Goal: Task Accomplishment & Management: Use online tool/utility

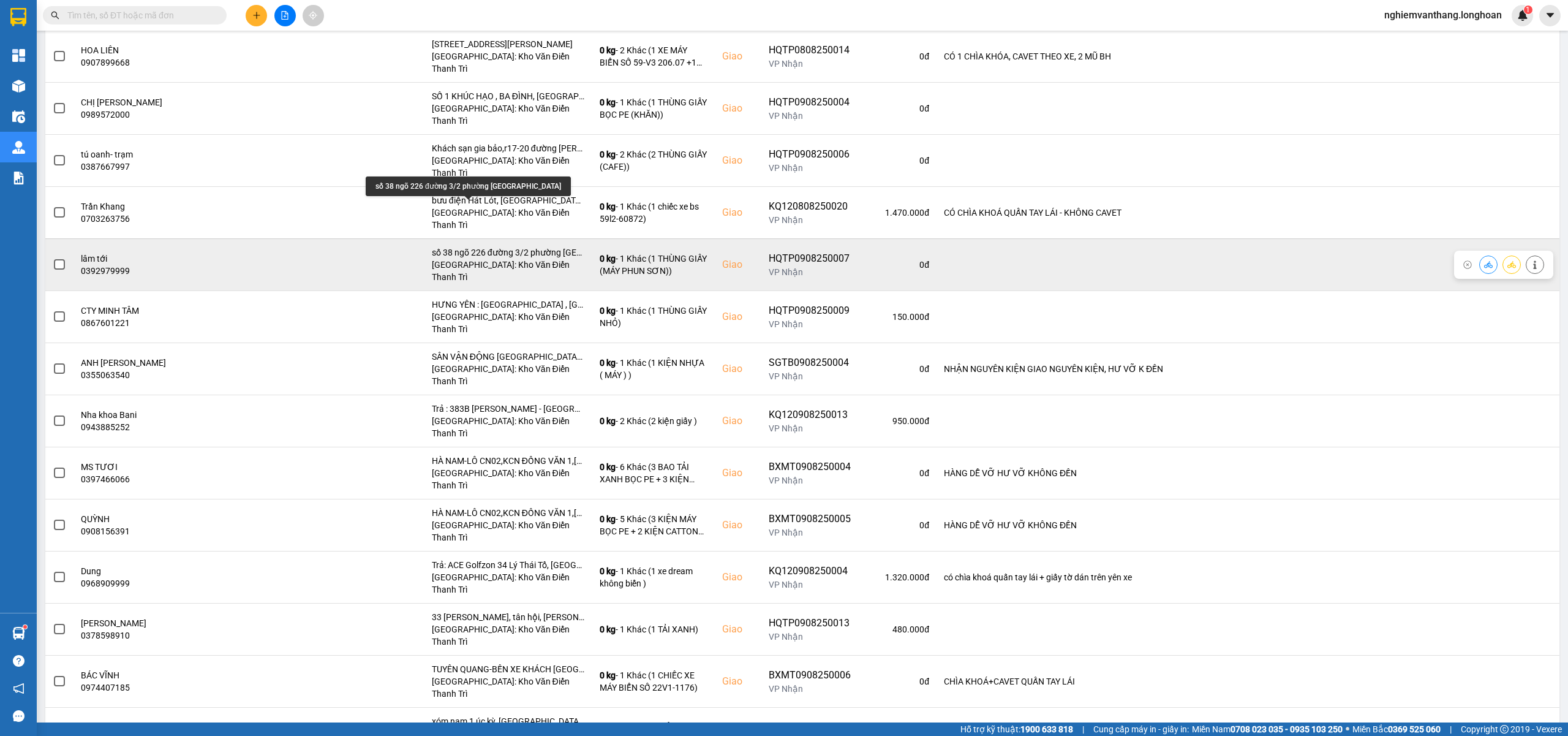
scroll to position [245, 0]
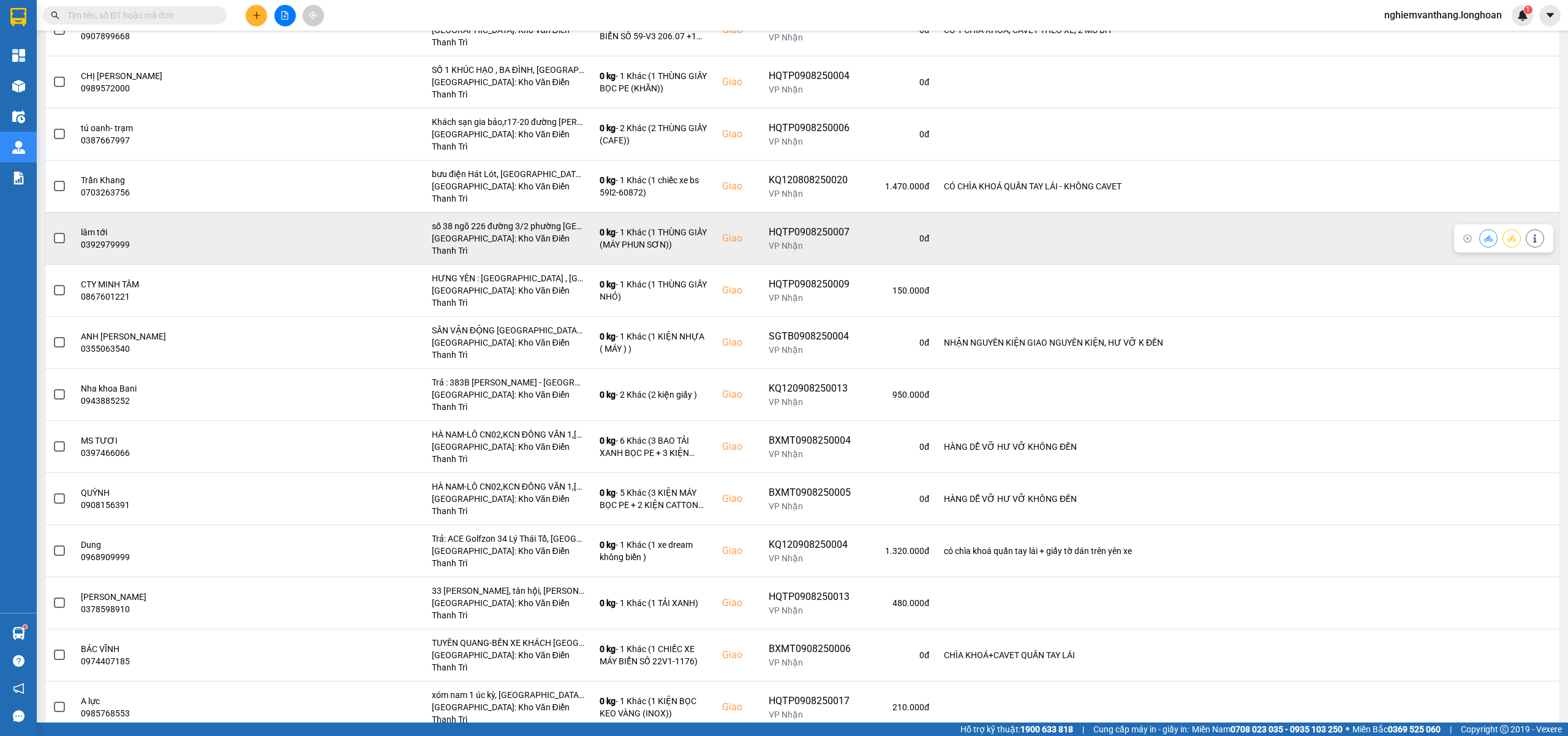
click at [60, 233] on span at bounding box center [59, 238] width 11 height 11
click at [53, 232] on input "checkbox" at bounding box center [53, 232] width 0 height 0
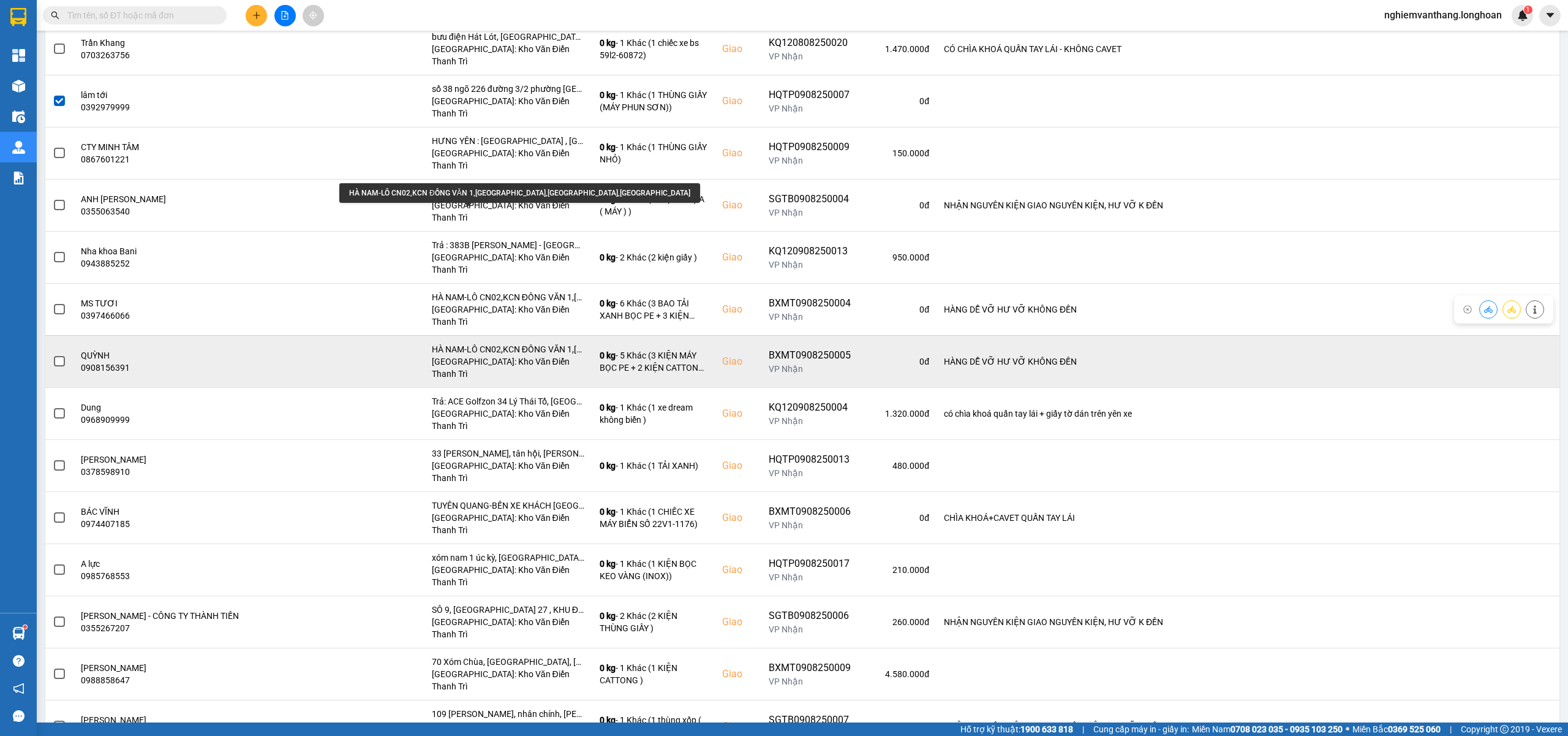
scroll to position [408, 0]
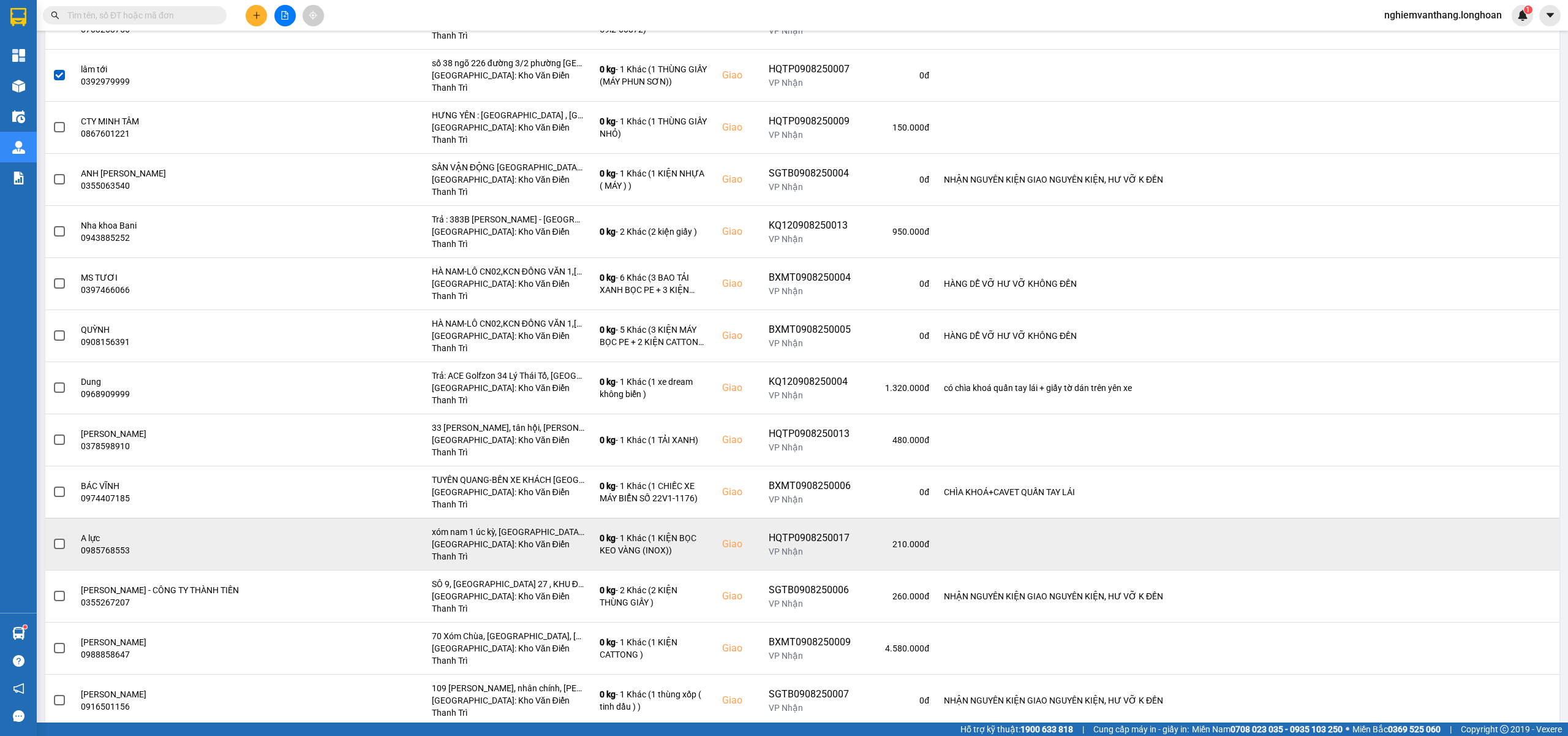
click at [64, 539] on span at bounding box center [59, 544] width 11 height 11
click at [53, 537] on input "checkbox" at bounding box center [53, 537] width 0 height 0
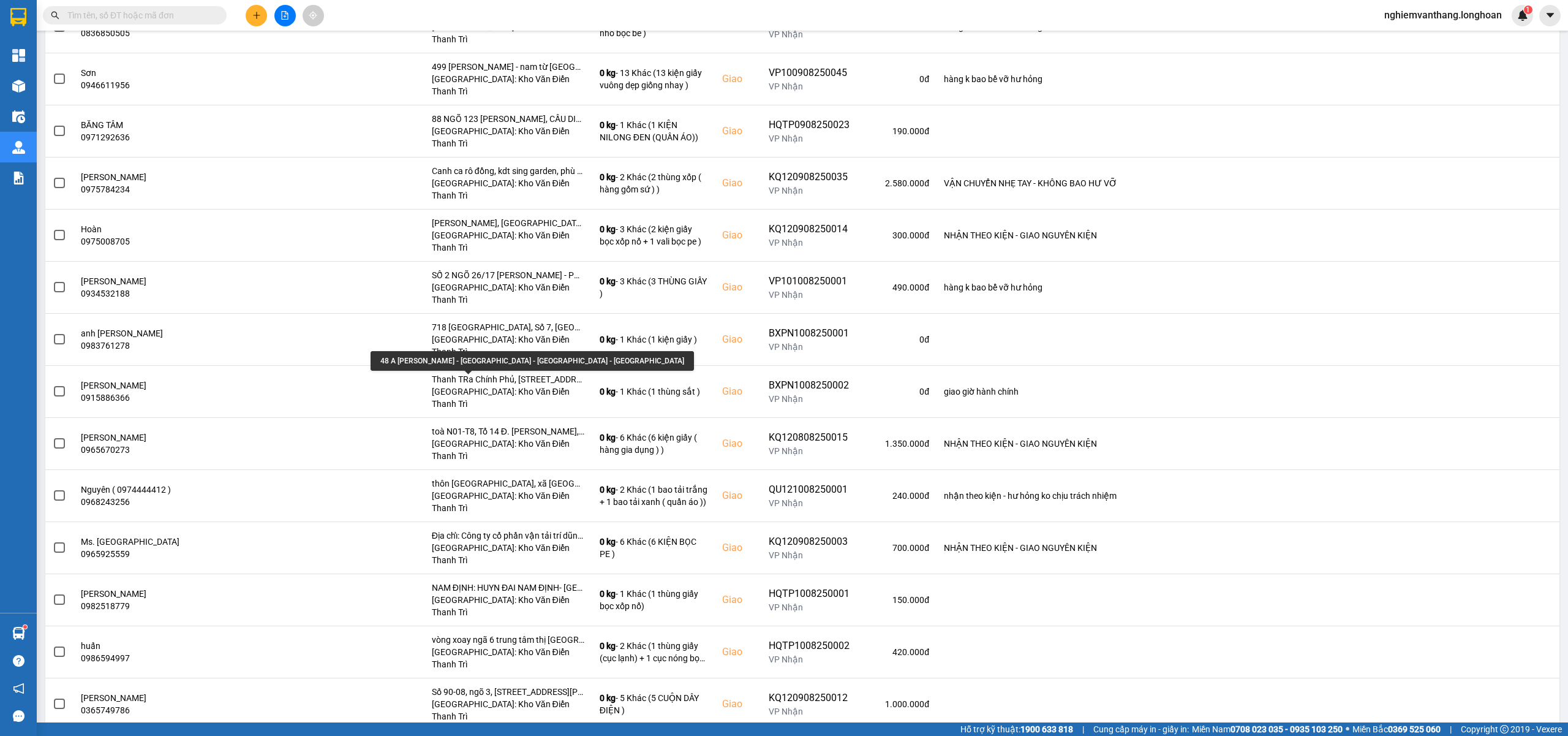
scroll to position [1470, 0]
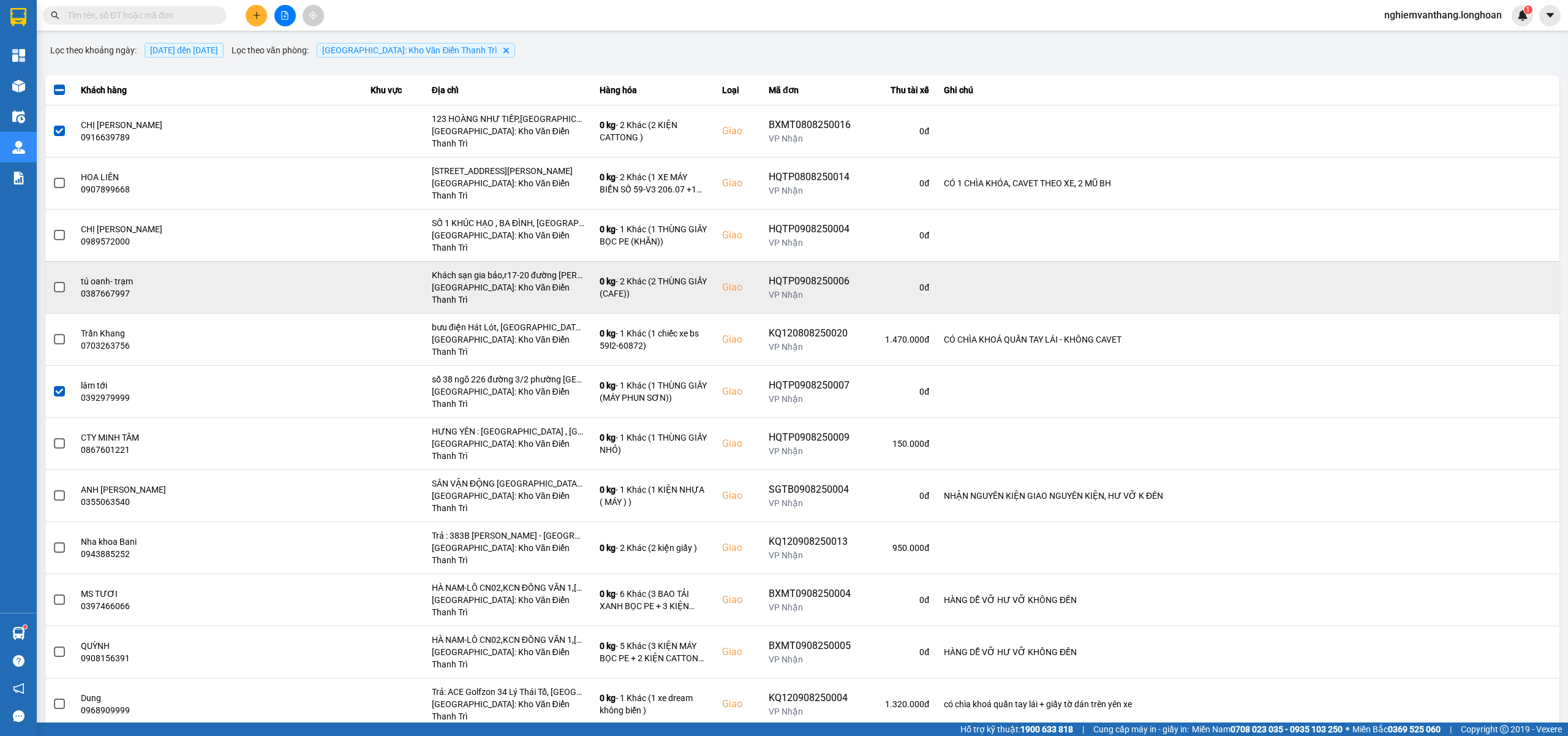
scroll to position [0, 0]
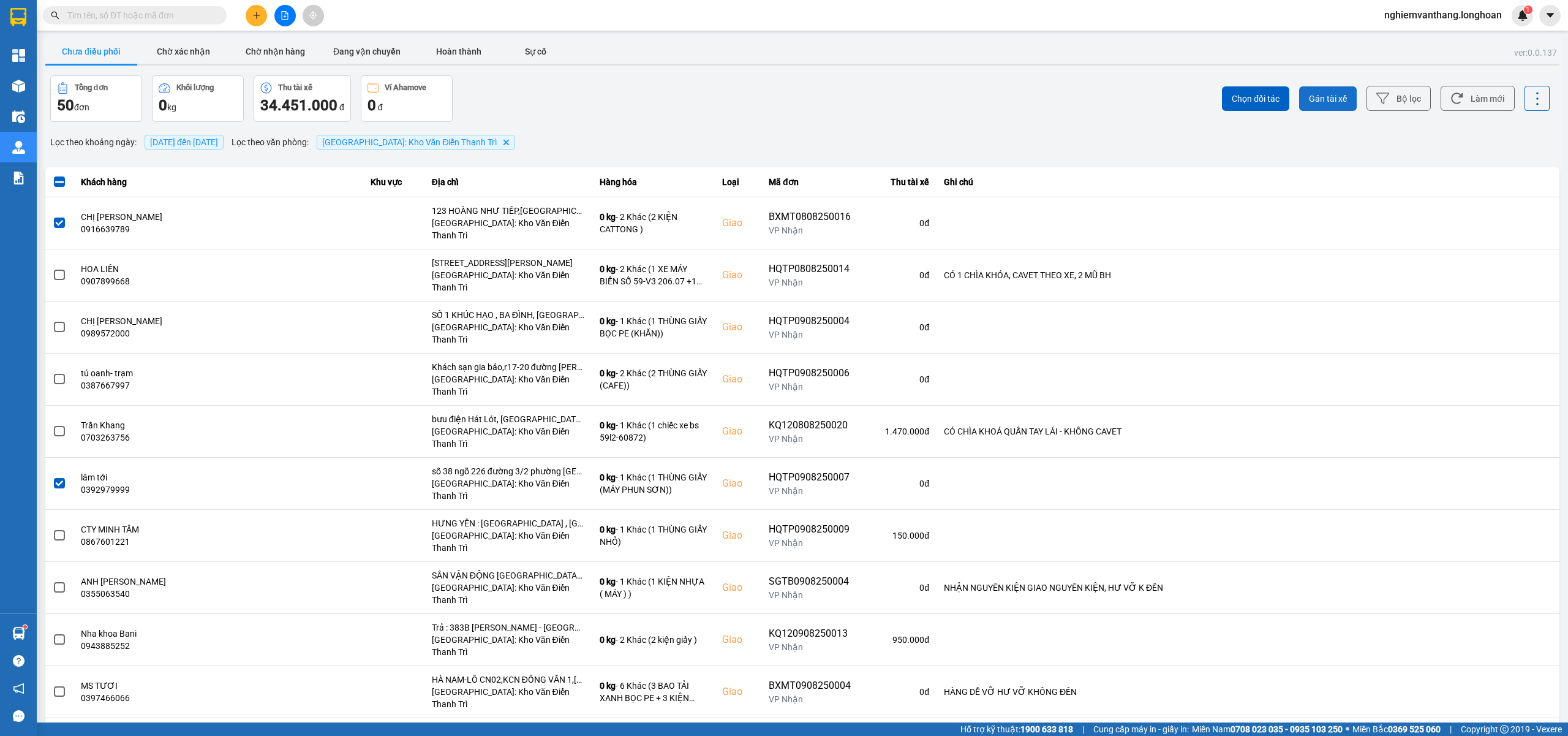
click at [1315, 98] on span "Gán tài xế" at bounding box center [1328, 98] width 38 height 12
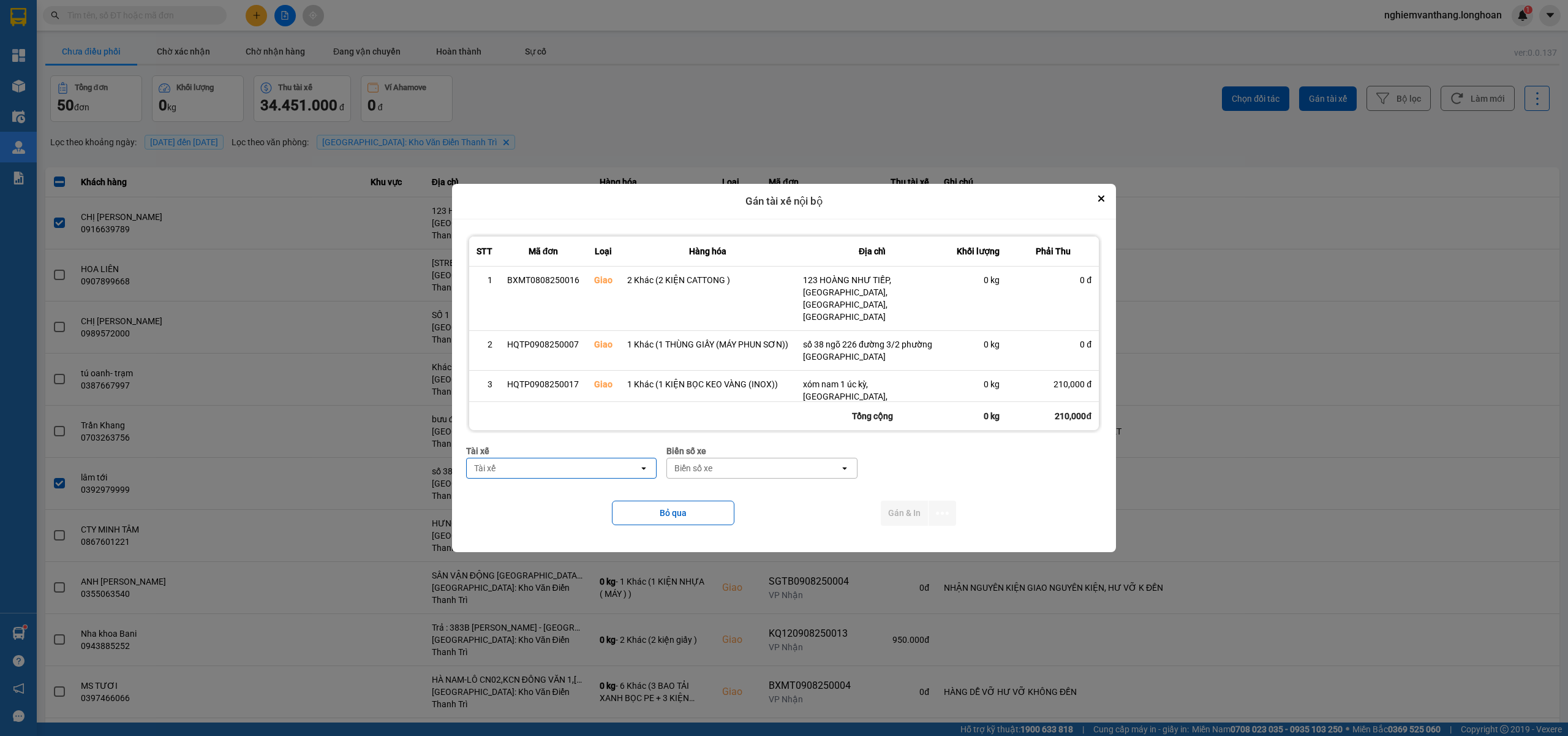
click at [518, 470] on div "Tài xế" at bounding box center [553, 468] width 172 height 20
type input "phương"
drag, startPoint x: 557, startPoint y: 508, endPoint x: 585, endPoint y: 506, distance: 28.1
click at [559, 508] on span "0387888247 - [PERSON_NAME] 0337.522.911" at bounding box center [560, 501] width 180 height 25
click at [719, 475] on div "Biển số xe" at bounding box center [781, 468] width 172 height 20
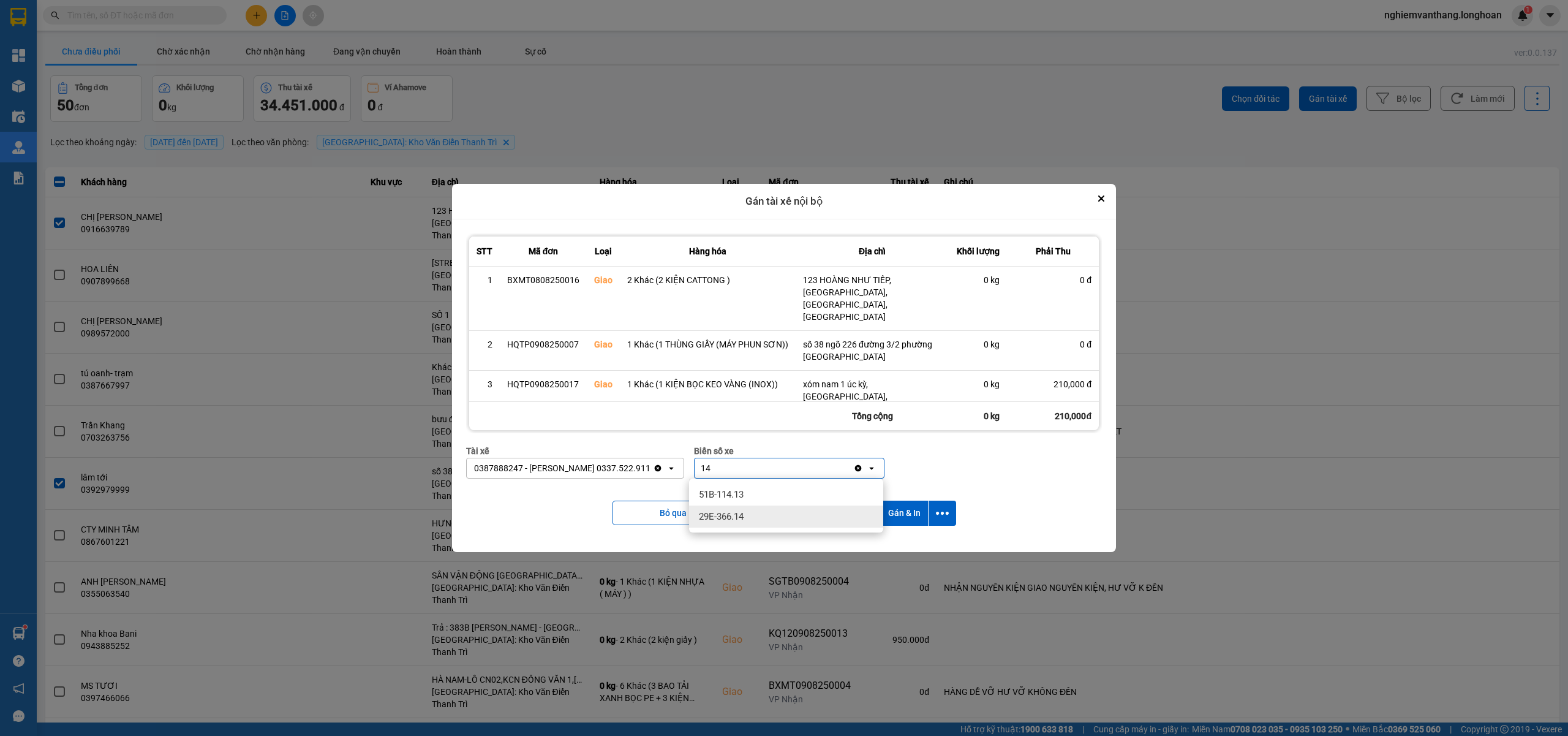
type input "14"
drag, startPoint x: 736, startPoint y: 520, endPoint x: 736, endPoint y: 513, distance: 7.0
click at [737, 520] on span "29E-366.14" at bounding box center [721, 516] width 45 height 12
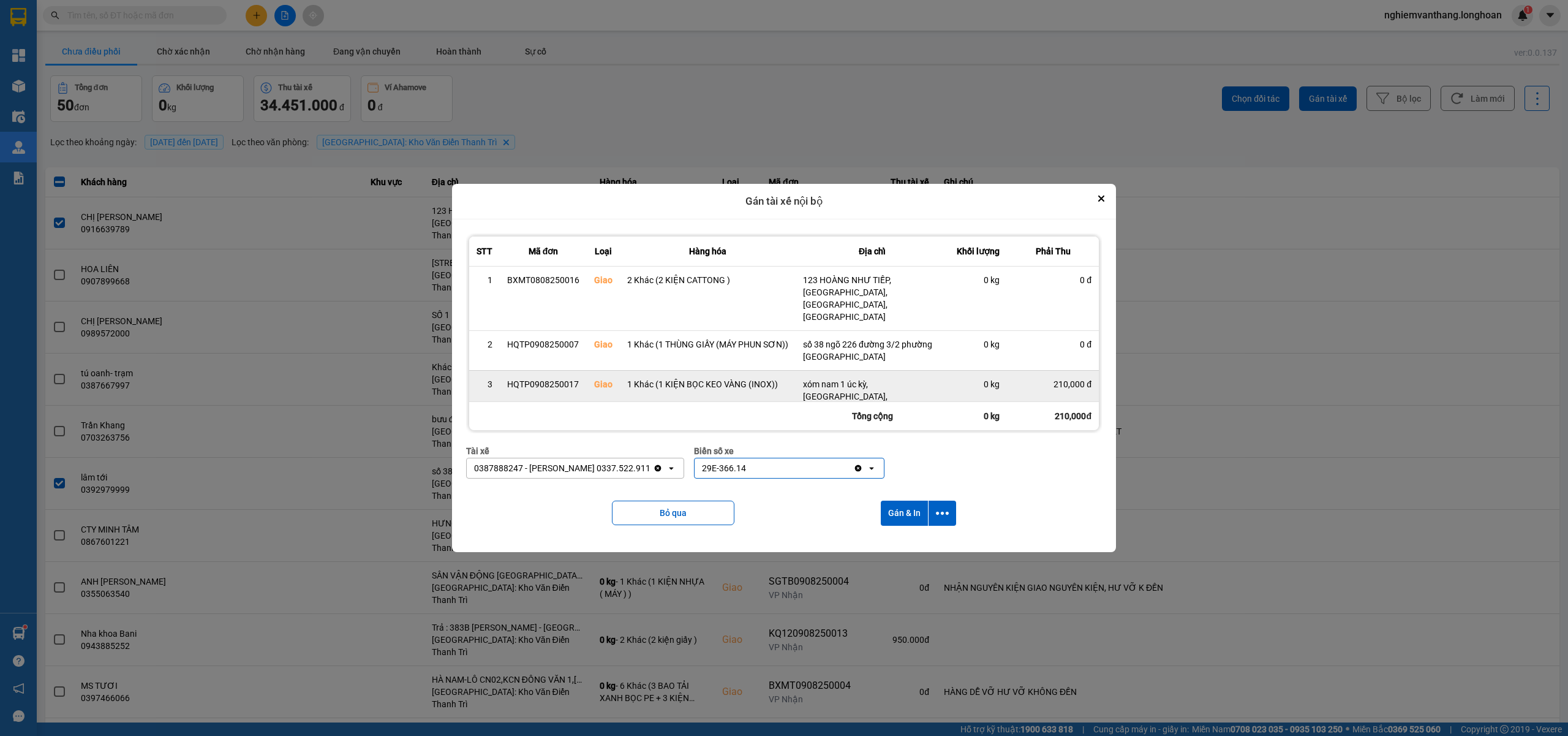
scroll to position [25, 0]
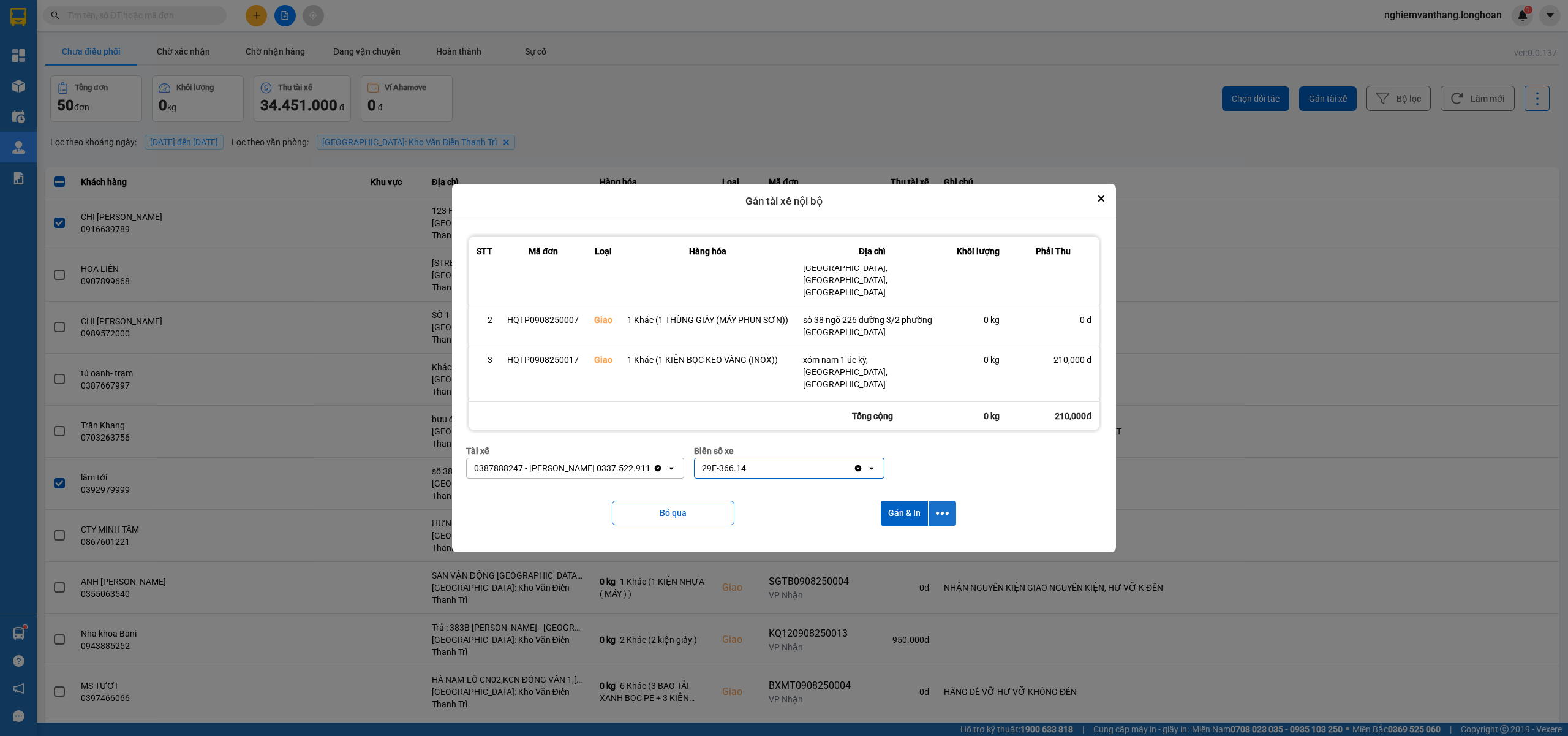
click at [939, 515] on icon "dialog" at bounding box center [942, 513] width 13 height 13
click at [912, 549] on span "Chỉ gán tài" at bounding box center [895, 546] width 40 height 12
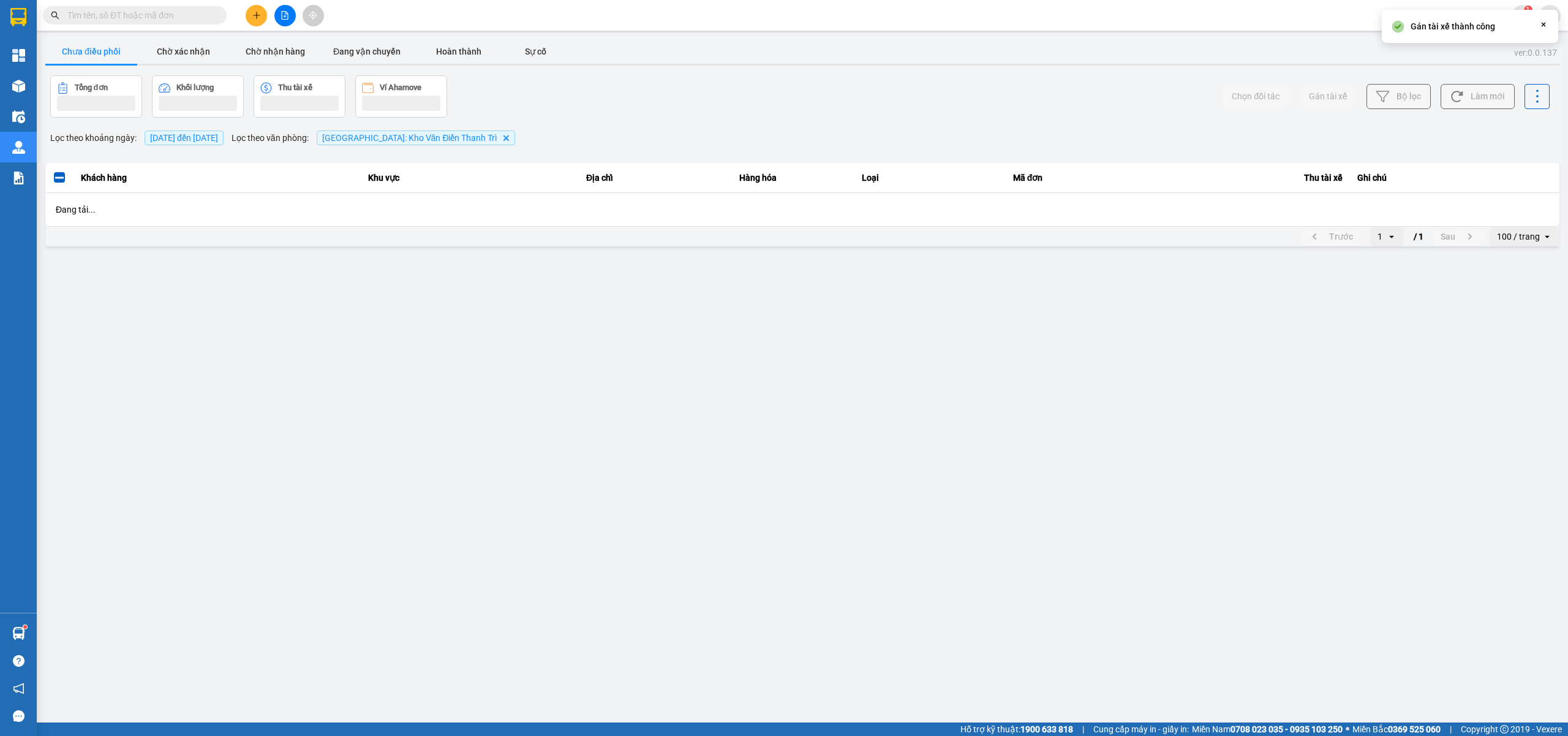
scroll to position [0, 0]
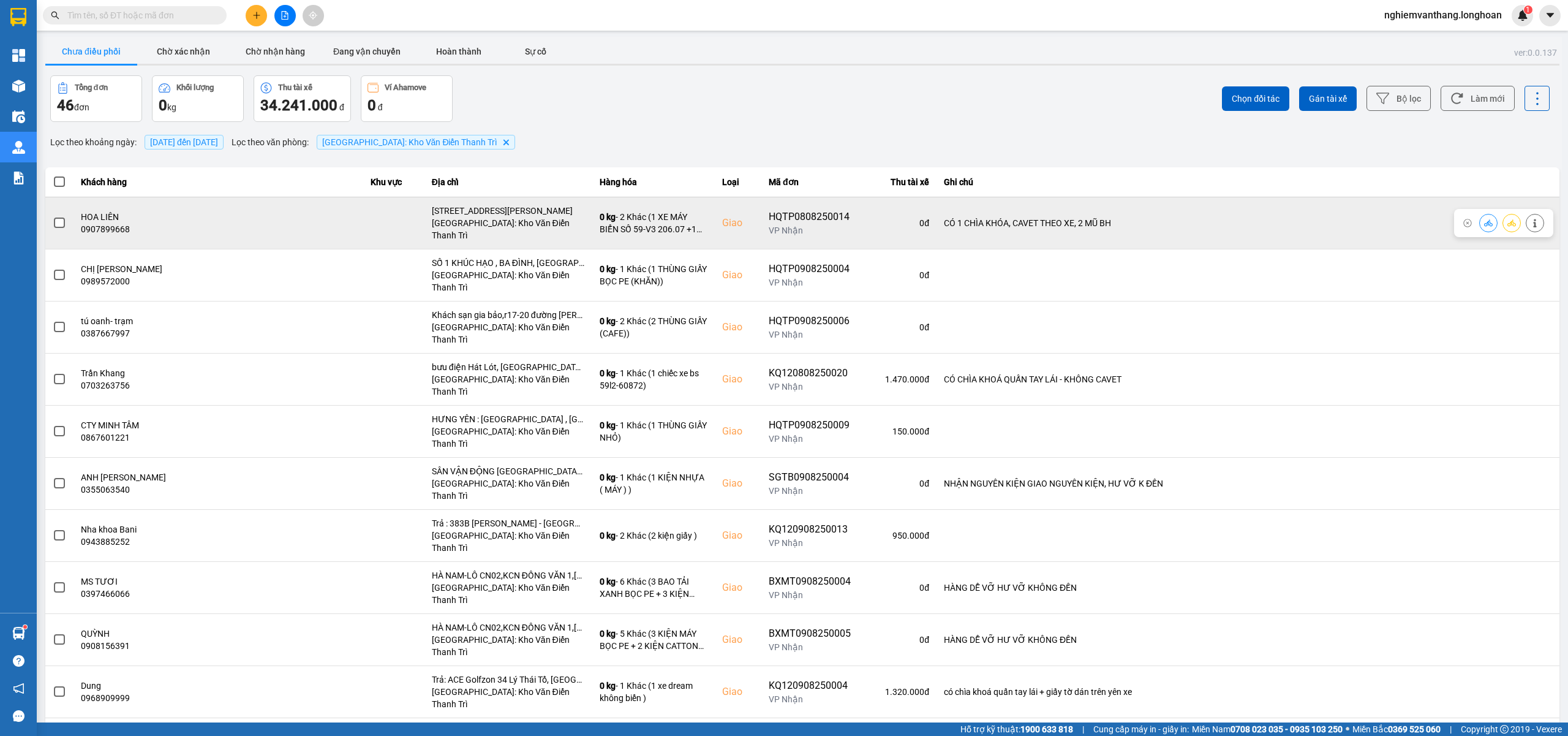
drag, startPoint x: 37, startPoint y: 214, endPoint x: 59, endPoint y: 214, distance: 22.0
click at [46, 214] on main "ver: 0.0.137 Chưa điều phối Chờ xác nhận Chờ nhận hàng Đang vận chuyển Hoàn thà…" at bounding box center [784, 361] width 1568 height 722
click at [425, 216] on td "R2B ROYAL CITY 72A, [PERSON_NAME], [GEOGRAPHIC_DATA], [GEOGRAPHIC_DATA] [GEOGRA…" at bounding box center [509, 223] width 168 height 52
click at [59, 218] on span at bounding box center [59, 223] width 11 height 11
click at [53, 216] on input "checkbox" at bounding box center [53, 216] width 0 height 0
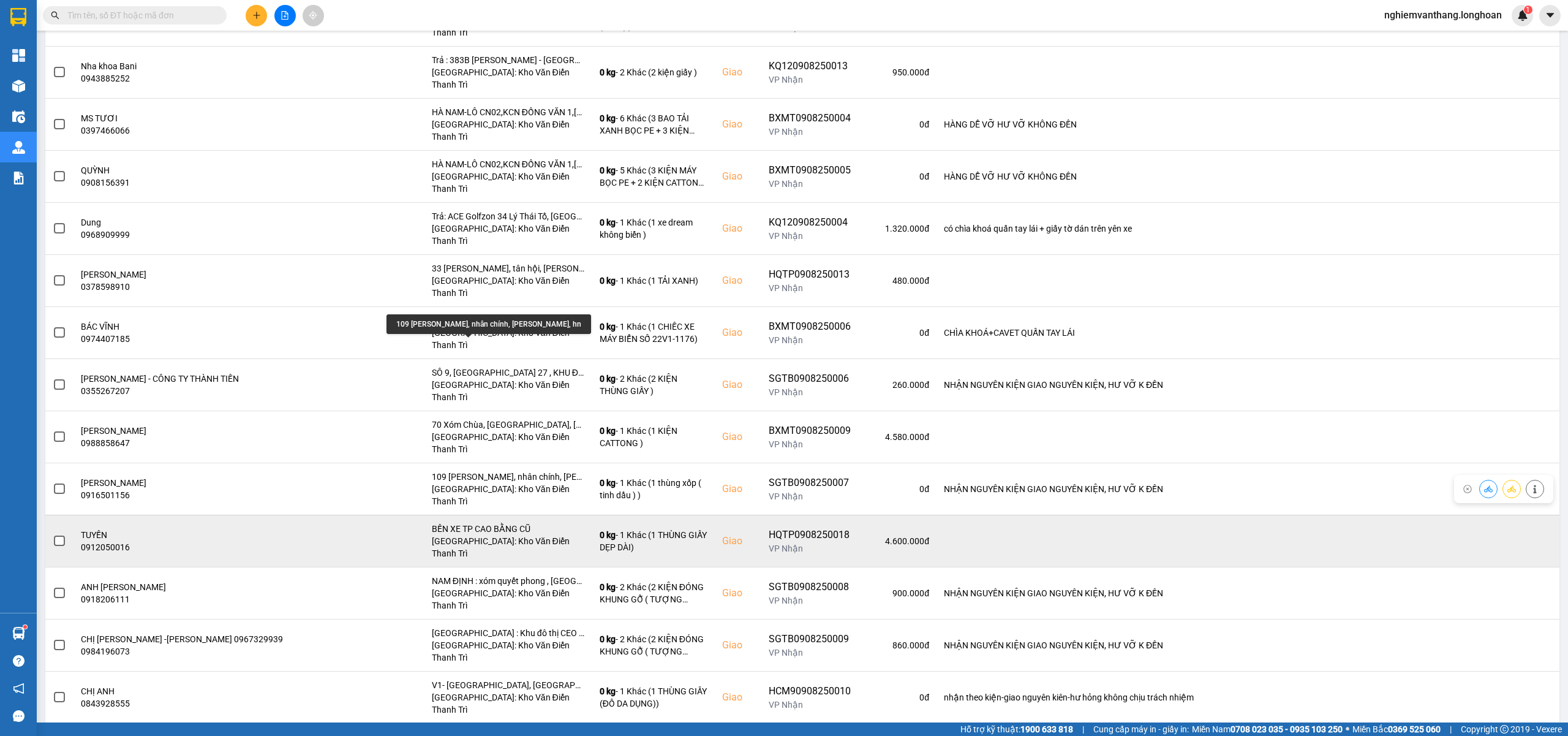
scroll to position [490, 0]
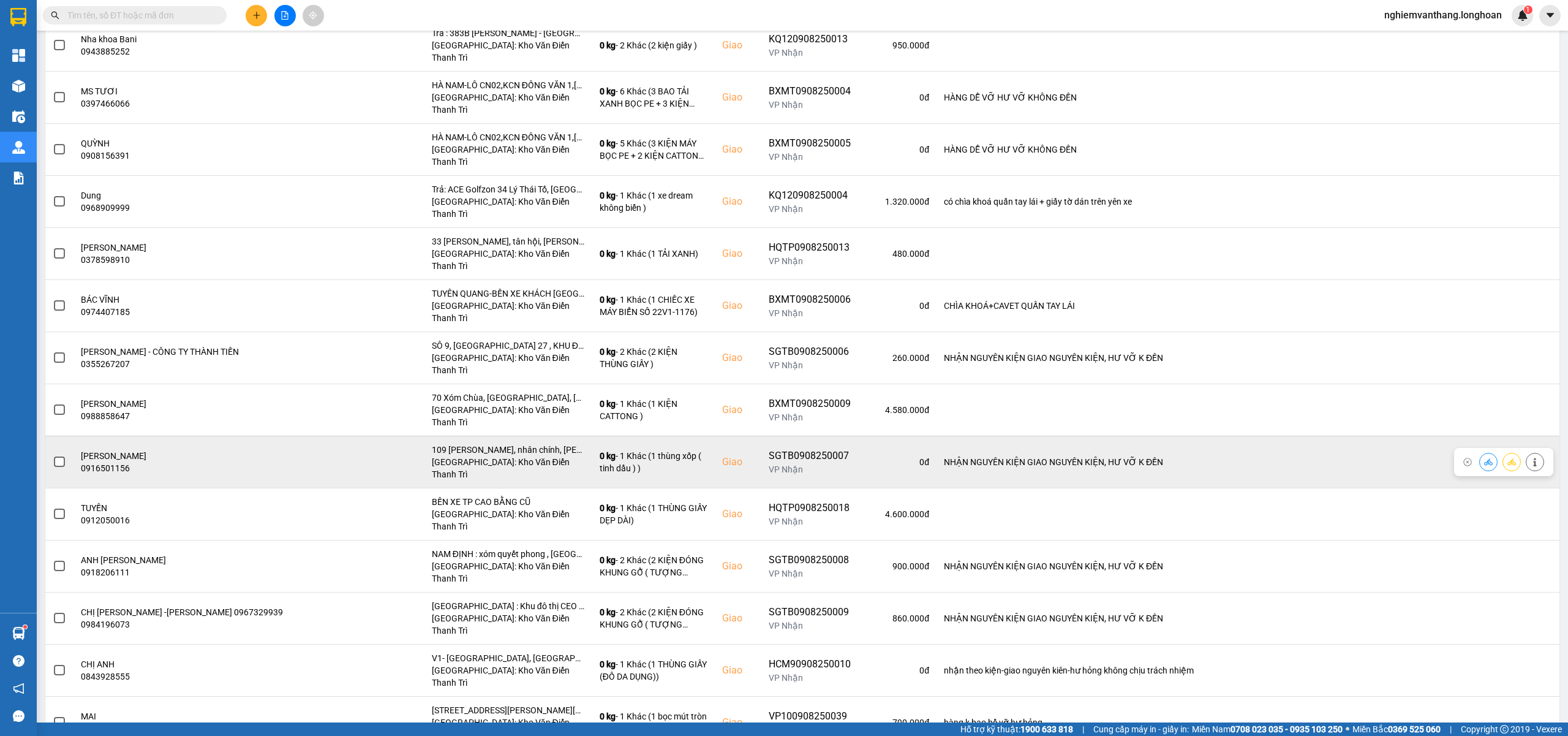
click at [63, 457] on span at bounding box center [59, 462] width 11 height 11
click at [53, 455] on input "checkbox" at bounding box center [53, 455] width 0 height 0
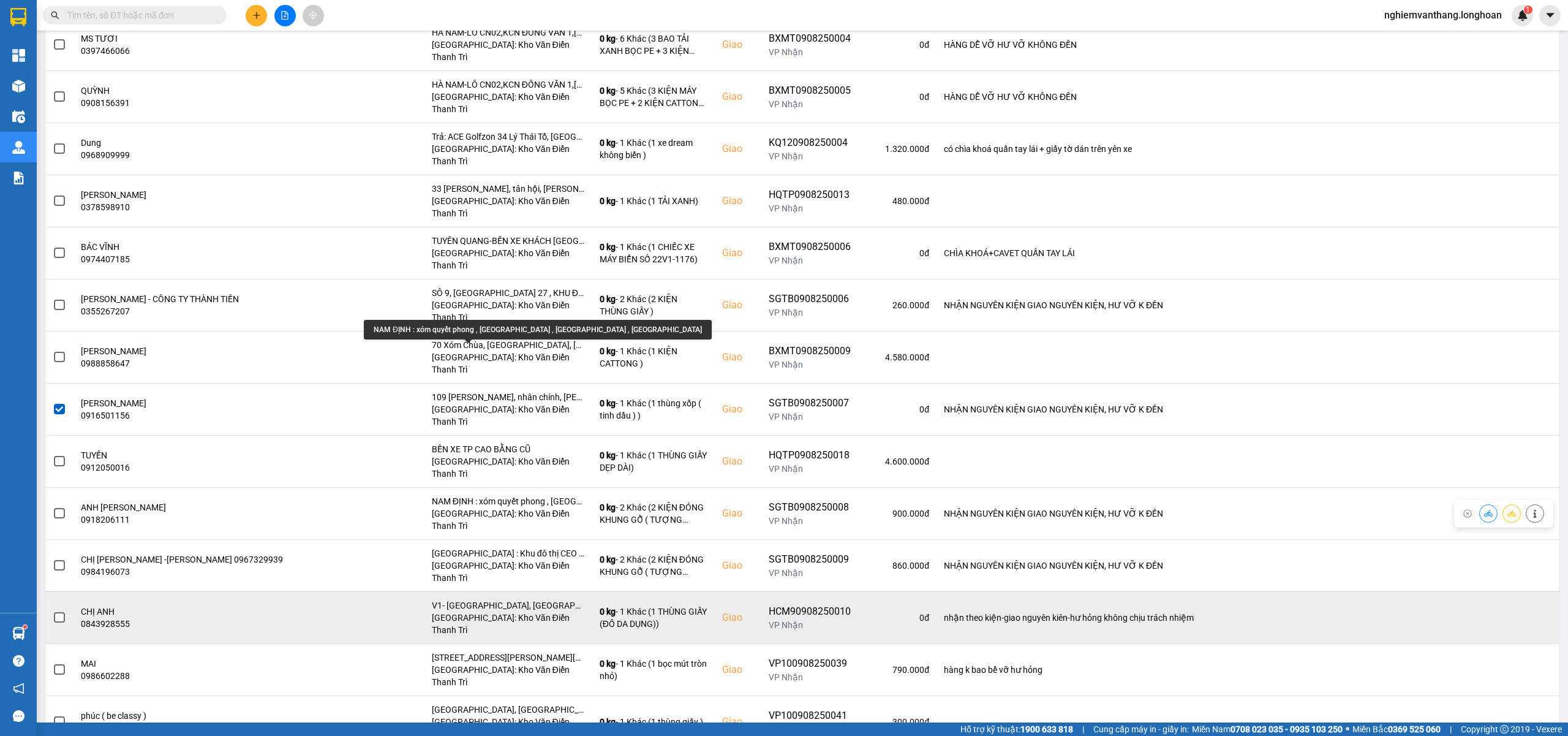
scroll to position [572, 0]
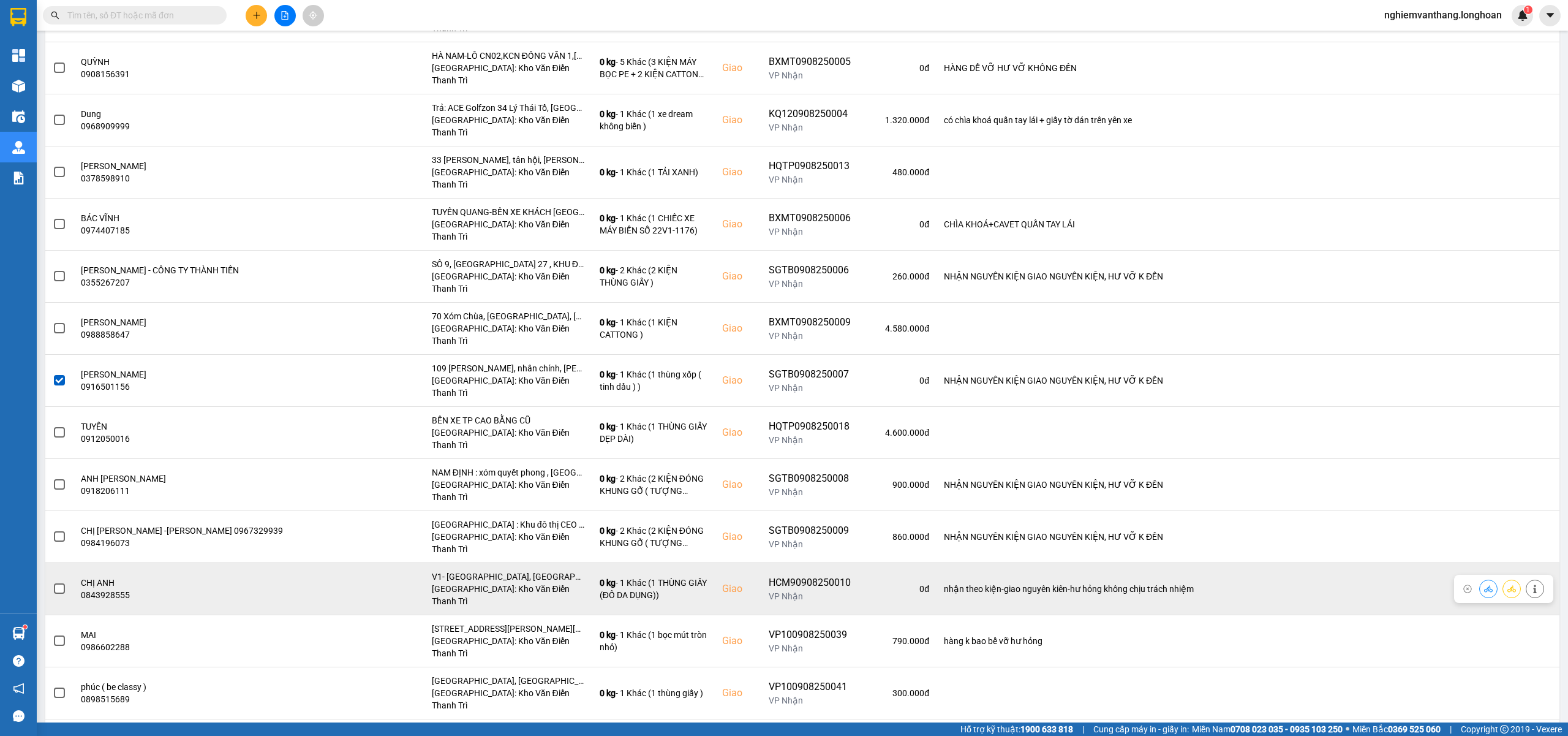
click at [57, 583] on span at bounding box center [59, 588] width 11 height 11
click at [53, 582] on input "checkbox" at bounding box center [53, 582] width 0 height 0
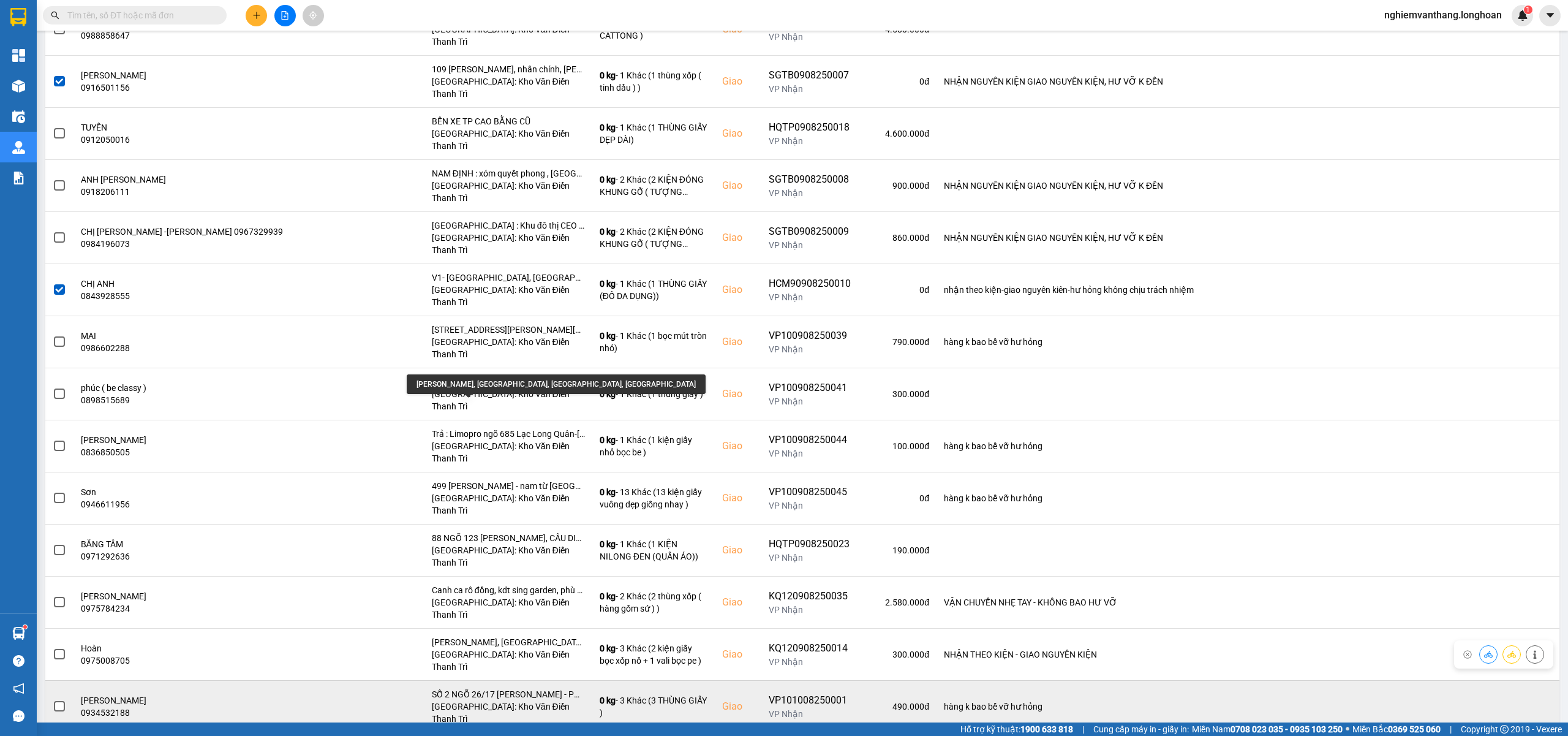
scroll to position [898, 0]
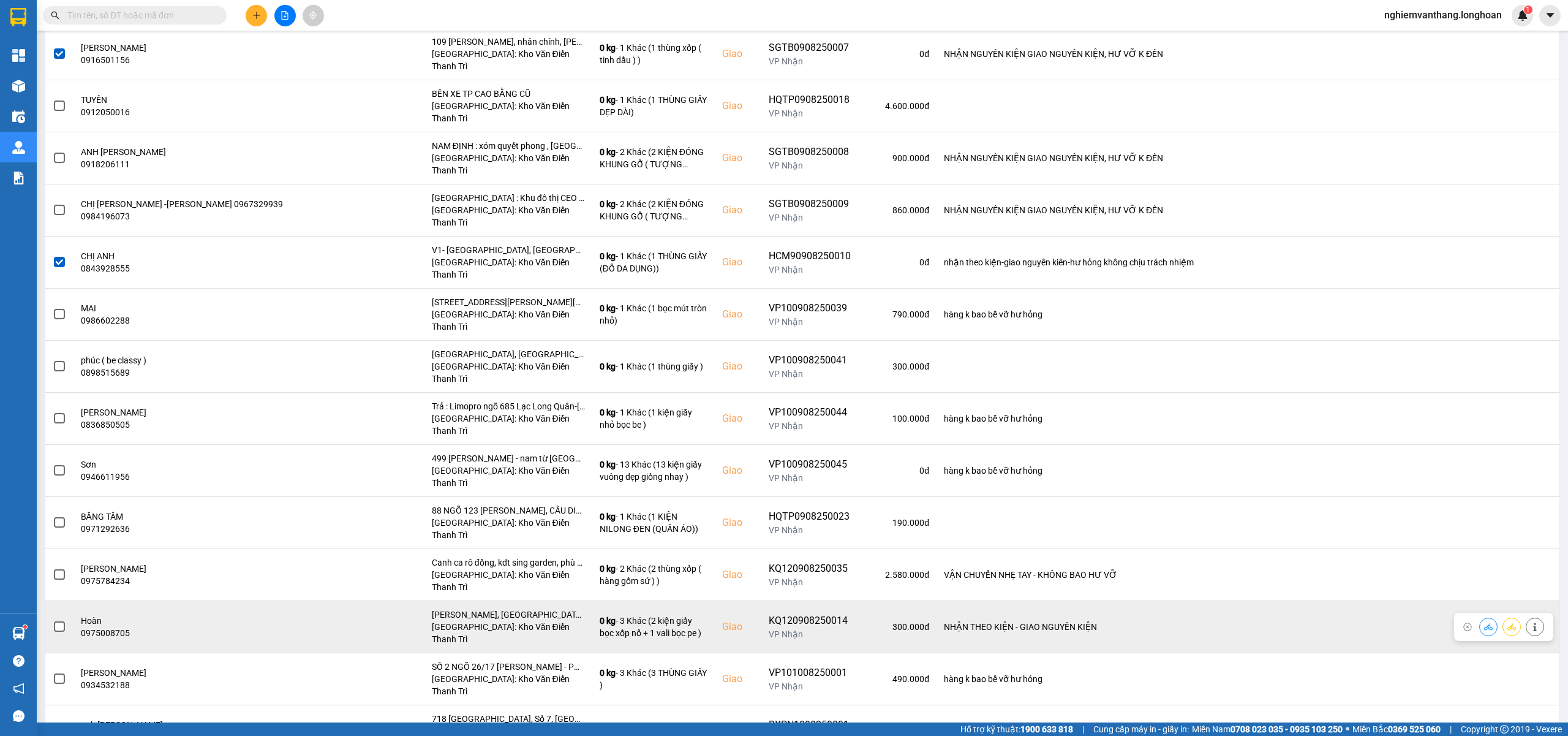
click at [64, 621] on span at bounding box center [59, 627] width 11 height 11
click at [53, 620] on input "checkbox" at bounding box center [53, 620] width 0 height 0
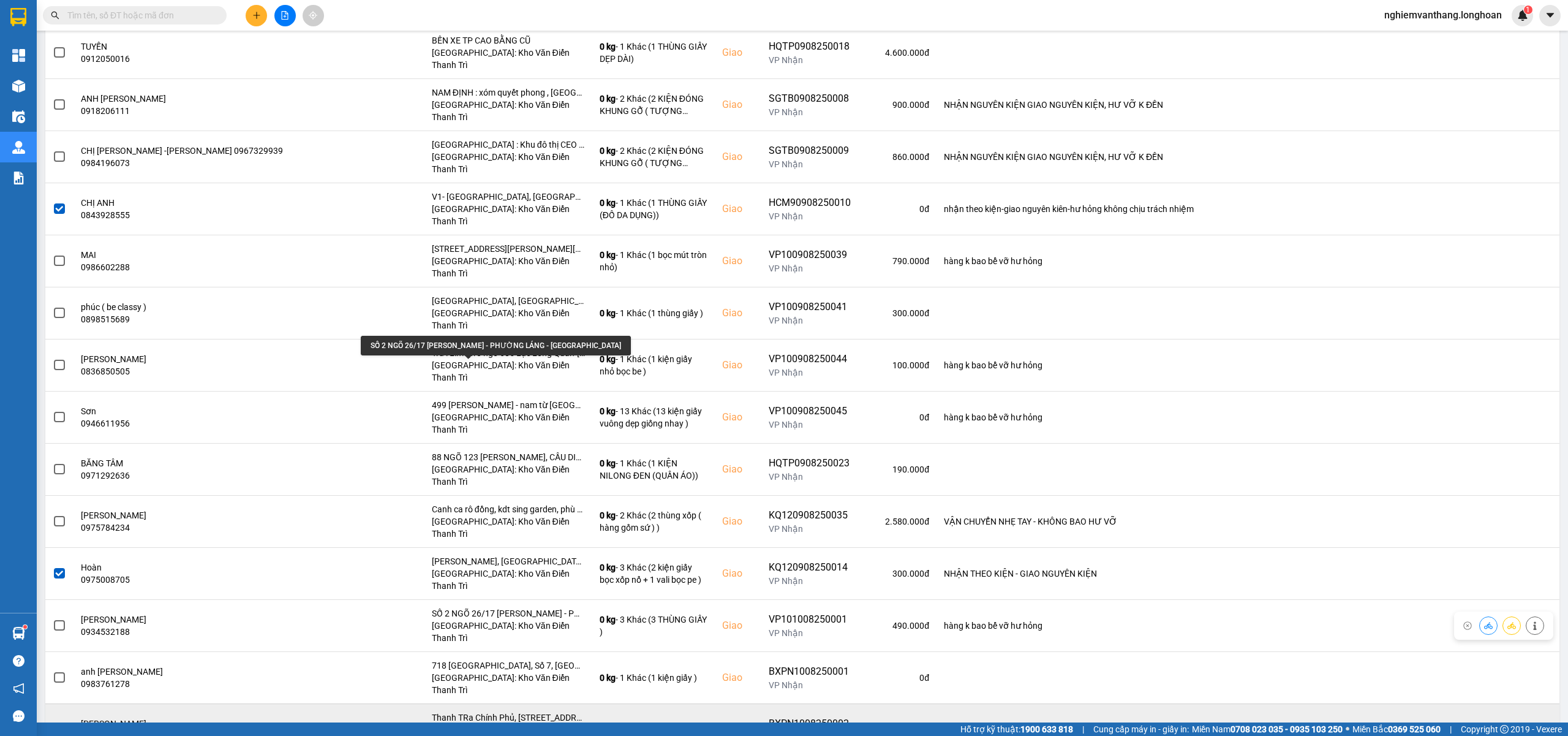
scroll to position [980, 0]
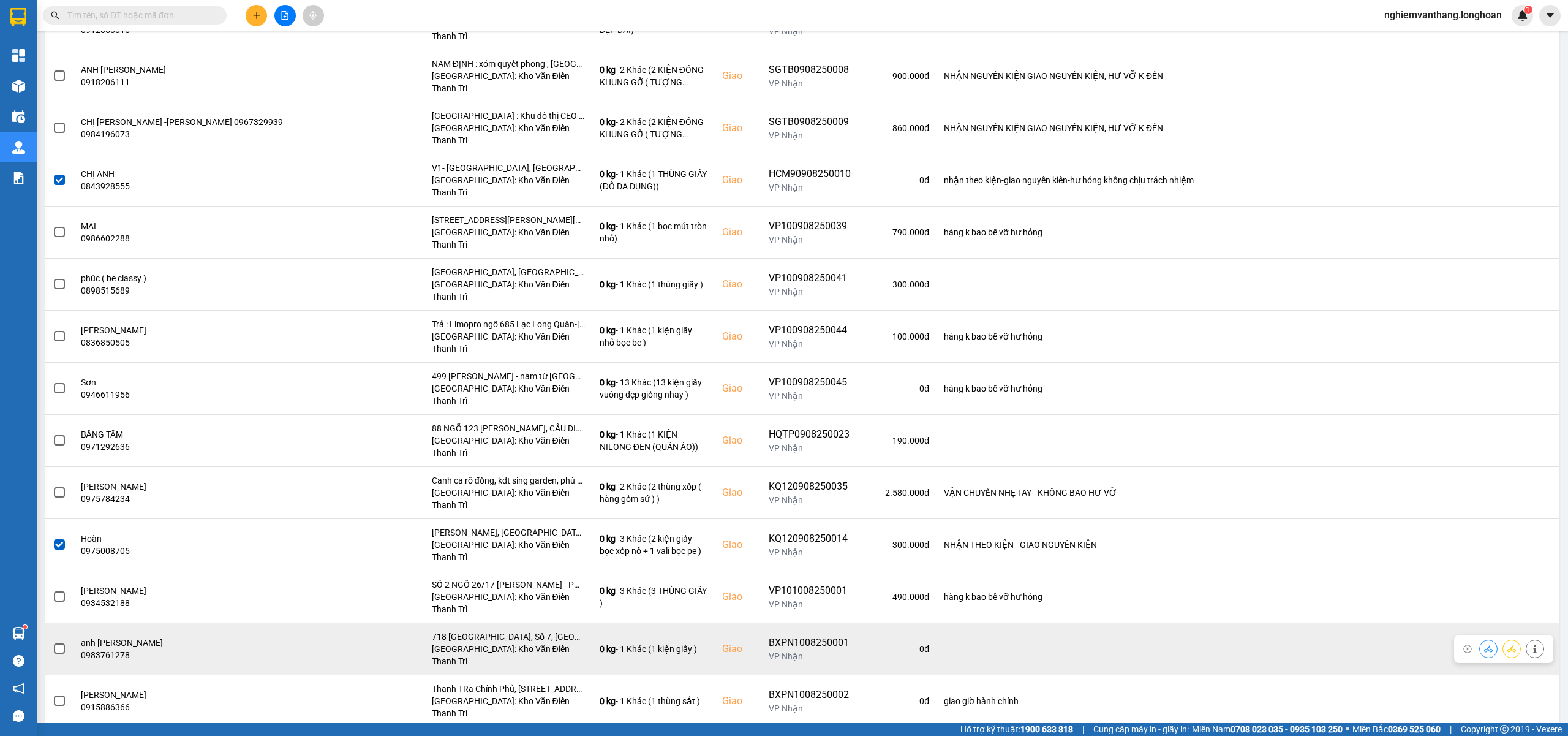
click at [66, 623] on td at bounding box center [59, 649] width 28 height 52
click at [63, 644] on span at bounding box center [59, 649] width 11 height 11
click at [53, 642] on input "checkbox" at bounding box center [53, 642] width 0 height 0
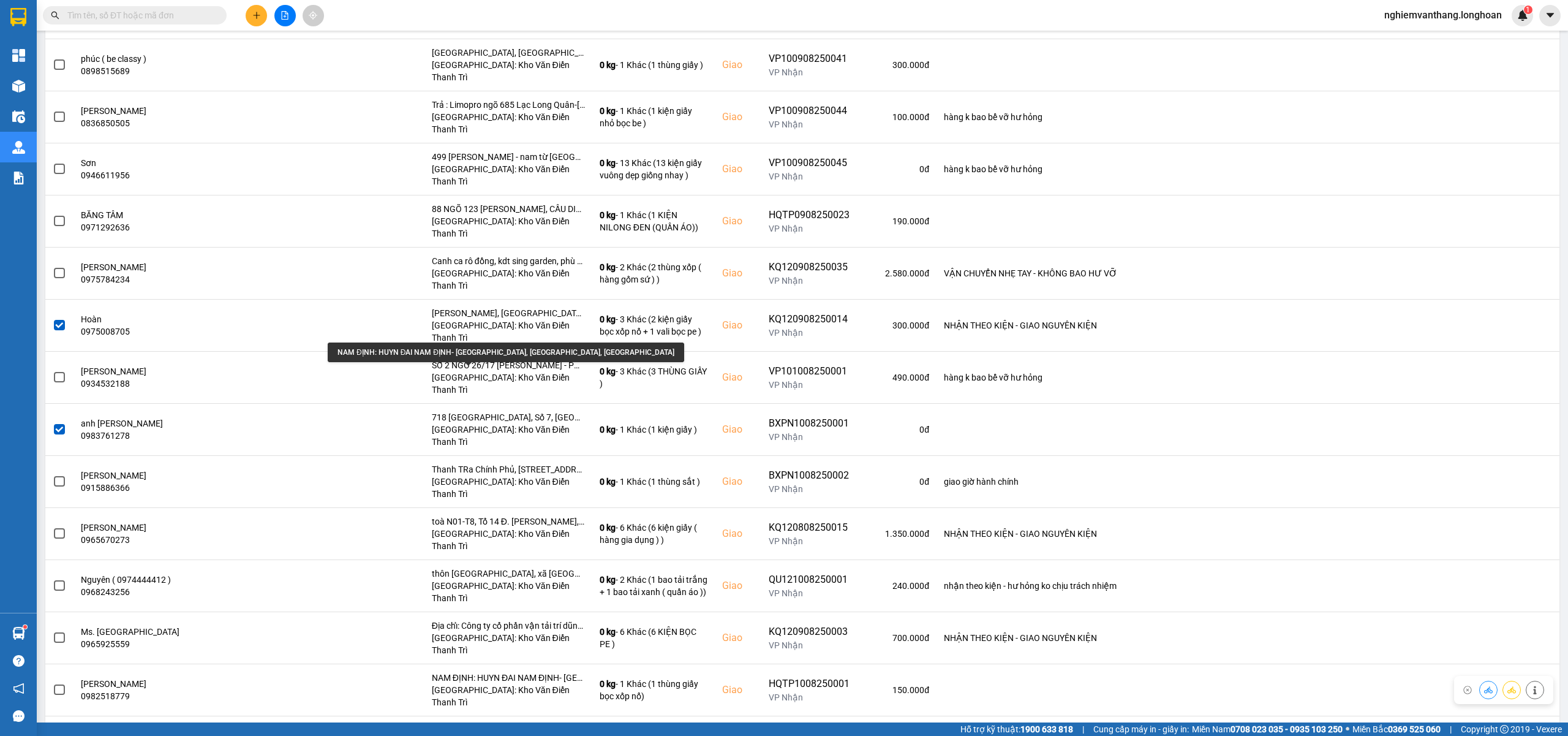
scroll to position [1225, 0]
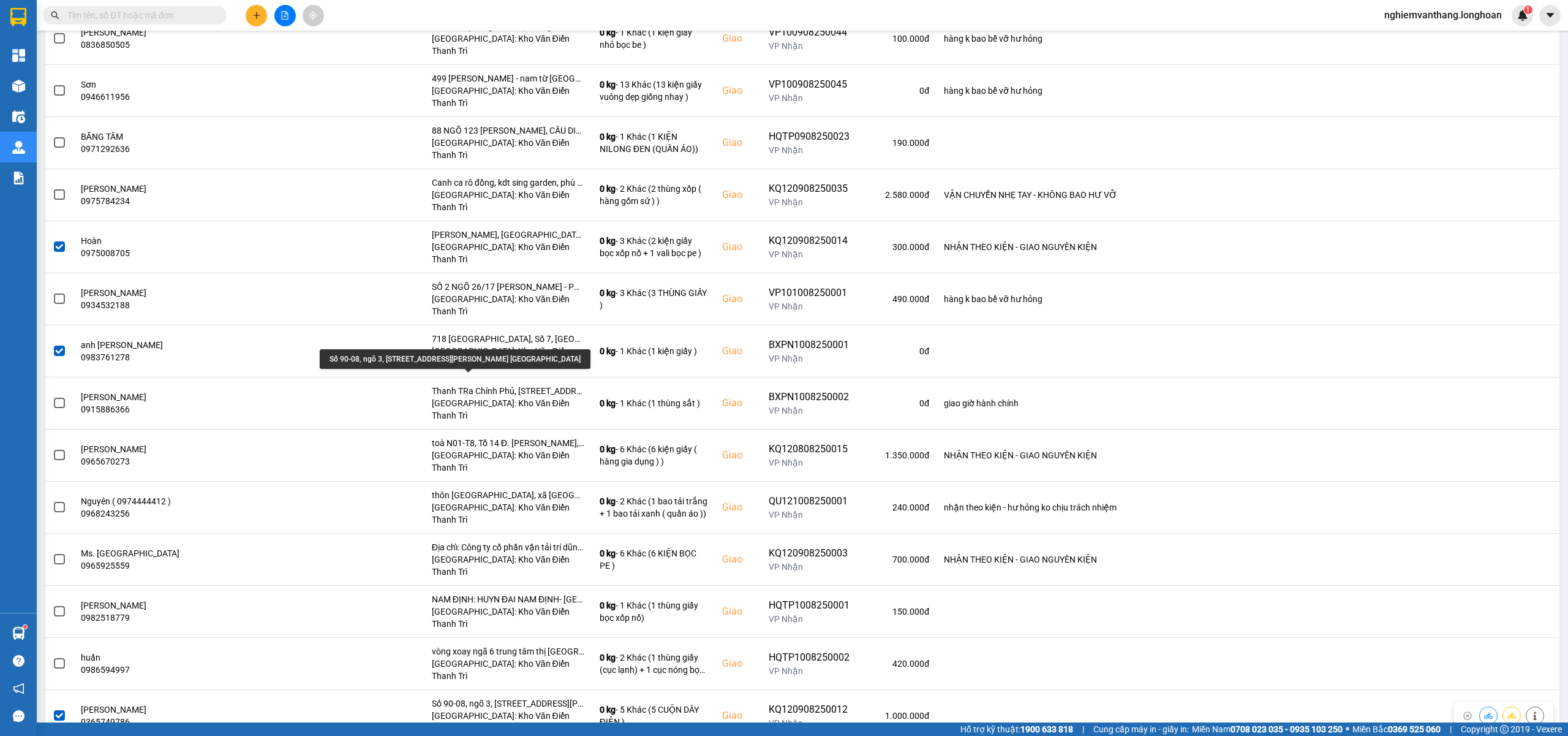
scroll to position [1307, 0]
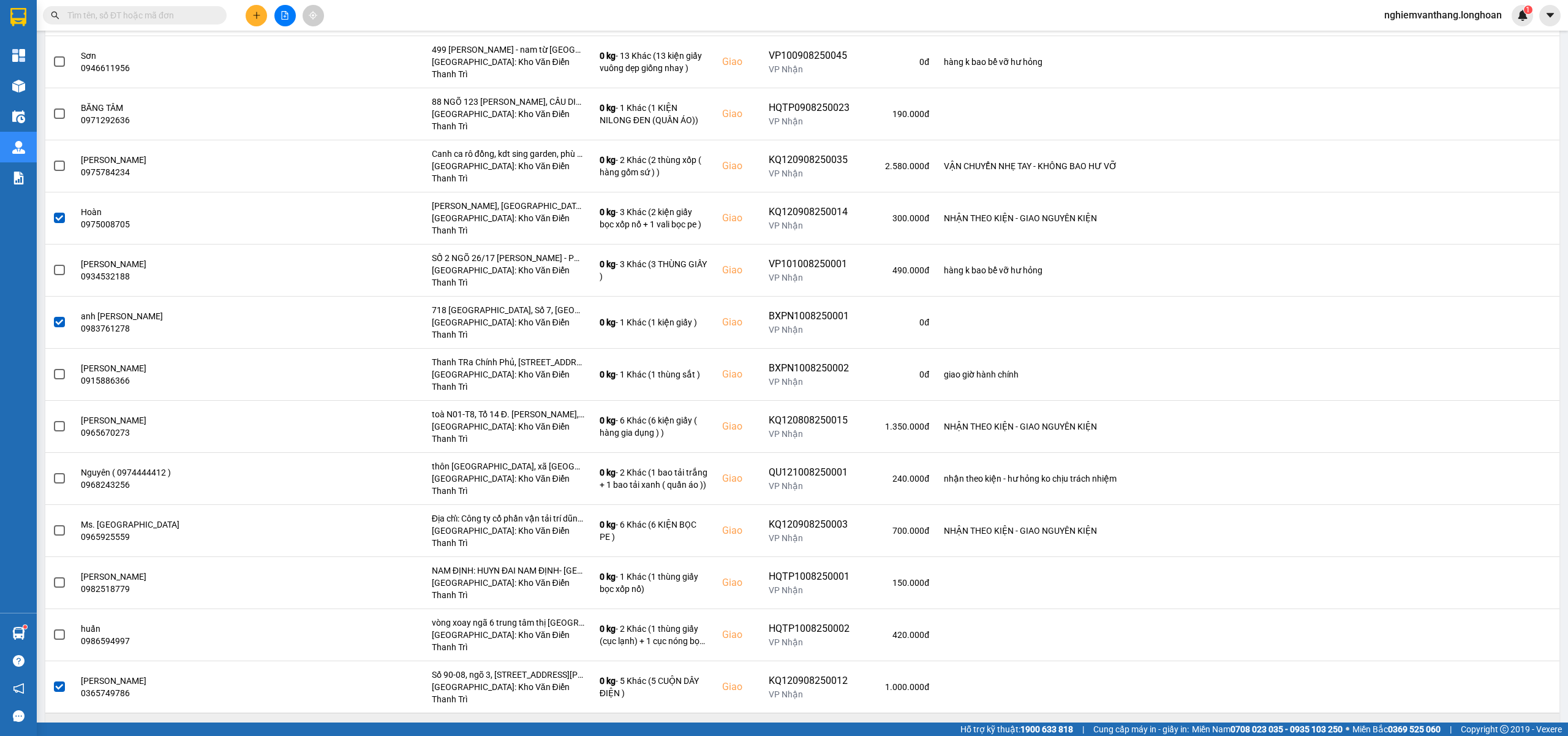
click at [61, 733] on span at bounding box center [59, 739] width 11 height 11
click at [53, 732] on input "checkbox" at bounding box center [53, 732] width 0 height 0
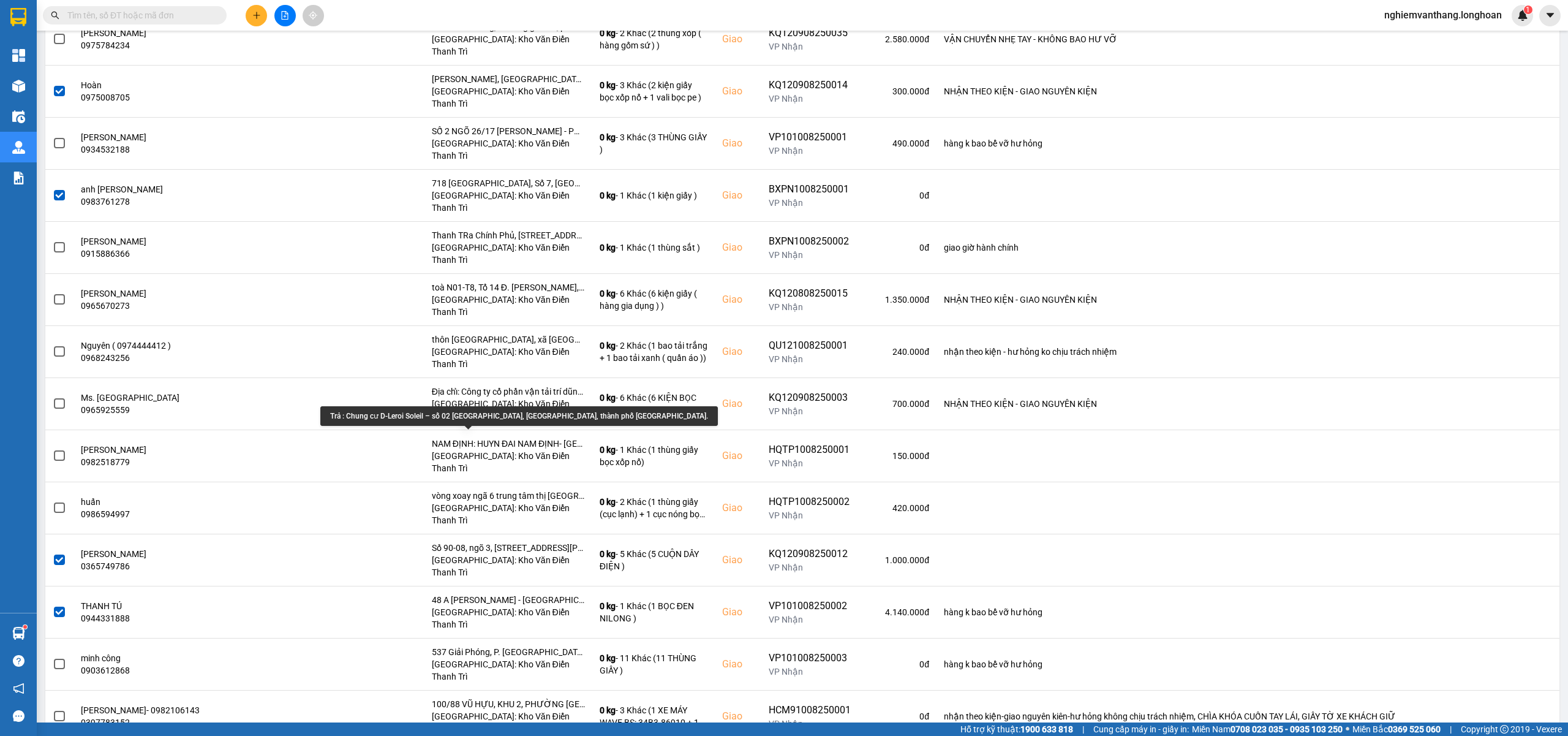
scroll to position [1457, 0]
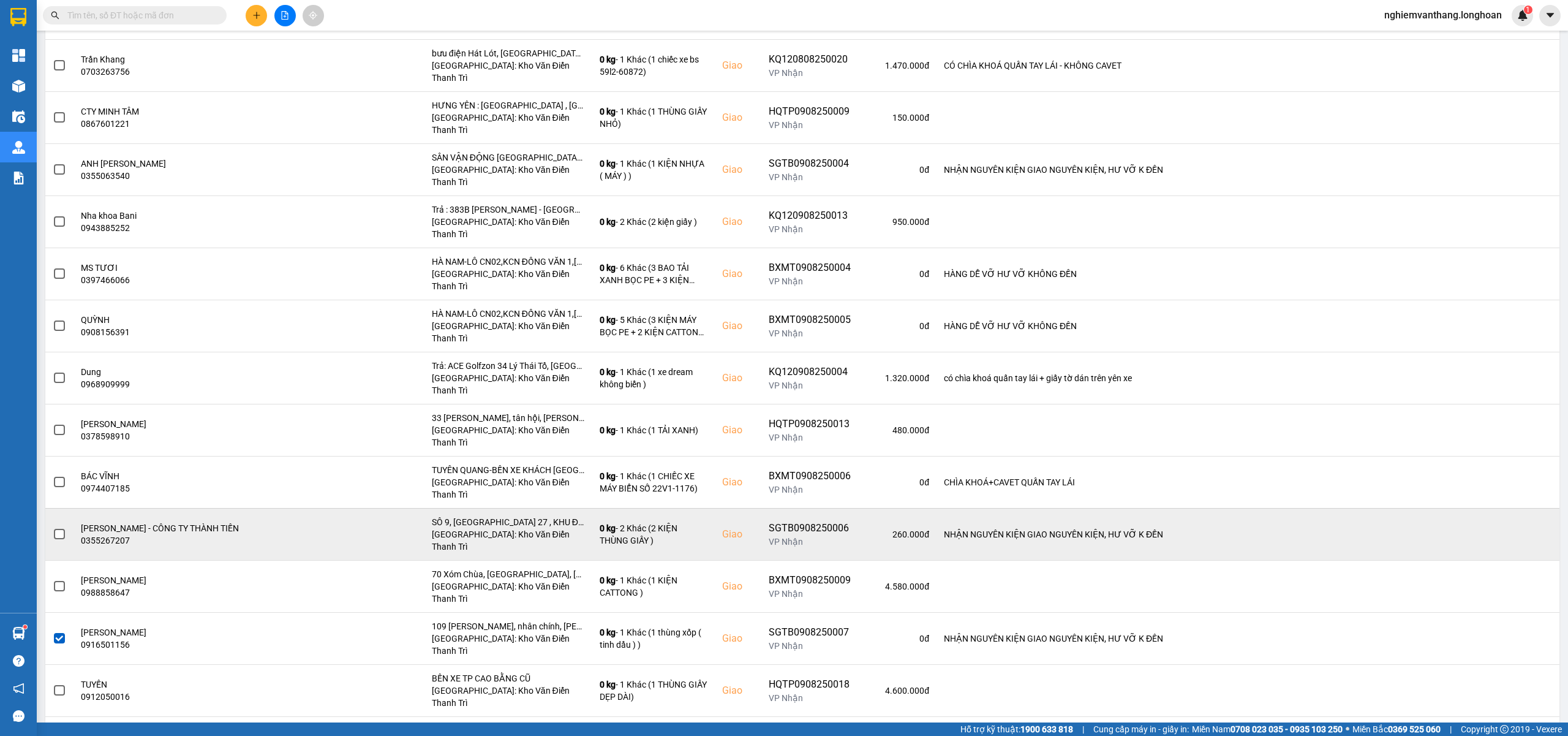
scroll to position [0, 0]
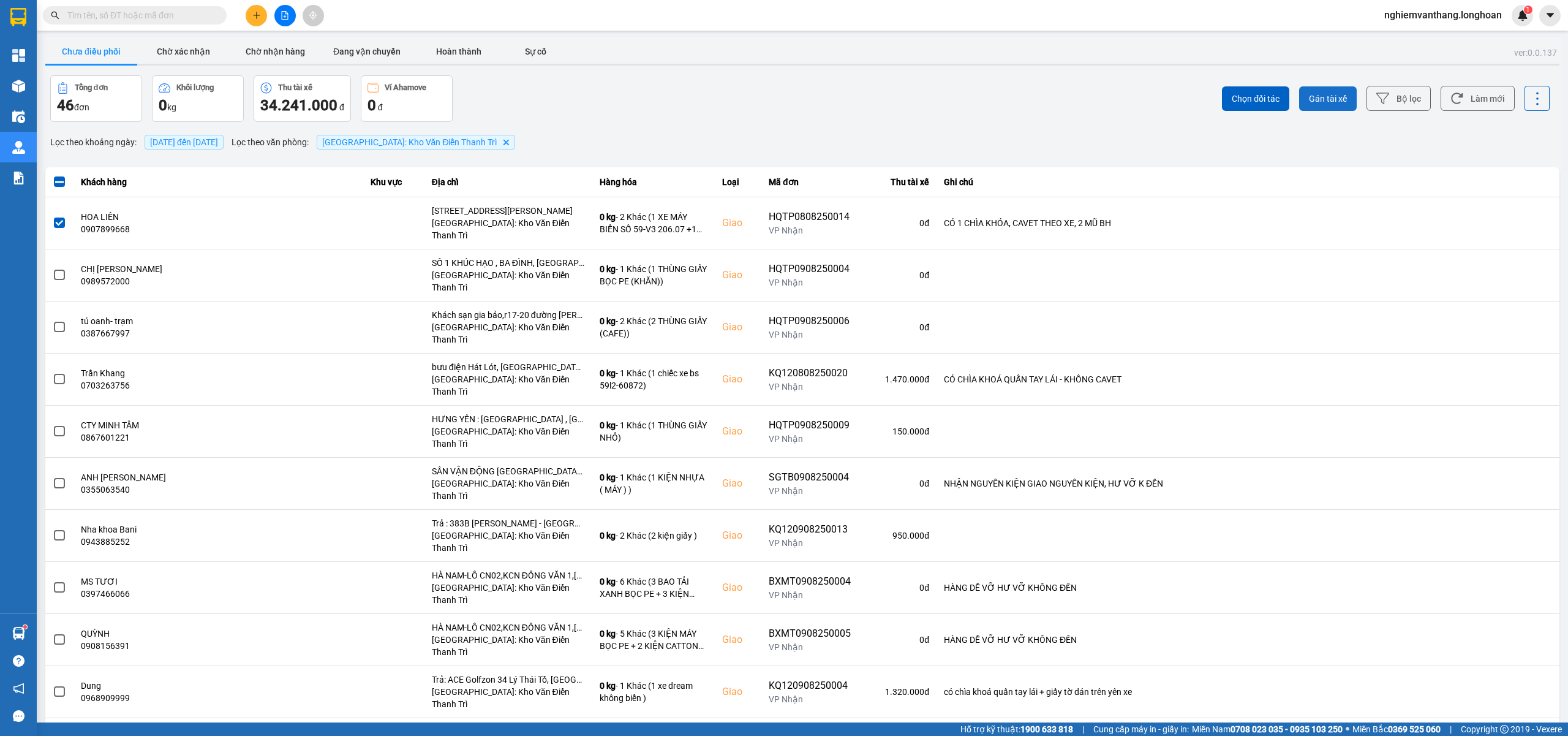
click at [1329, 104] on span "Gán tài xế" at bounding box center [1328, 98] width 38 height 12
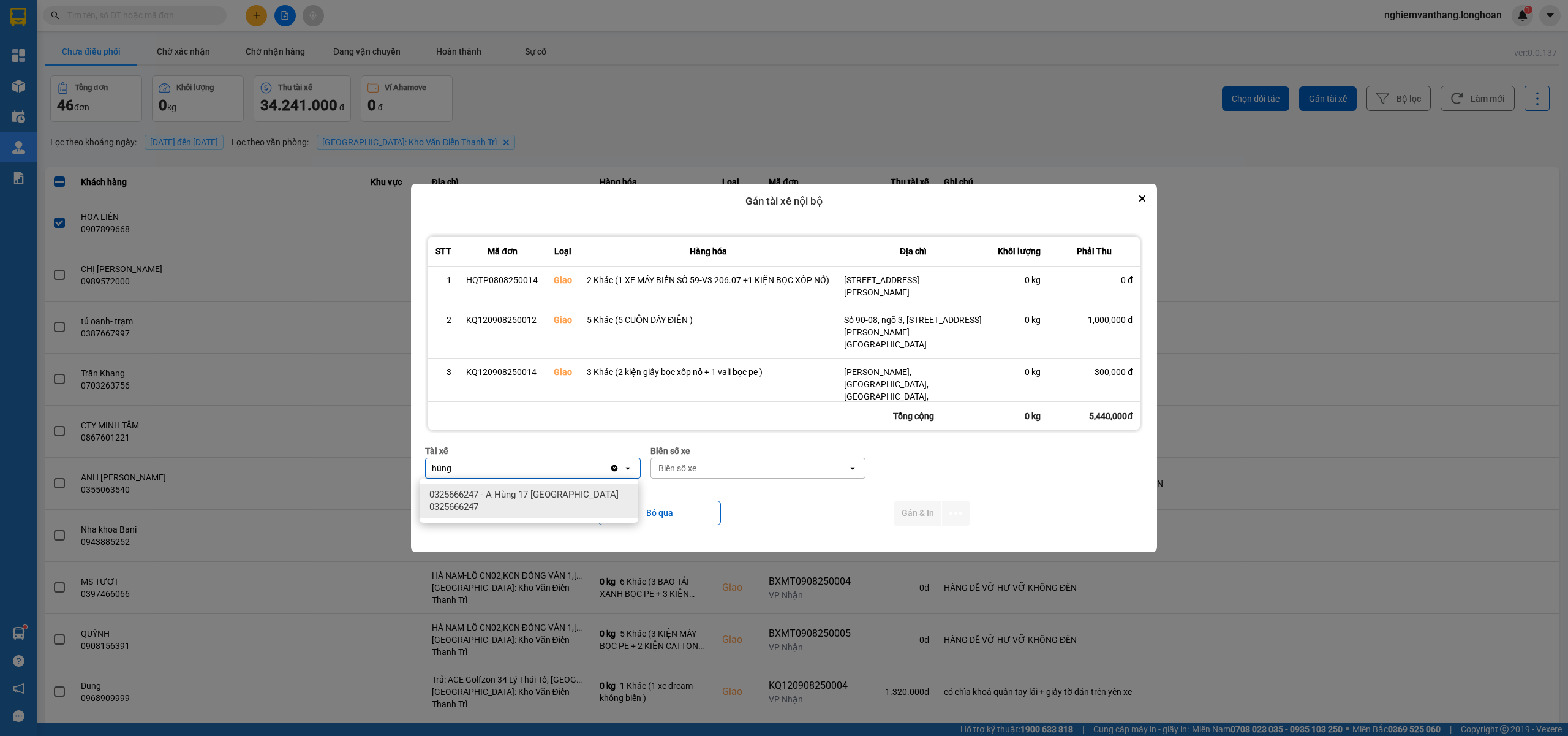
type input "hùng"
drag, startPoint x: 555, startPoint y: 507, endPoint x: 591, endPoint y: 498, distance: 37.1
click at [555, 506] on span "0325666247 - A Hùng 17 [GEOGRAPHIC_DATA] 0325666247" at bounding box center [531, 501] width 204 height 25
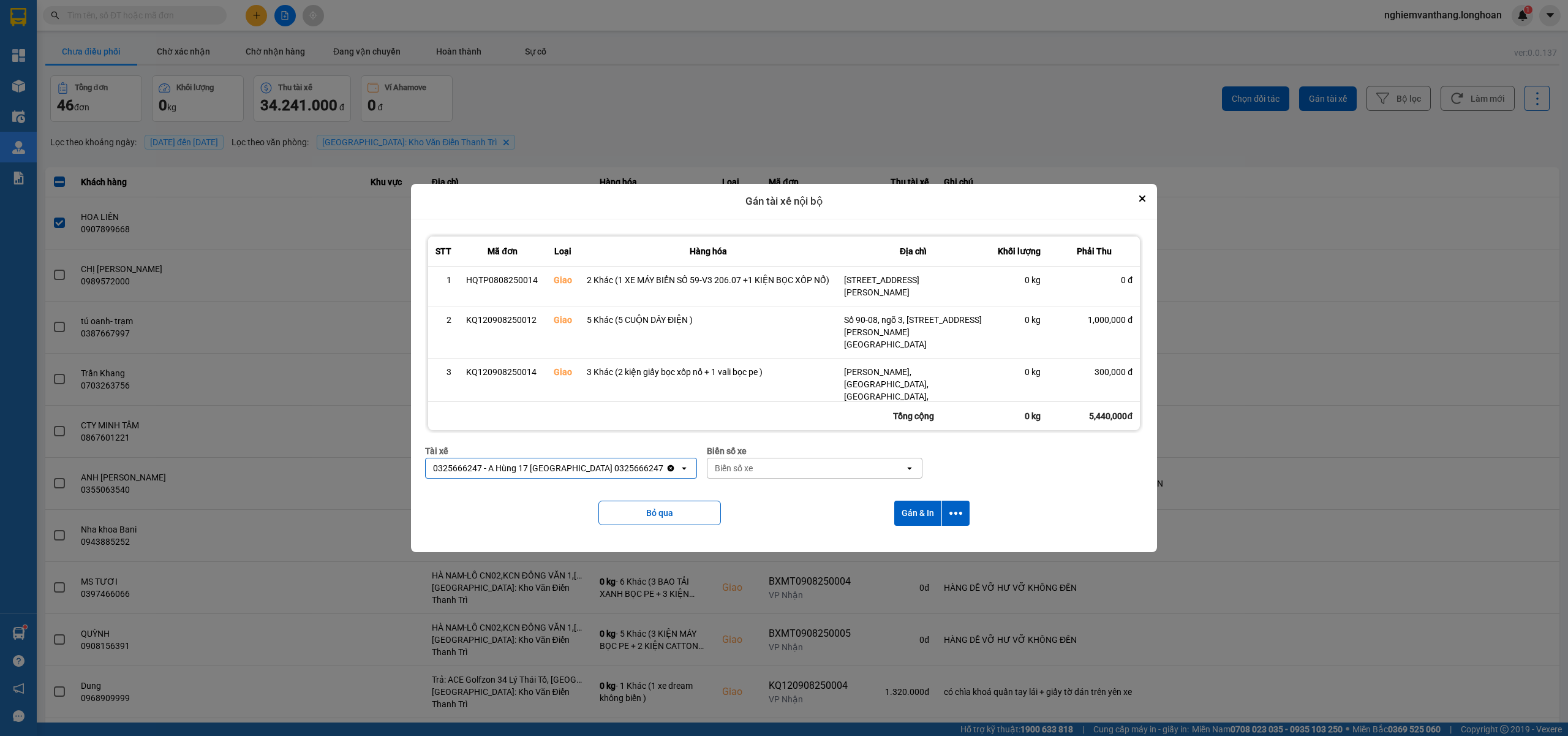
click at [715, 466] on div "Biển số xe" at bounding box center [734, 468] width 38 height 12
type input "71"
click at [694, 490] on span "29E-139.71" at bounding box center [702, 494] width 45 height 12
click at [961, 515] on icon "dialog" at bounding box center [956, 513] width 13 height 13
click at [936, 548] on div "Chỉ gán tài" at bounding box center [925, 546] width 72 height 12
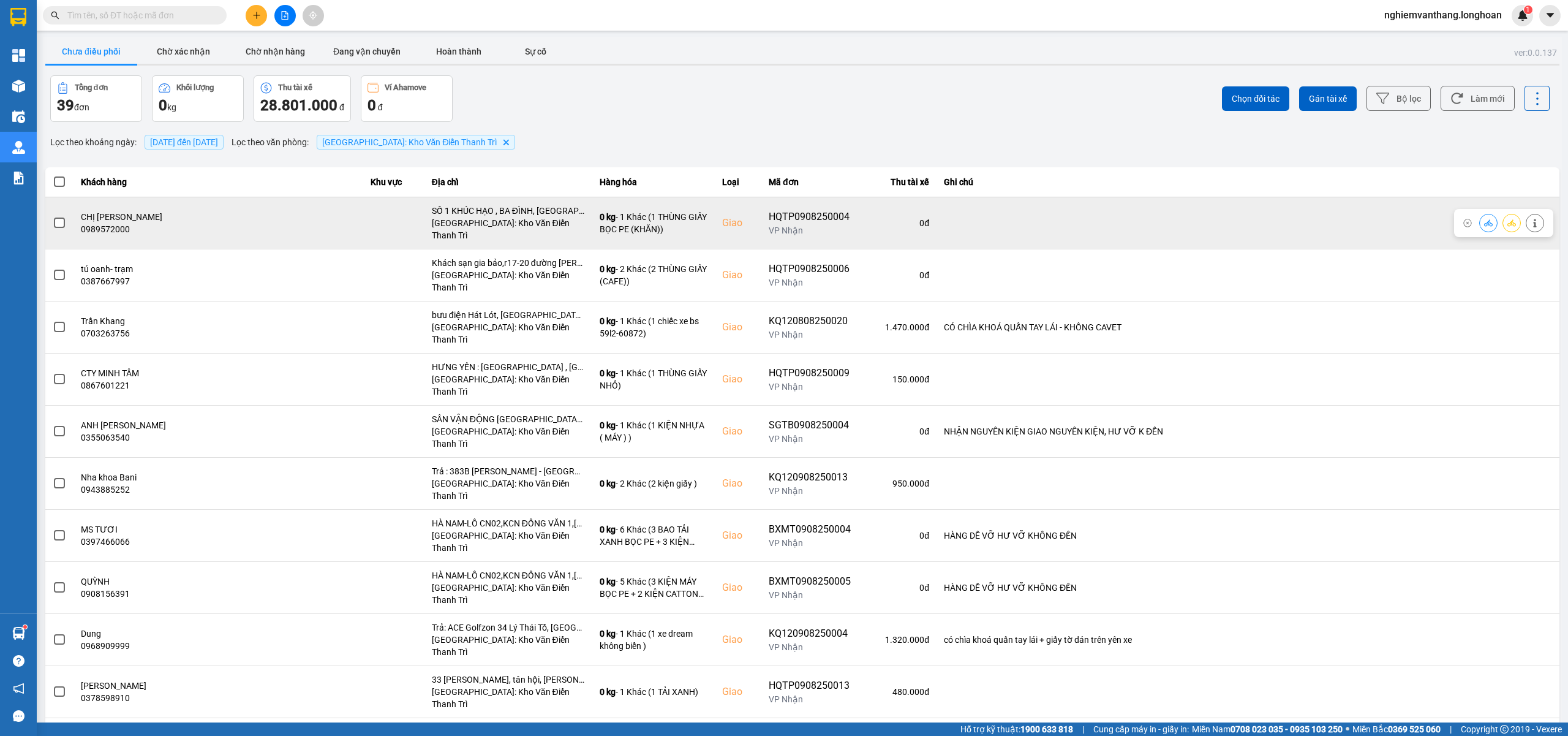
drag, startPoint x: 64, startPoint y: 219, endPoint x: 75, endPoint y: 216, distance: 11.4
click at [68, 219] on td at bounding box center [59, 223] width 28 height 52
click at [64, 221] on span at bounding box center [59, 223] width 11 height 11
click at [53, 216] on input "checkbox" at bounding box center [53, 216] width 0 height 0
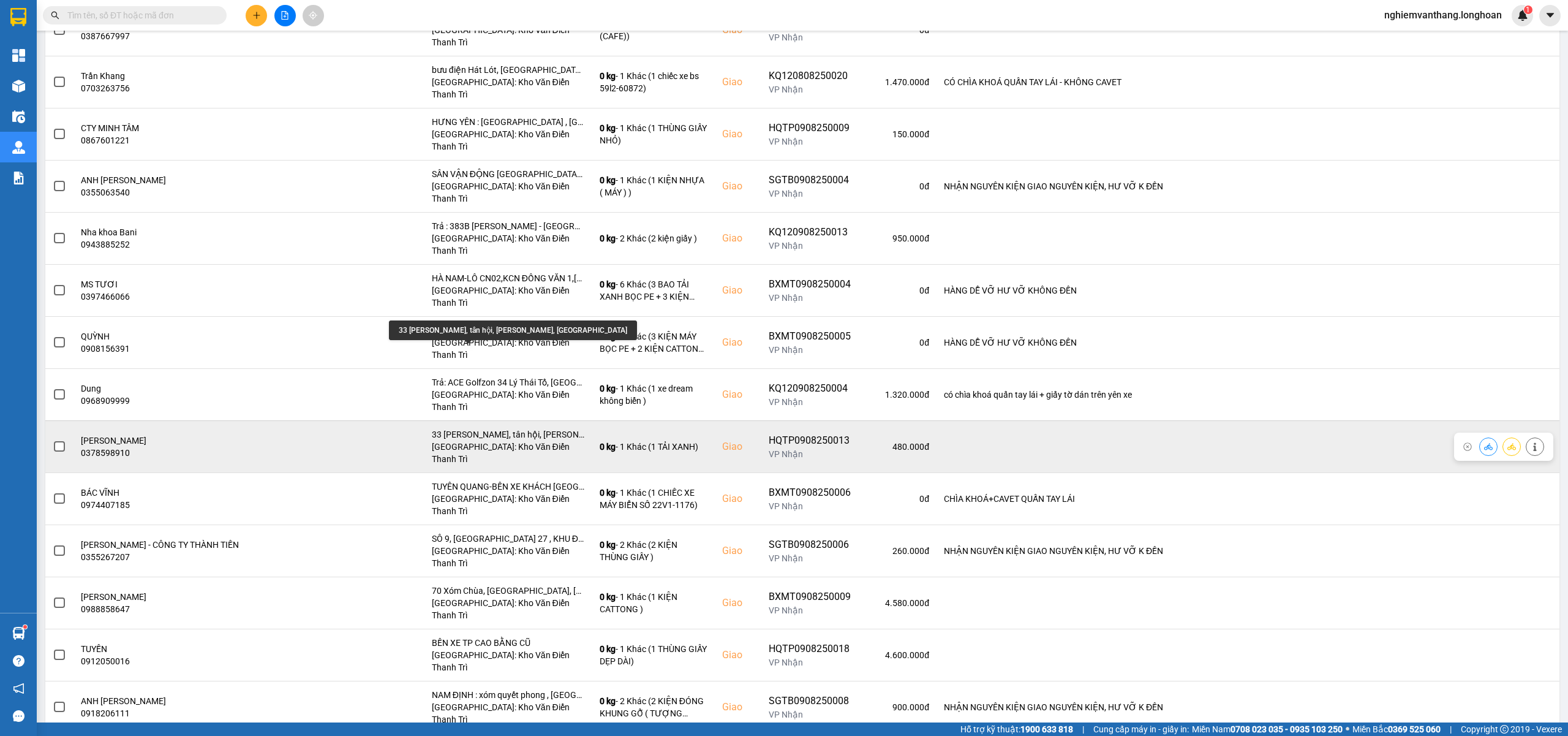
scroll to position [326, 0]
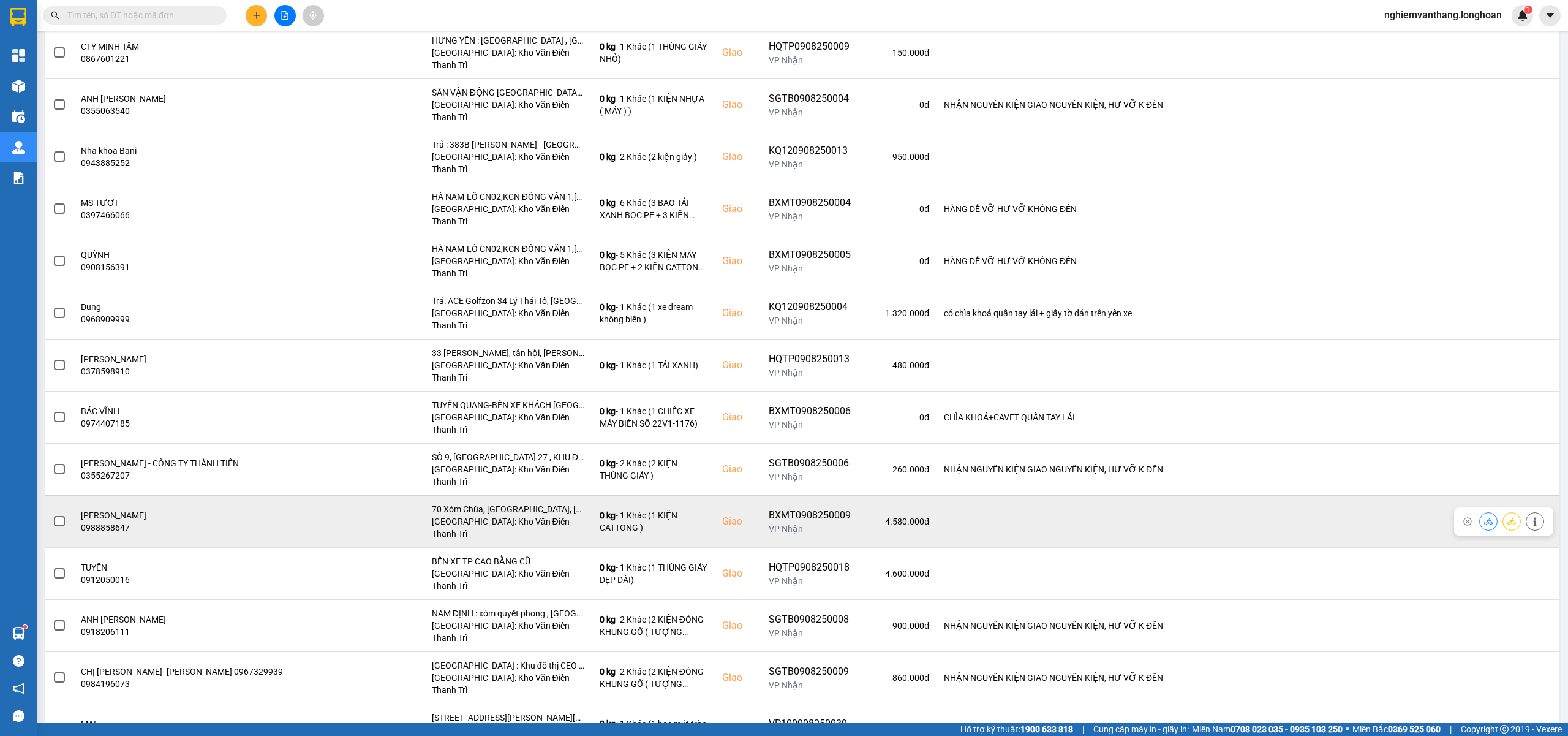
click at [64, 516] on span at bounding box center [59, 521] width 11 height 11
click at [53, 515] on input "checkbox" at bounding box center [53, 515] width 0 height 0
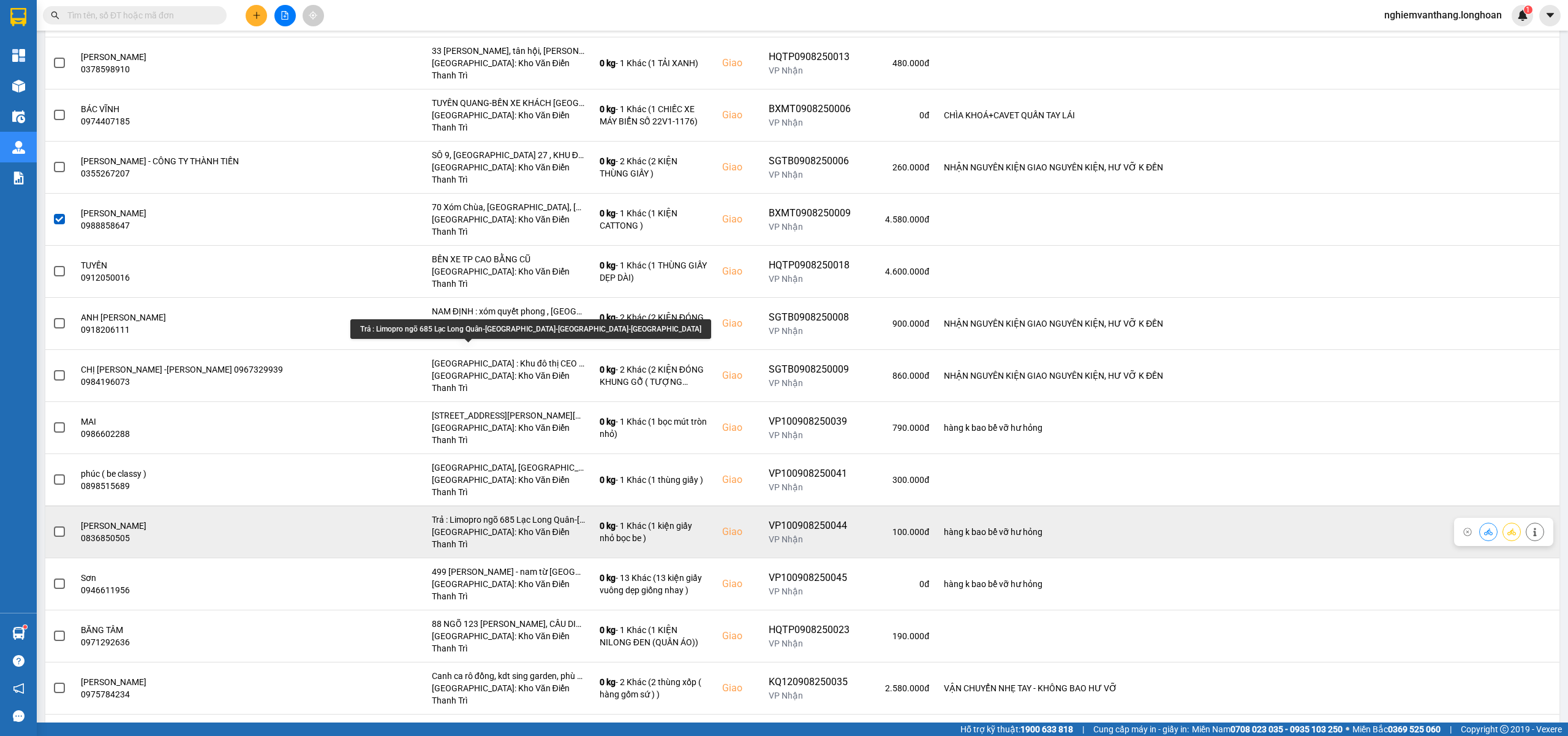
scroll to position [653, 0]
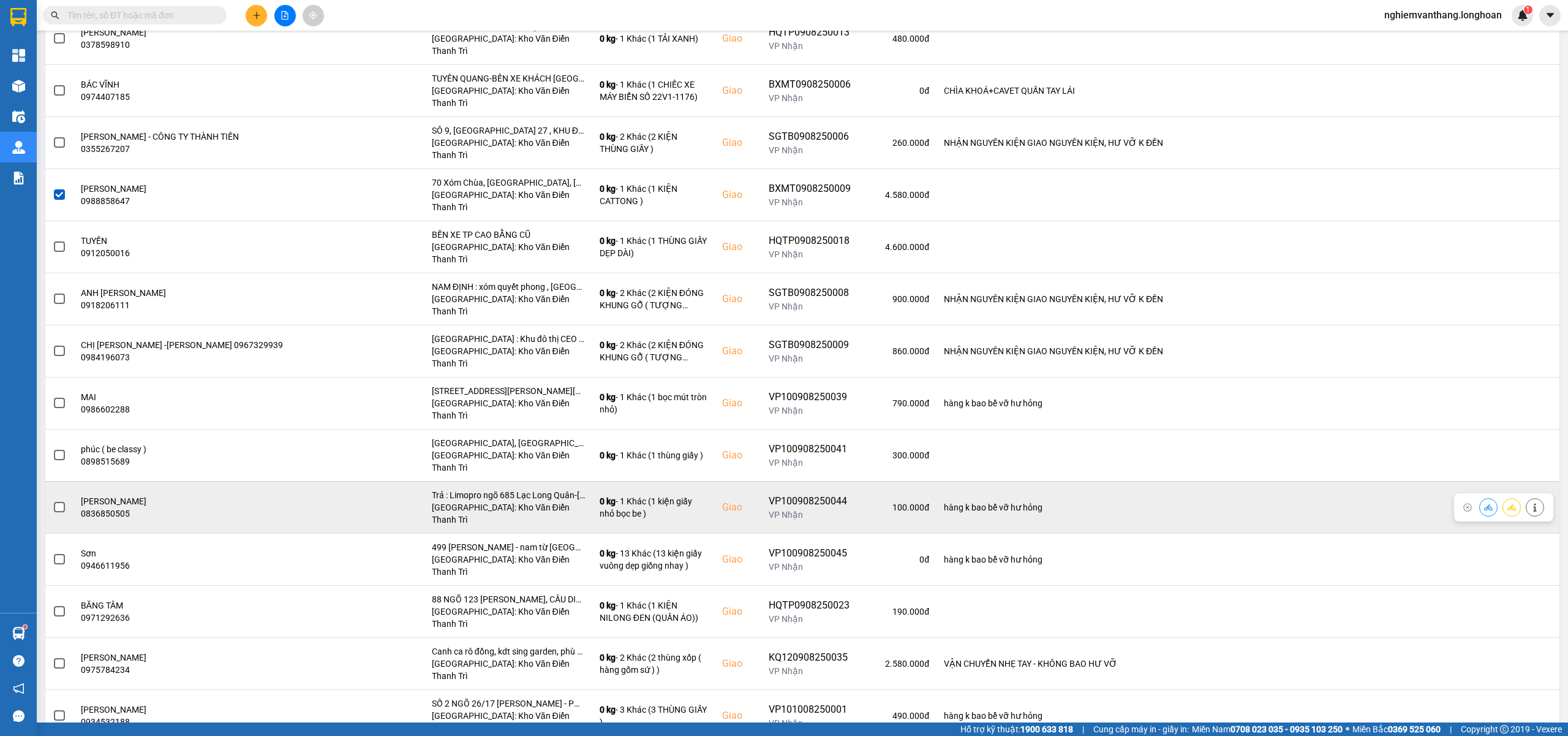
click at [66, 481] on td at bounding box center [59, 507] width 28 height 52
click at [59, 502] on span at bounding box center [59, 507] width 11 height 11
click at [53, 500] on input "checkbox" at bounding box center [53, 500] width 0 height 0
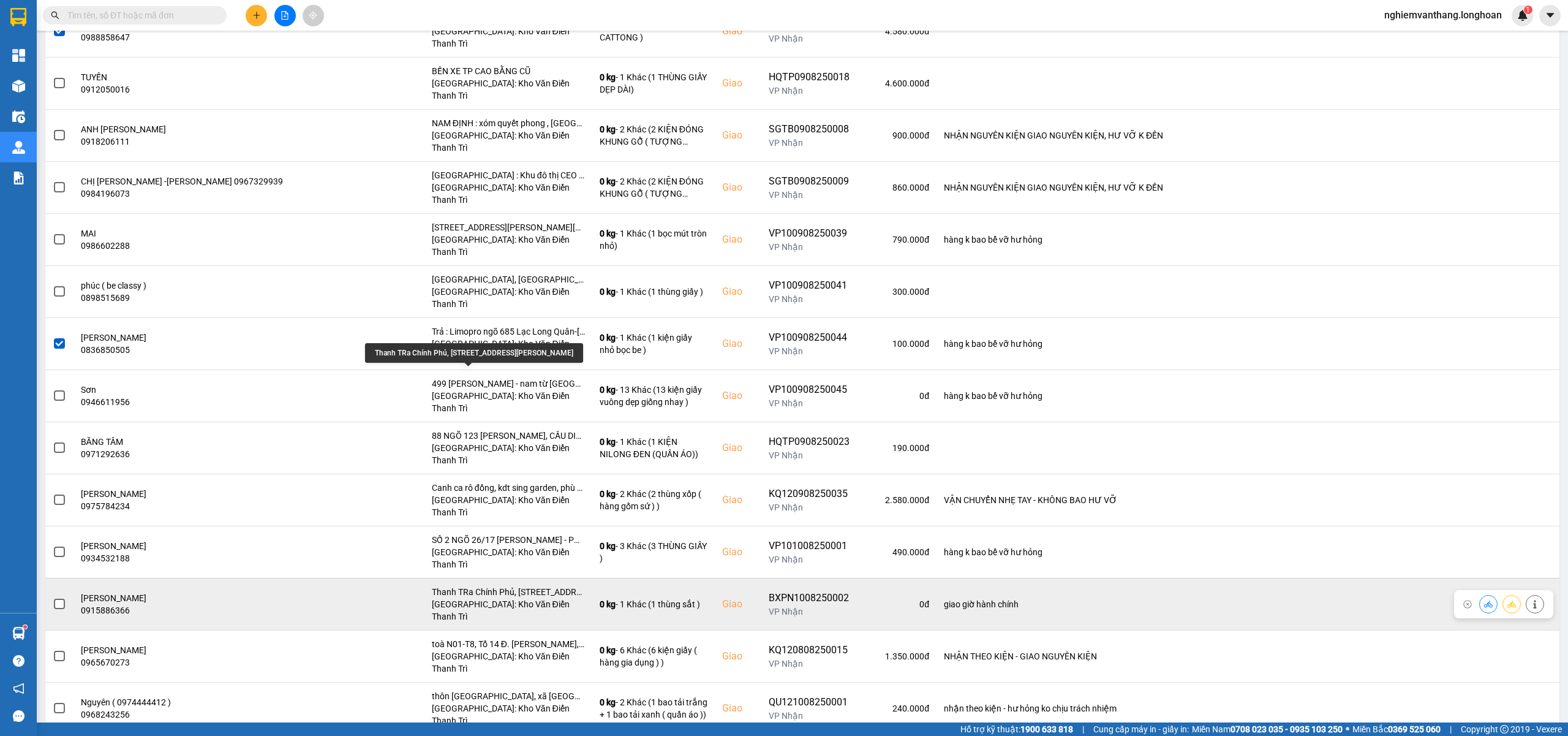
scroll to position [898, 0]
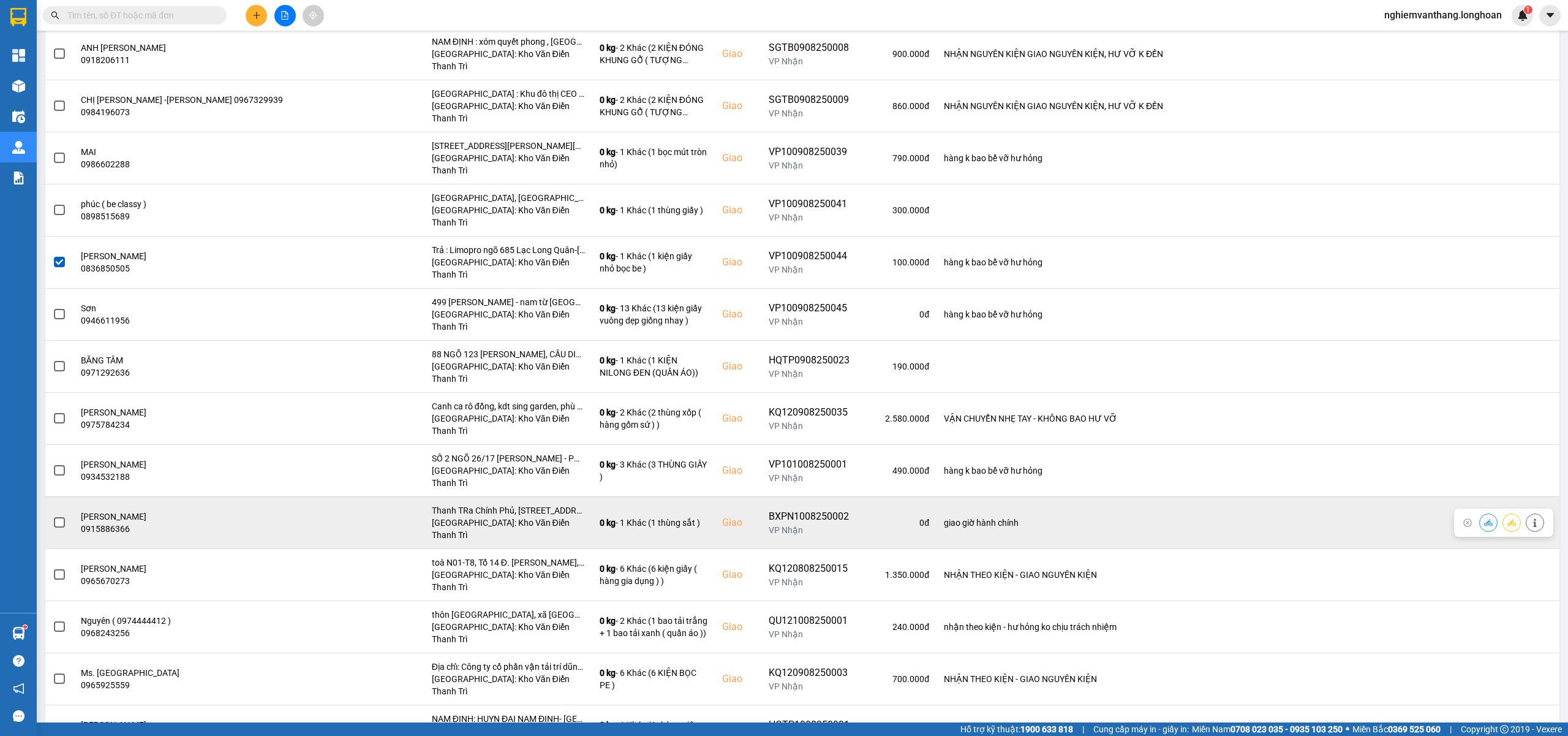
click at [54, 516] on label at bounding box center [59, 522] width 14 height 14
click at [53, 516] on input "checkbox" at bounding box center [53, 516] width 0 height 0
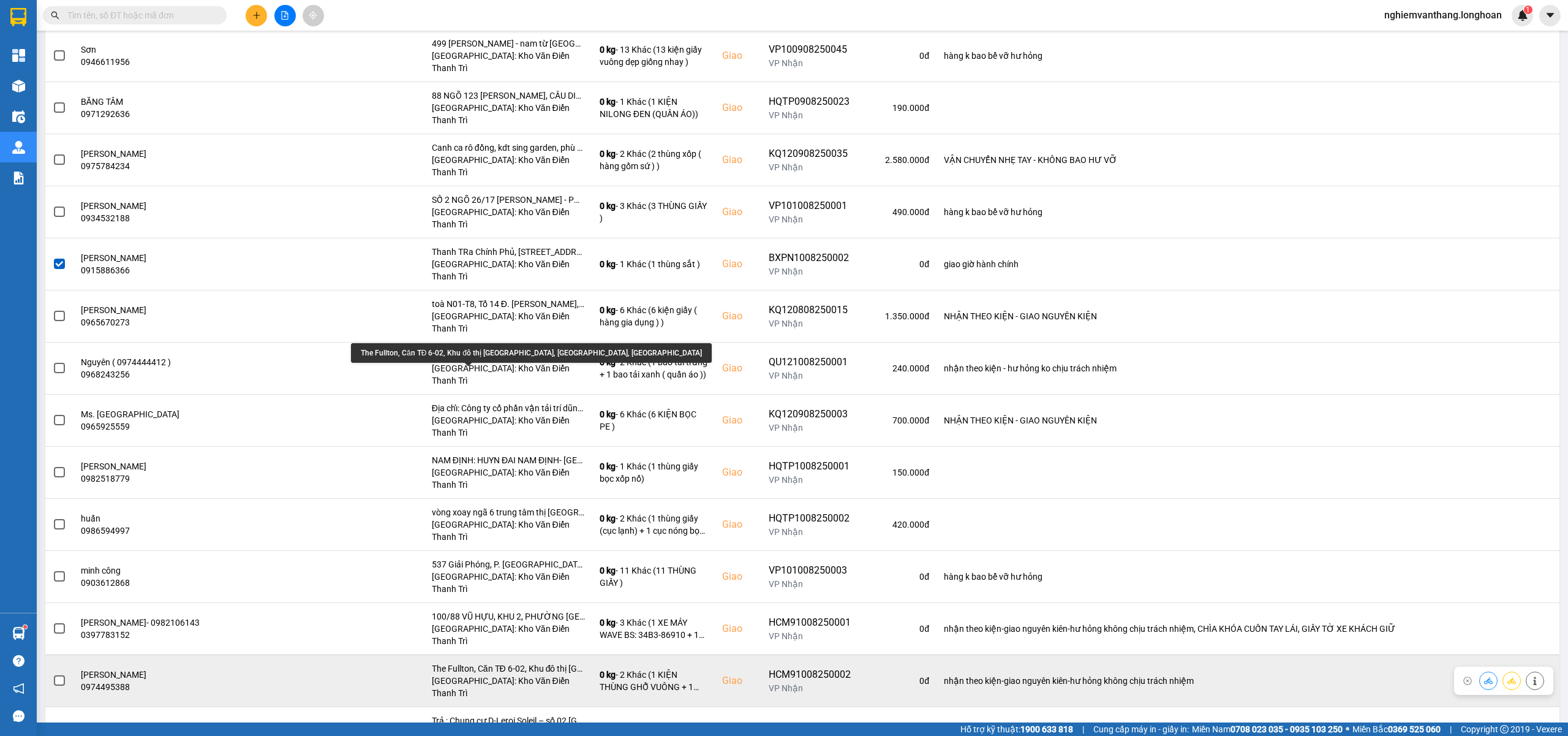
scroll to position [1159, 0]
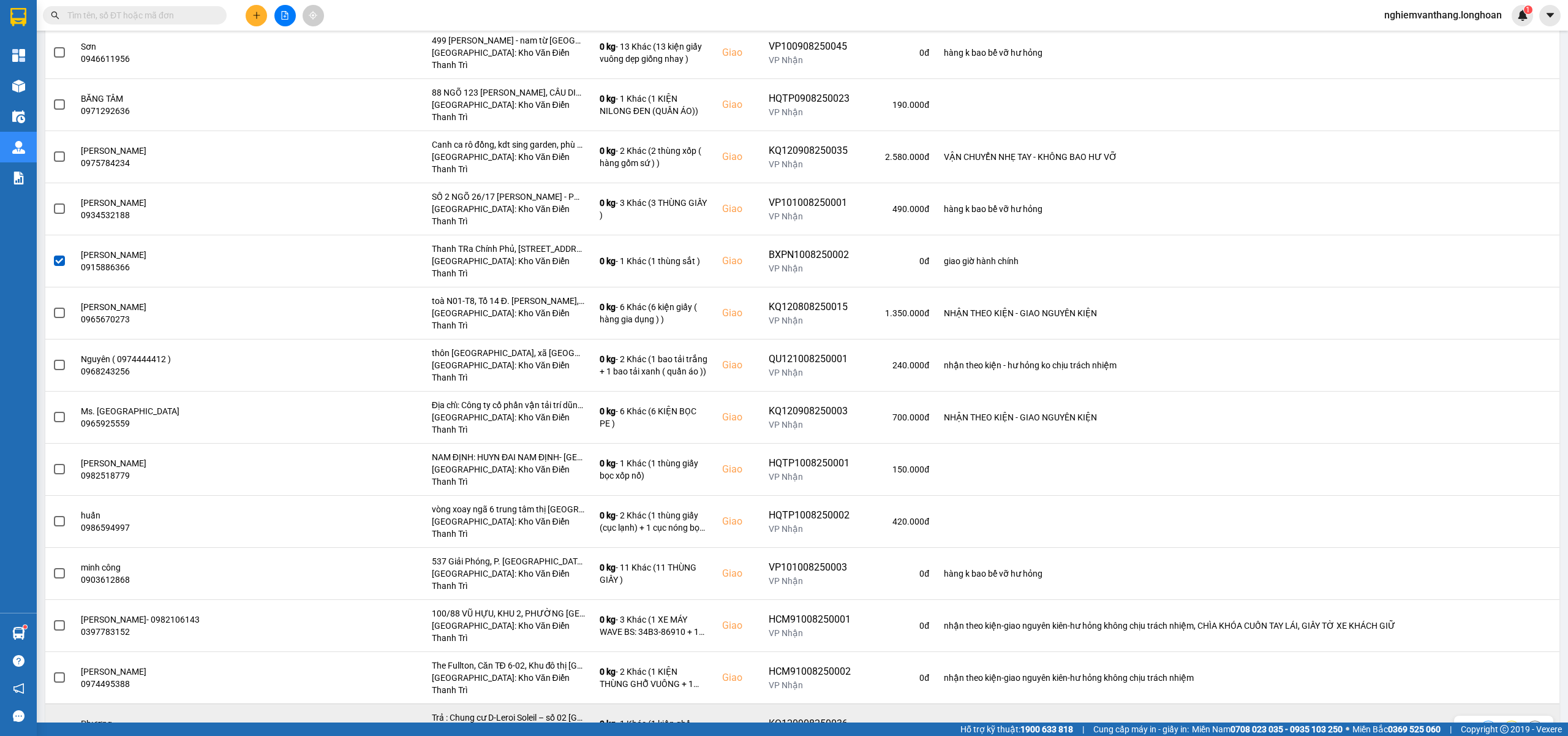
click at [59, 724] on span at bounding box center [59, 729] width 11 height 11
click at [53, 723] on input "checkbox" at bounding box center [53, 723] width 0 height 0
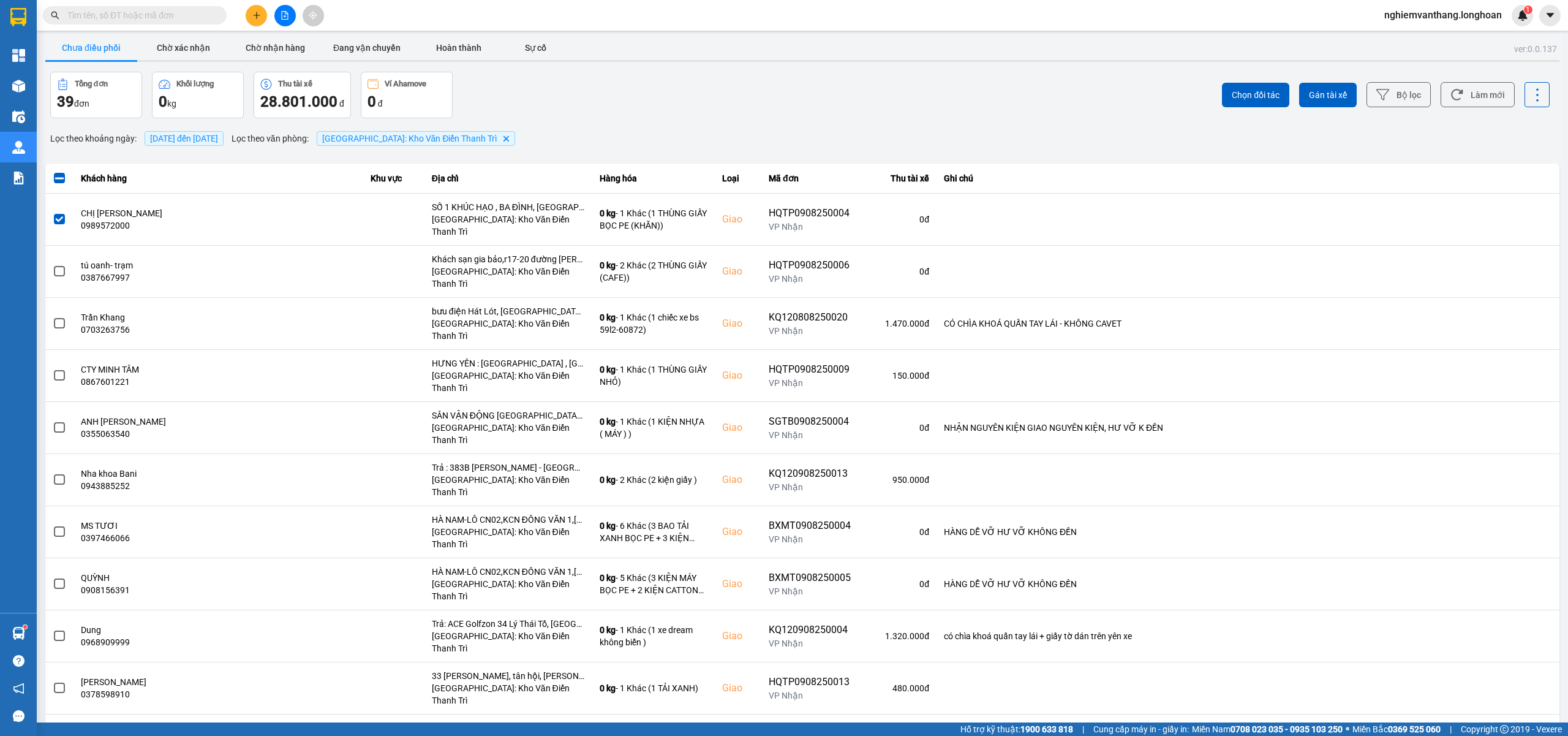
scroll to position [0, 0]
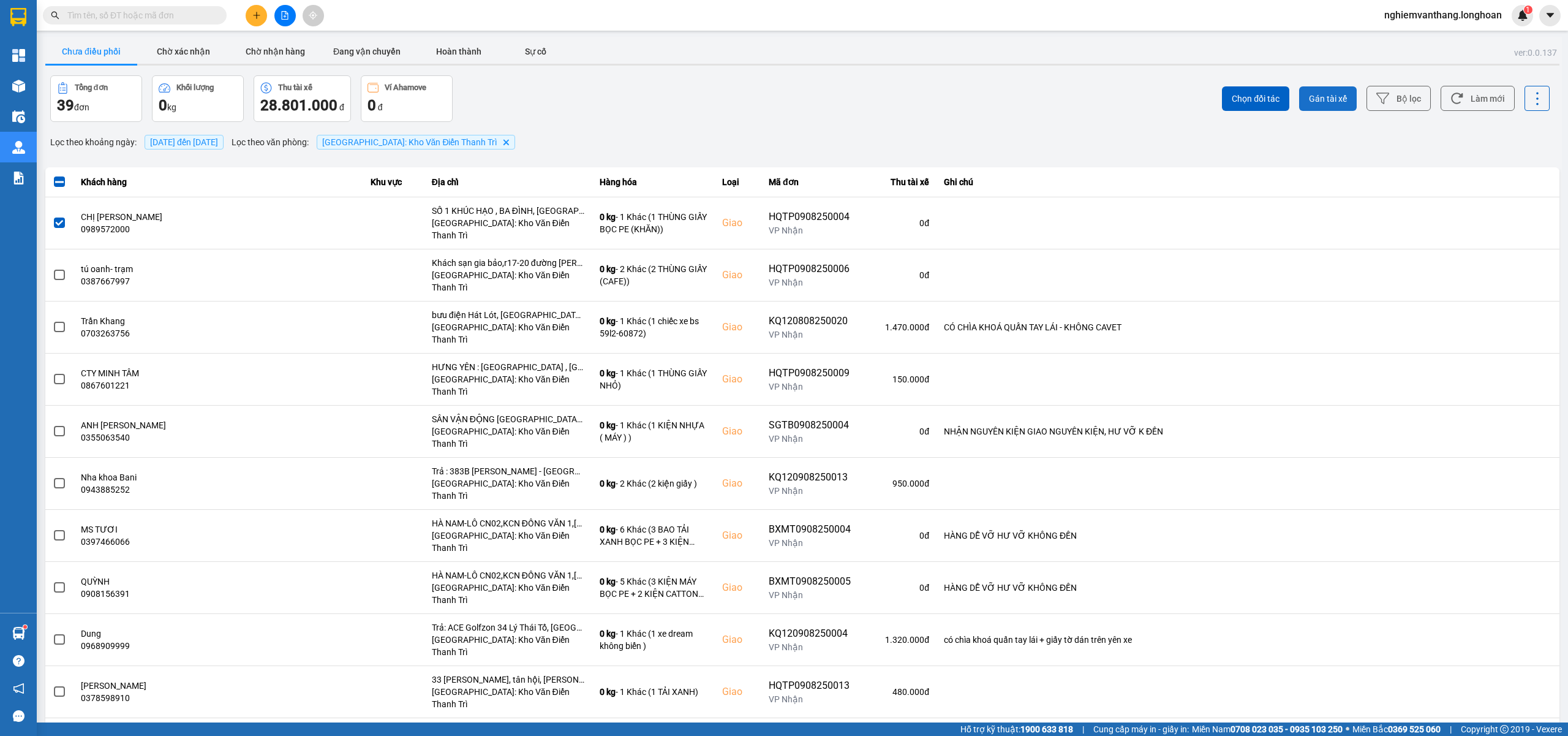
click at [1314, 96] on span "Gán tài xế" at bounding box center [1328, 98] width 38 height 12
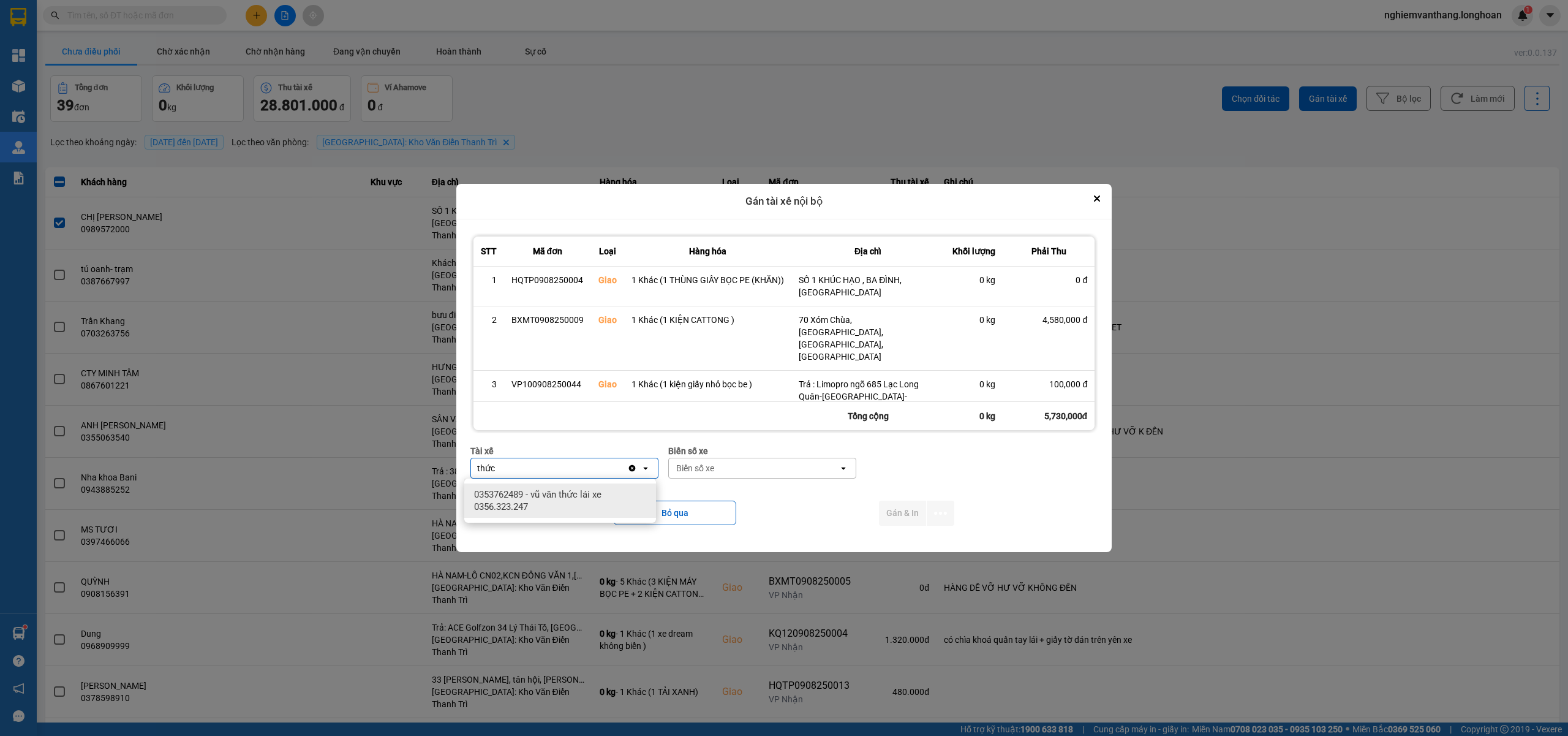
type input "thức"
drag, startPoint x: 564, startPoint y: 488, endPoint x: 571, endPoint y: 494, distance: 9.2
click at [565, 493] on span "0353762489 - vũ văn thức lái xe 0356.323.247" at bounding box center [563, 501] width 177 height 25
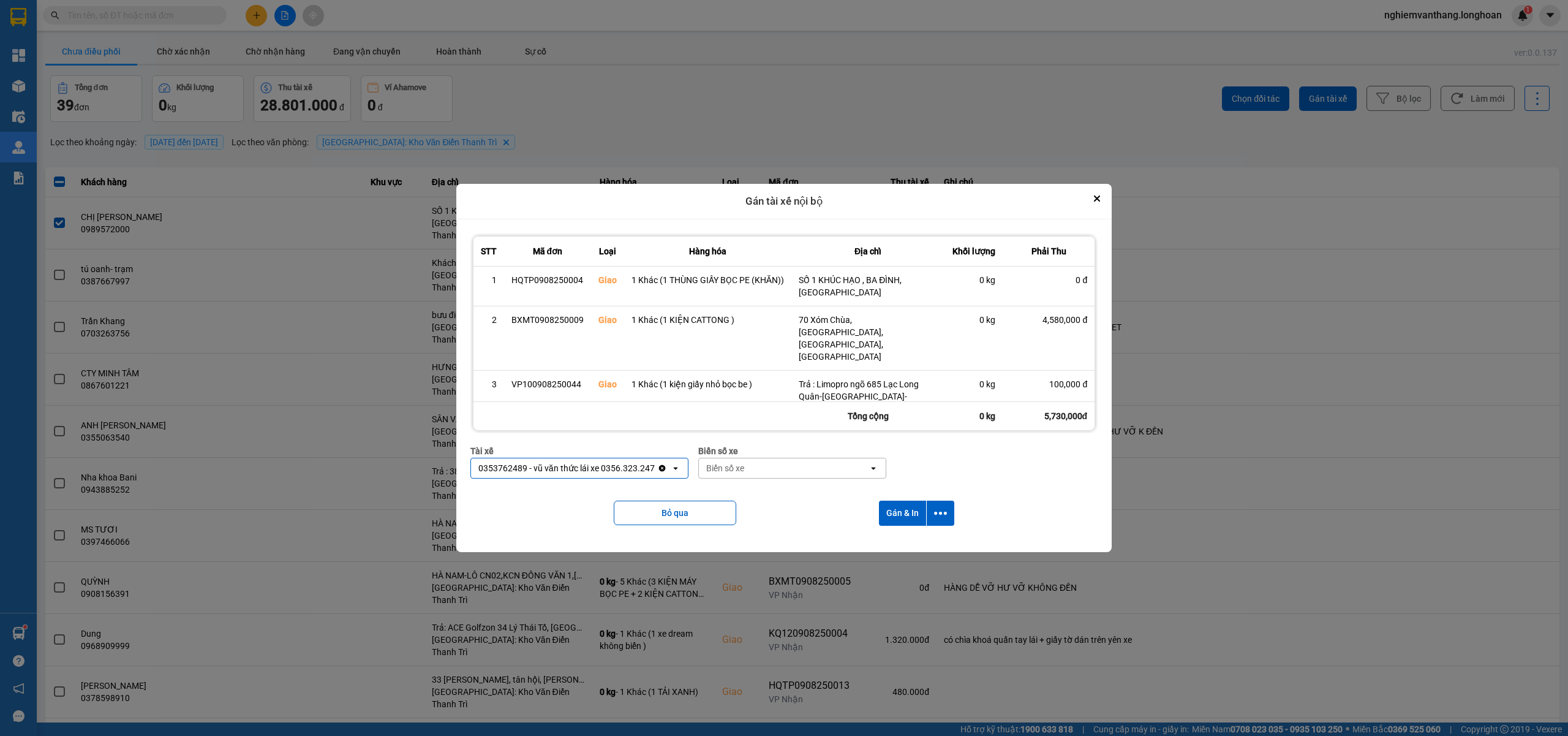
click at [765, 472] on div "Biển số xe" at bounding box center [783, 468] width 170 height 20
type input "45"
click at [762, 494] on div "29E-121.45" at bounding box center [787, 494] width 191 height 22
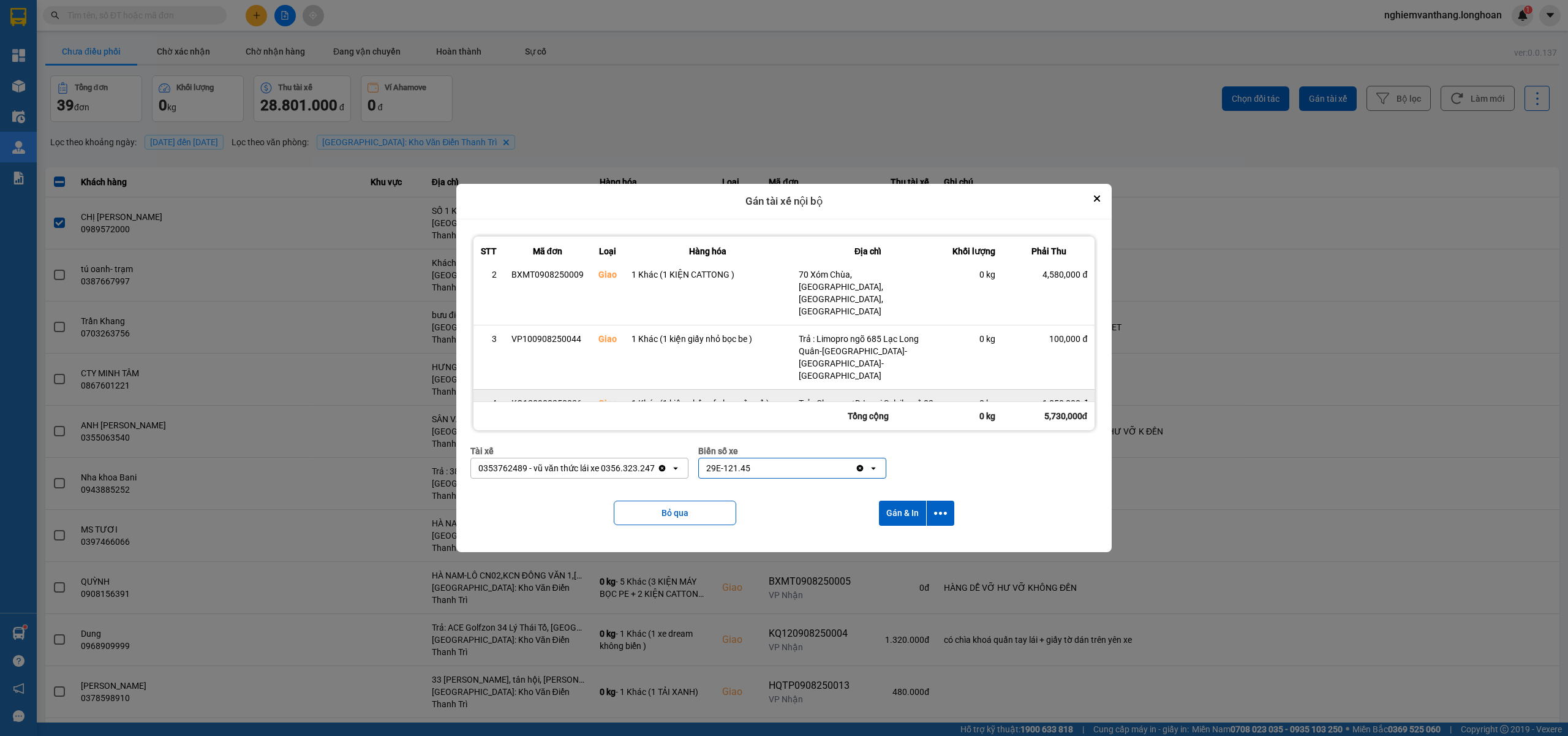
scroll to position [64, 0]
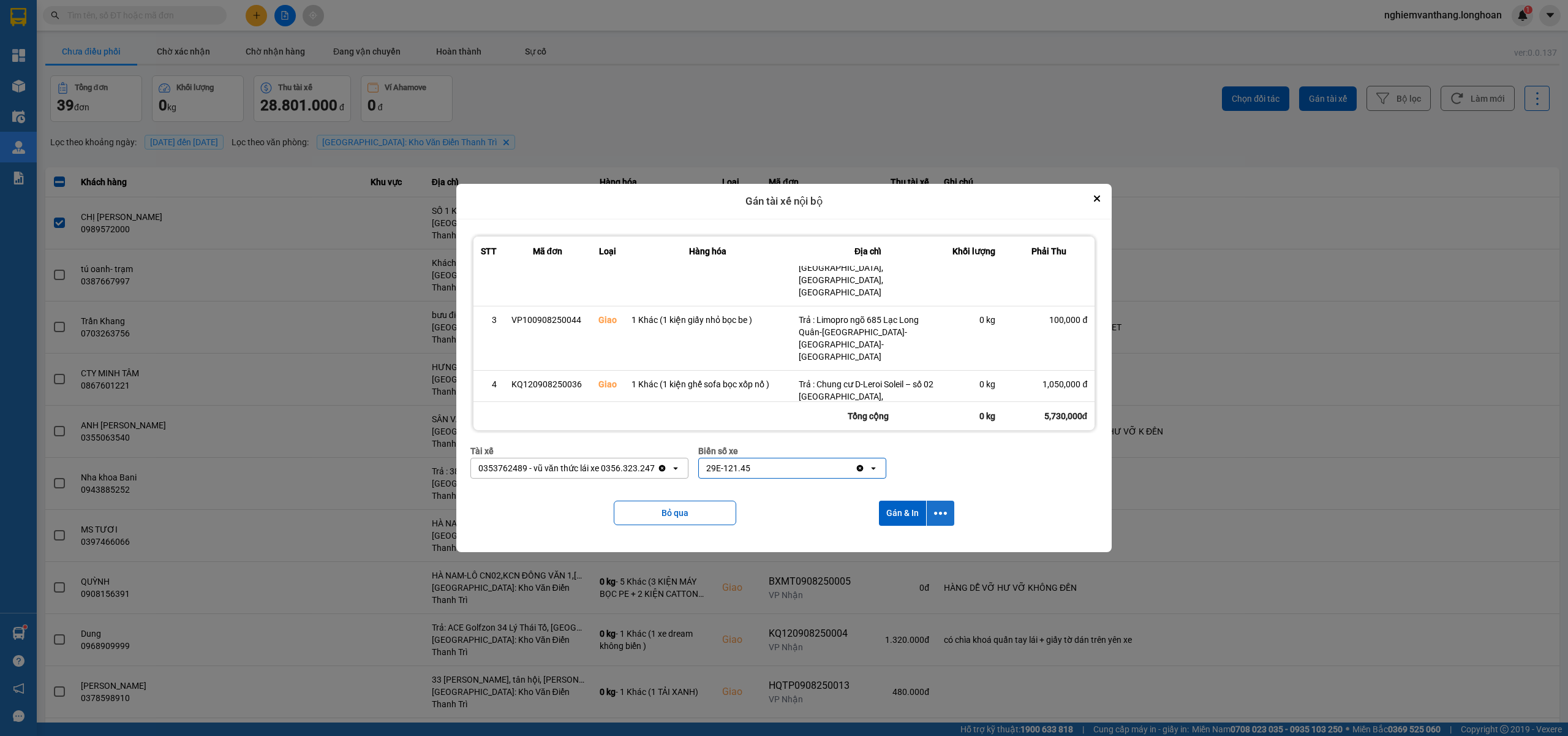
click at [951, 512] on button "dialog" at bounding box center [940, 513] width 27 height 25
click at [909, 551] on span "Chỉ gán tài" at bounding box center [894, 546] width 40 height 12
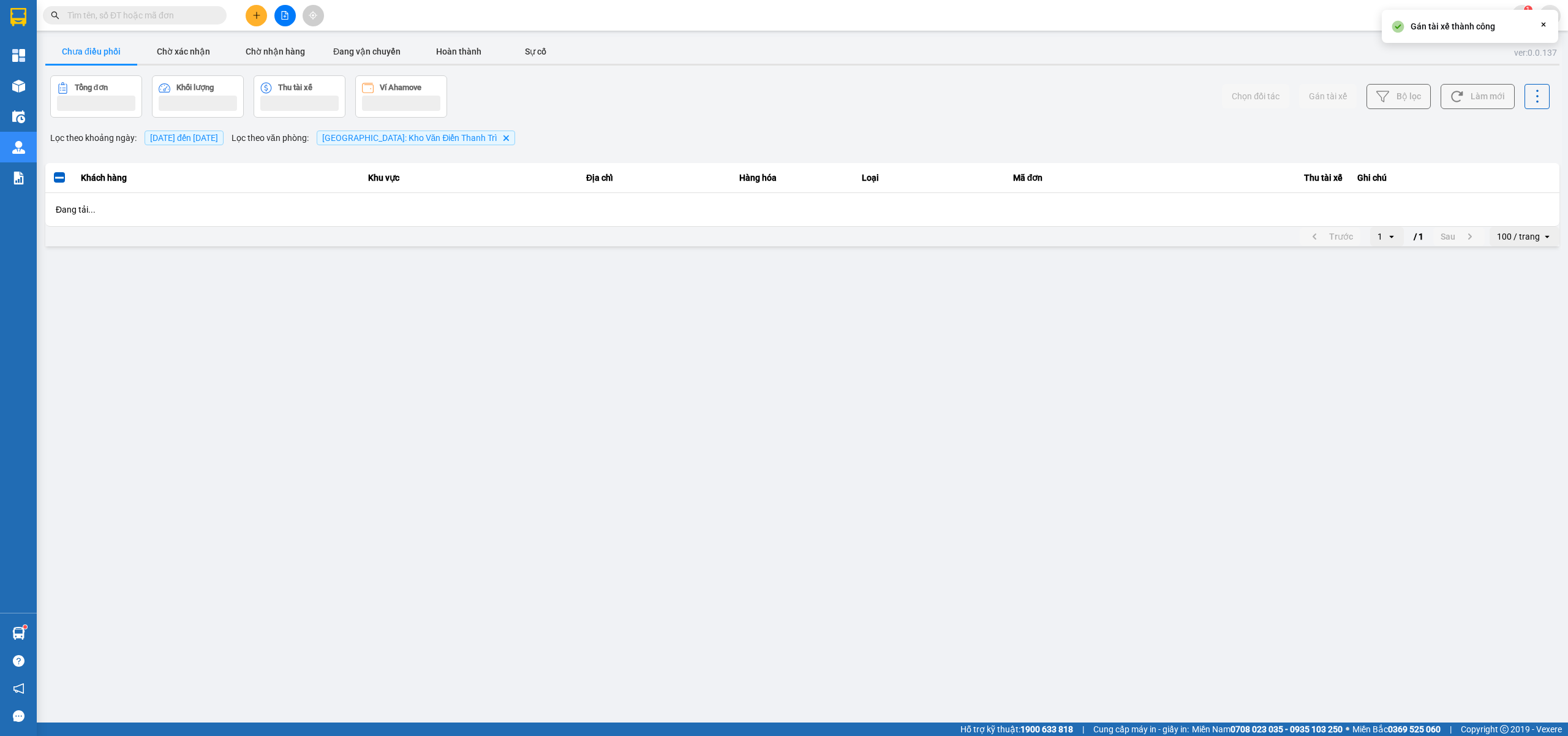
scroll to position [0, 0]
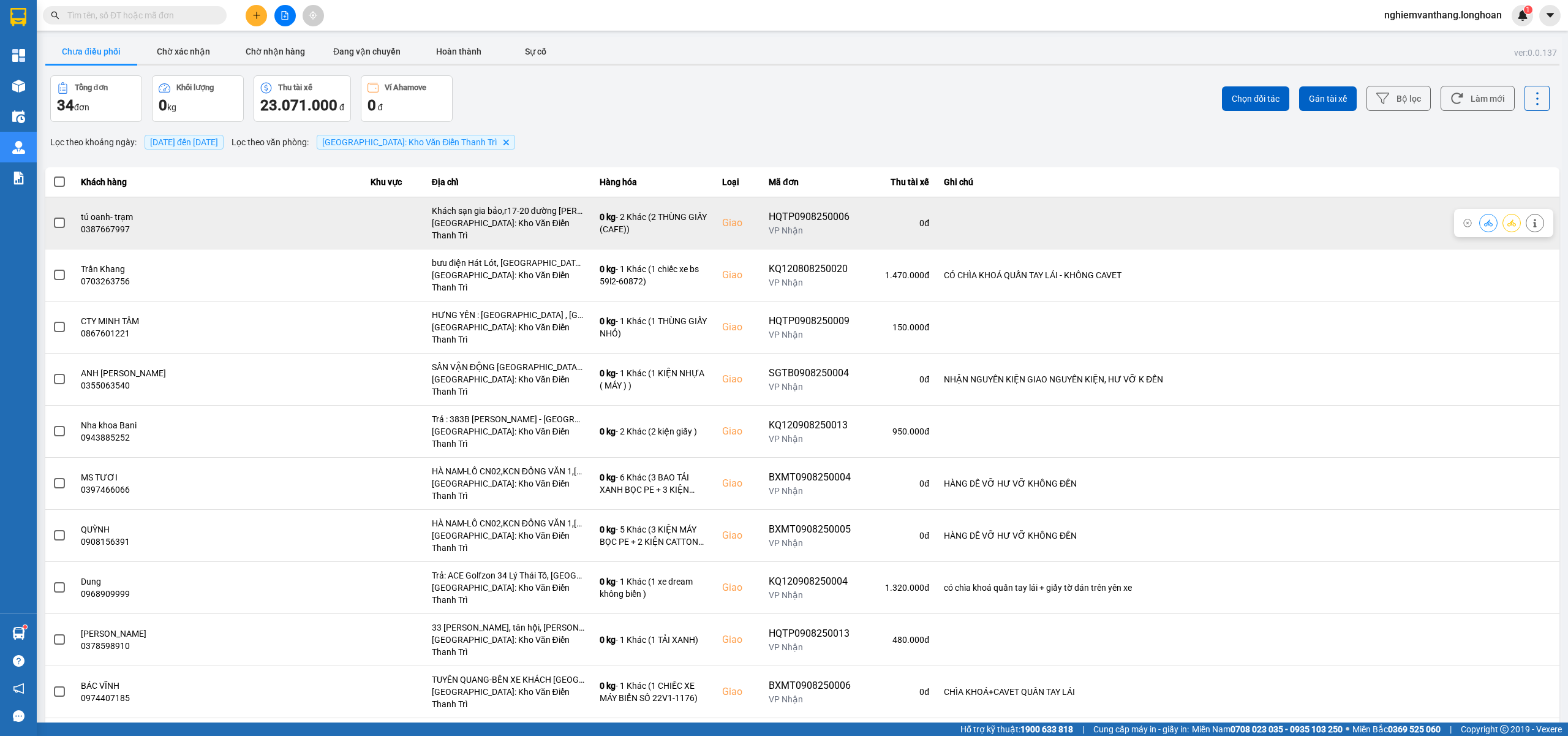
click at [57, 221] on span at bounding box center [59, 223] width 11 height 11
click at [53, 216] on input "checkbox" at bounding box center [53, 216] width 0 height 0
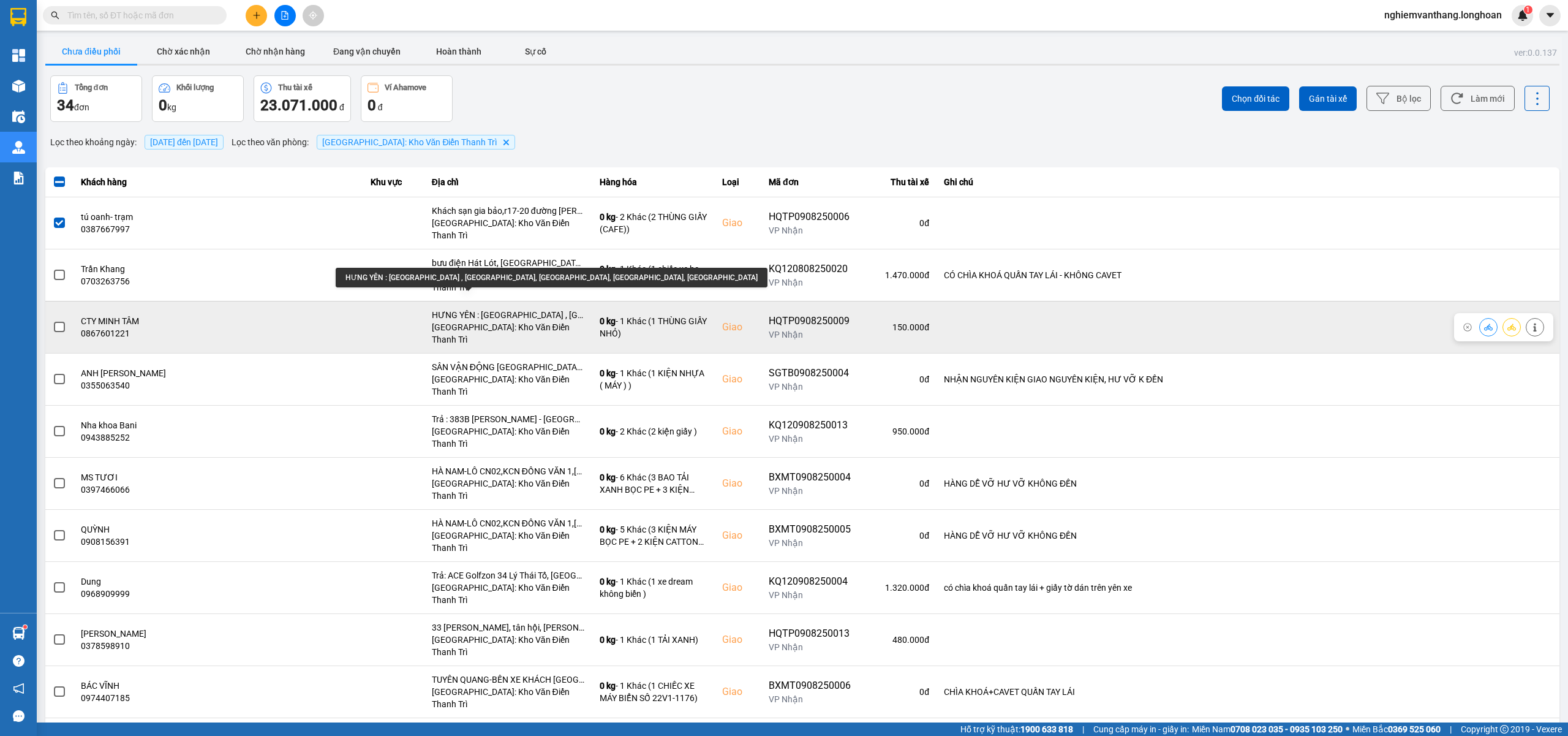
scroll to position [81, 0]
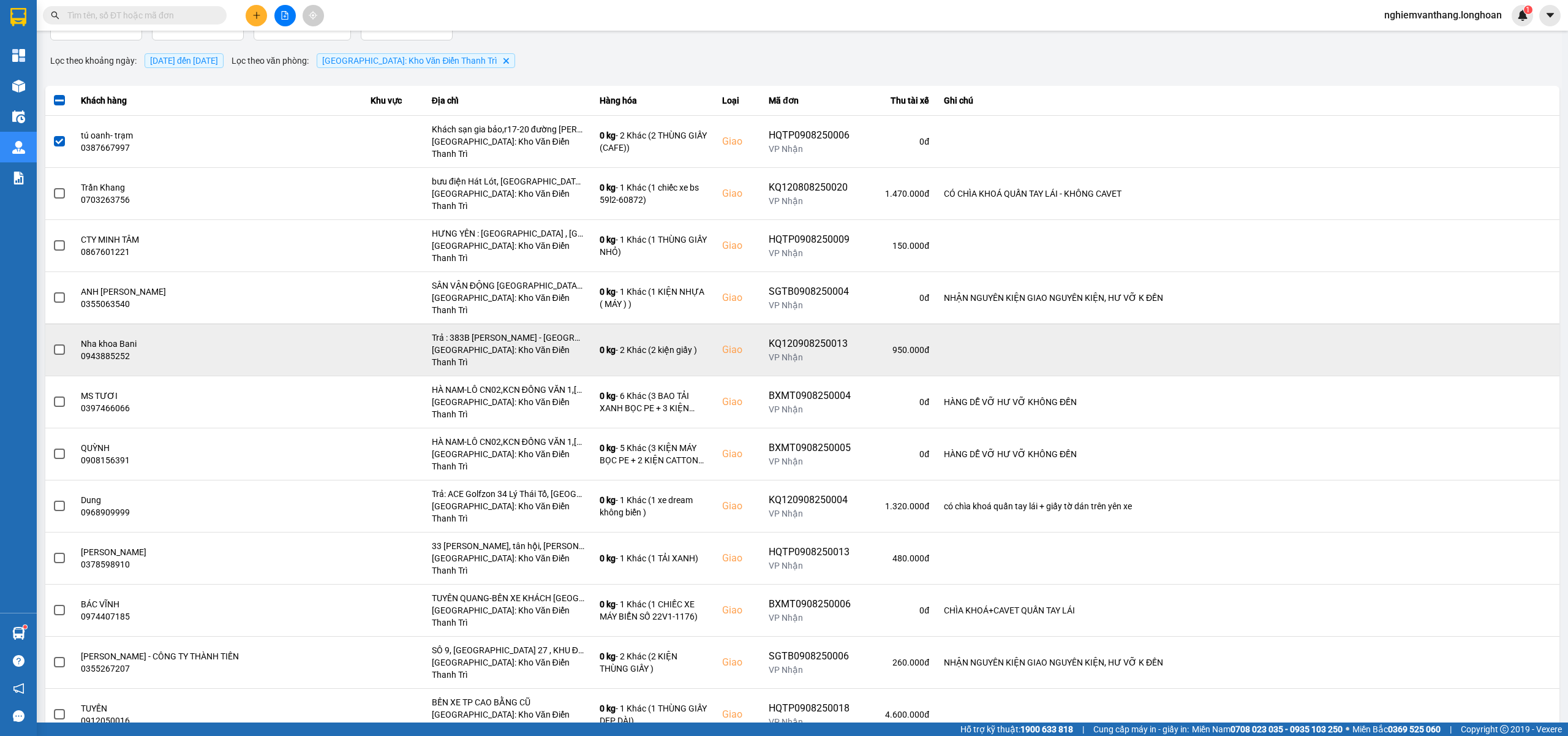
click at [57, 345] on span at bounding box center [59, 350] width 11 height 11
click at [53, 343] on input "checkbox" at bounding box center [53, 343] width 0 height 0
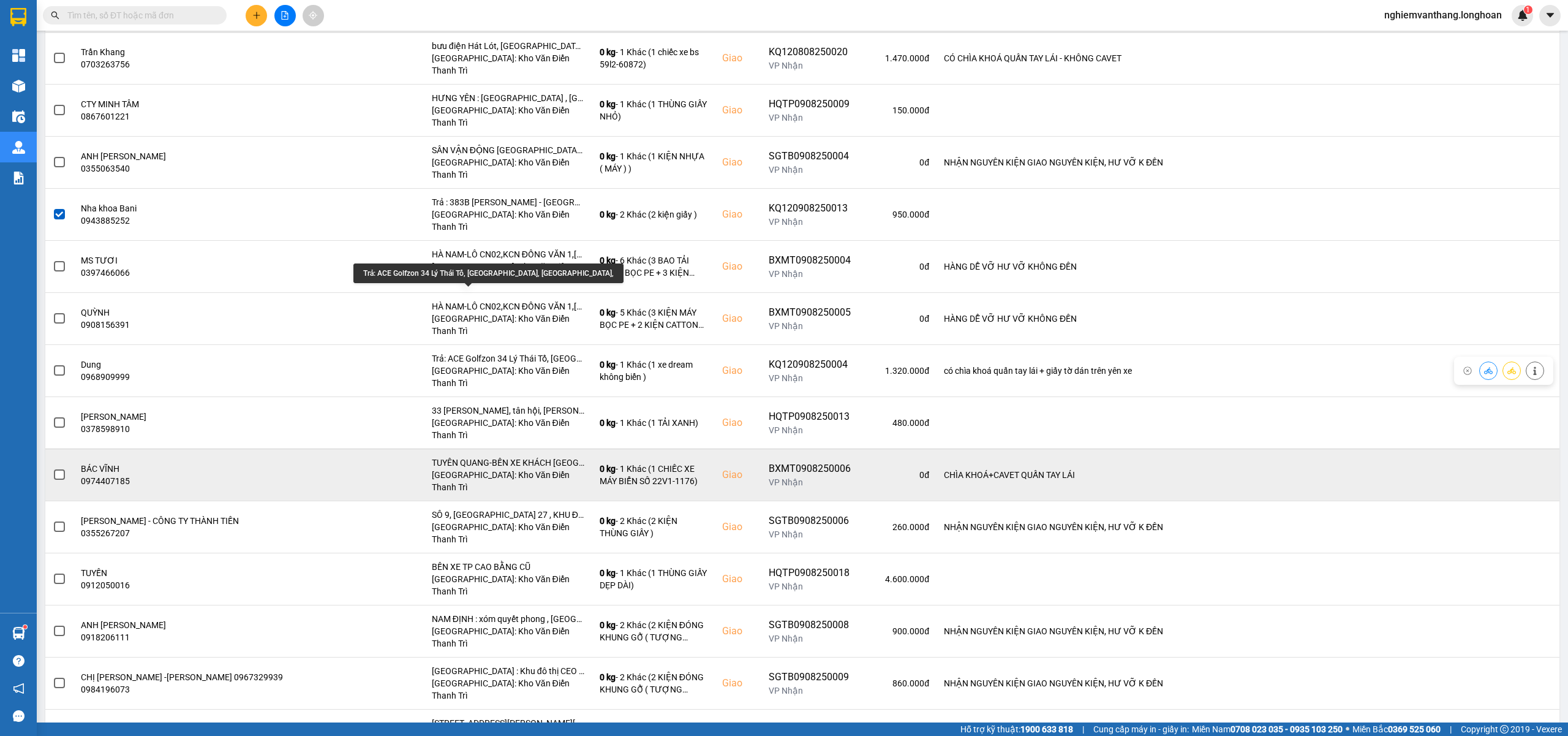
scroll to position [245, 0]
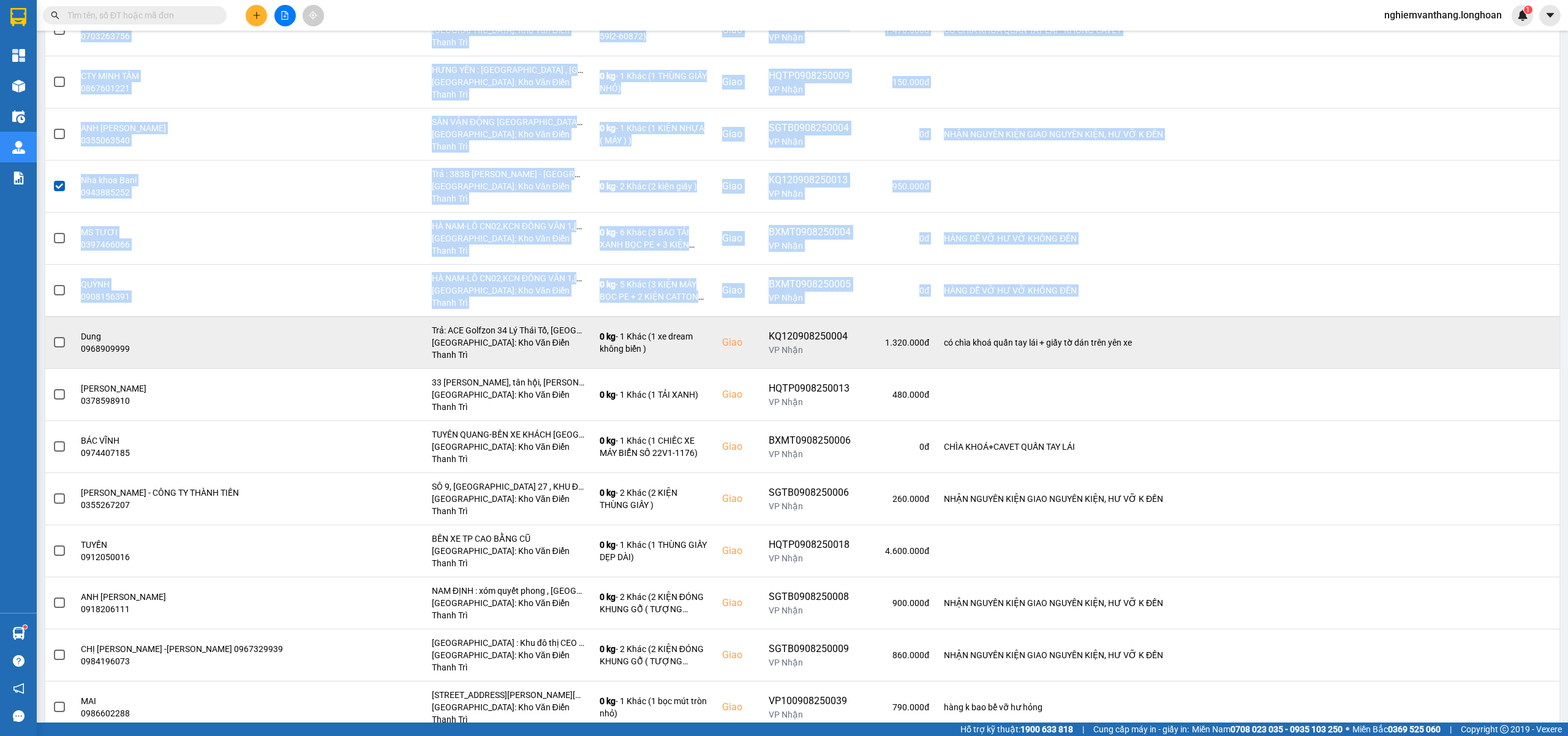
click at [57, 337] on span at bounding box center [59, 342] width 11 height 11
click at [53, 335] on input "checkbox" at bounding box center [53, 335] width 0 height 0
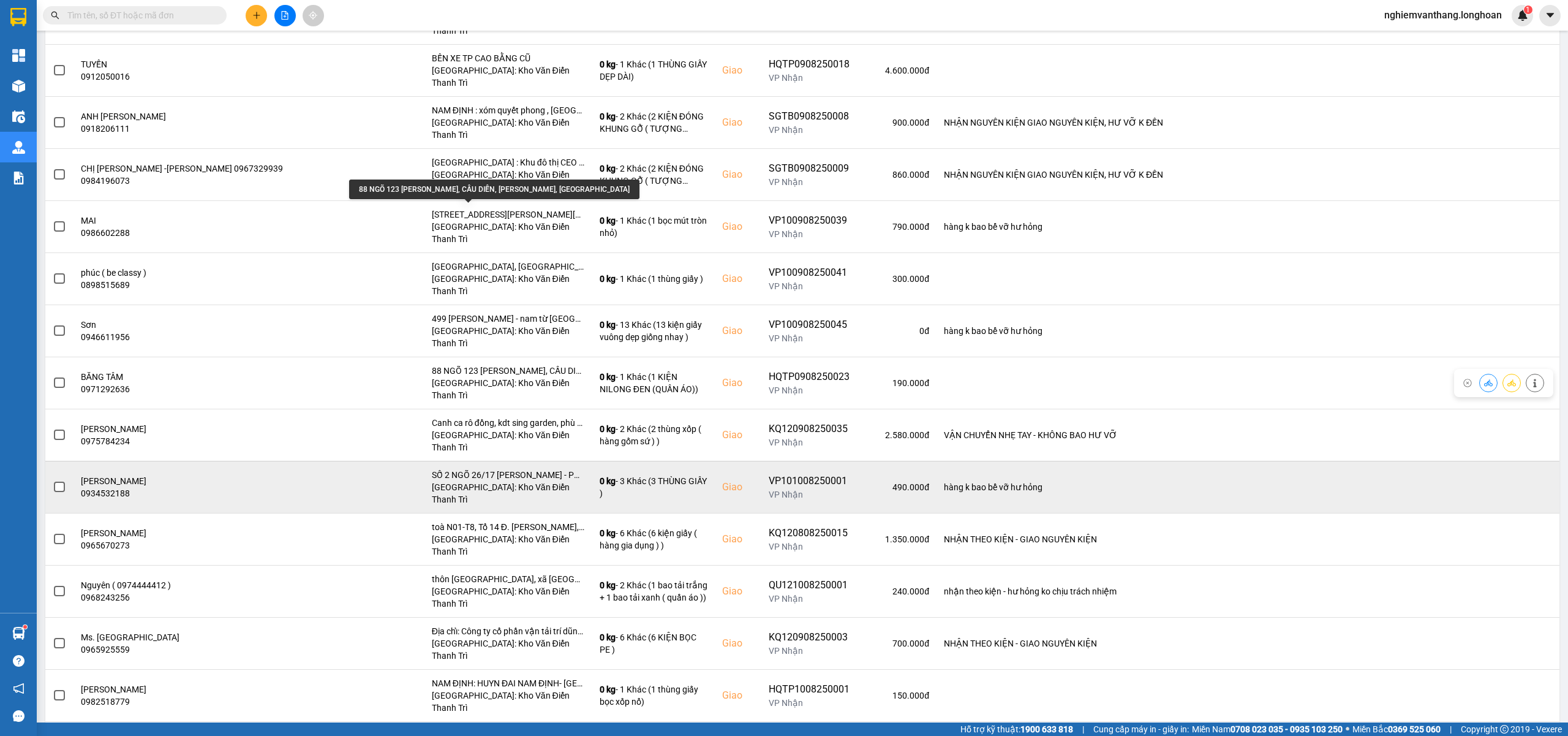
scroll to position [735, 0]
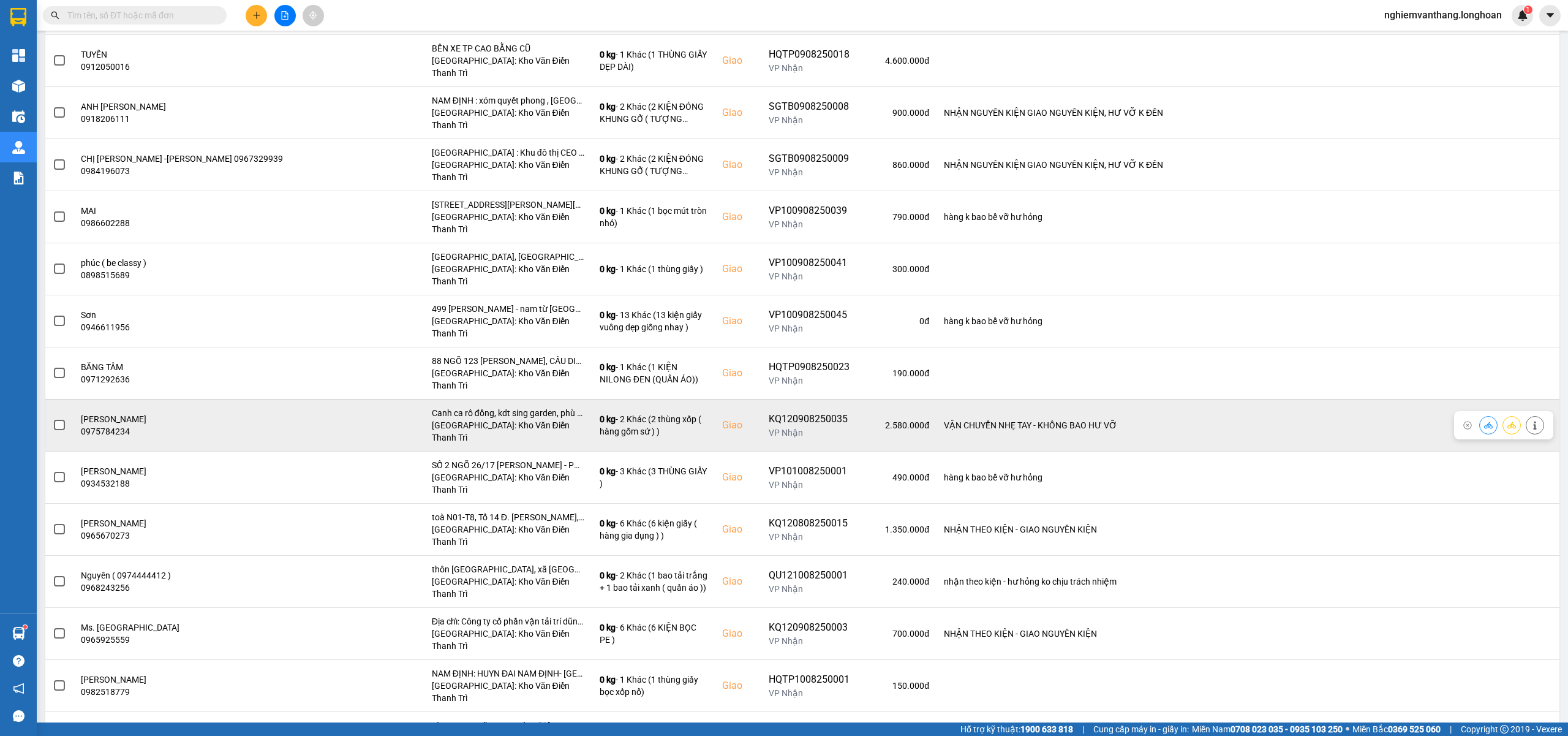
click at [65, 399] on td at bounding box center [59, 425] width 28 height 52
click at [60, 419] on span at bounding box center [59, 425] width 11 height 11
click at [53, 418] on input "checkbox" at bounding box center [53, 418] width 0 height 0
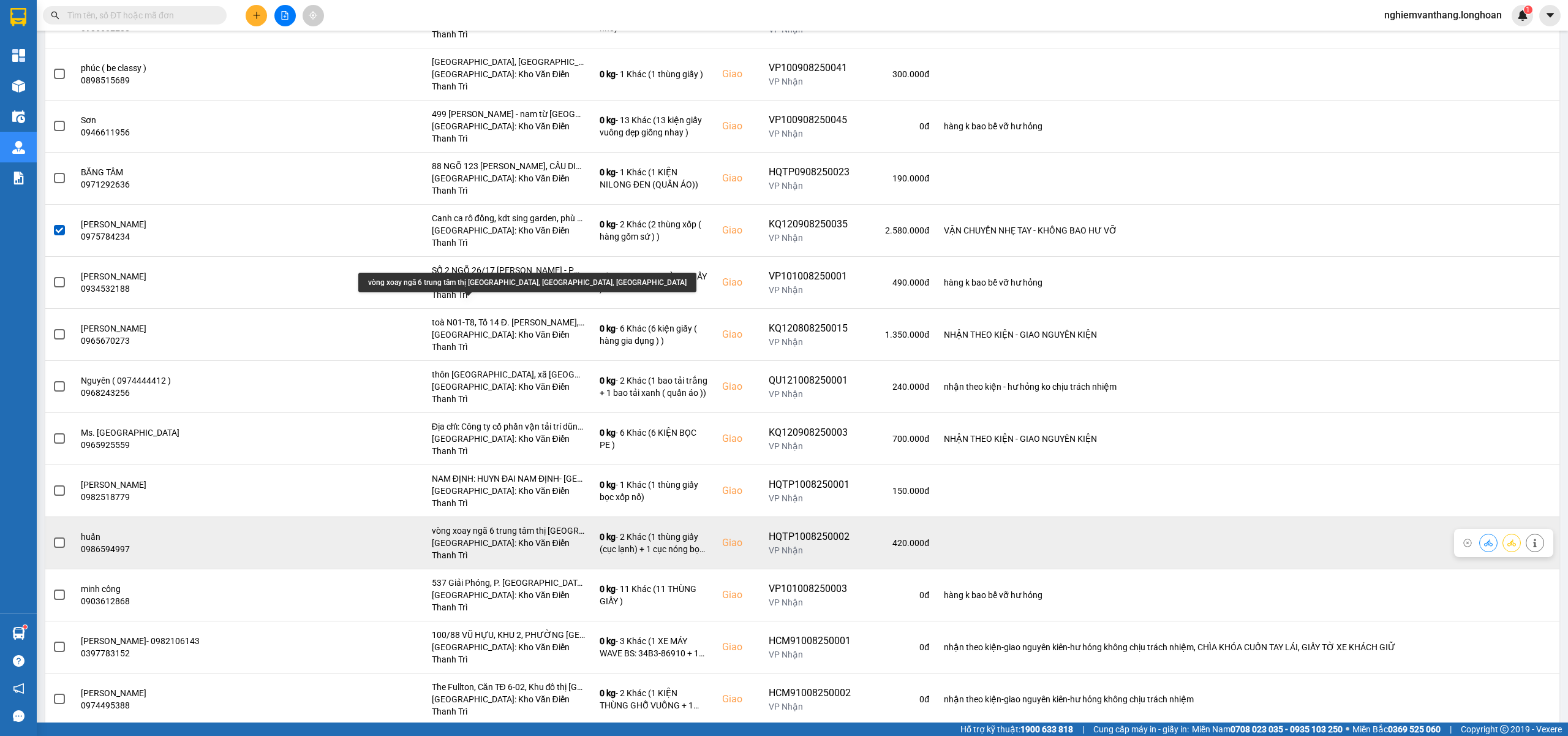
scroll to position [947, 0]
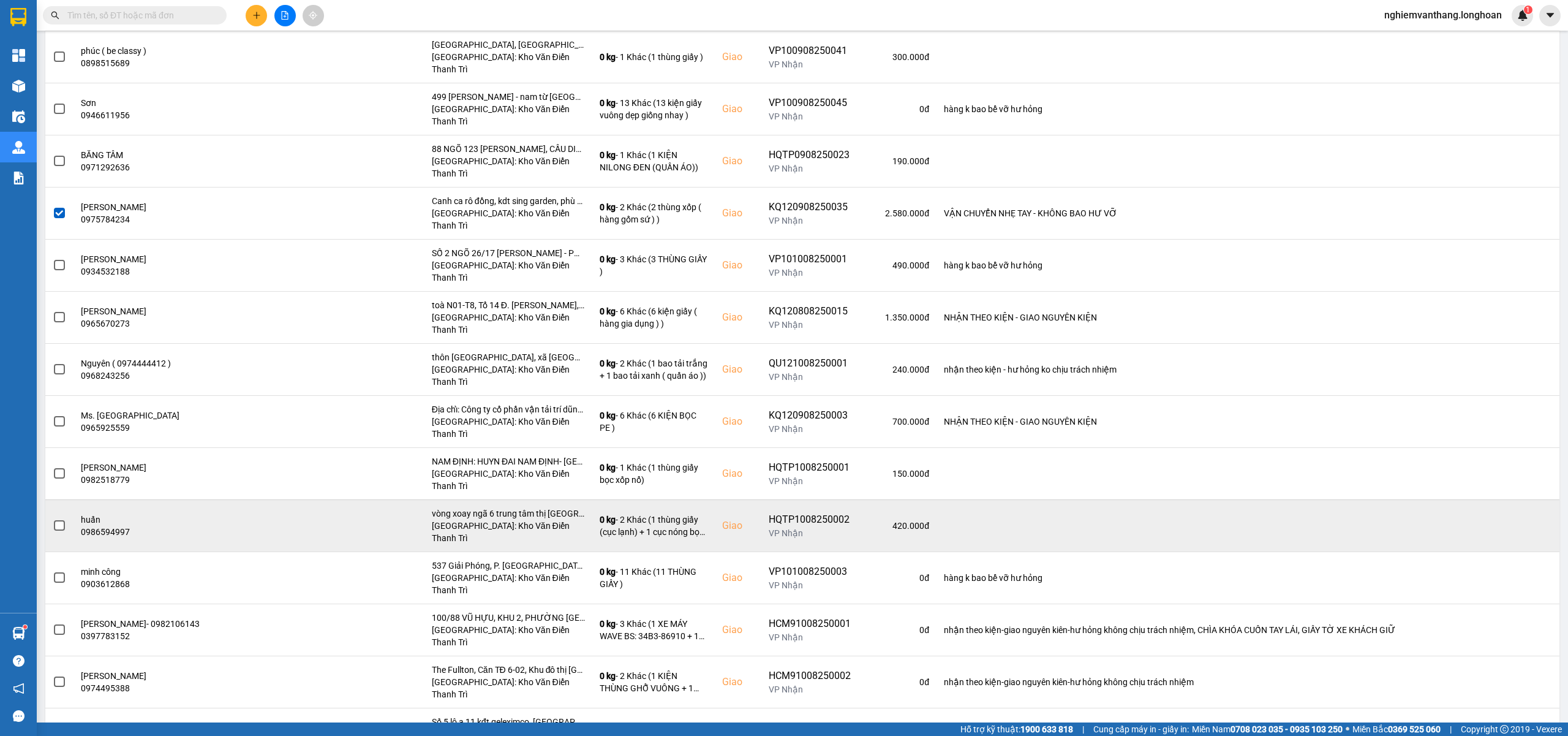
click at [54, 519] on label at bounding box center [59, 526] width 14 height 14
click at [53, 519] on input "checkbox" at bounding box center [53, 519] width 0 height 0
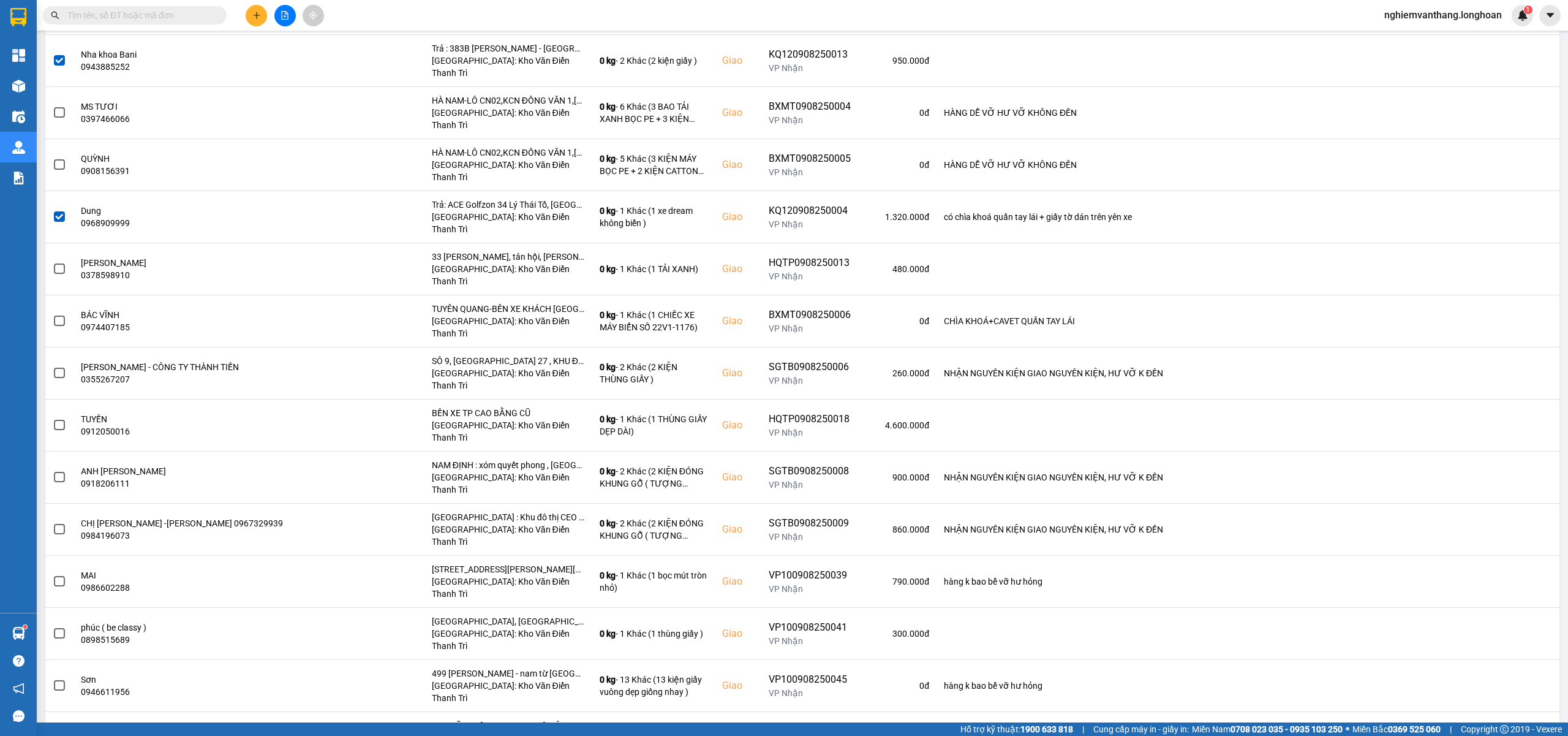
scroll to position [0, 0]
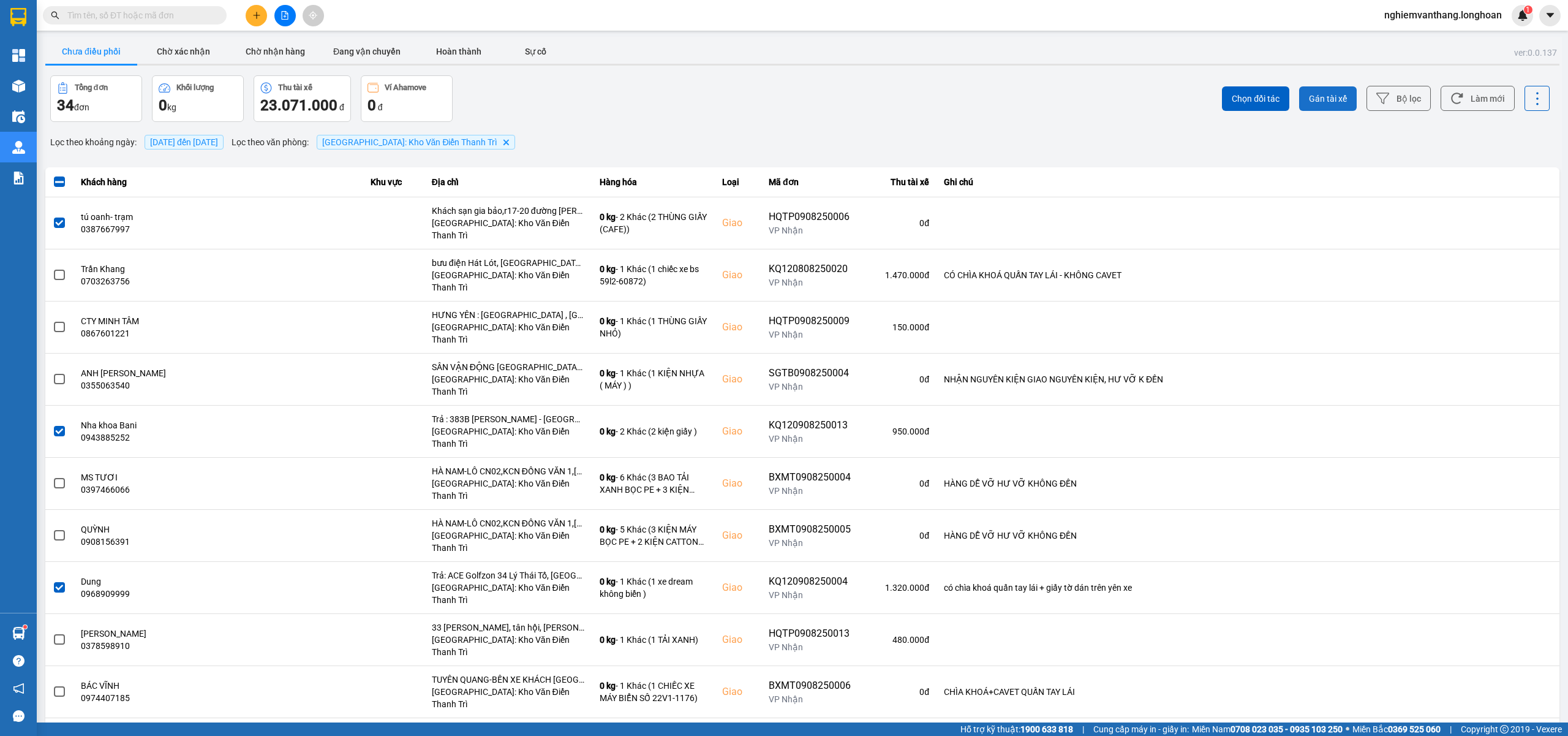
click at [1316, 94] on span "Gán tài xế" at bounding box center [1328, 98] width 38 height 12
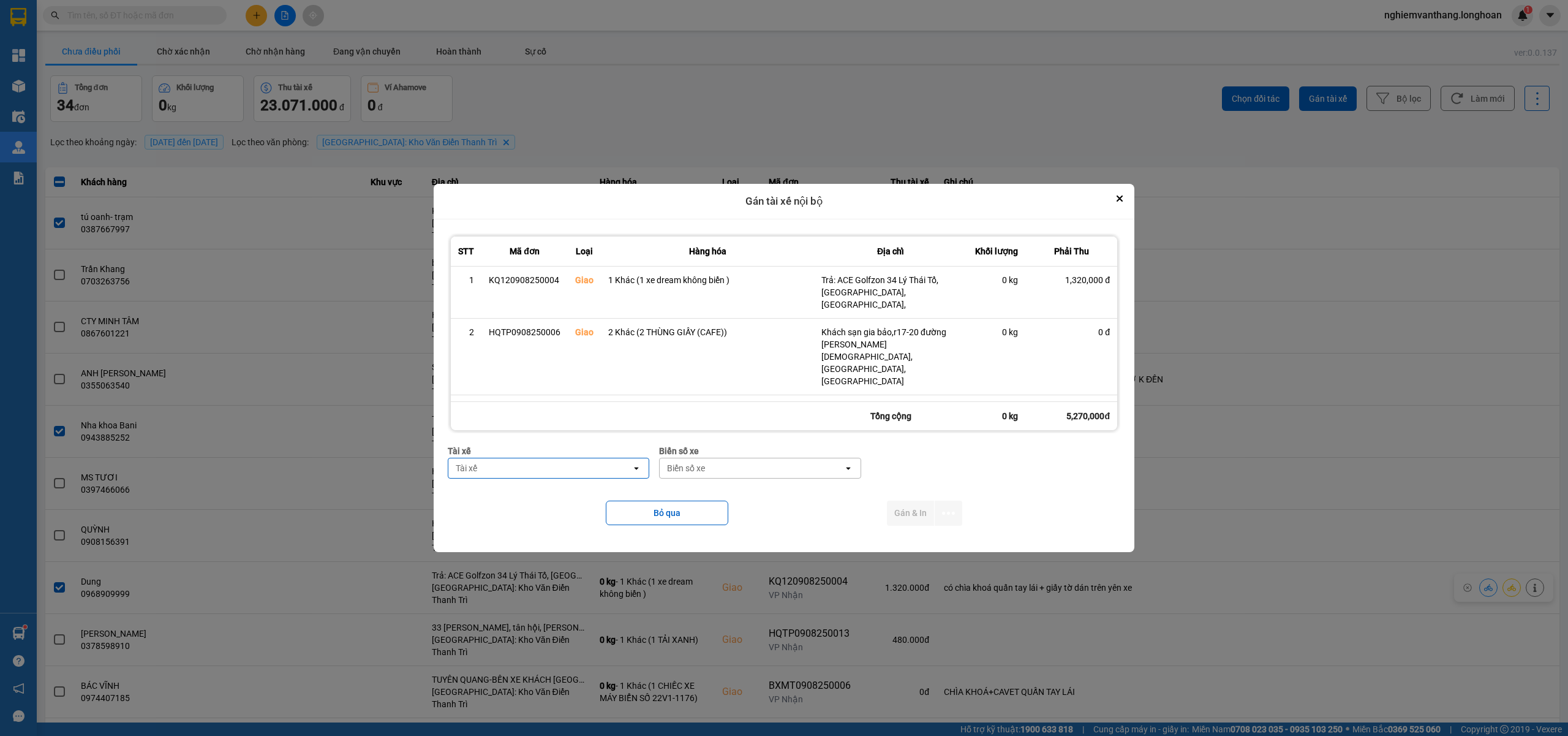
click at [471, 464] on div "Tài xế" at bounding box center [466, 468] width 21 height 12
type input "sướng"
drag, startPoint x: 577, startPoint y: 503, endPoint x: 634, endPoint y: 485, distance: 59.8
click at [577, 502] on div "0369971969 - [PERSON_NAME] 0336.858.247" at bounding box center [544, 494] width 205 height 22
click at [731, 474] on div "Biển số xe" at bounding box center [767, 468] width 183 height 20
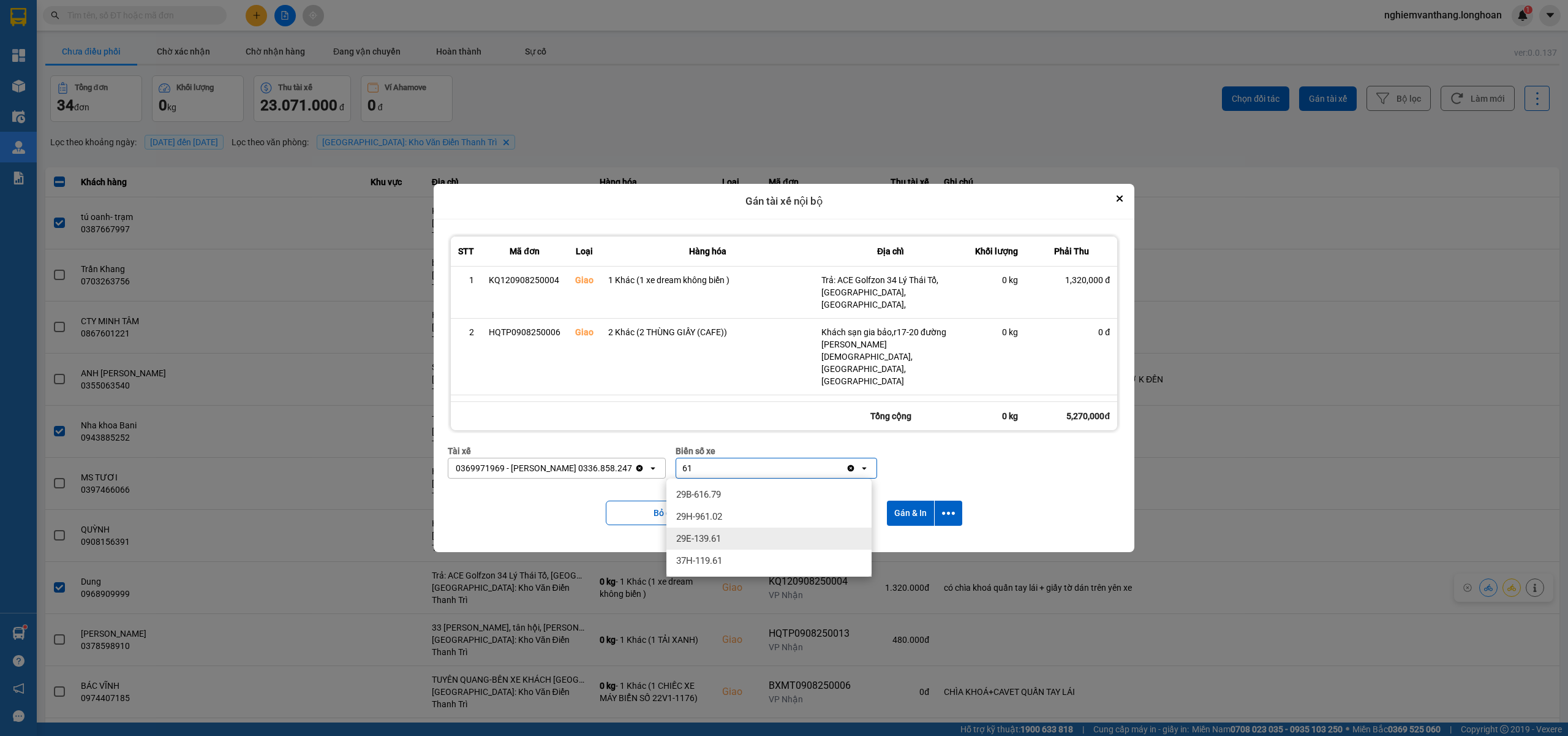
type input "61"
click at [741, 528] on div "29E-139.61" at bounding box center [768, 539] width 205 height 22
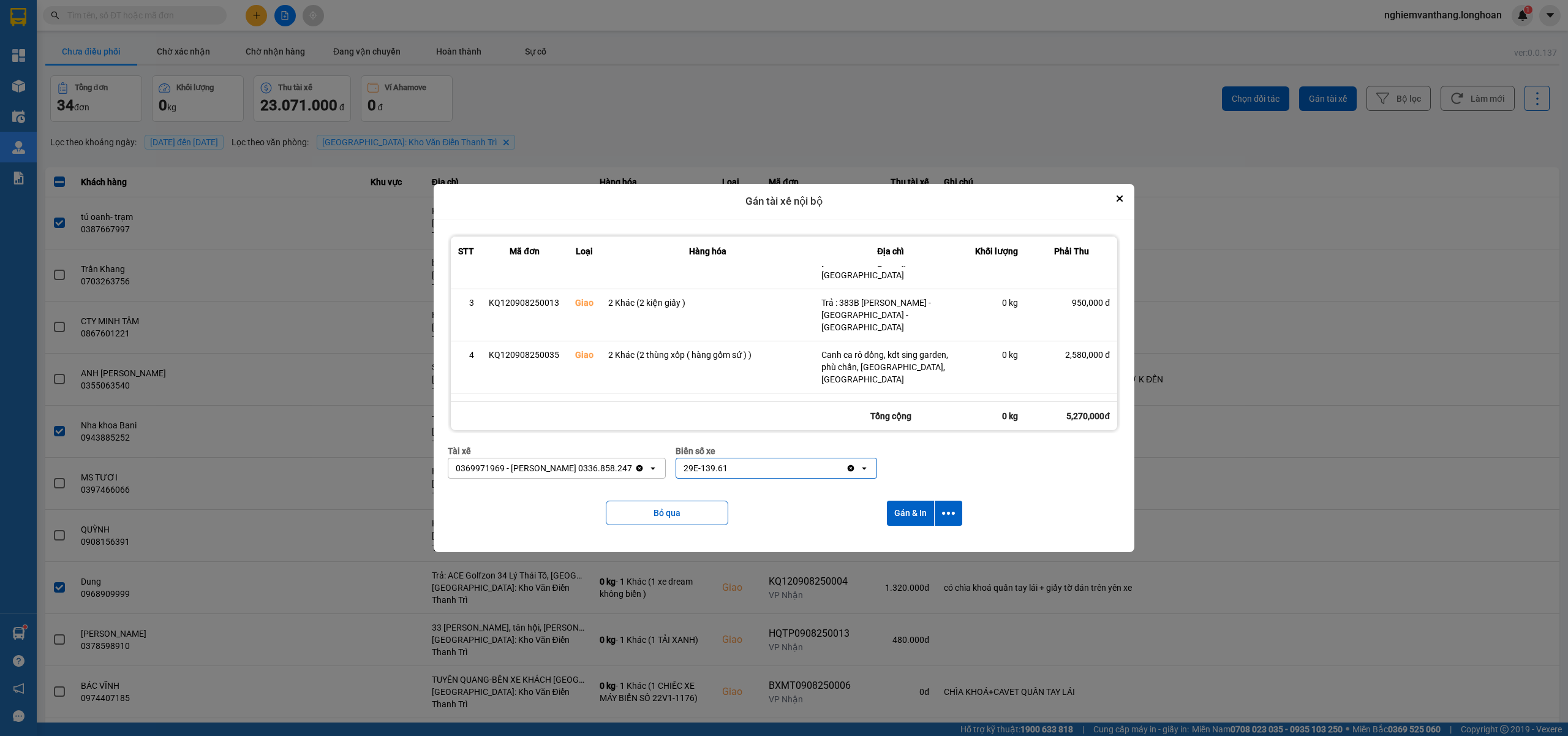
scroll to position [117, 0]
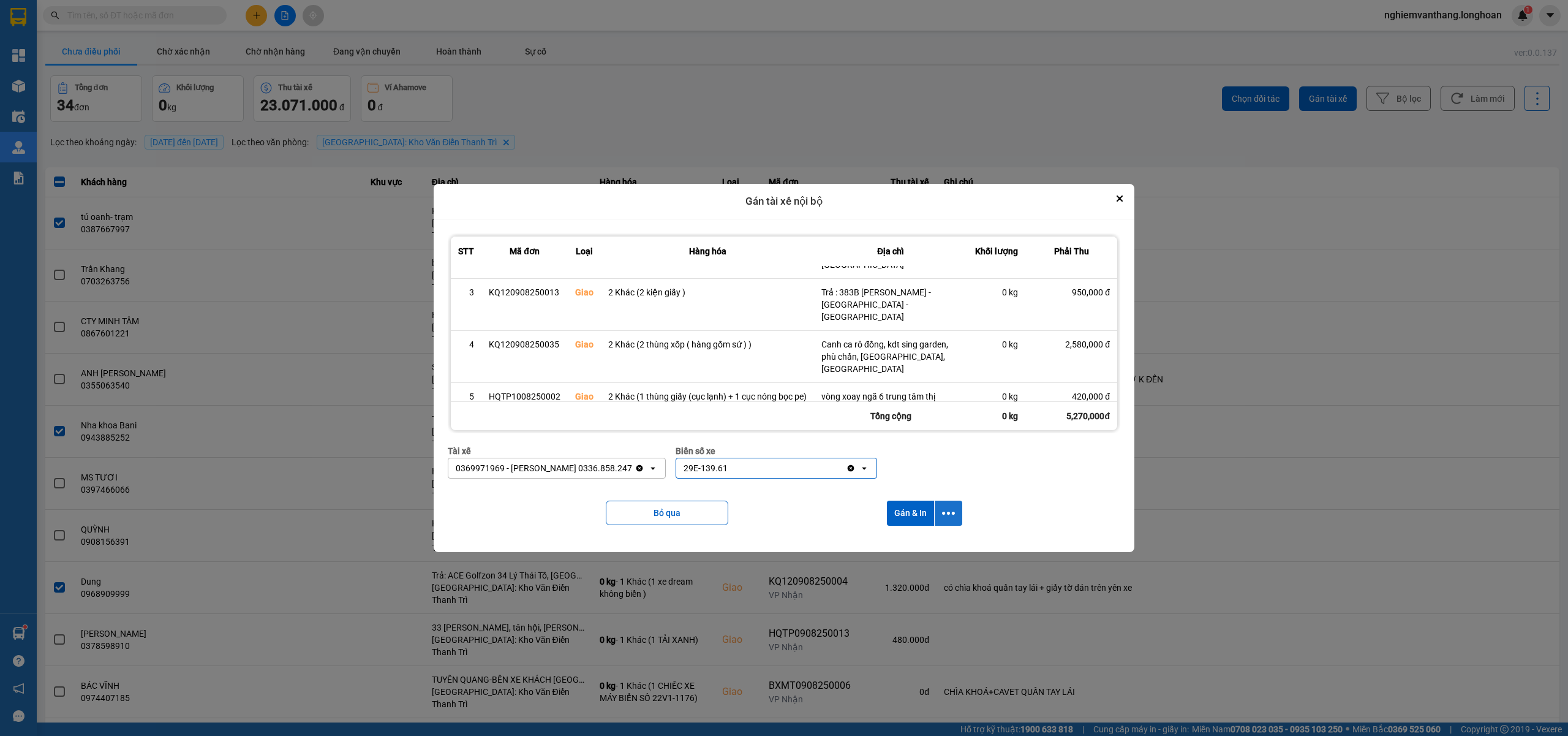
click at [947, 503] on button "dialog" at bounding box center [948, 513] width 27 height 25
click at [915, 542] on span "Chỉ gán tài" at bounding box center [901, 546] width 40 height 12
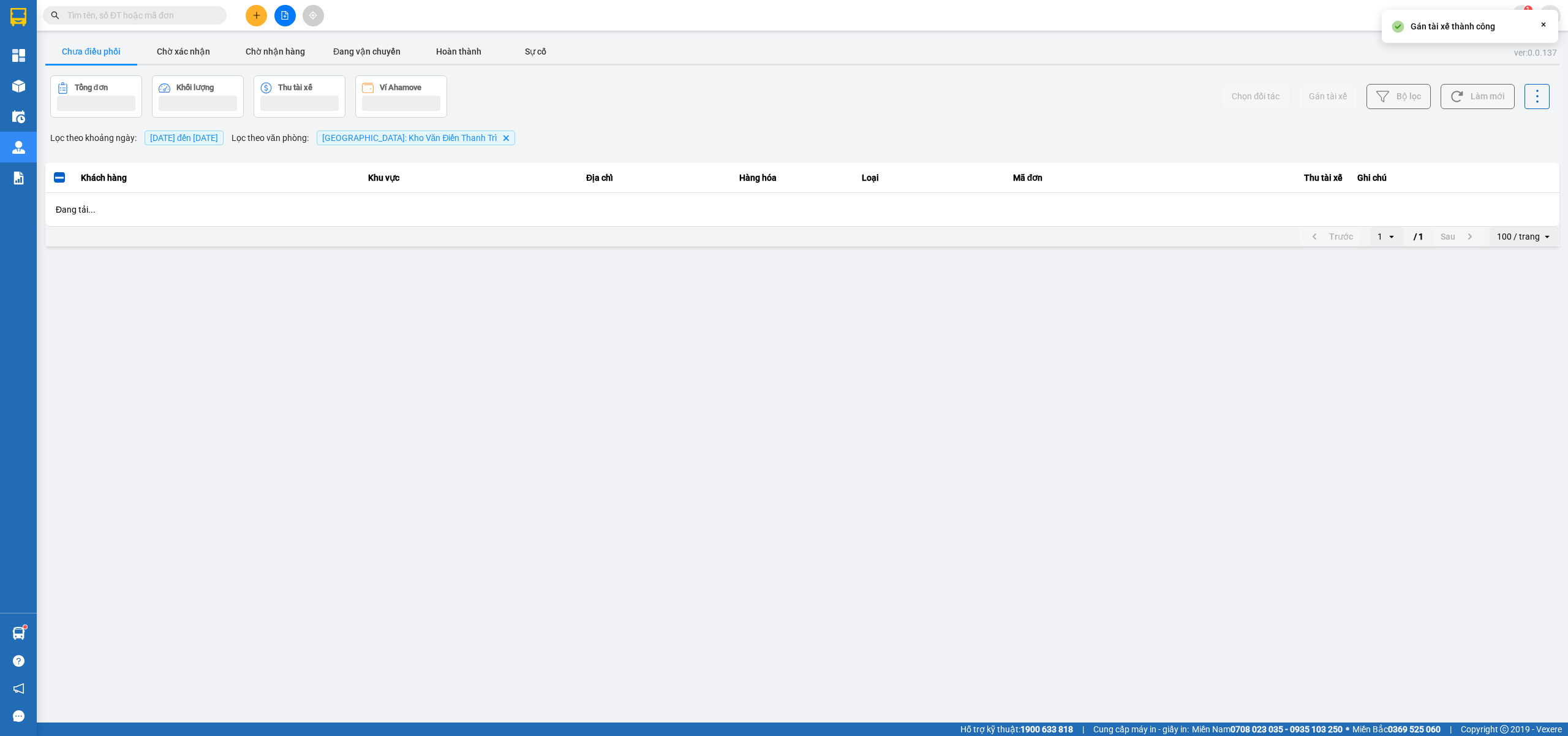
scroll to position [0, 0]
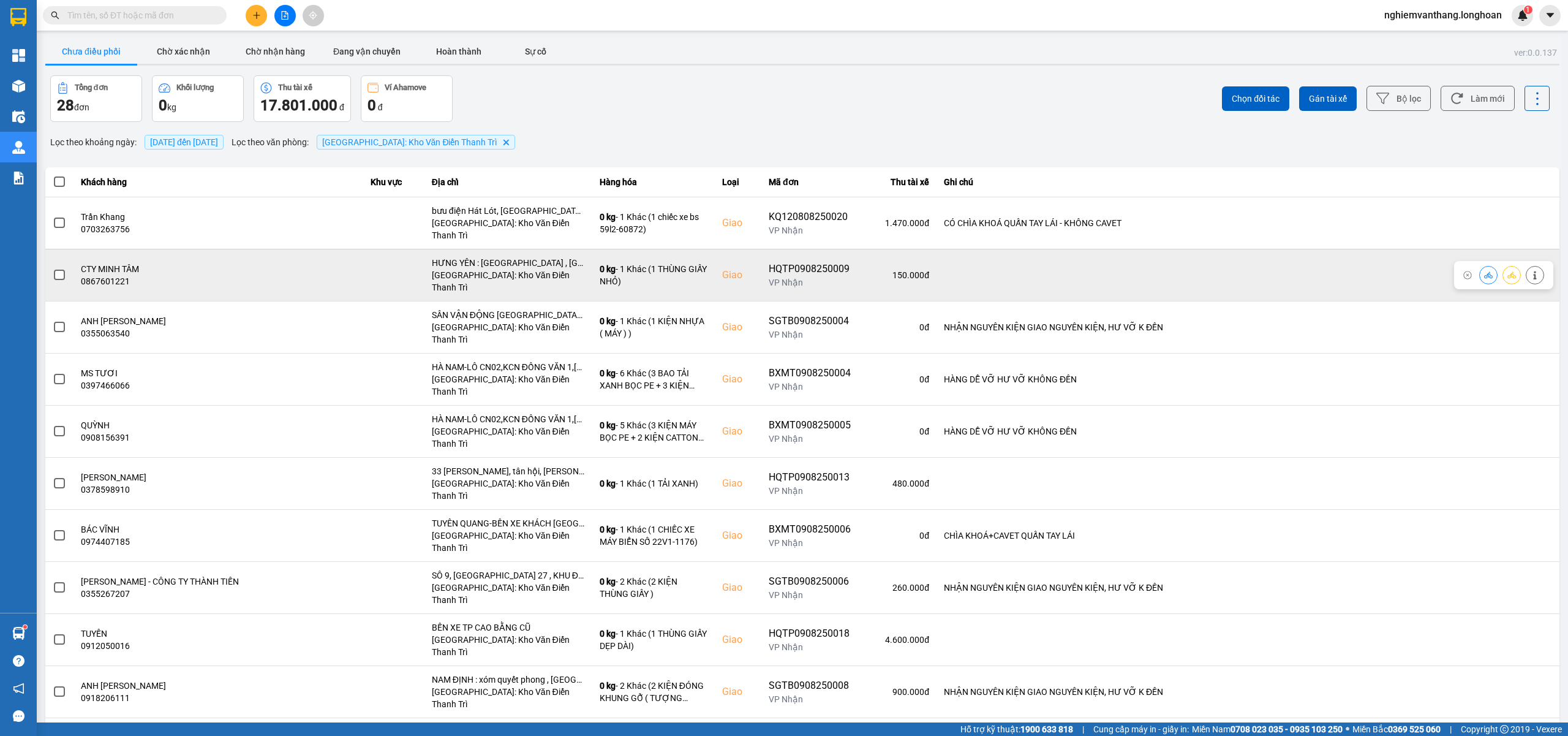
click at [53, 268] on label at bounding box center [59, 275] width 14 height 14
click at [53, 268] on input "checkbox" at bounding box center [53, 268] width 0 height 0
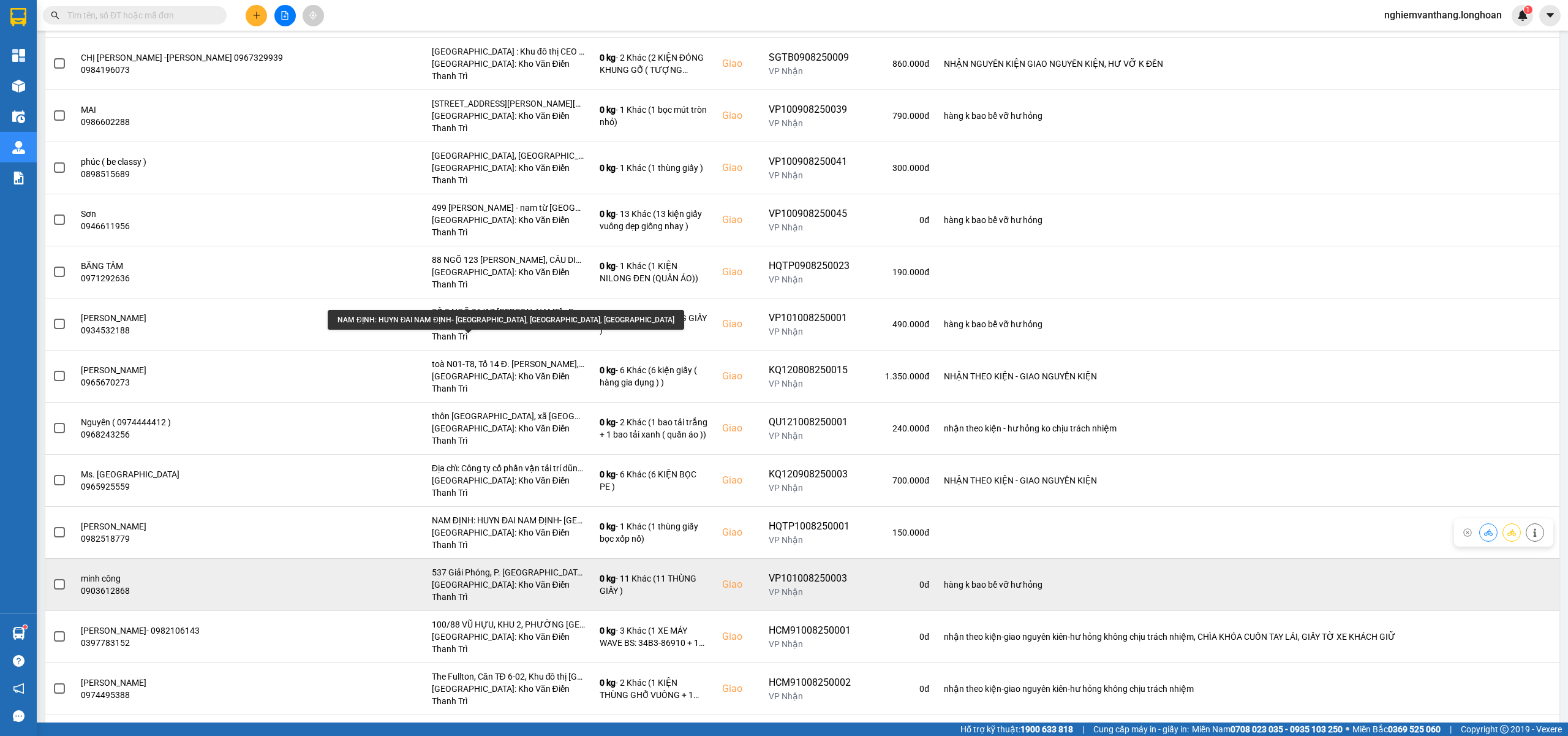
scroll to position [692, 0]
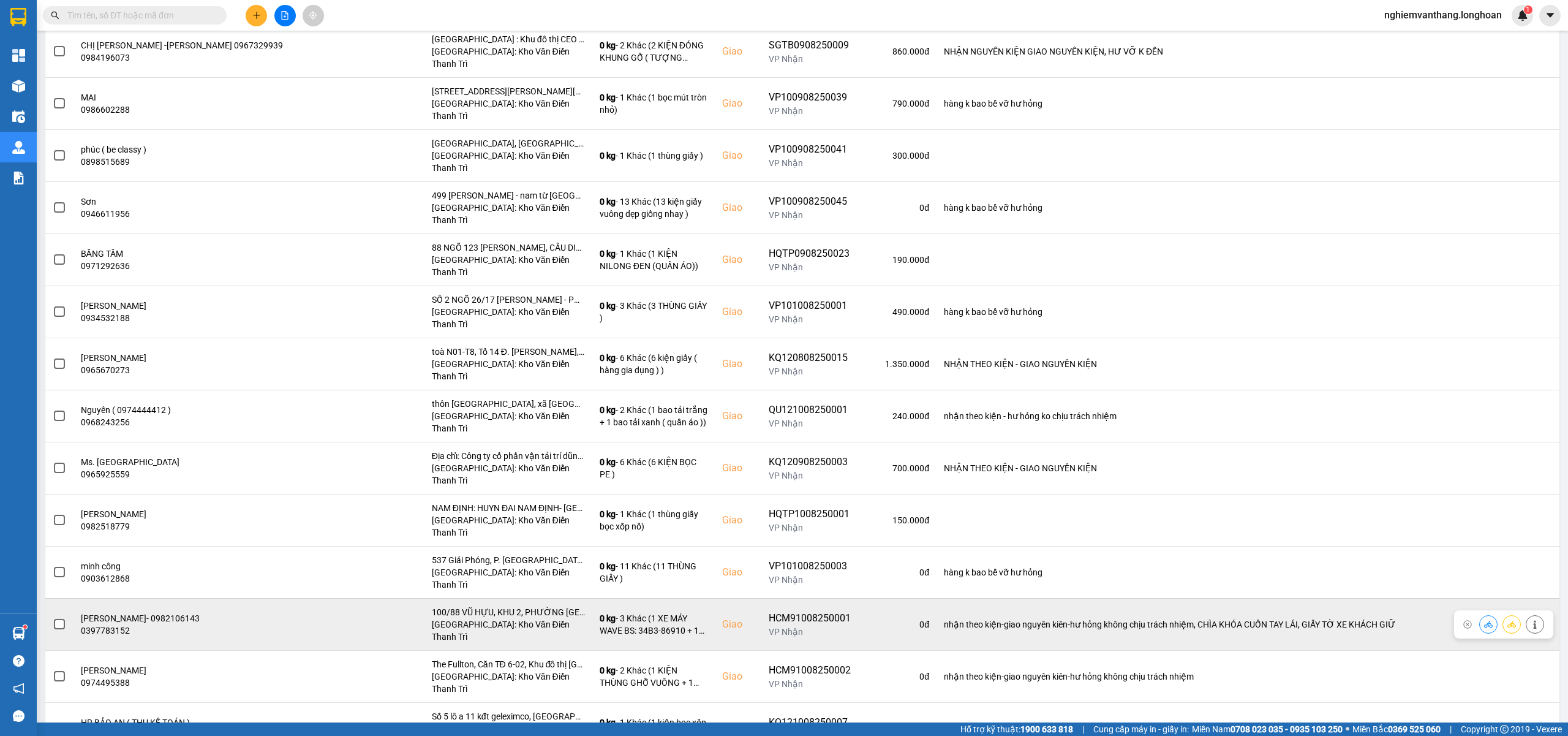
click at [57, 619] on span at bounding box center [59, 624] width 11 height 11
click at [53, 617] on input "checkbox" at bounding box center [53, 617] width 0 height 0
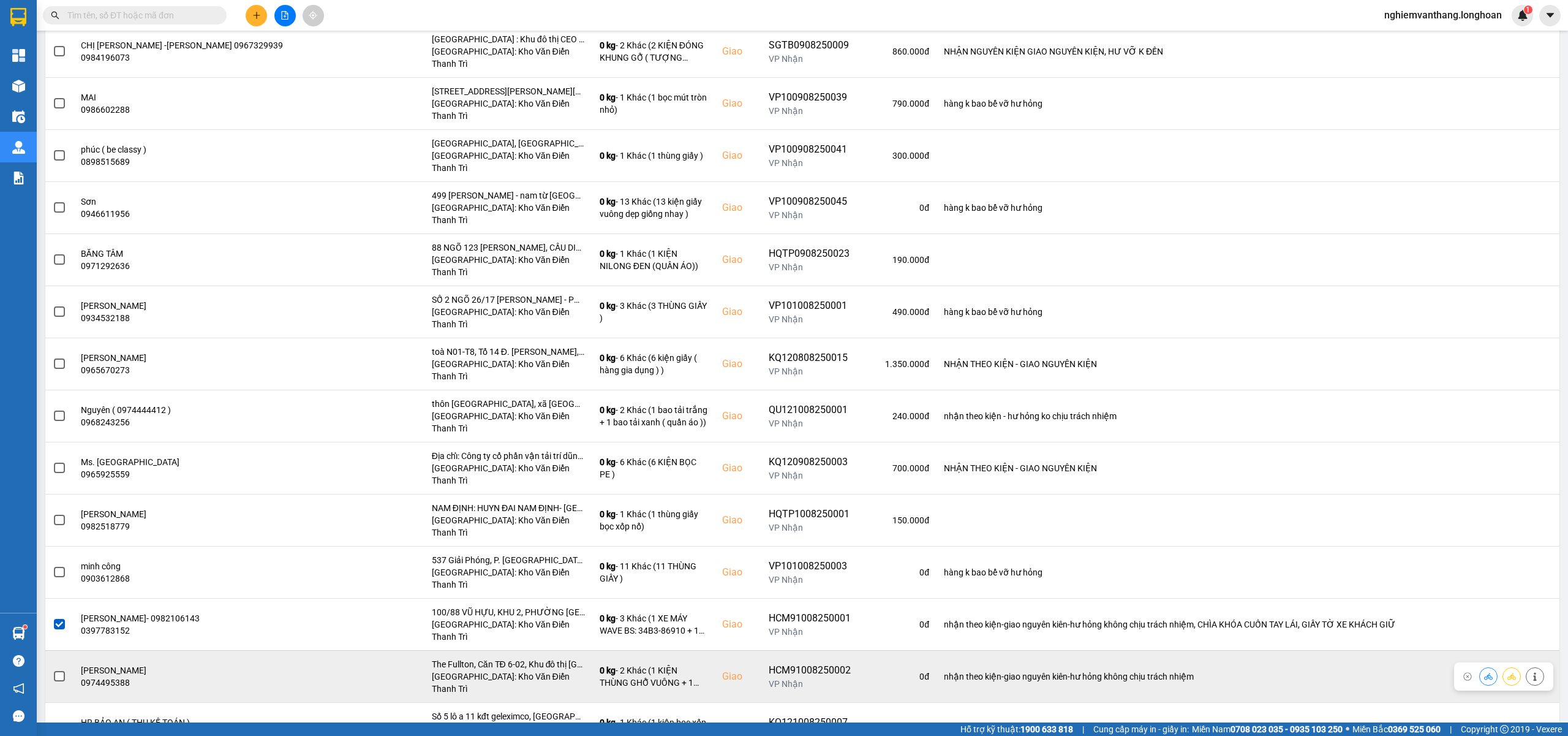
click at [63, 671] on span at bounding box center [59, 676] width 11 height 11
click at [53, 670] on input "checkbox" at bounding box center [53, 670] width 0 height 0
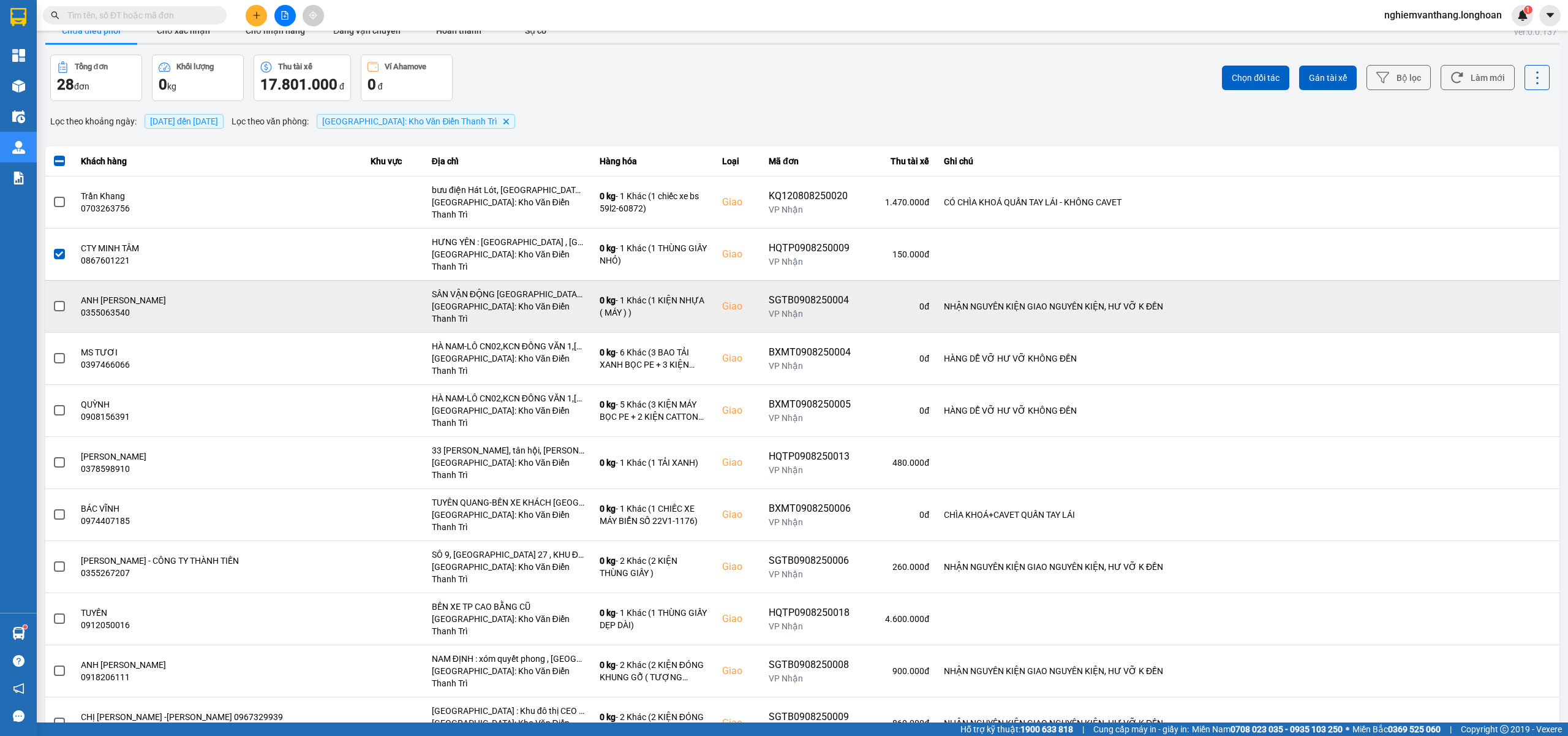
scroll to position [0, 0]
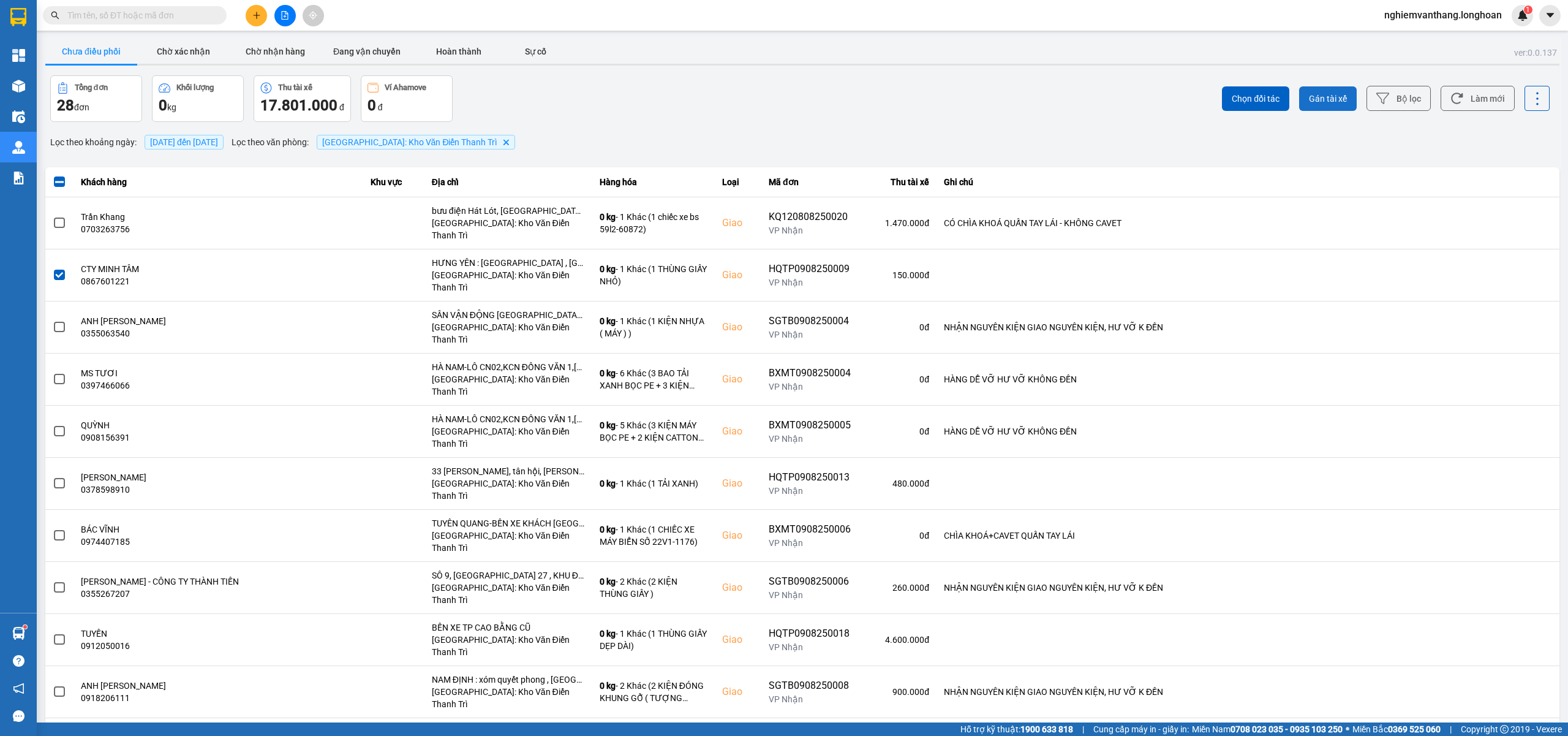
click at [1311, 103] on span "Gán tài xế" at bounding box center [1328, 98] width 38 height 12
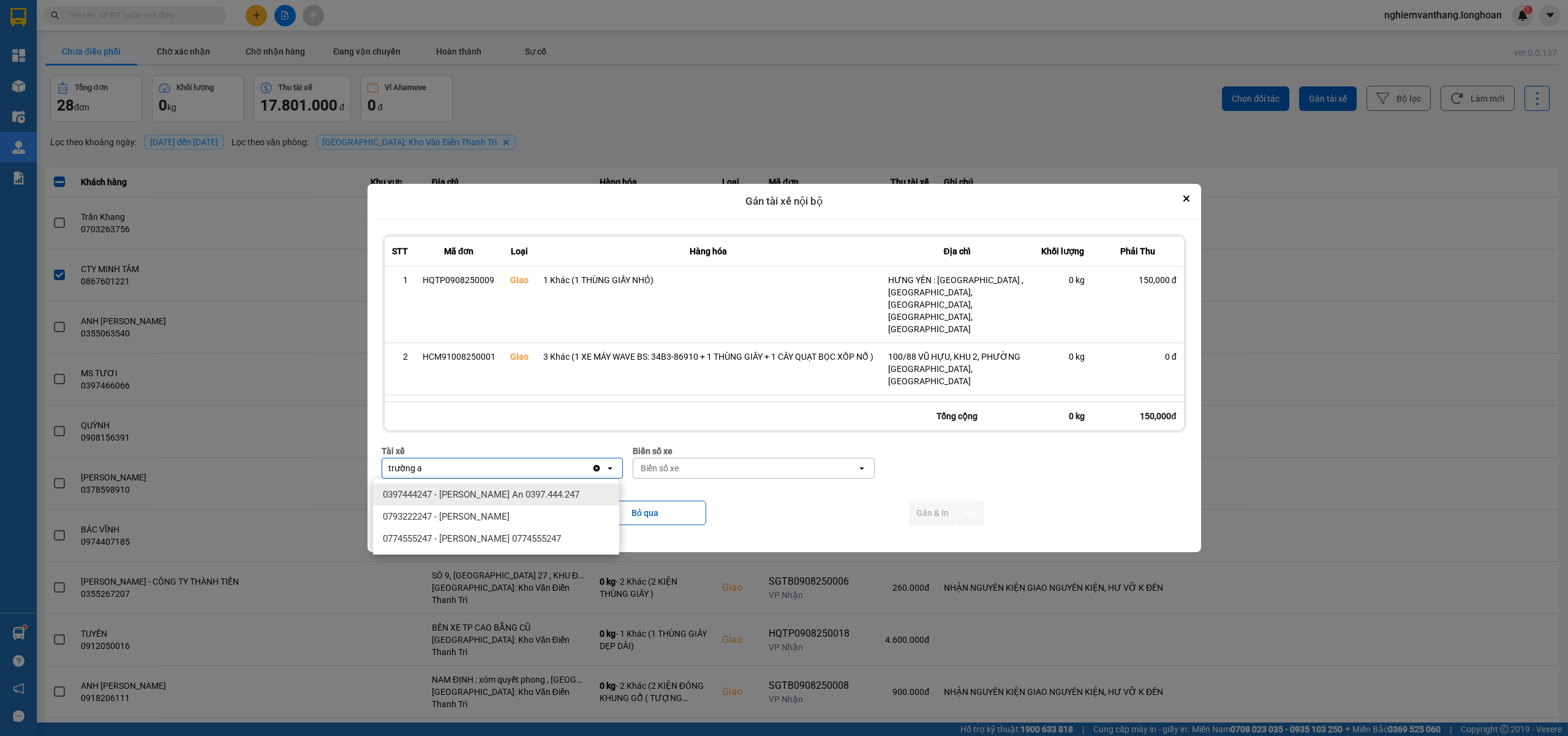
type input "trường a"
drag, startPoint x: 525, startPoint y: 501, endPoint x: 531, endPoint y: 496, distance: 7.8
click at [525, 502] on div "0397444247 - [PERSON_NAME] An 0397.444.247" at bounding box center [496, 494] width 246 height 22
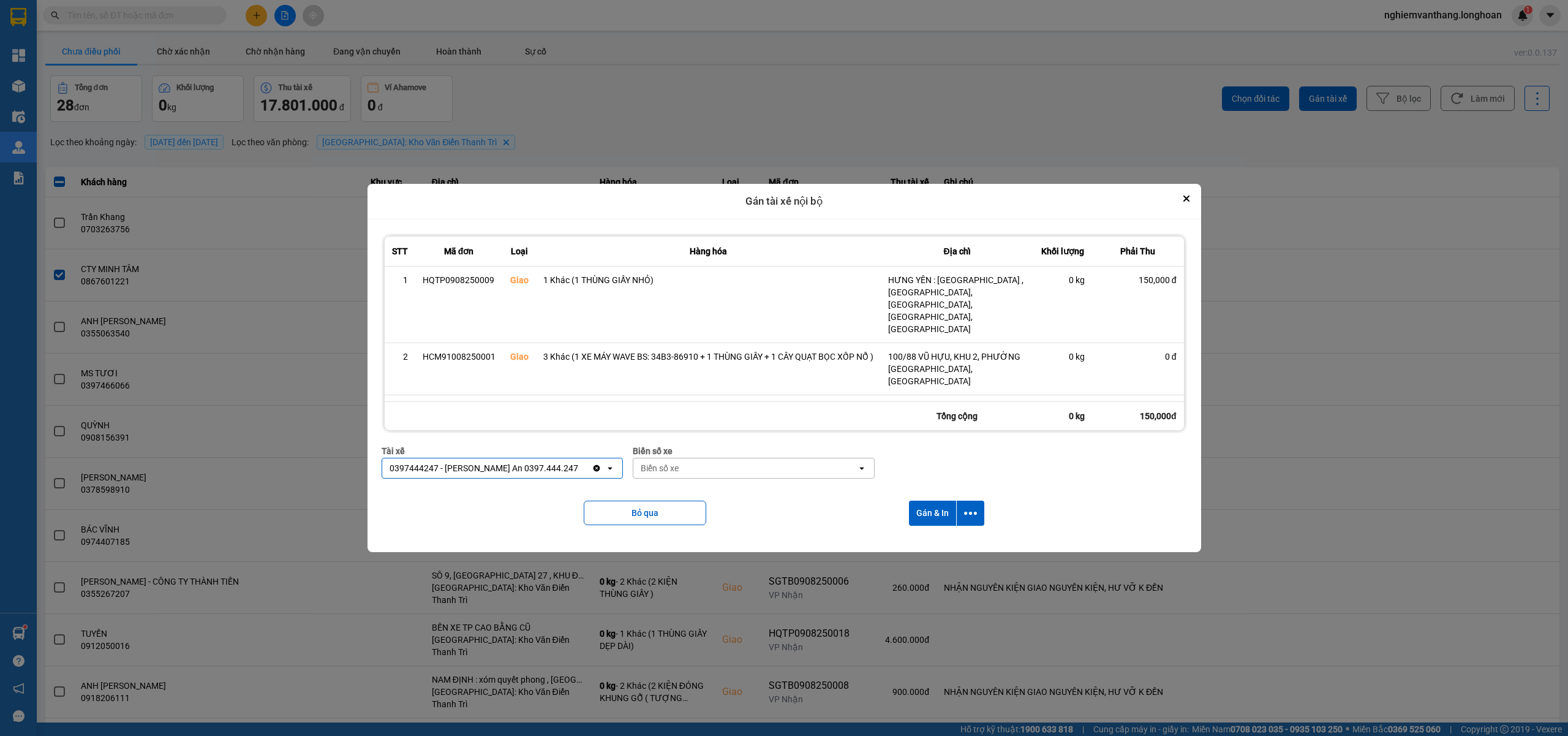
click at [670, 468] on div "Biển số xe" at bounding box center [660, 468] width 38 height 12
type input "33"
drag, startPoint x: 674, startPoint y: 492, endPoint x: 681, endPoint y: 490, distance: 7.3
click at [677, 492] on span "29E-098.33" at bounding box center [661, 494] width 45 height 12
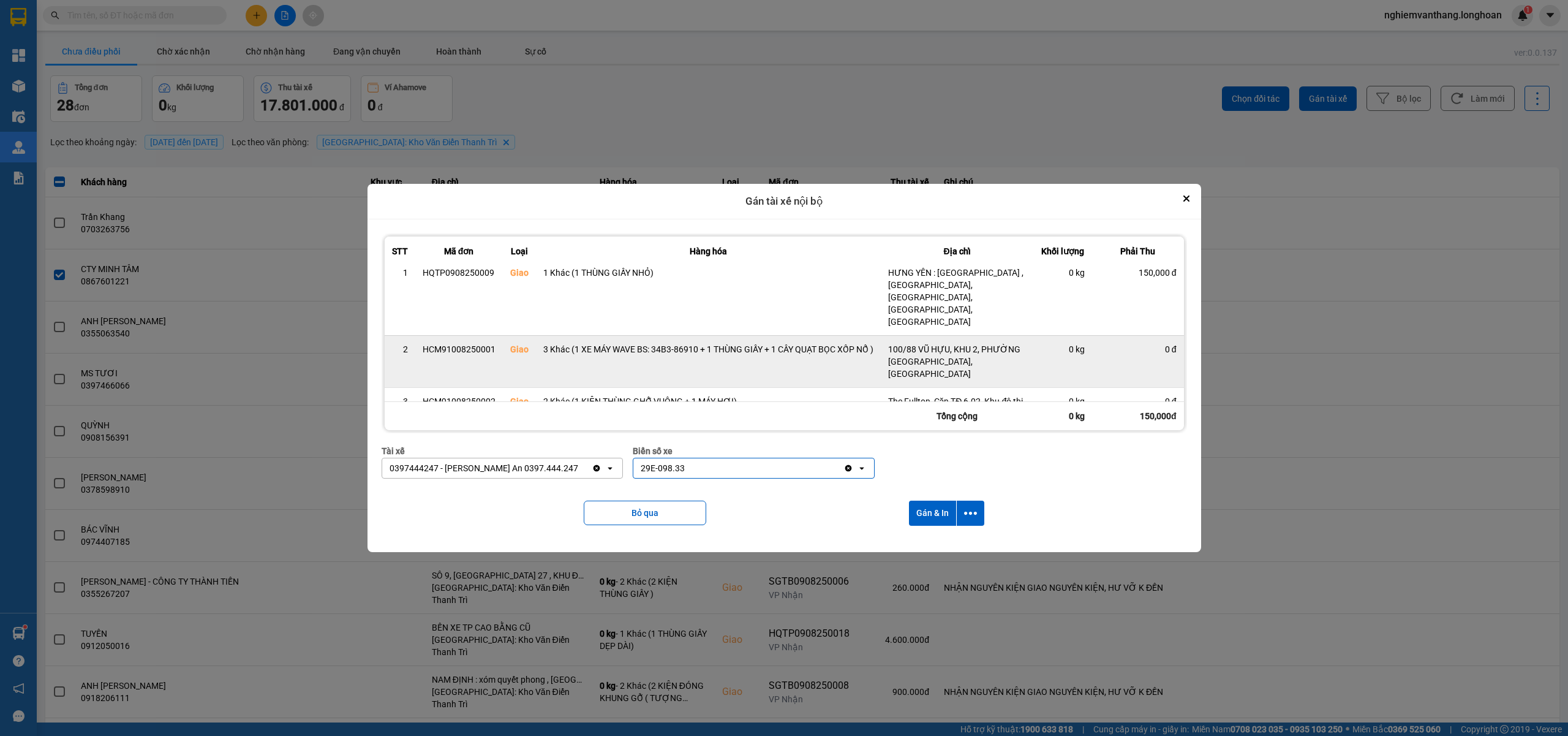
scroll to position [8, 0]
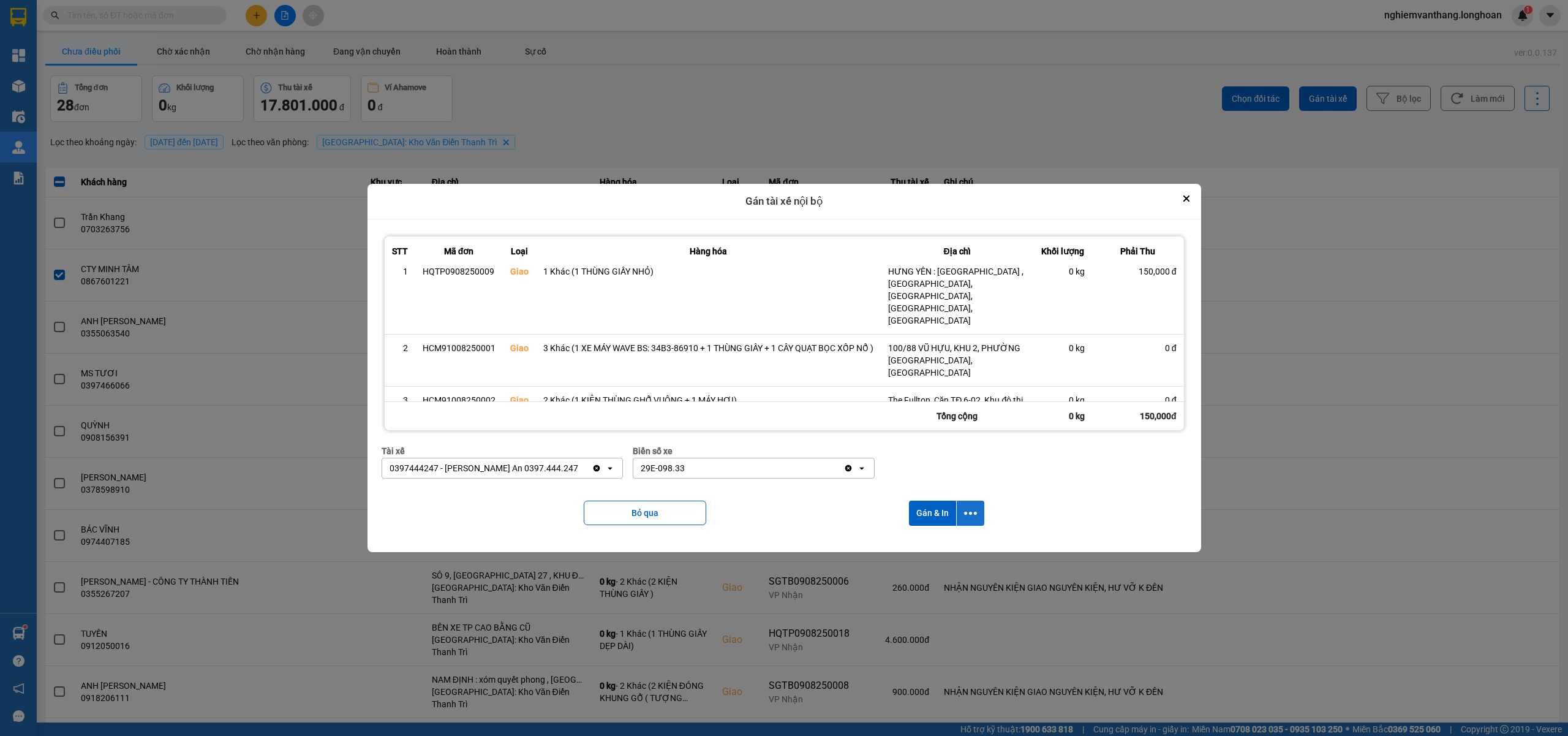
drag, startPoint x: 966, startPoint y: 509, endPoint x: 970, endPoint y: 515, distance: 7.2
click at [968, 510] on icon "dialog" at bounding box center [970, 513] width 13 height 13
click at [954, 544] on div "Chỉ gán tài" at bounding box center [940, 546] width 72 height 12
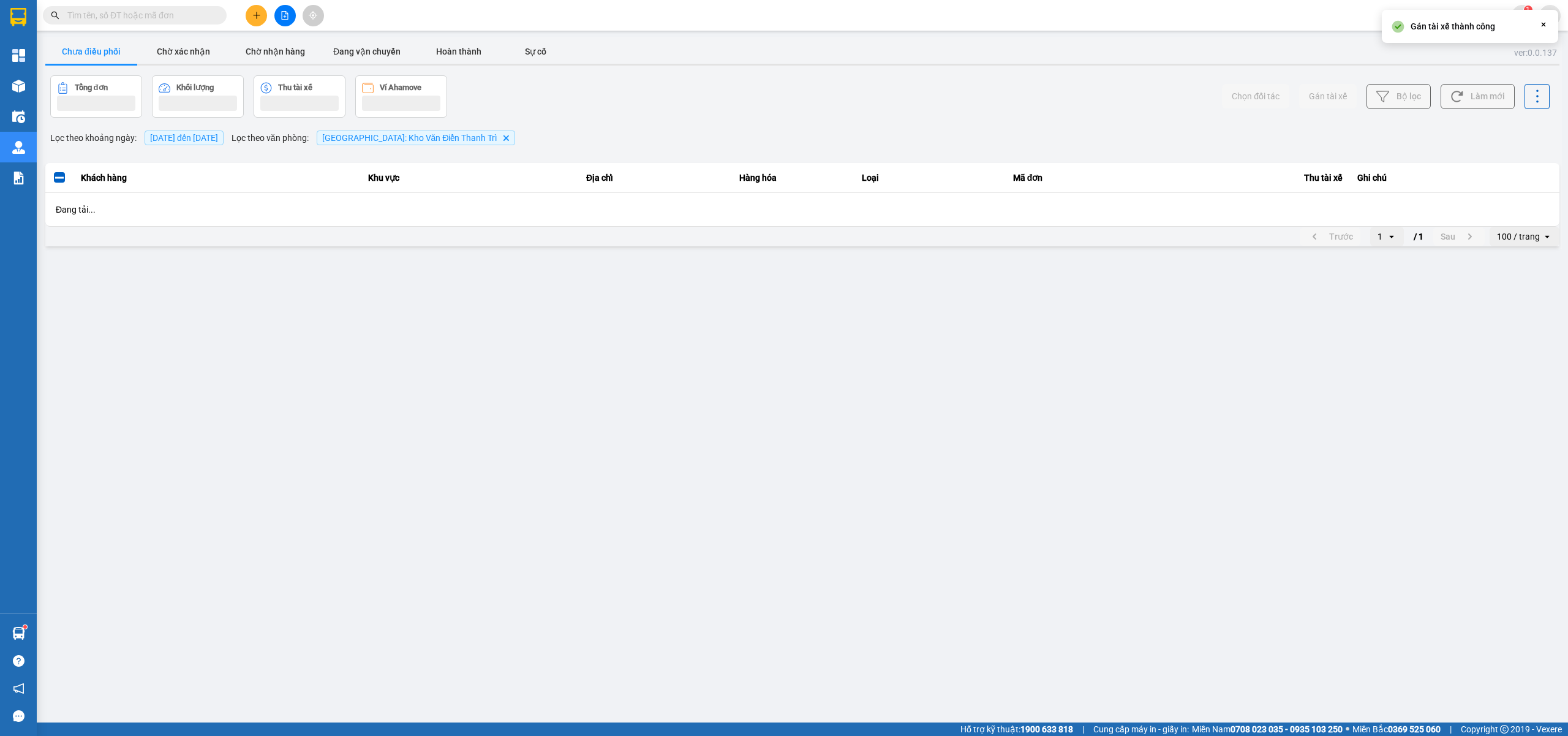
scroll to position [0, 0]
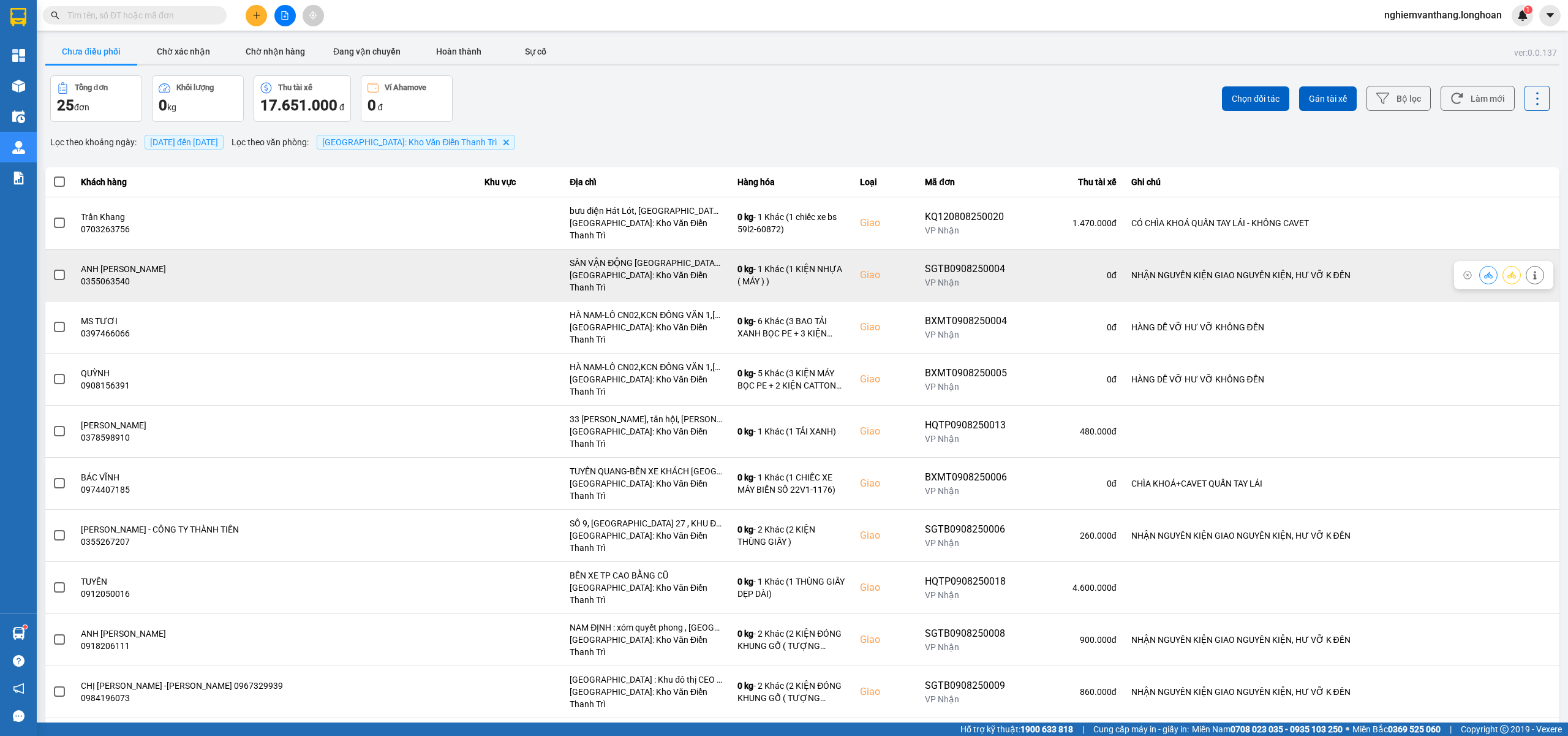
click at [60, 270] on span at bounding box center [59, 275] width 11 height 11
click at [53, 268] on input "checkbox" at bounding box center [53, 268] width 0 height 0
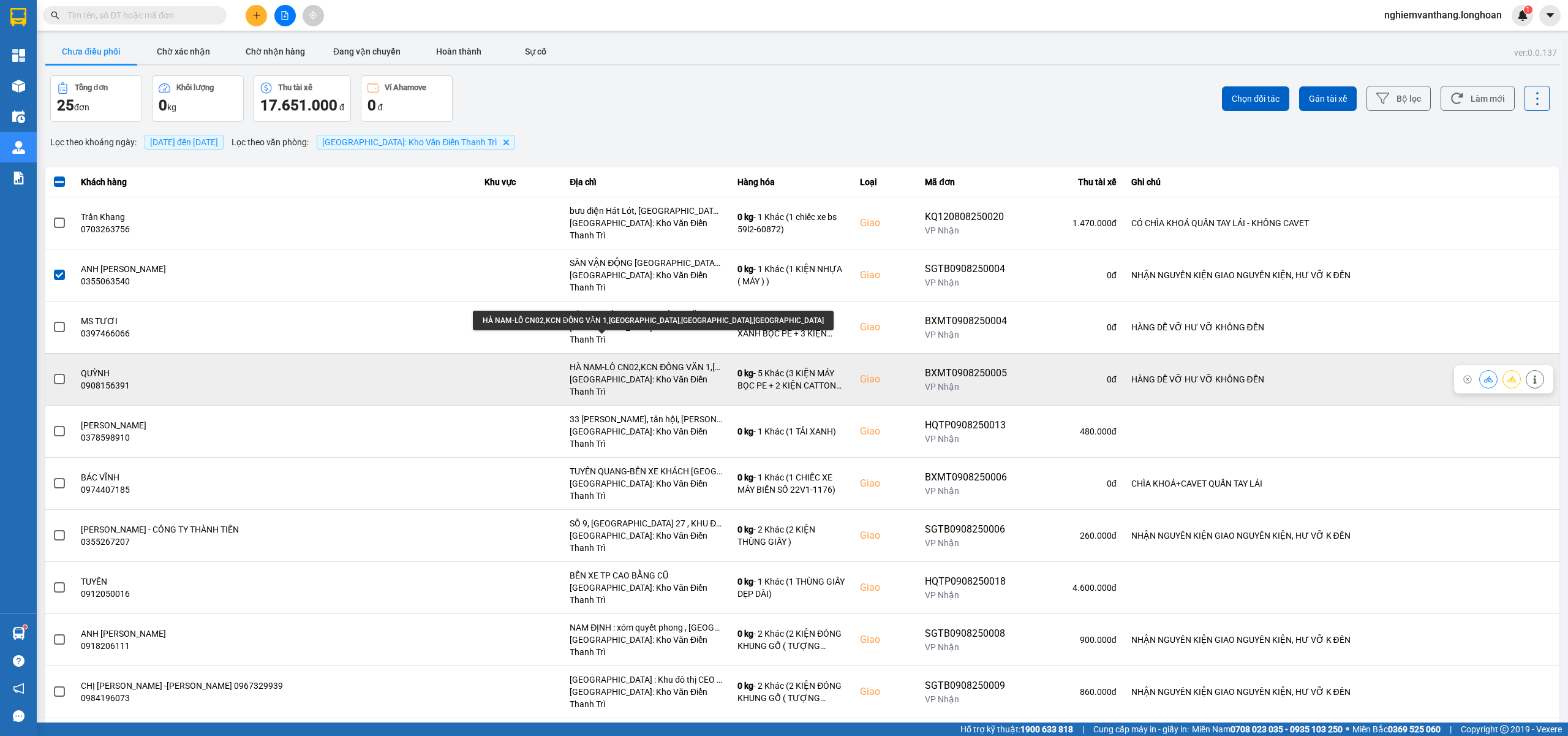
scroll to position [81, 0]
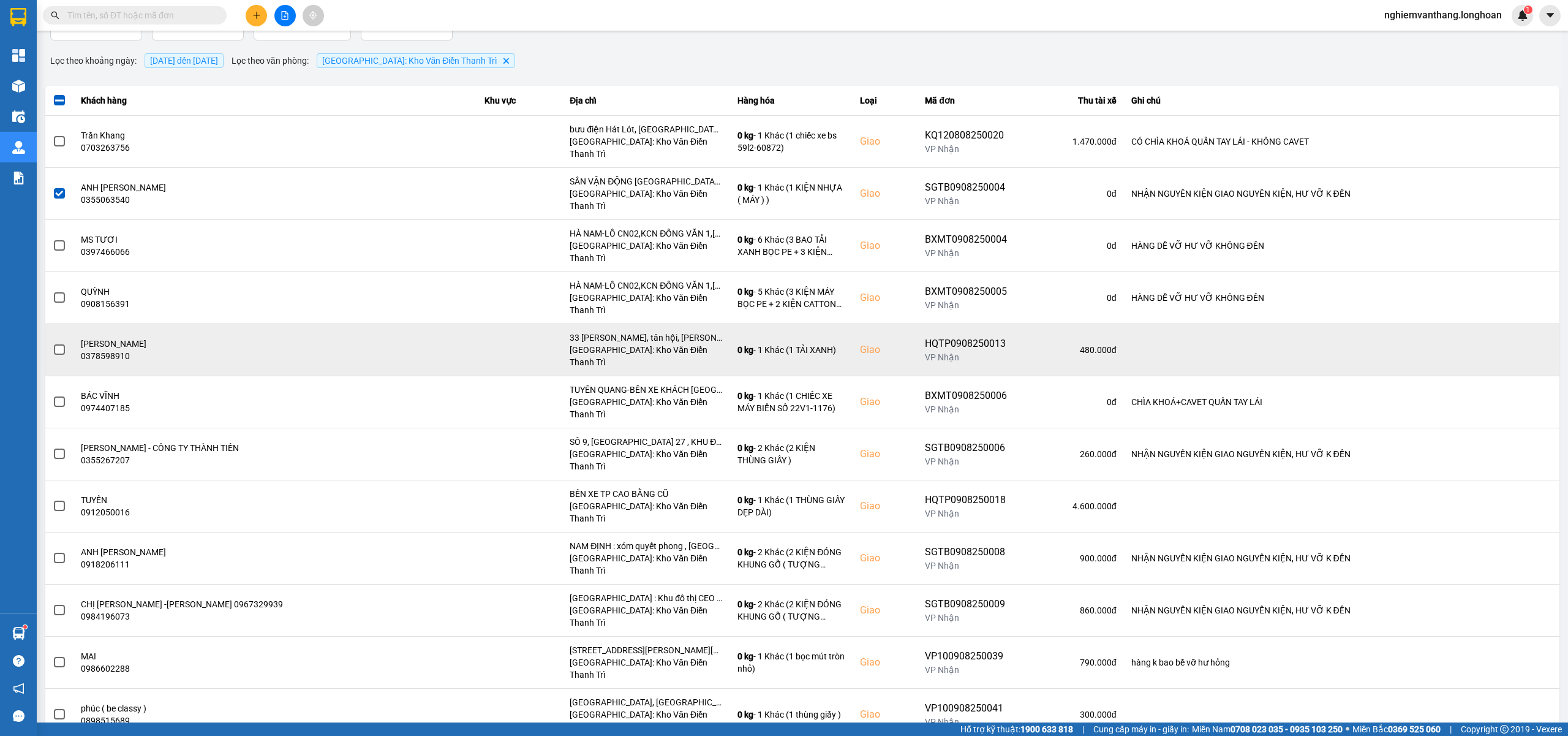
click at [64, 345] on span at bounding box center [59, 350] width 11 height 11
click at [53, 343] on input "checkbox" at bounding box center [53, 343] width 0 height 0
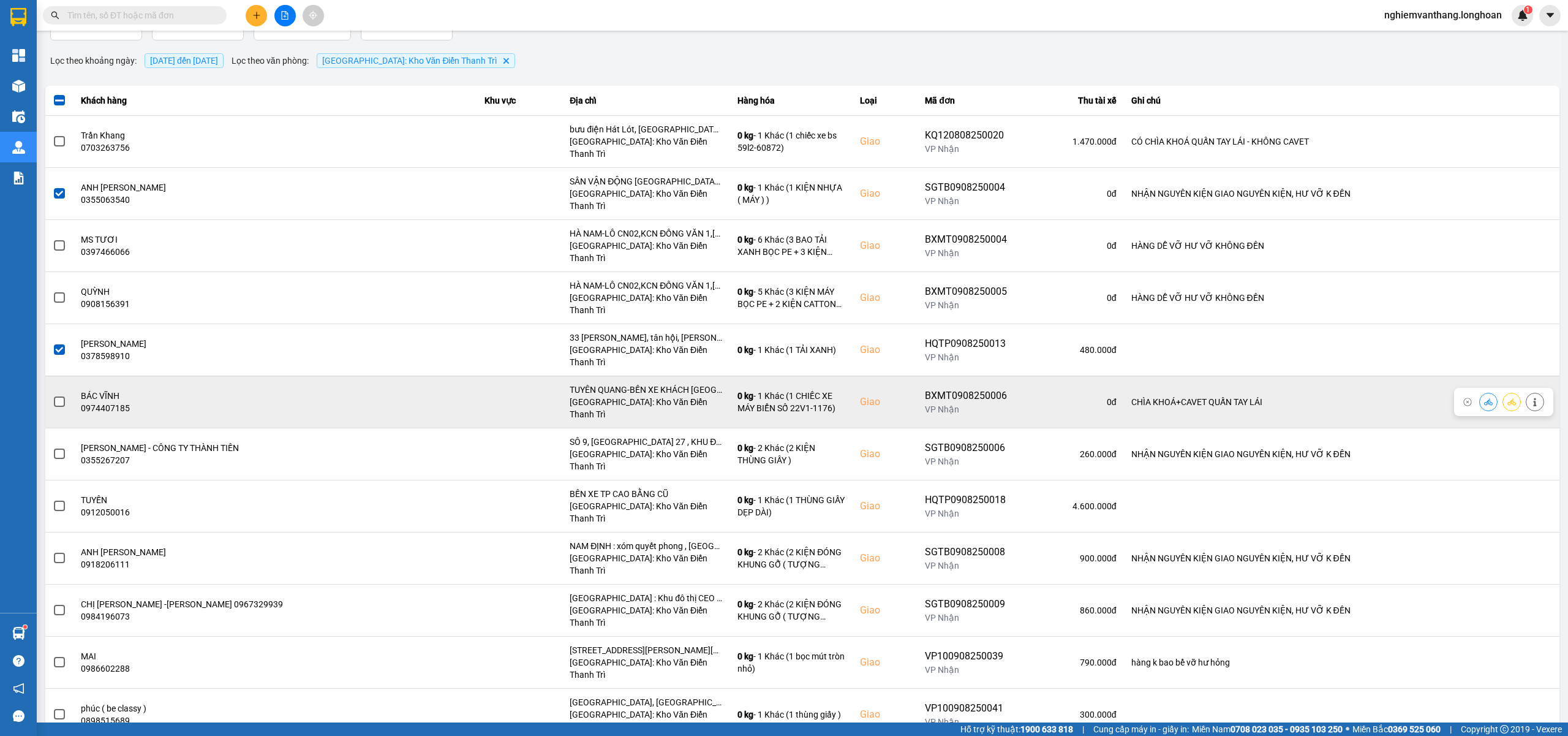
click at [59, 397] on span at bounding box center [59, 402] width 11 height 11
click at [53, 395] on input "checkbox" at bounding box center [53, 395] width 0 height 0
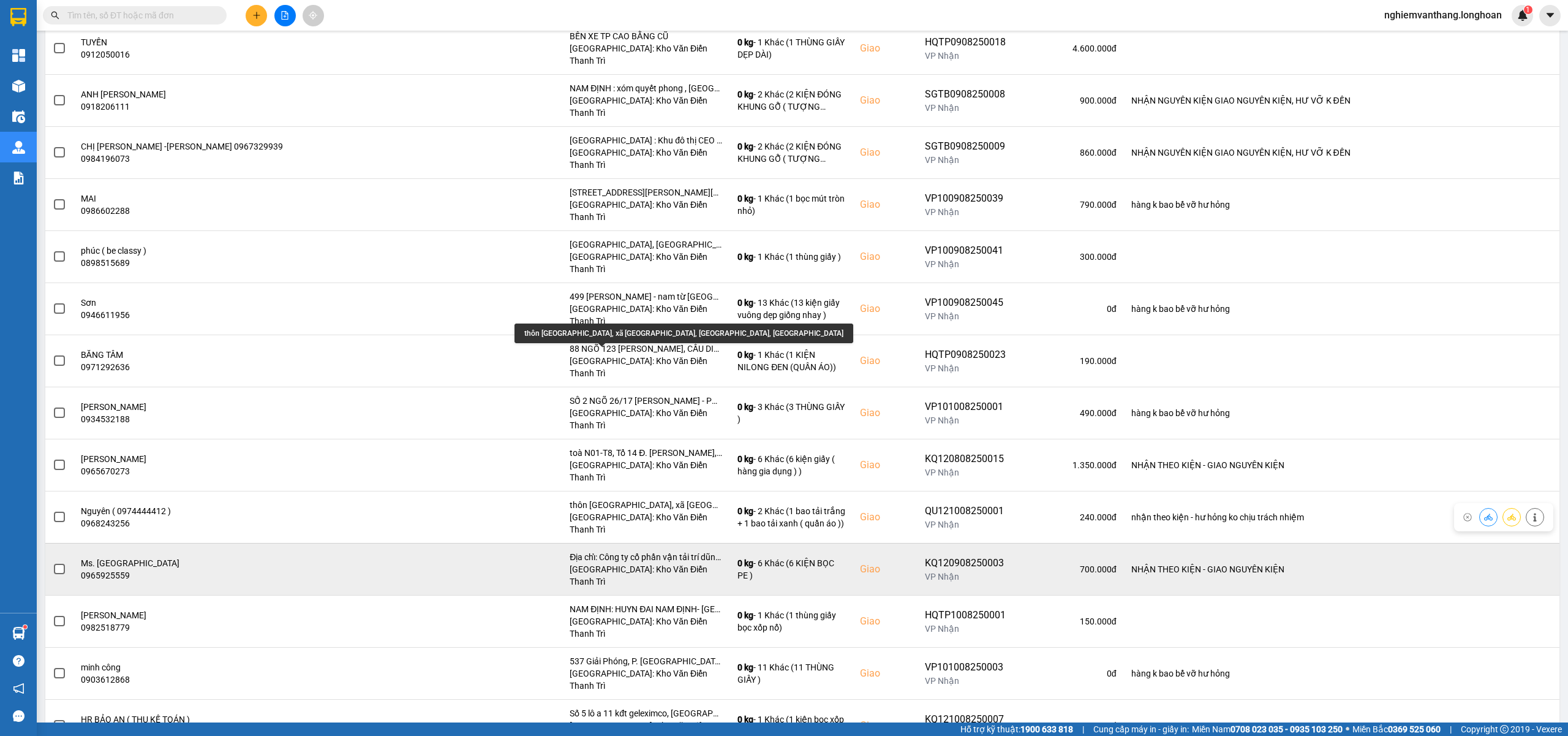
scroll to position [565, 0]
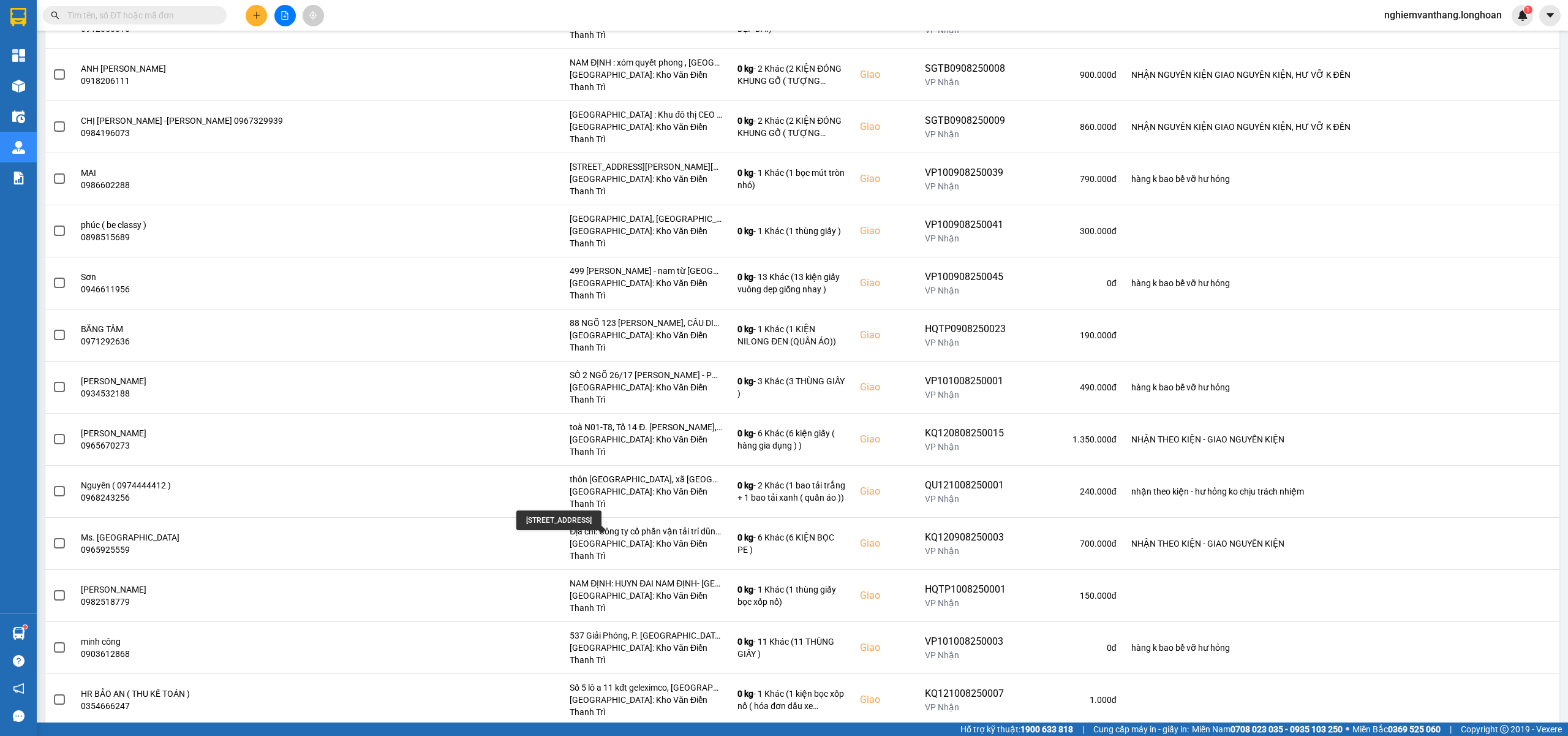
click at [602, 520] on div "[STREET_ADDRESS]" at bounding box center [559, 520] width 85 height 20
copy div "[STREET_ADDRESS]"
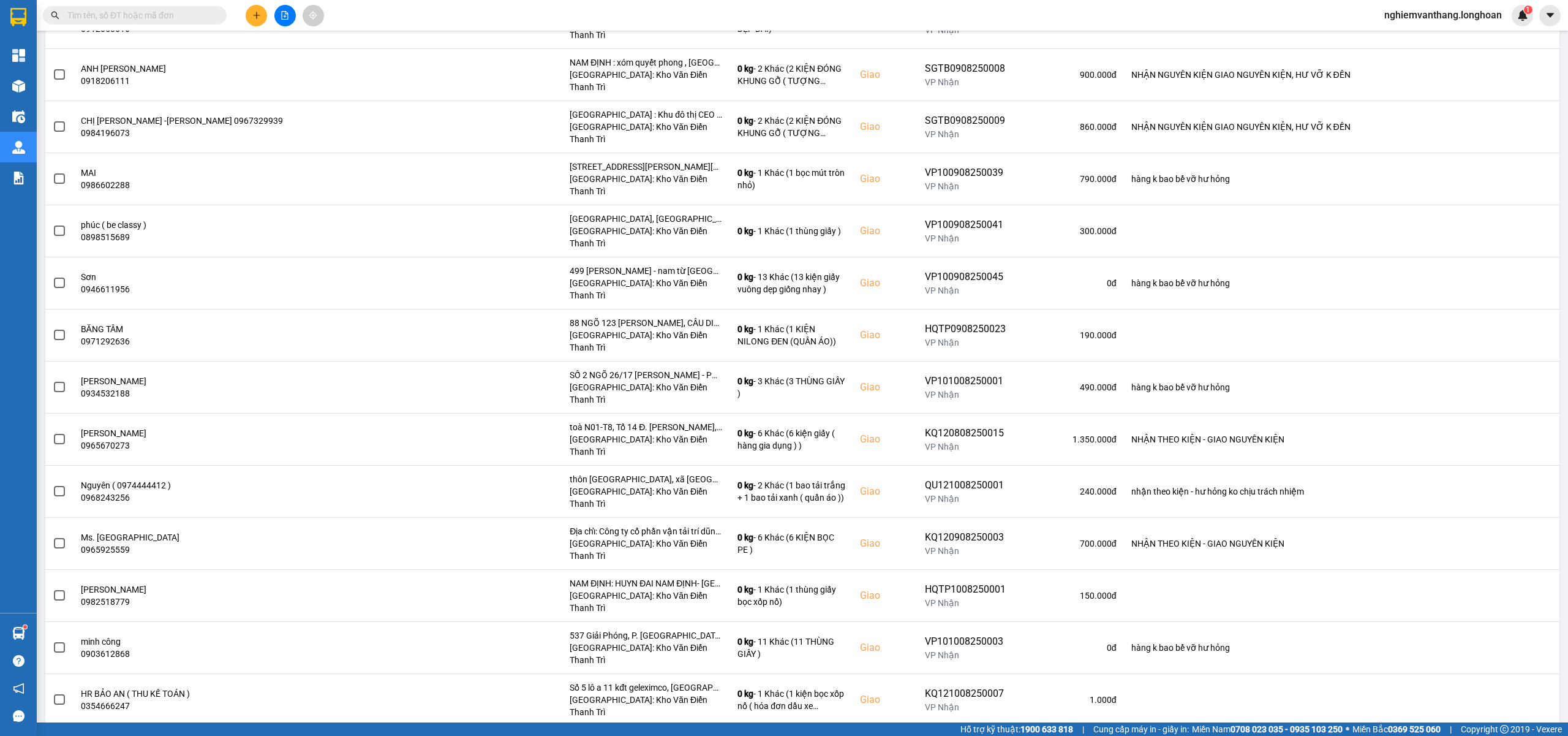
click at [53, 735] on input "checkbox" at bounding box center [53, 745] width 0 height 0
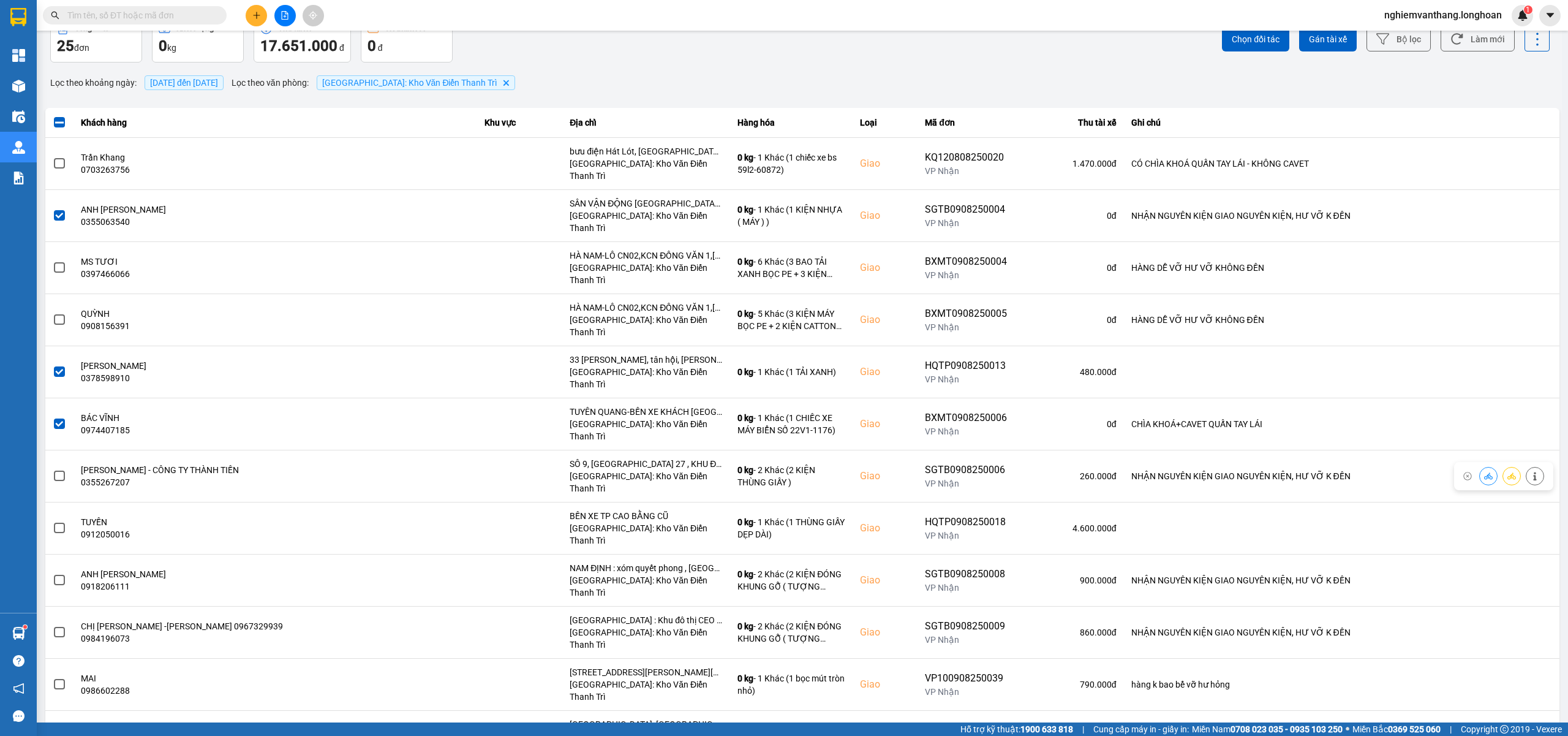
scroll to position [0, 0]
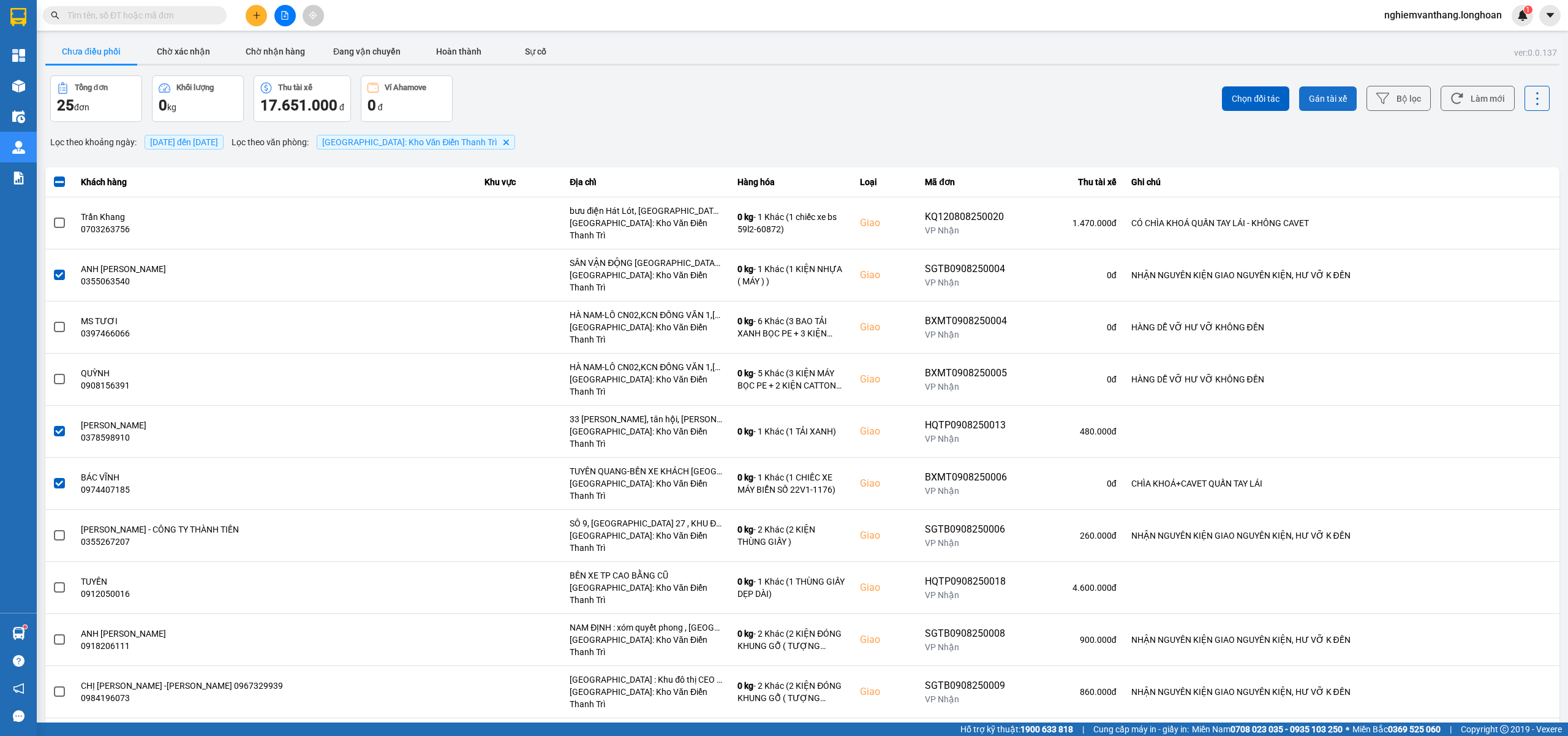
click at [1326, 94] on span "Gán tài xế" at bounding box center [1328, 98] width 38 height 12
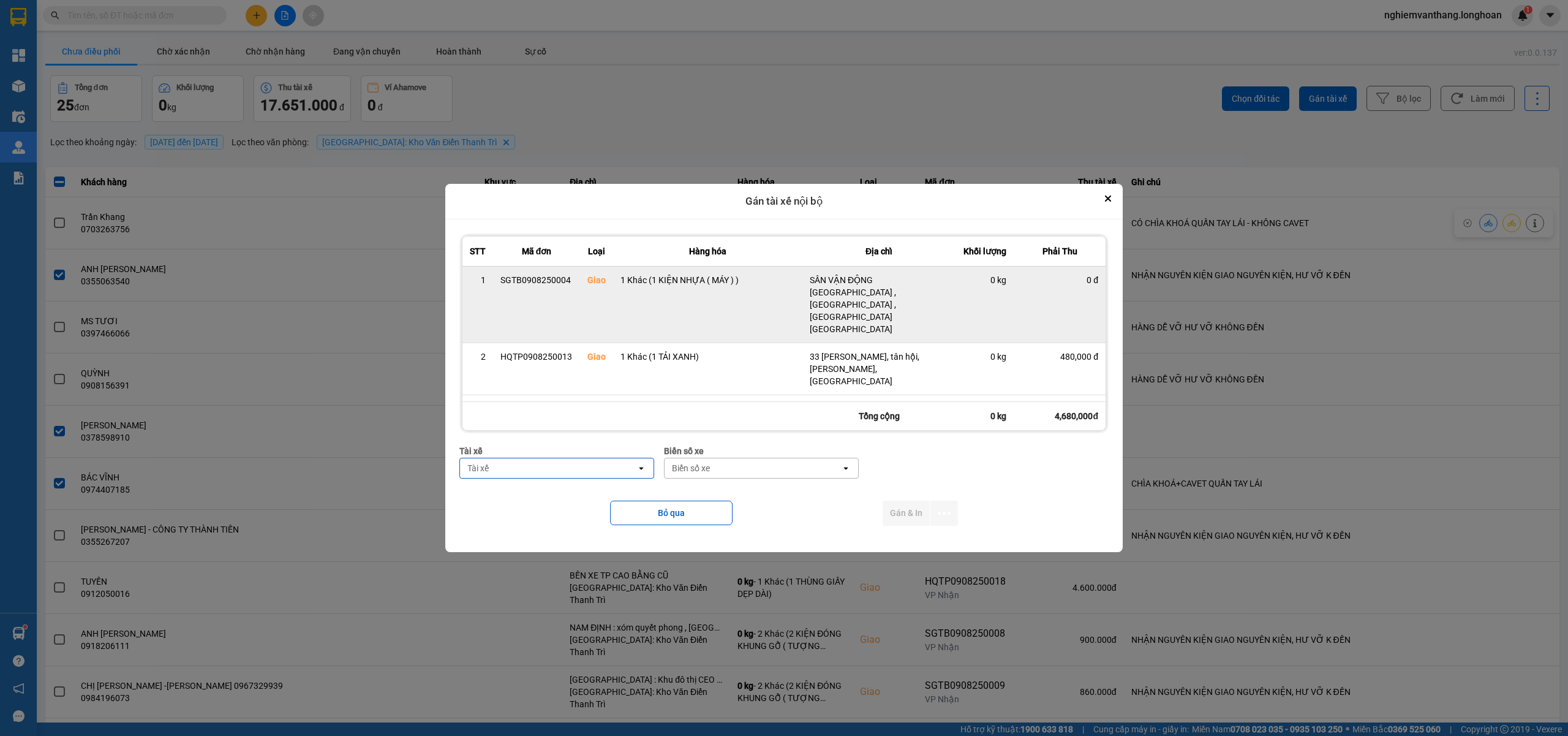
type input "d"
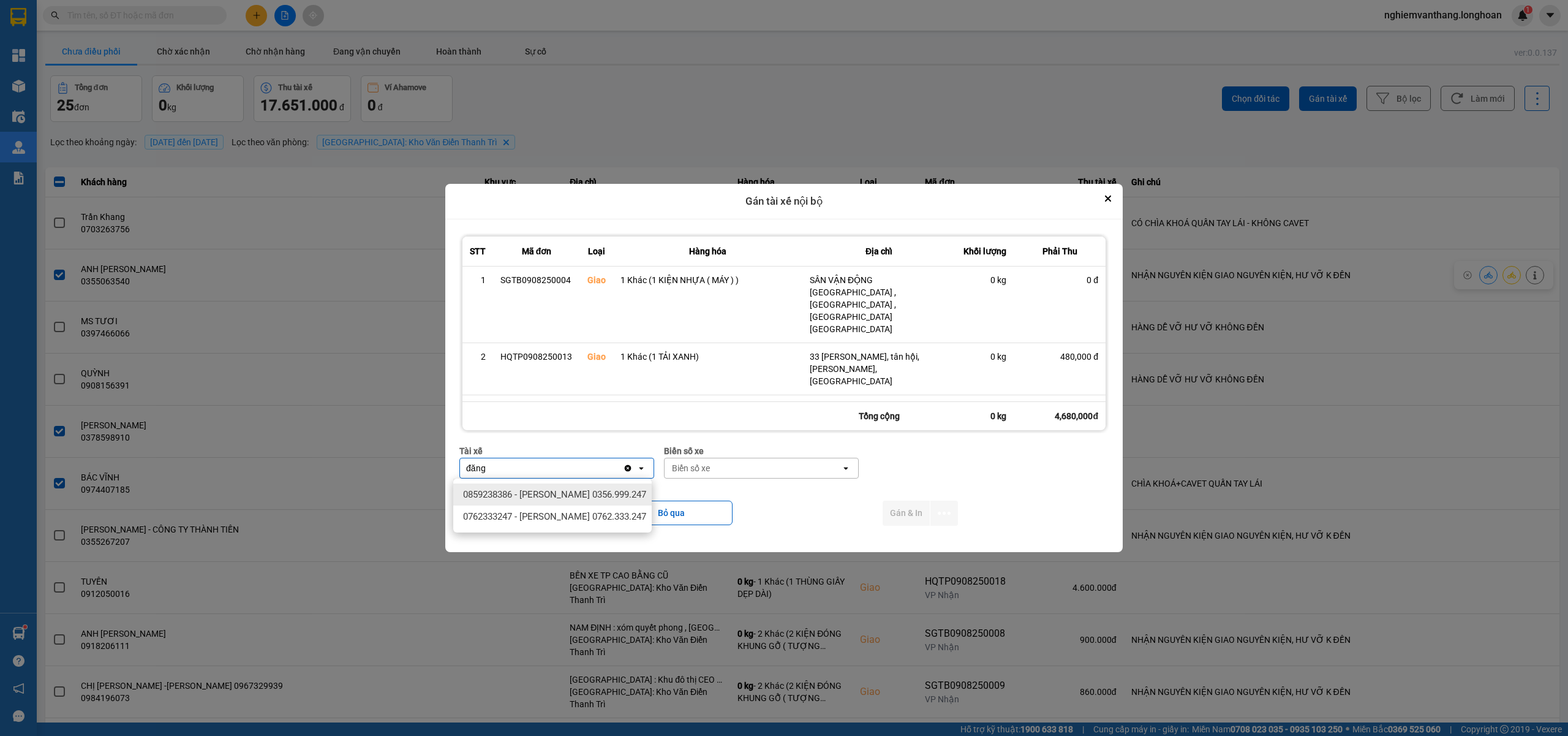
type input "đăng"
drag, startPoint x: 591, startPoint y: 505, endPoint x: 645, endPoint y: 498, distance: 54.5
click at [591, 500] on span "0859238386 - [PERSON_NAME] 0356.999.247" at bounding box center [554, 494] width 183 height 12
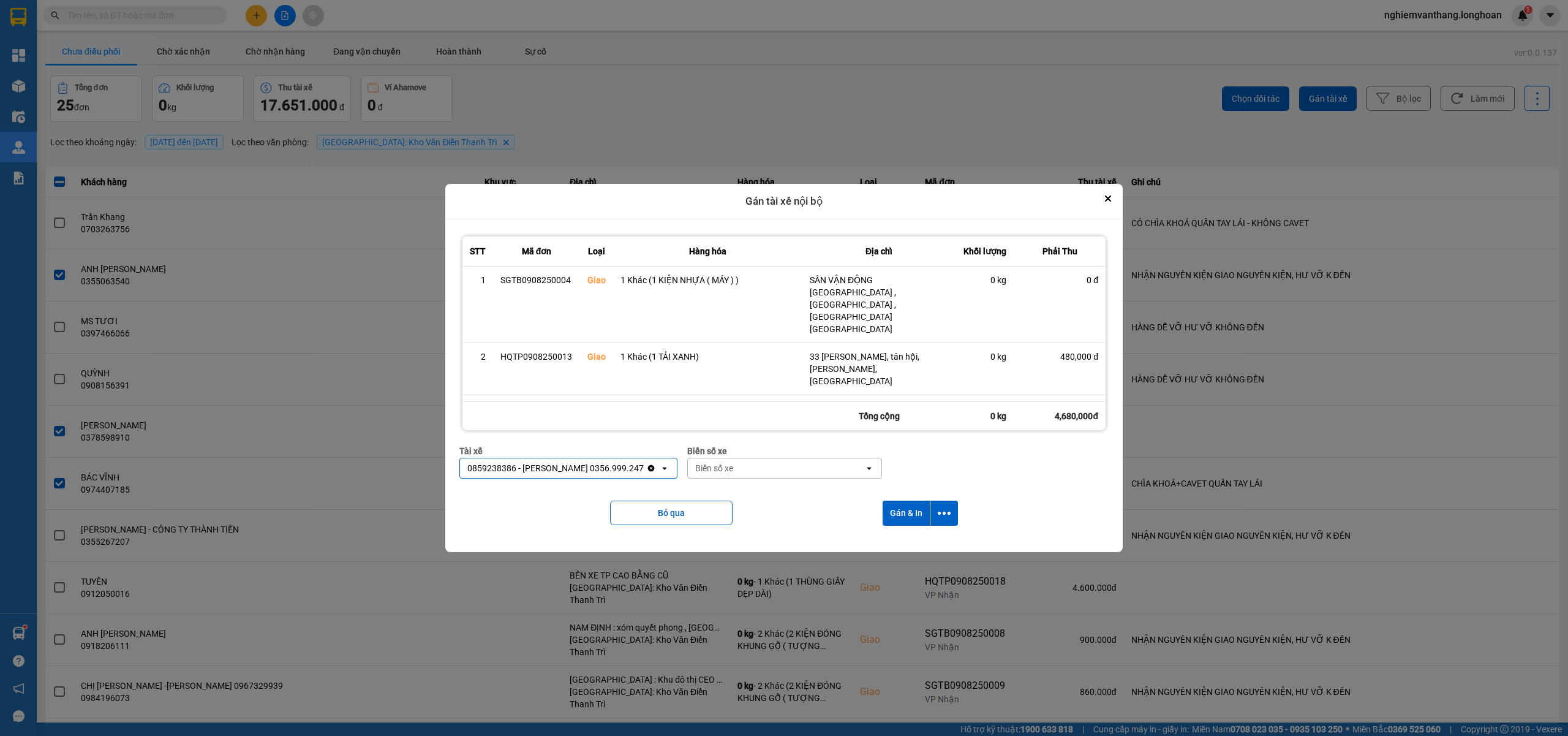
click at [748, 468] on div "Biển số xe" at bounding box center [776, 468] width 176 height 20
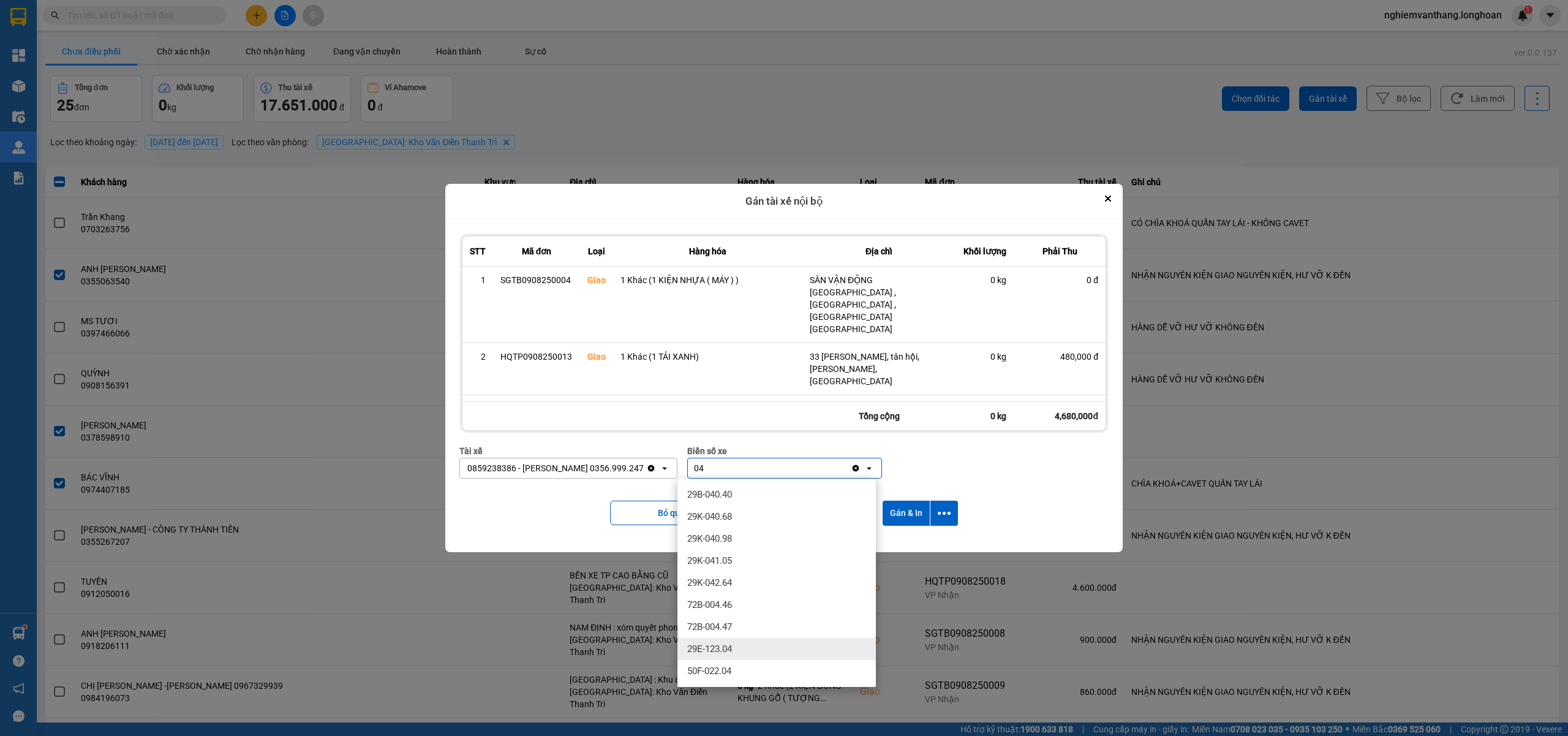
type input "04"
click at [724, 652] on span "29E-123.04" at bounding box center [709, 649] width 45 height 12
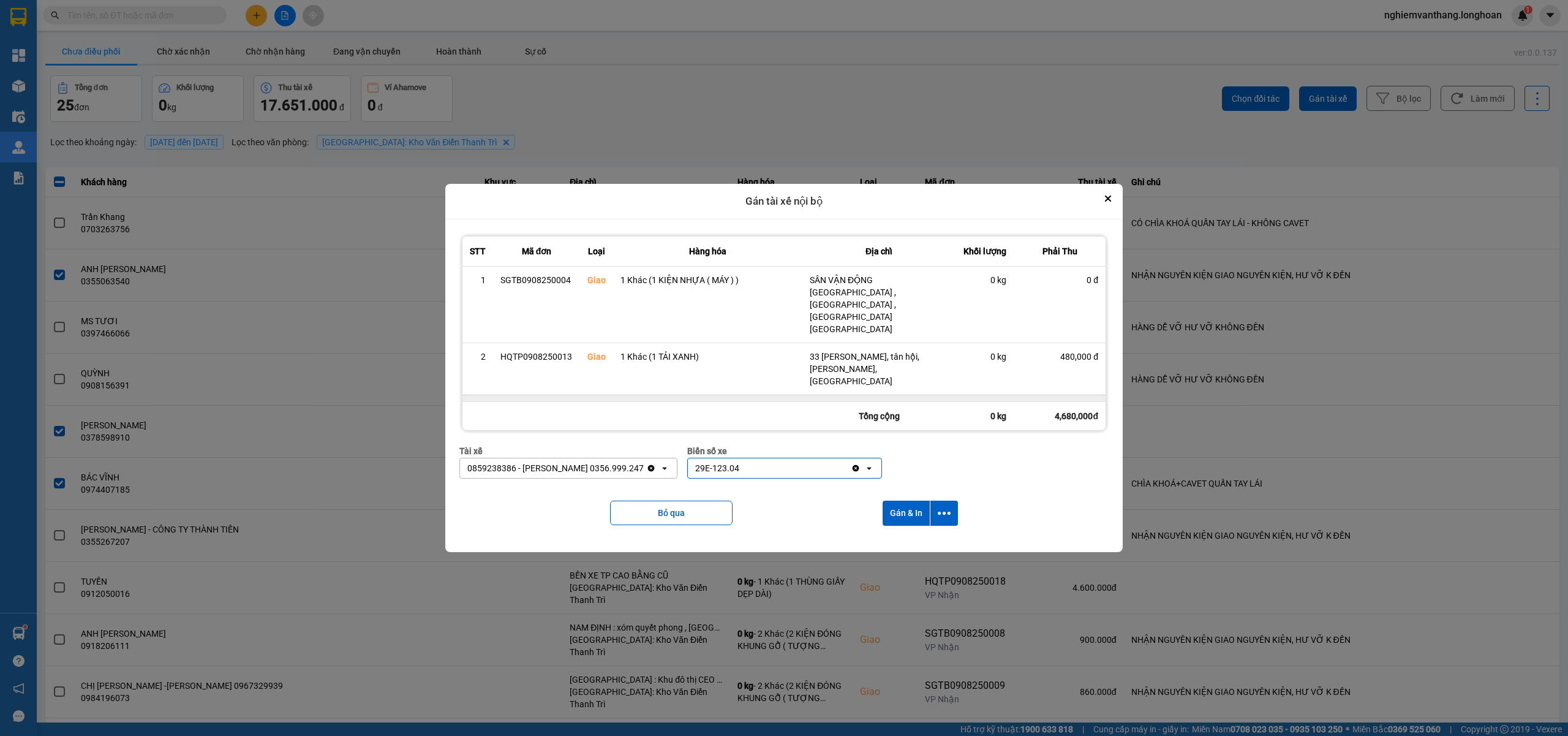
scroll to position [64, 0]
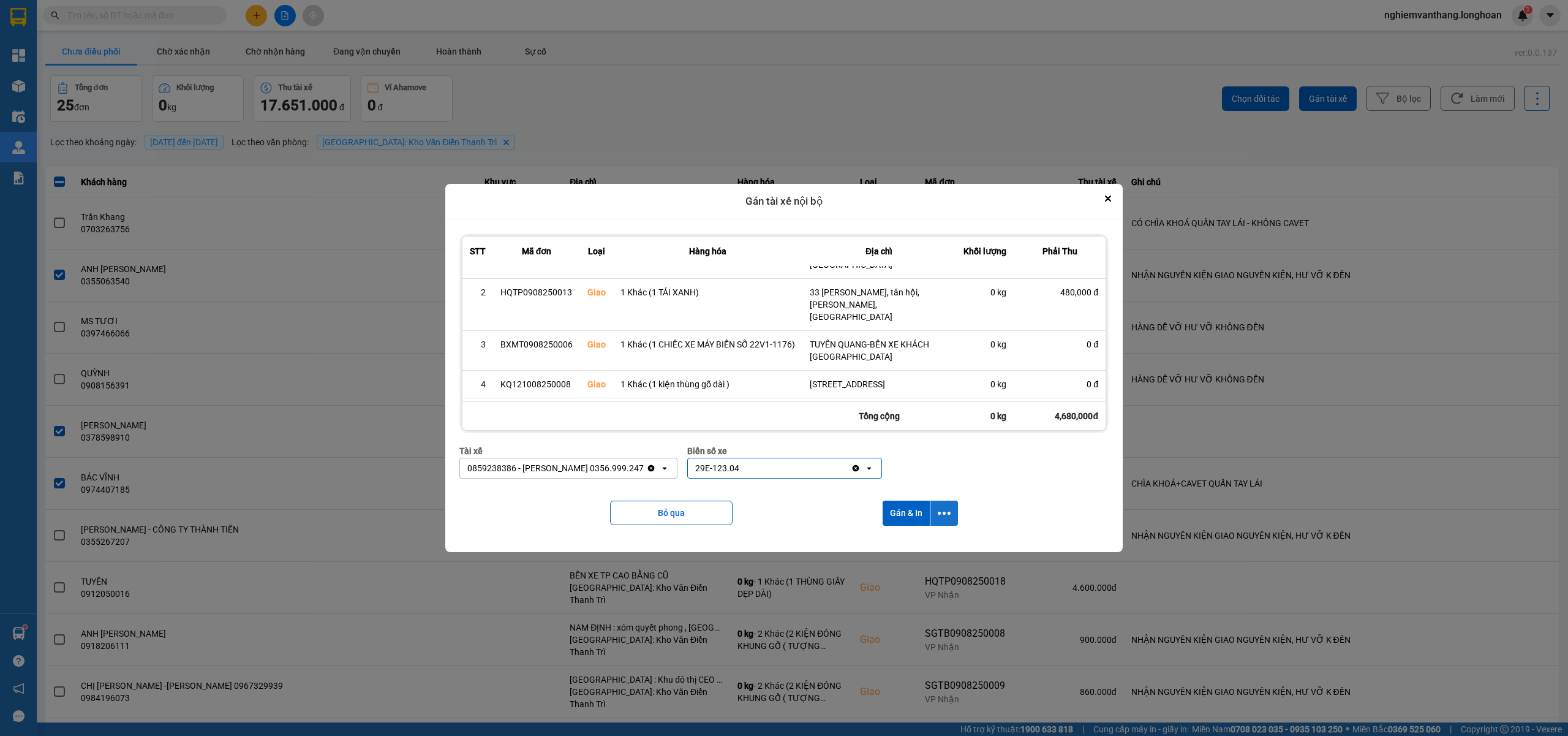
drag, startPoint x: 942, startPoint y: 511, endPoint x: 940, endPoint y: 524, distance: 13.2
click at [943, 513] on icon "dialog" at bounding box center [944, 513] width 13 height 13
click at [914, 551] on span "Chỉ gán tài" at bounding box center [898, 546] width 40 height 12
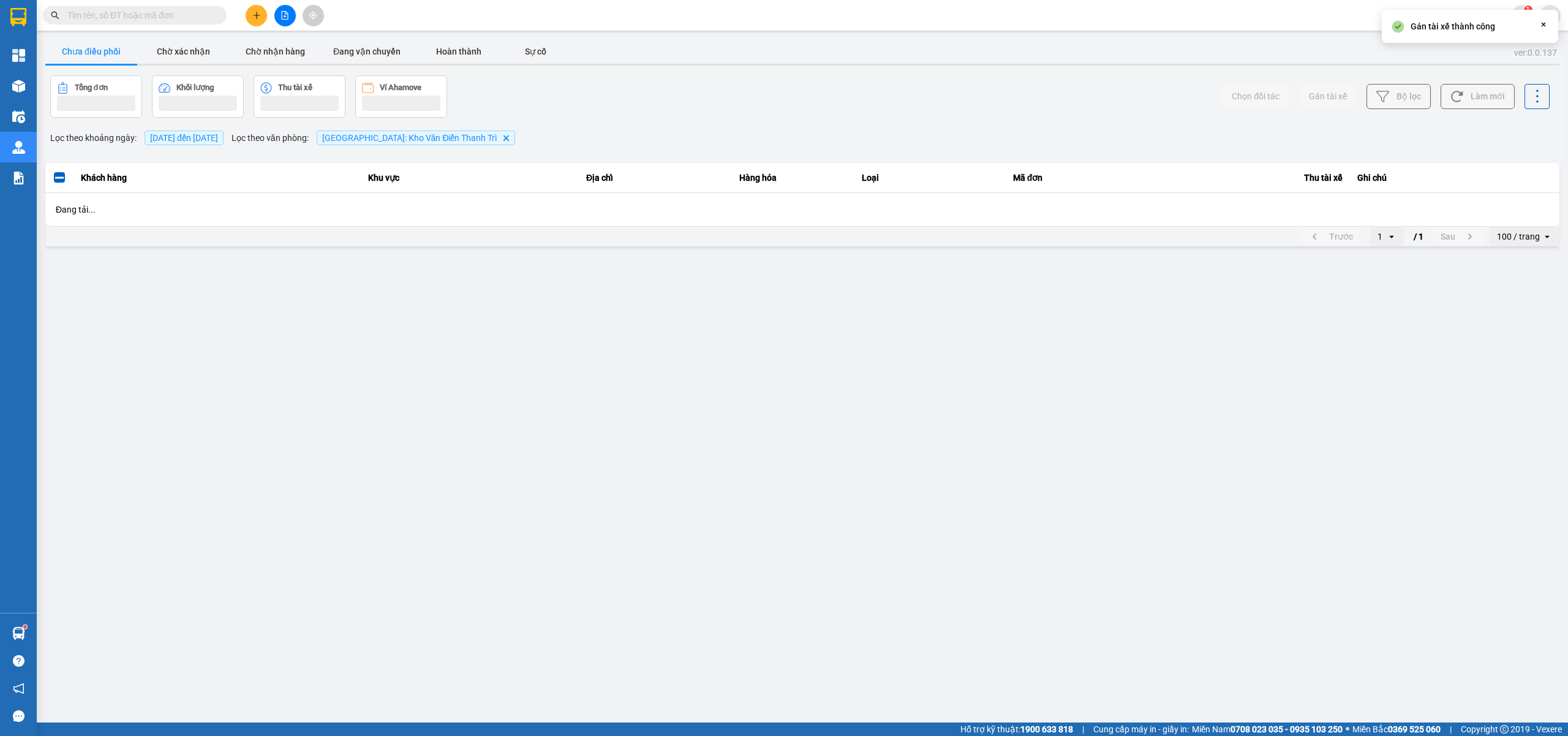
scroll to position [0, 0]
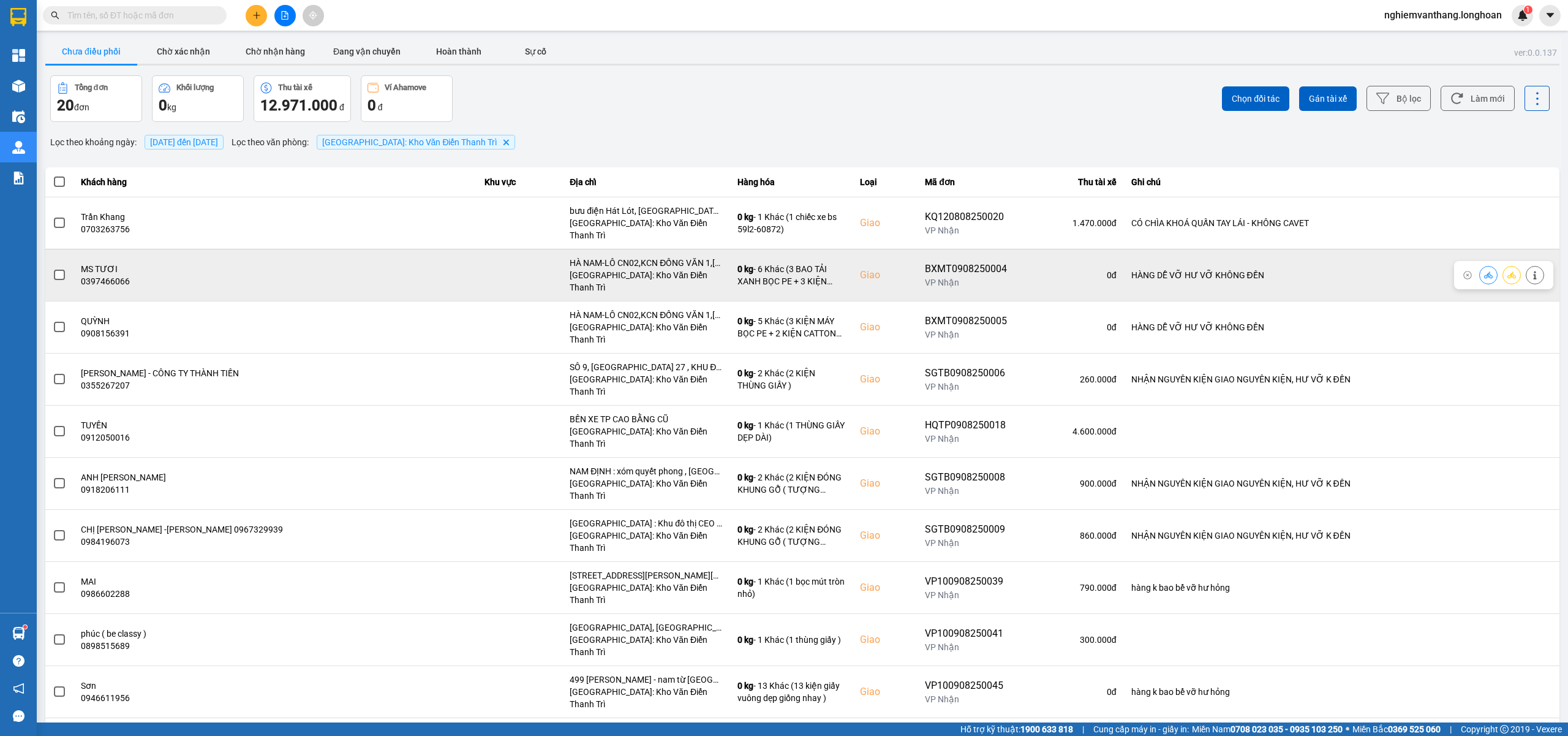
click at [63, 270] on span at bounding box center [59, 275] width 11 height 11
click at [53, 268] on input "checkbox" at bounding box center [53, 268] width 0 height 0
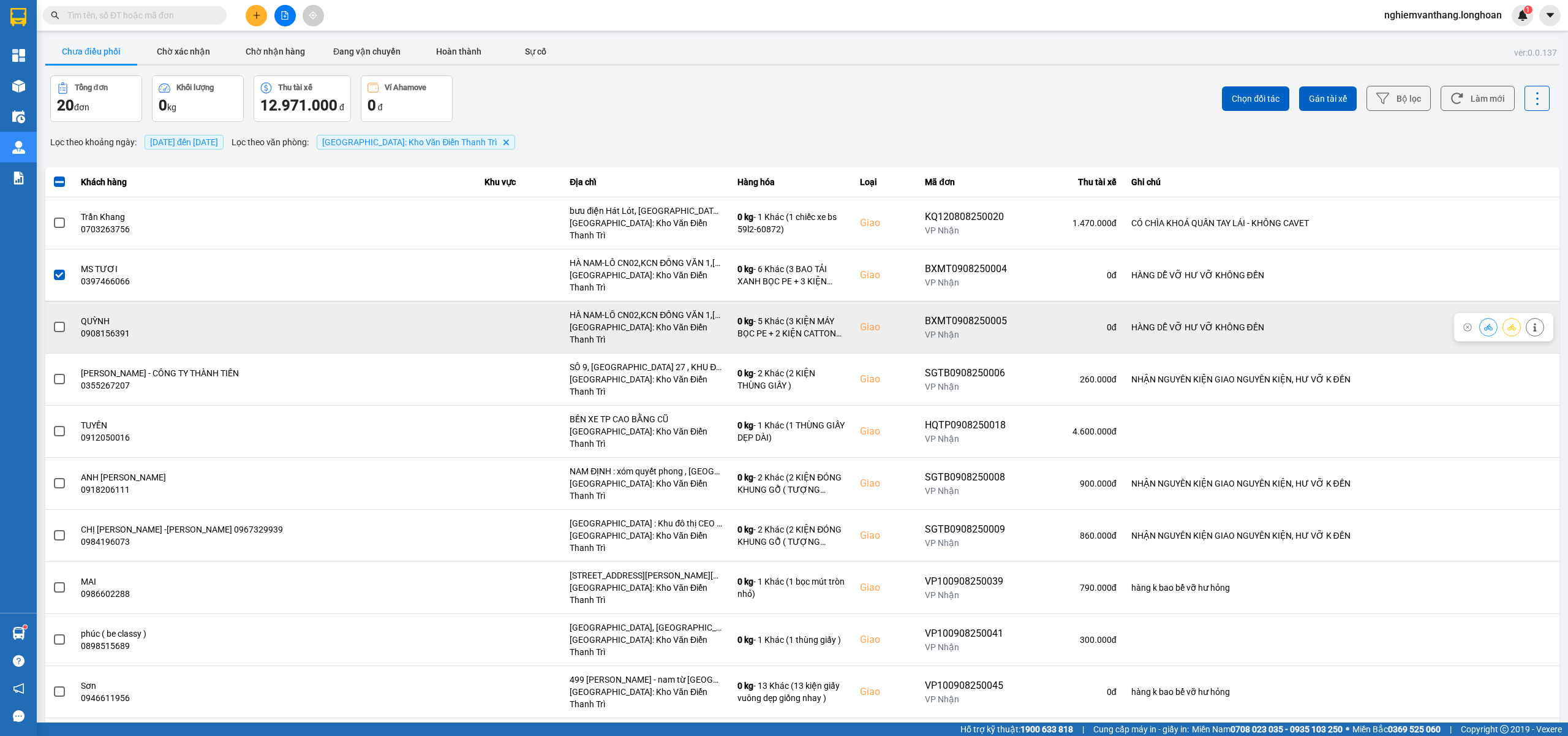
click at [62, 322] on span at bounding box center [59, 327] width 11 height 11
click at [53, 320] on input "checkbox" at bounding box center [53, 320] width 0 height 0
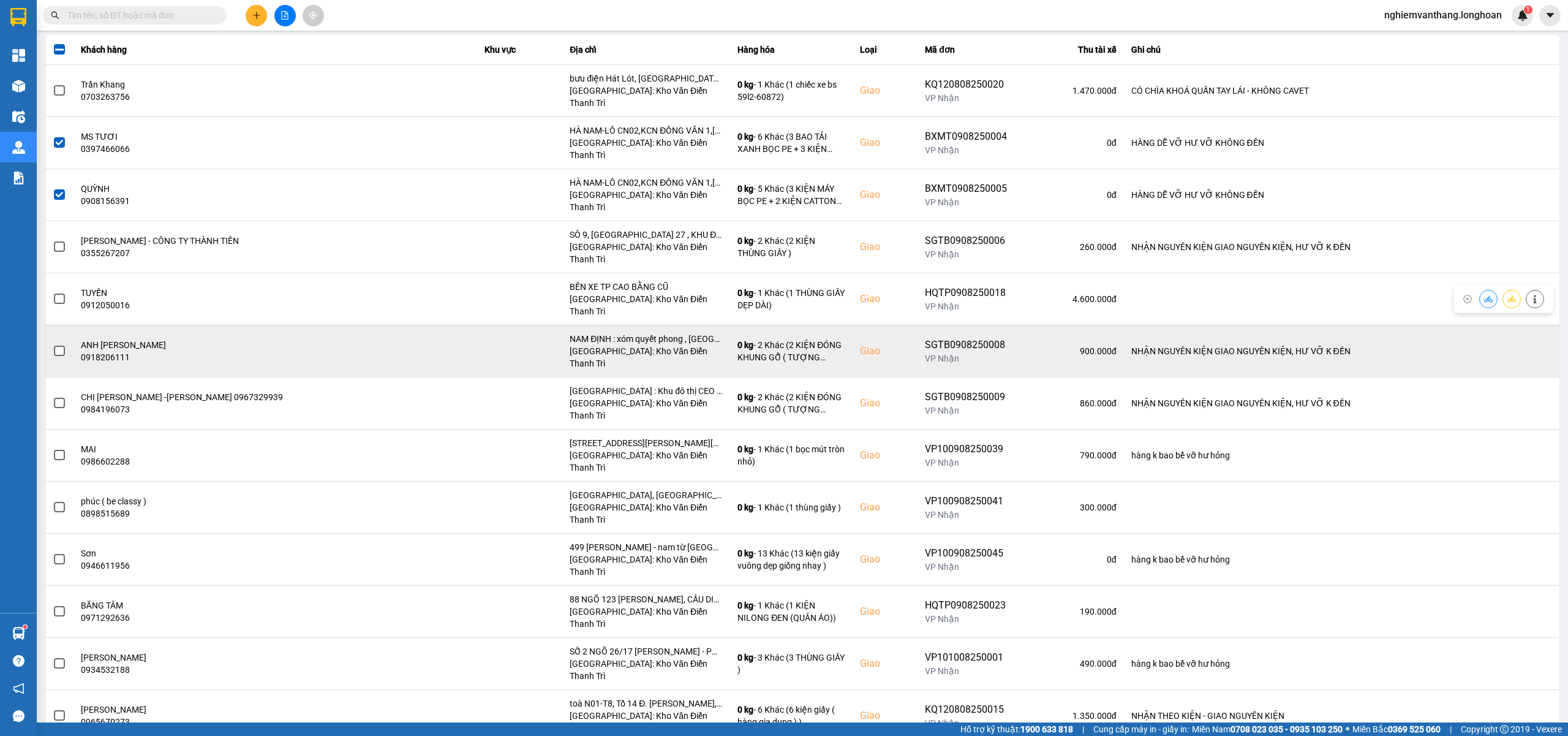
scroll to position [163, 0]
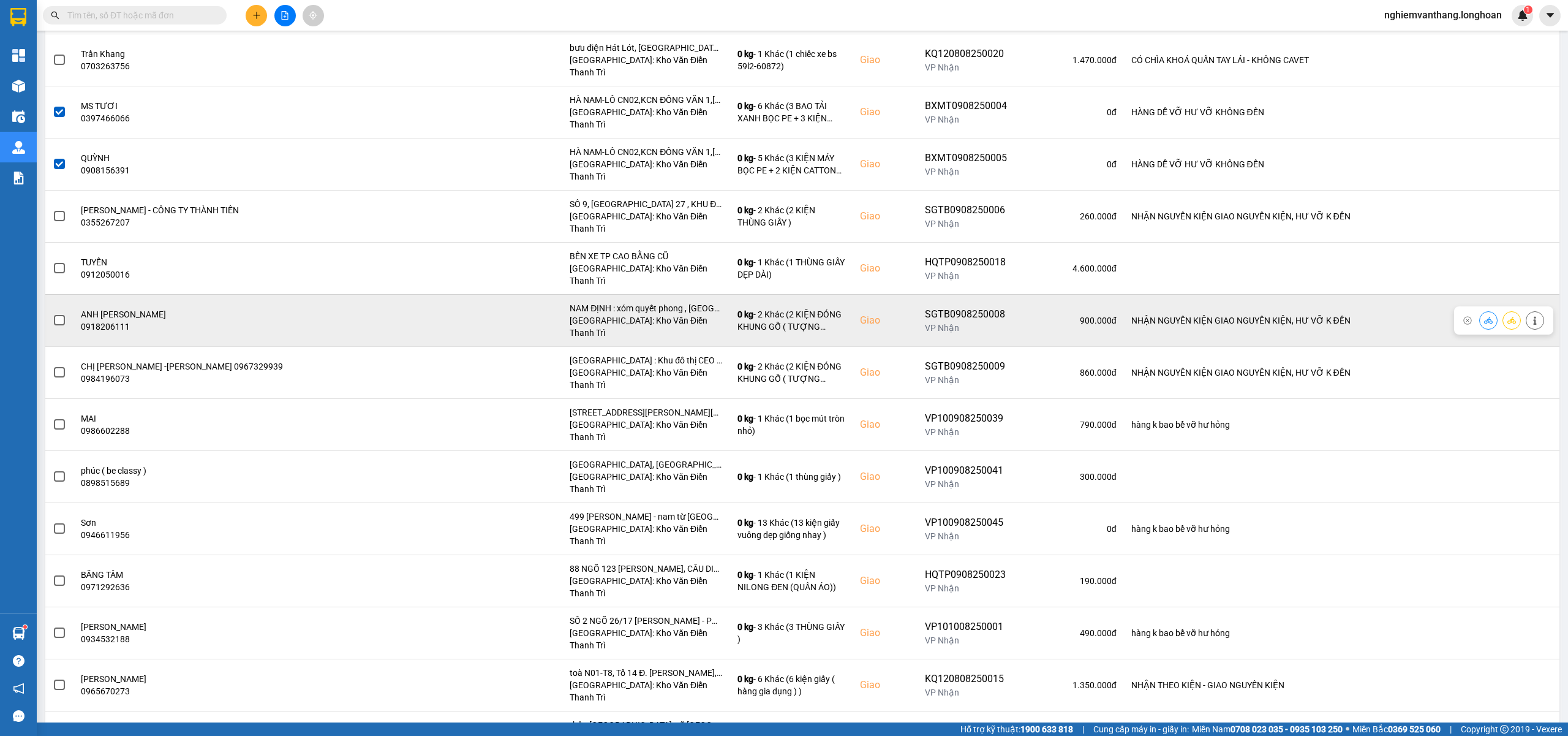
click at [62, 315] on span at bounding box center [59, 320] width 11 height 11
click at [53, 314] on input "checkbox" at bounding box center [53, 314] width 0 height 0
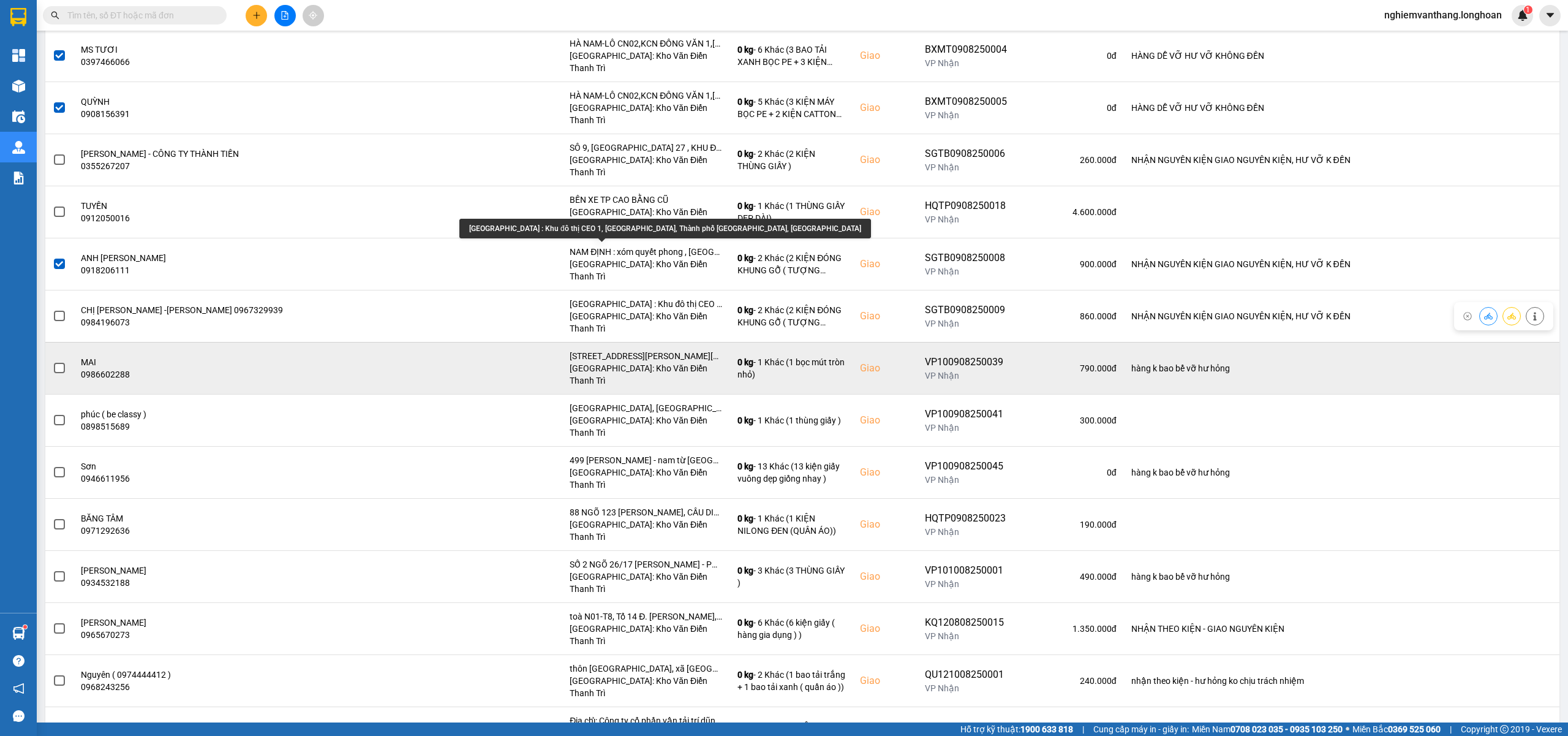
scroll to position [245, 0]
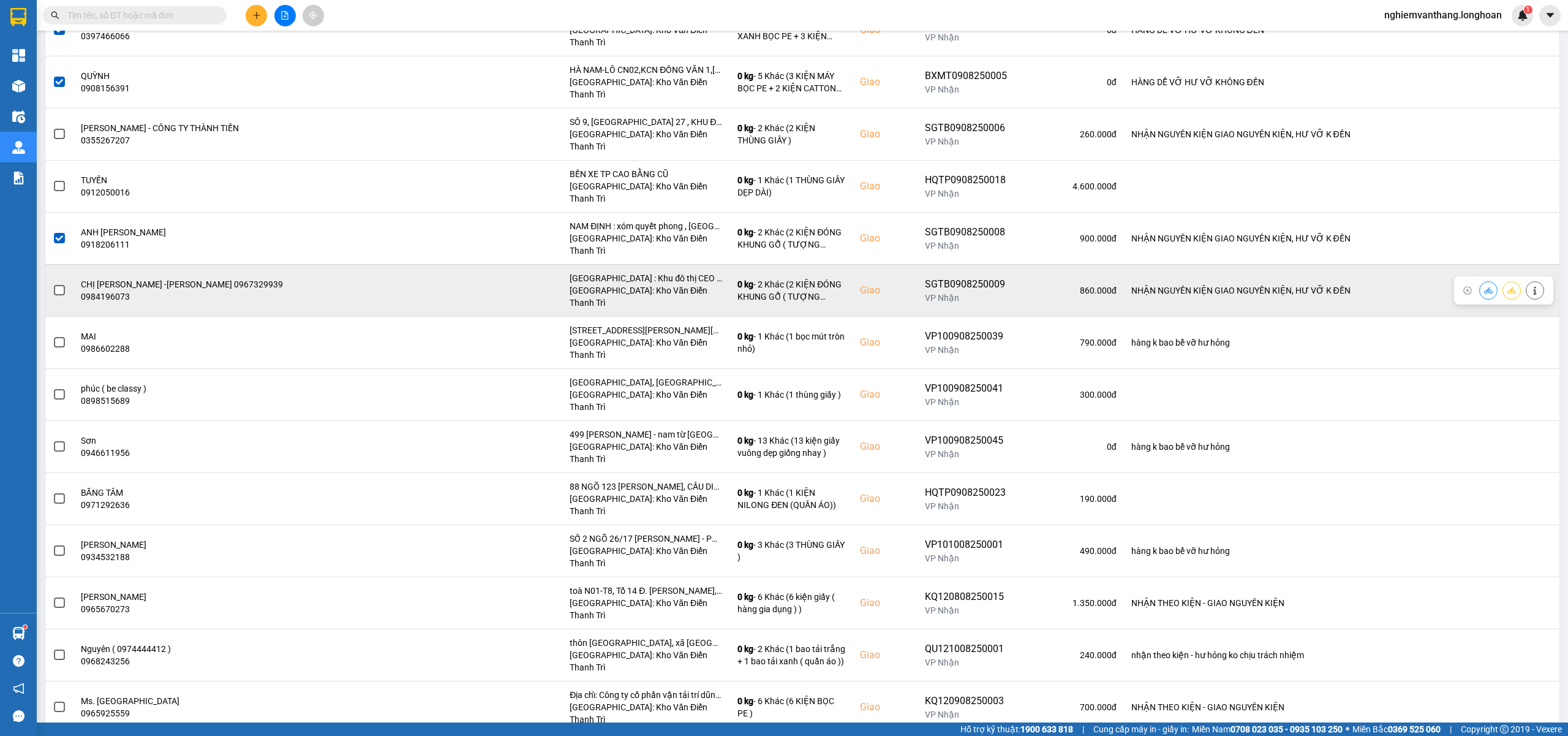
click at [64, 285] on span at bounding box center [59, 290] width 11 height 11
click at [53, 283] on input "checkbox" at bounding box center [53, 283] width 0 height 0
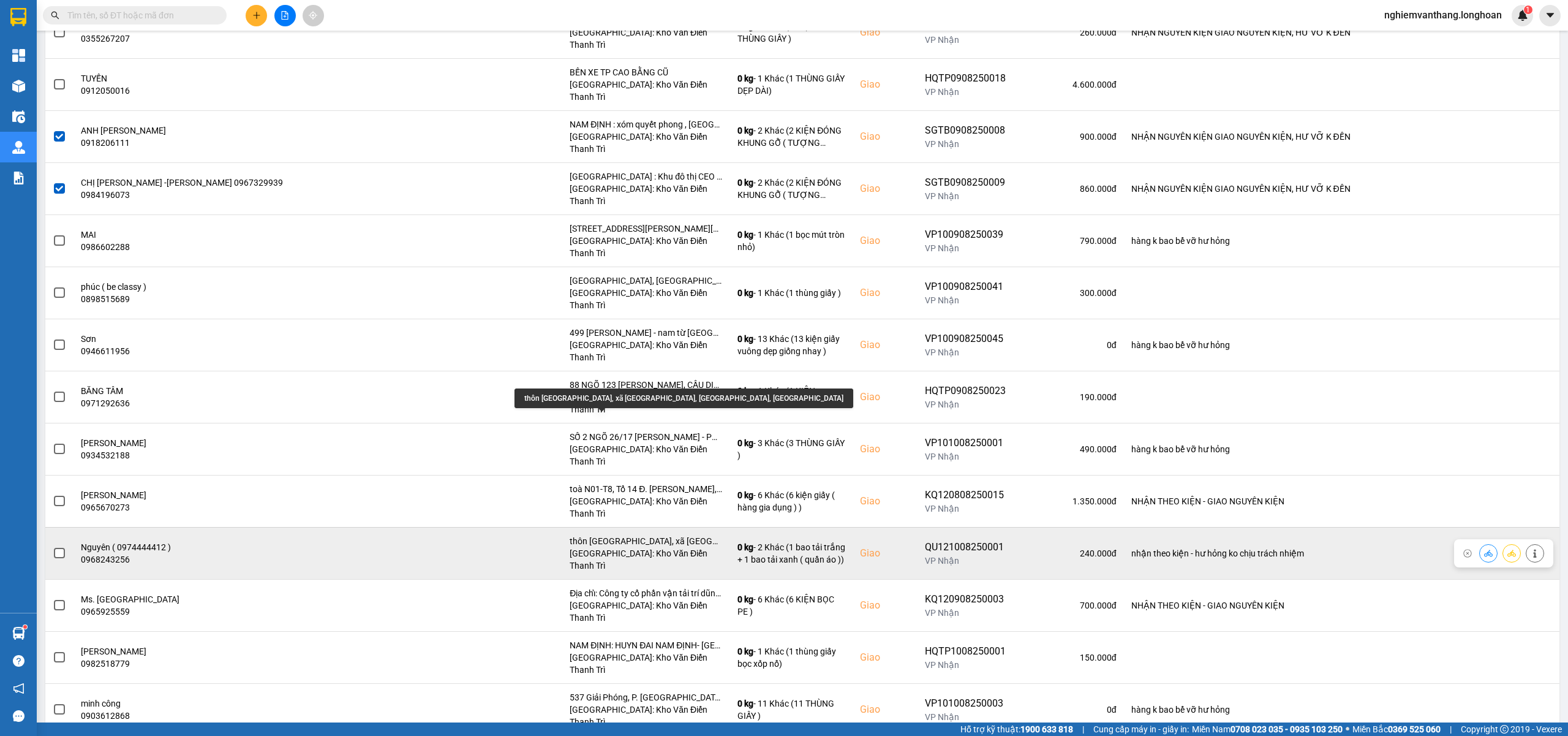
scroll to position [353, 0]
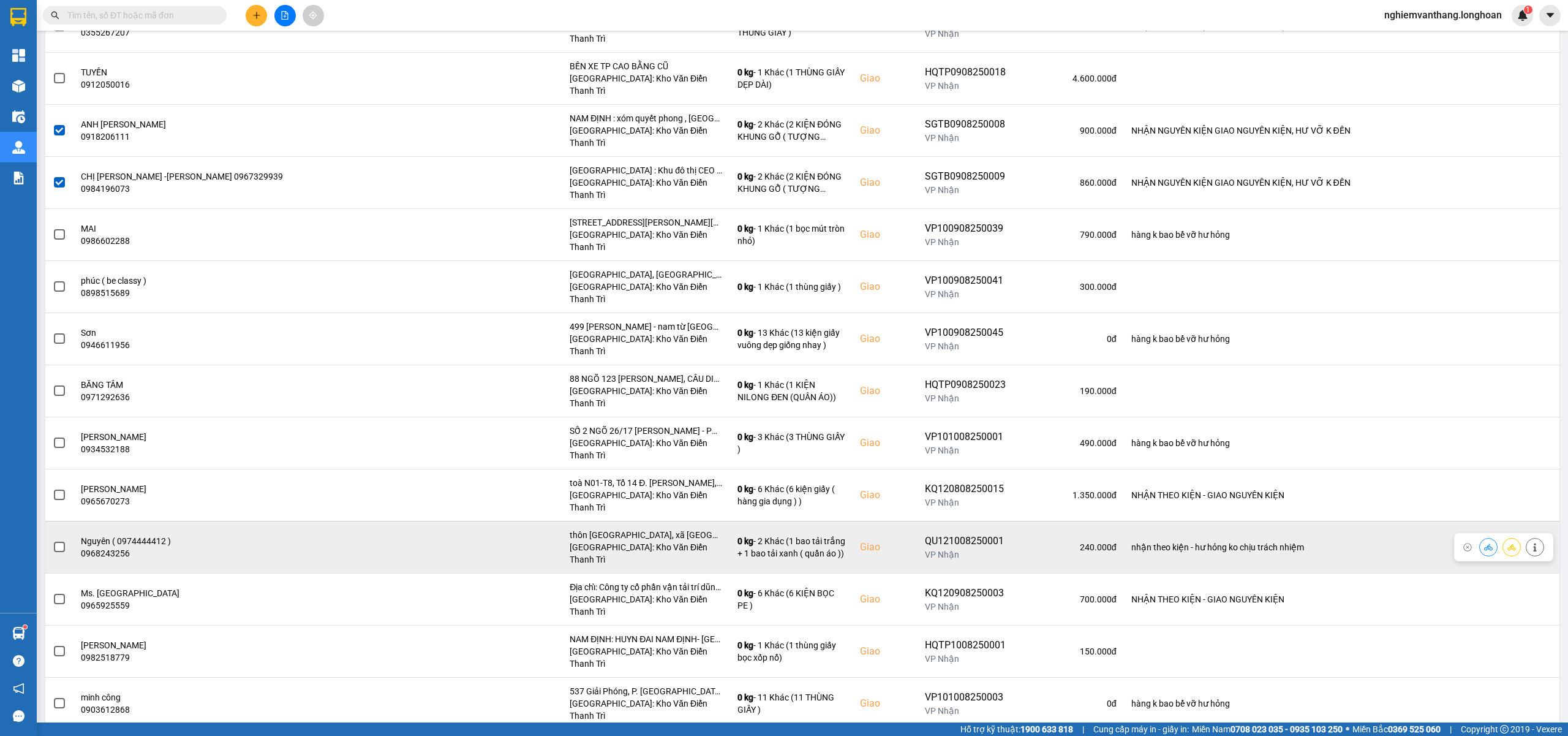
click at [61, 541] on span at bounding box center [59, 546] width 11 height 11
click at [53, 541] on input "checkbox" at bounding box center [53, 541] width 0 height 0
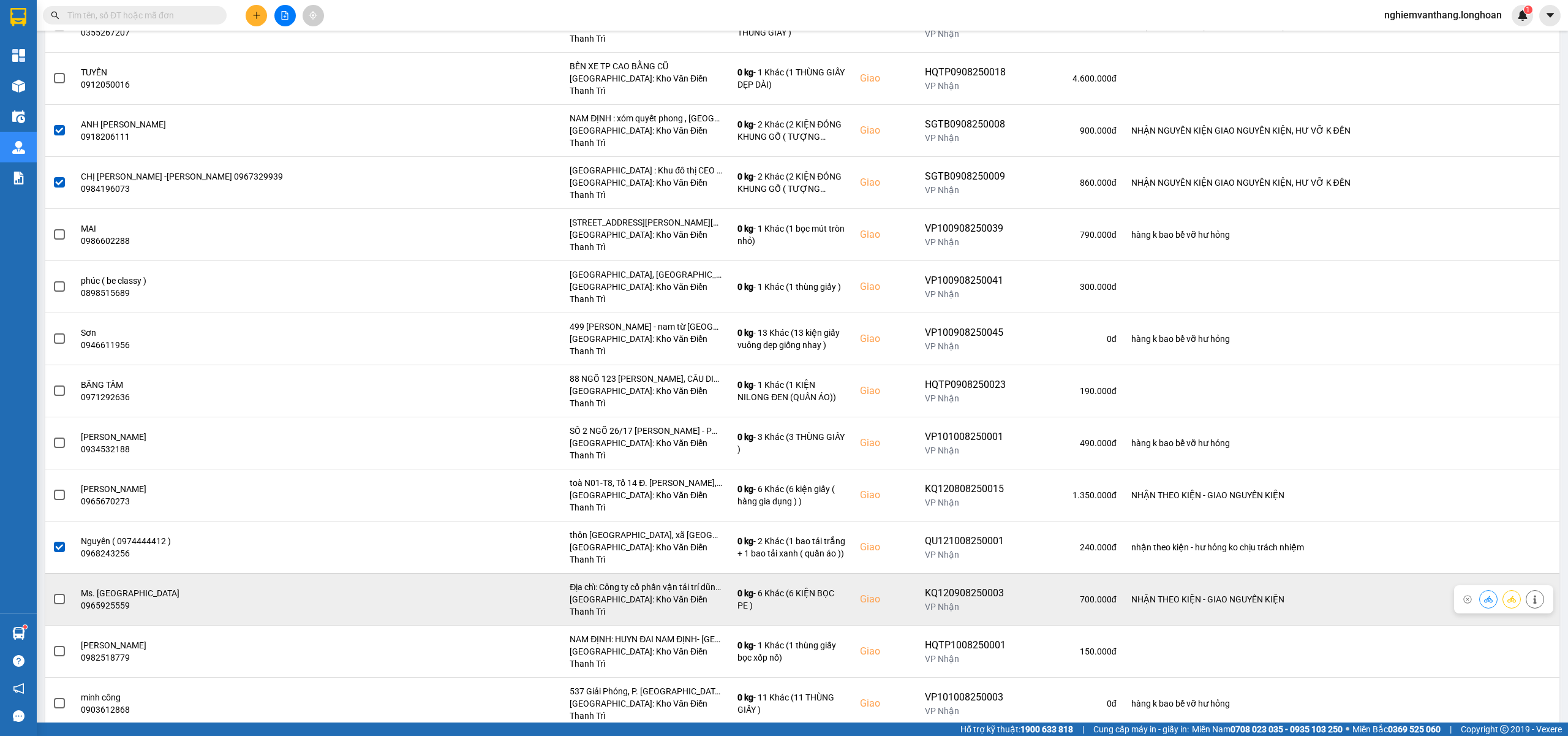
click at [64, 593] on span at bounding box center [59, 599] width 11 height 11
click at [53, 592] on input "checkbox" at bounding box center [53, 592] width 0 height 0
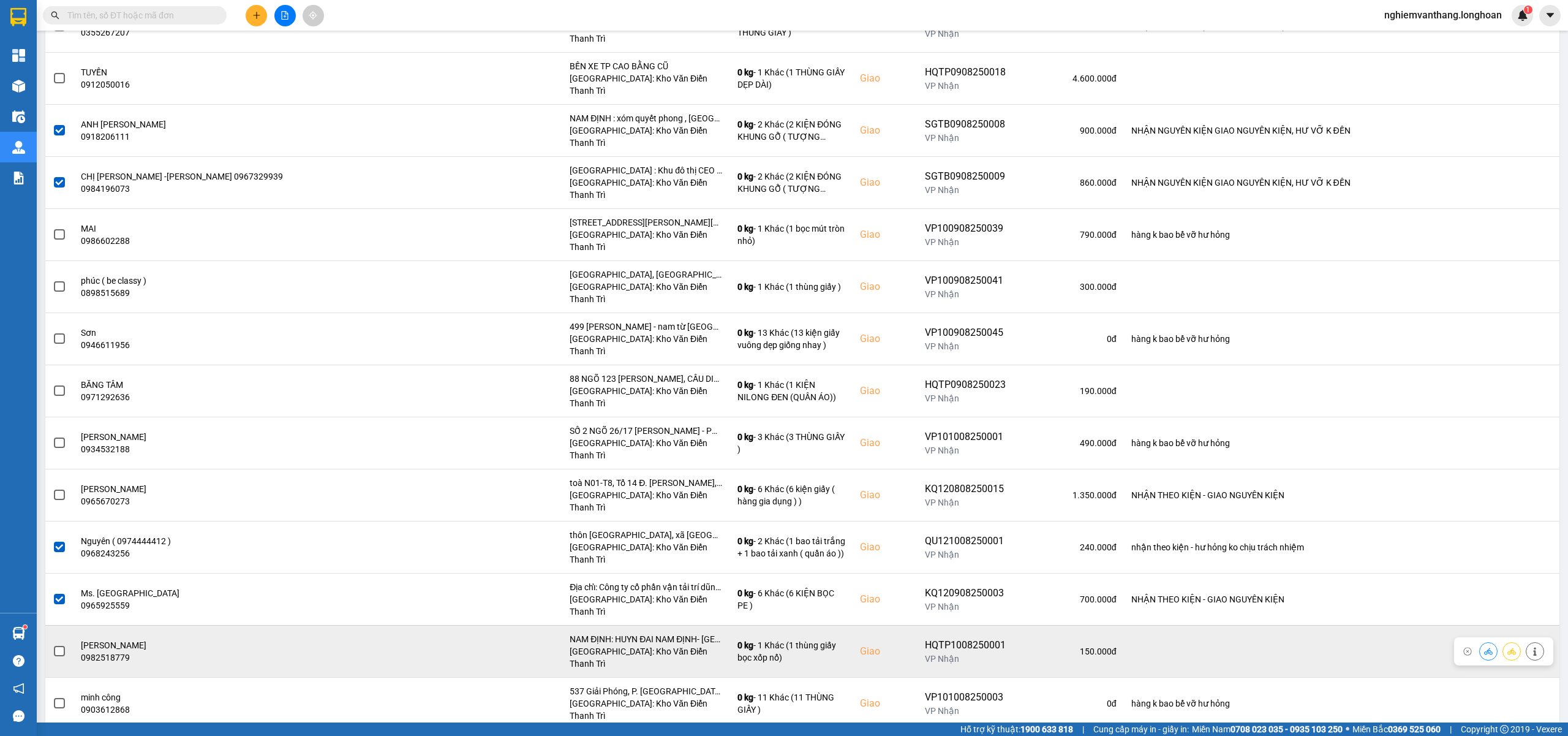
click at [57, 645] on span at bounding box center [59, 651] width 11 height 11
click at [53, 644] on input "checkbox" at bounding box center [53, 644] width 0 height 0
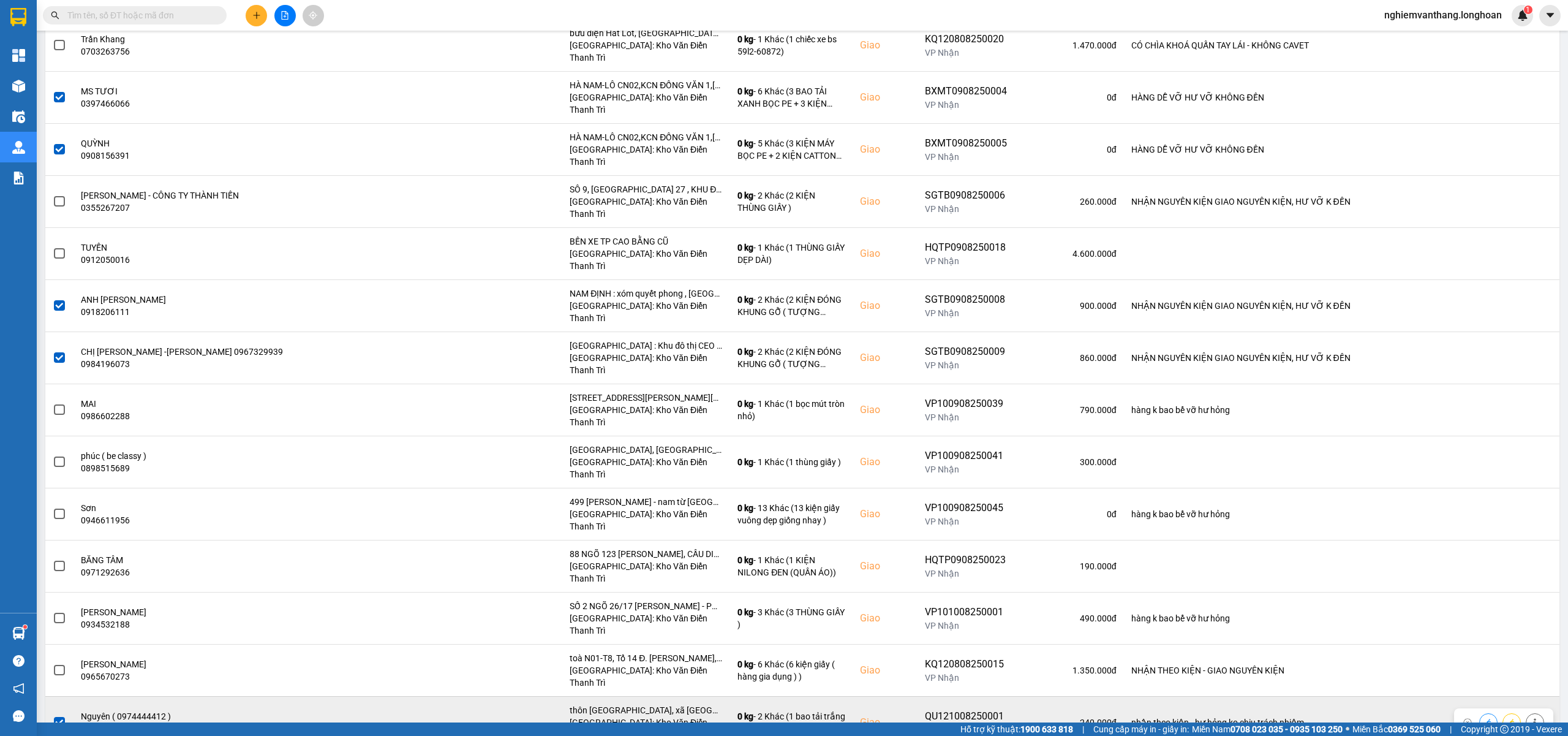
scroll to position [26, 0]
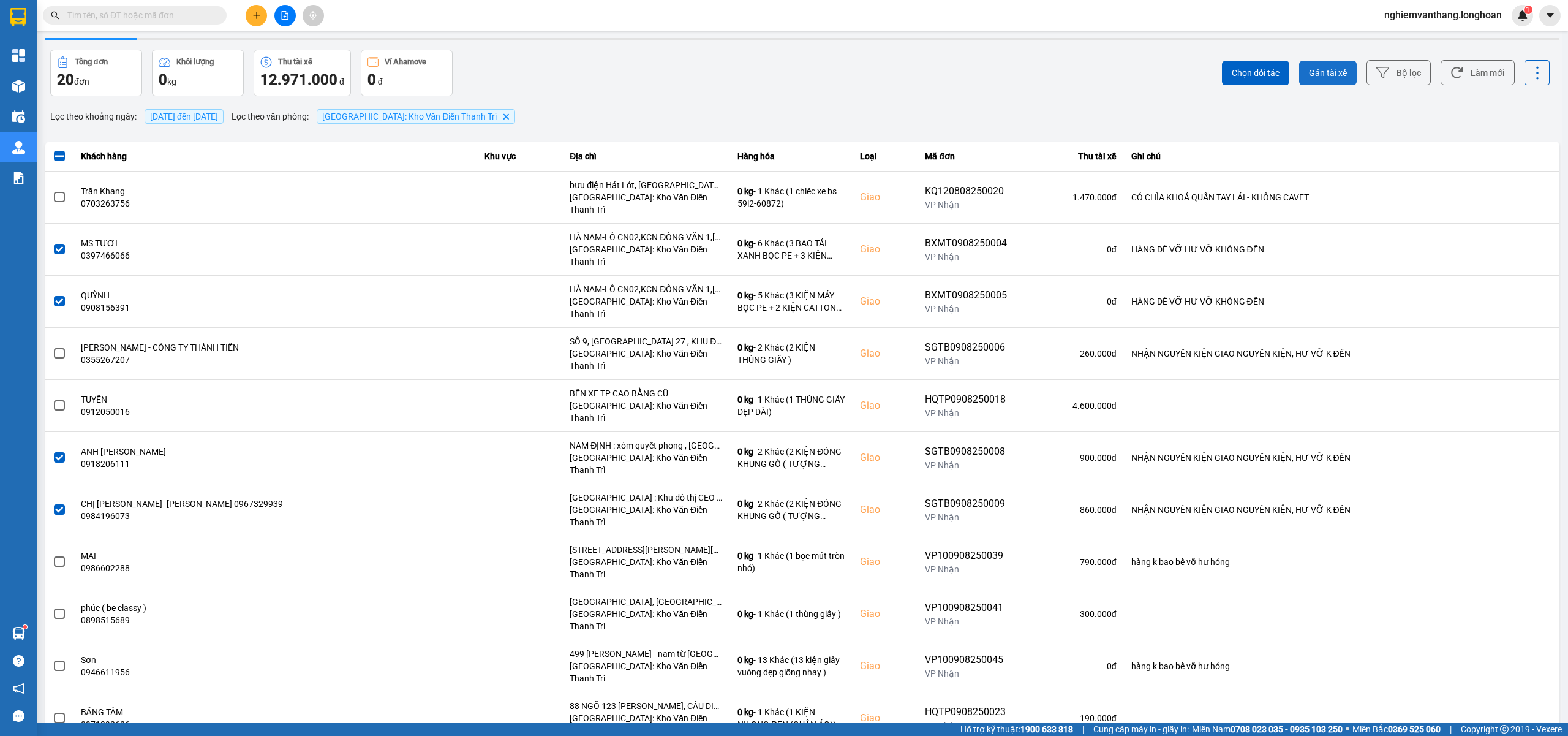
click at [1329, 68] on span "Gán tài xế" at bounding box center [1328, 73] width 38 height 12
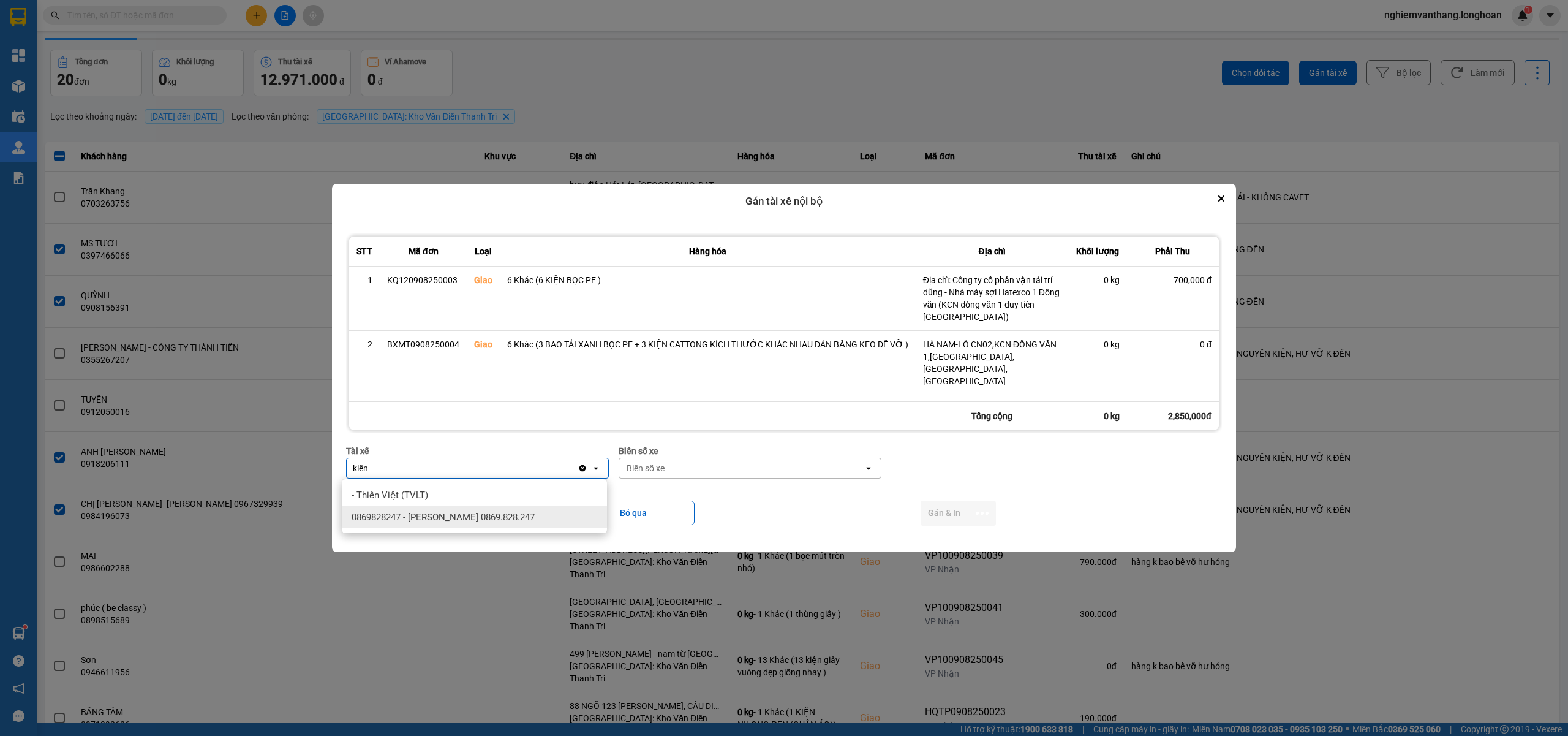
type input "kiên"
click at [505, 520] on span "0869828247 - [PERSON_NAME] 0869.828.247" at bounding box center [443, 517] width 183 height 12
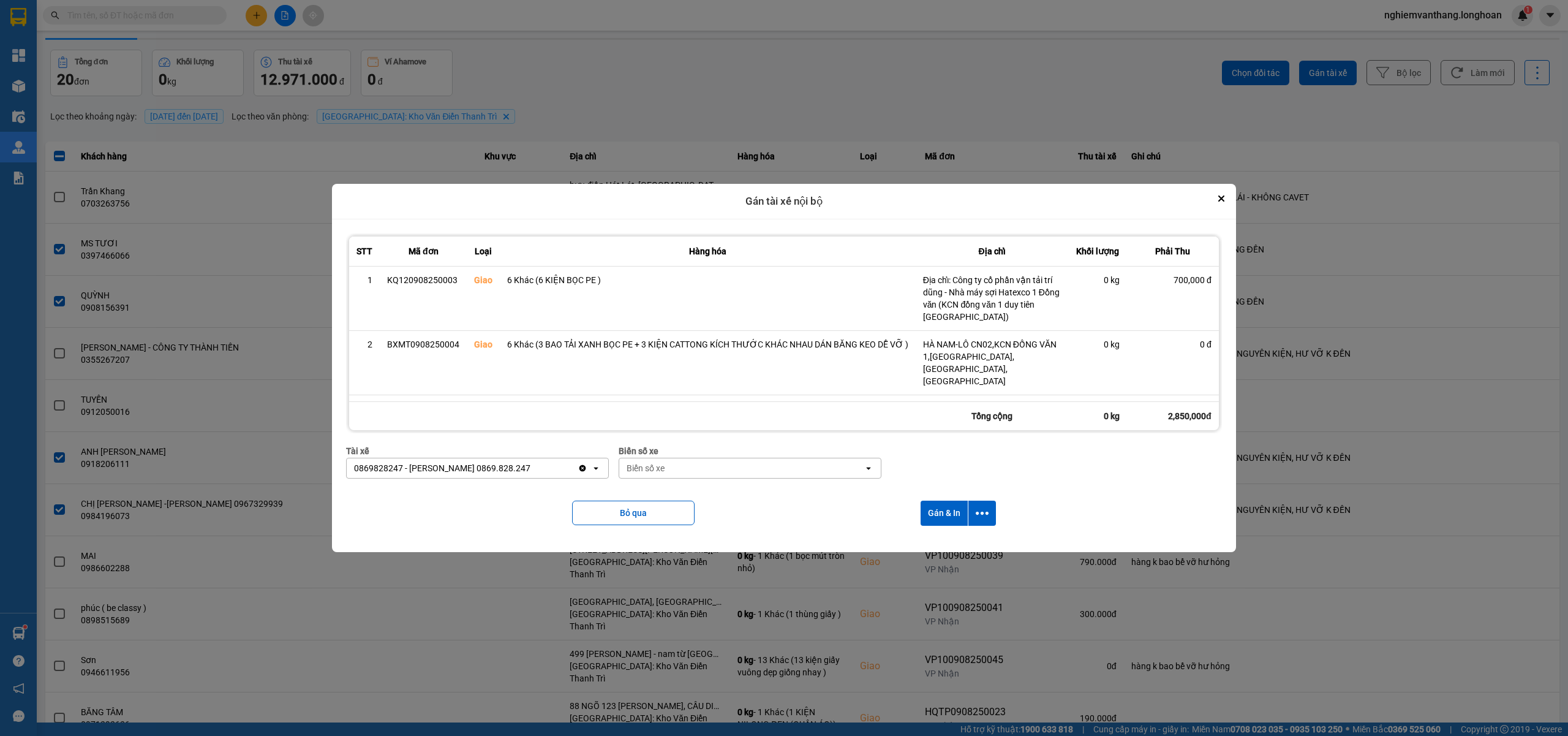
click at [660, 464] on div "Biển số xe" at bounding box center [645, 468] width 38 height 12
type input "83"
click at [706, 544] on div "29E-378.83" at bounding box center [749, 539] width 265 height 22
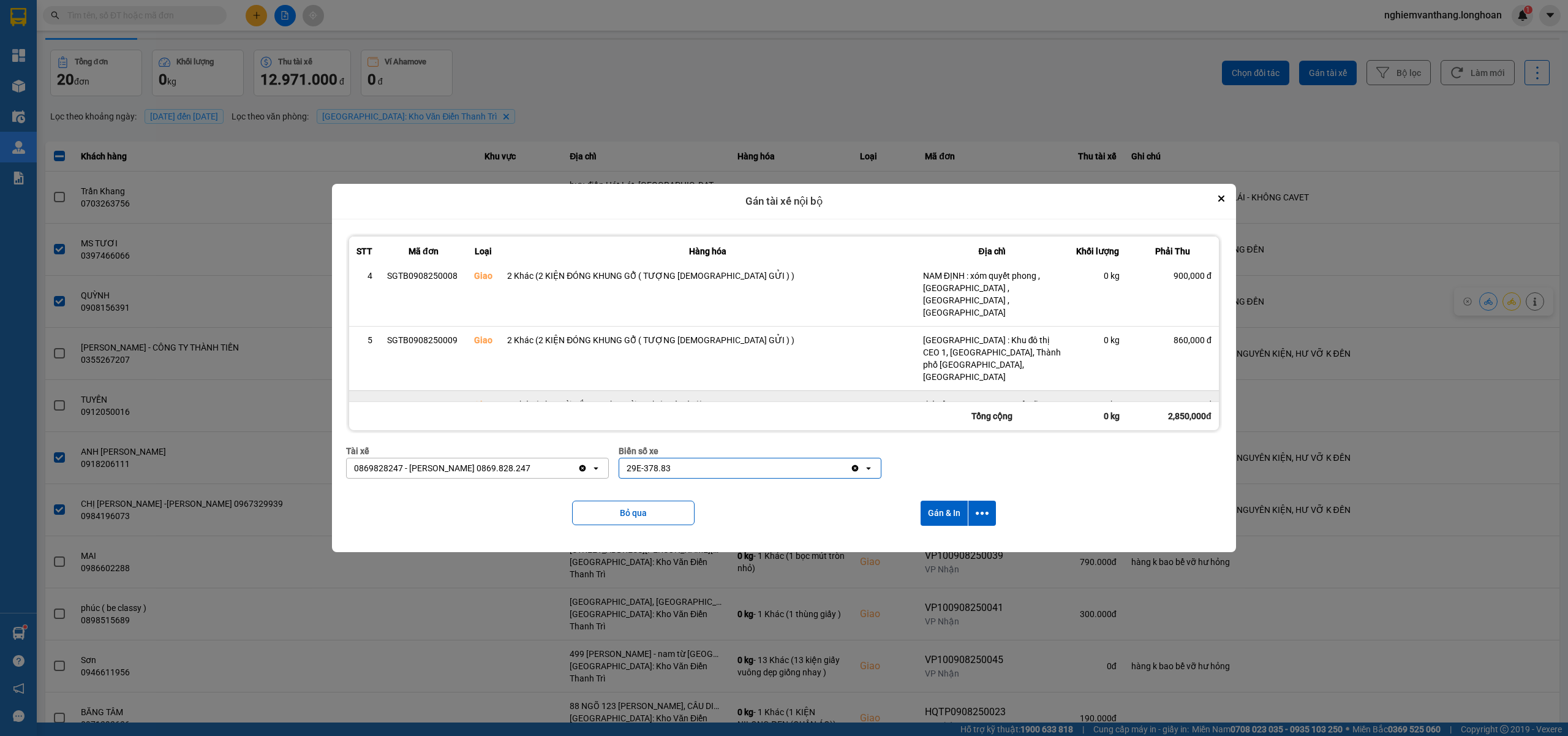
scroll to position [218, 0]
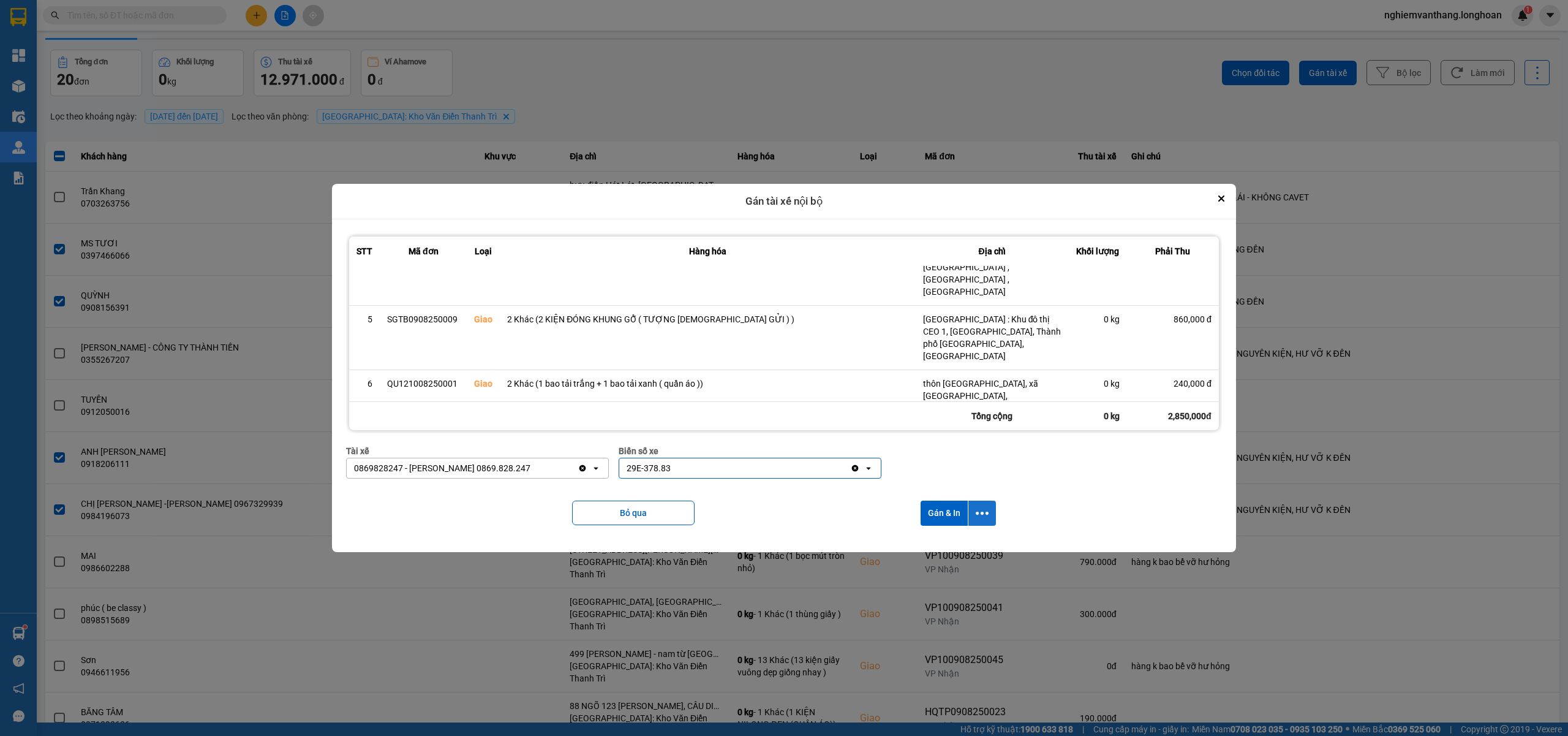
click at [988, 511] on button "dialog" at bounding box center [982, 513] width 27 height 25
click at [956, 549] on div "Chỉ gán tài" at bounding box center [950, 546] width 72 height 12
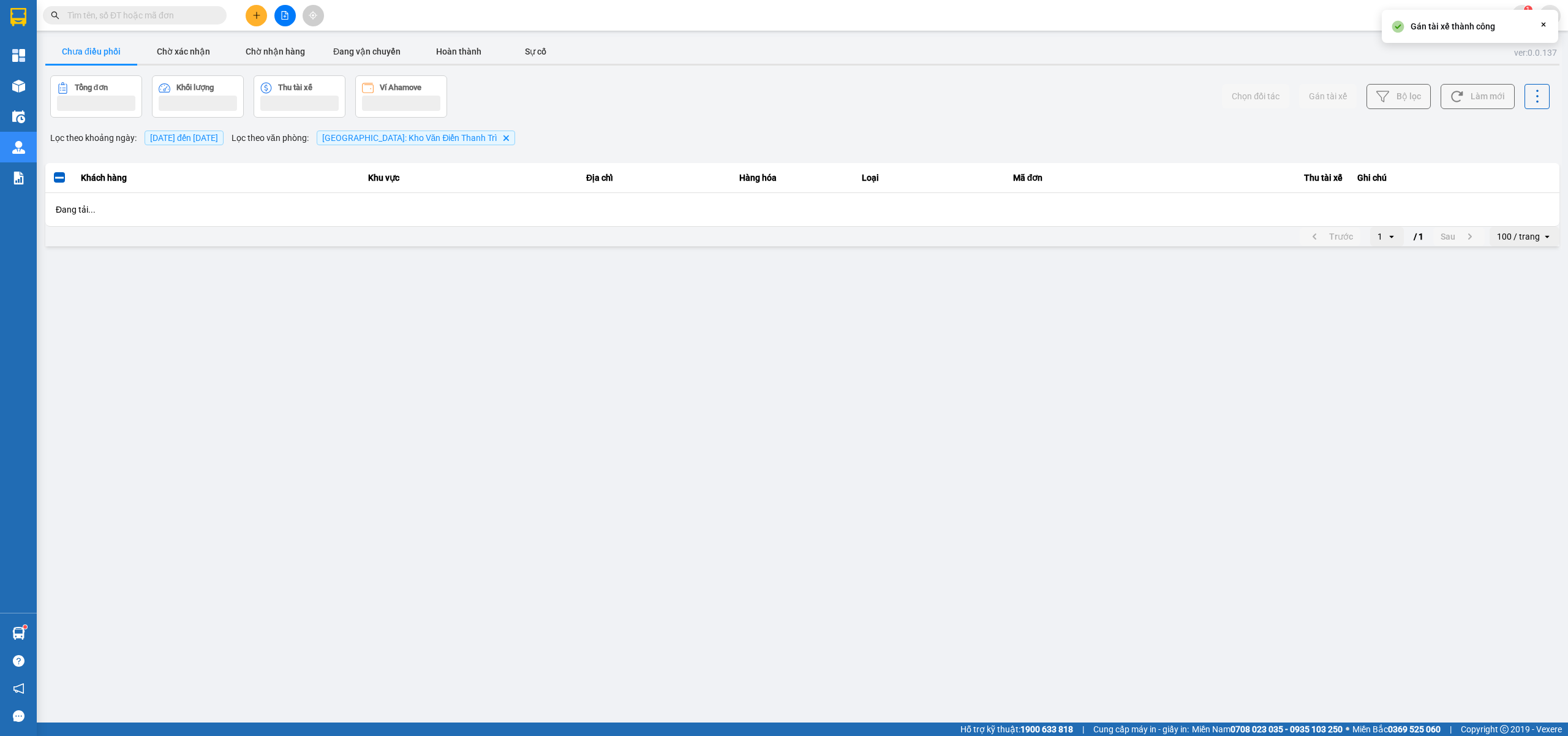
scroll to position [0, 0]
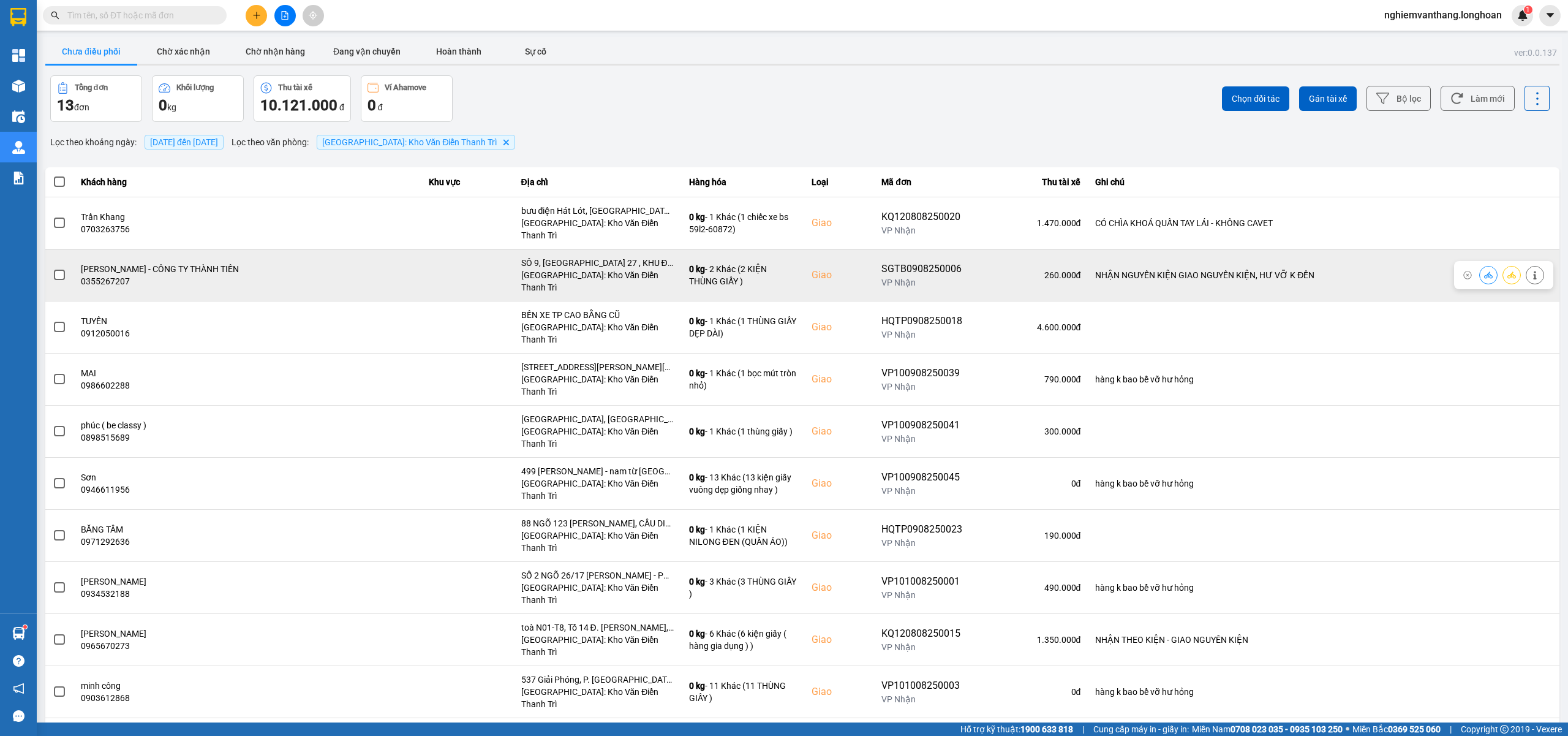
drag, startPoint x: 51, startPoint y: 262, endPoint x: 97, endPoint y: 267, distance: 46.3
click at [52, 262] on td at bounding box center [59, 275] width 28 height 52
click at [59, 270] on span at bounding box center [59, 275] width 11 height 11
click at [53, 268] on input "checkbox" at bounding box center [53, 268] width 0 height 0
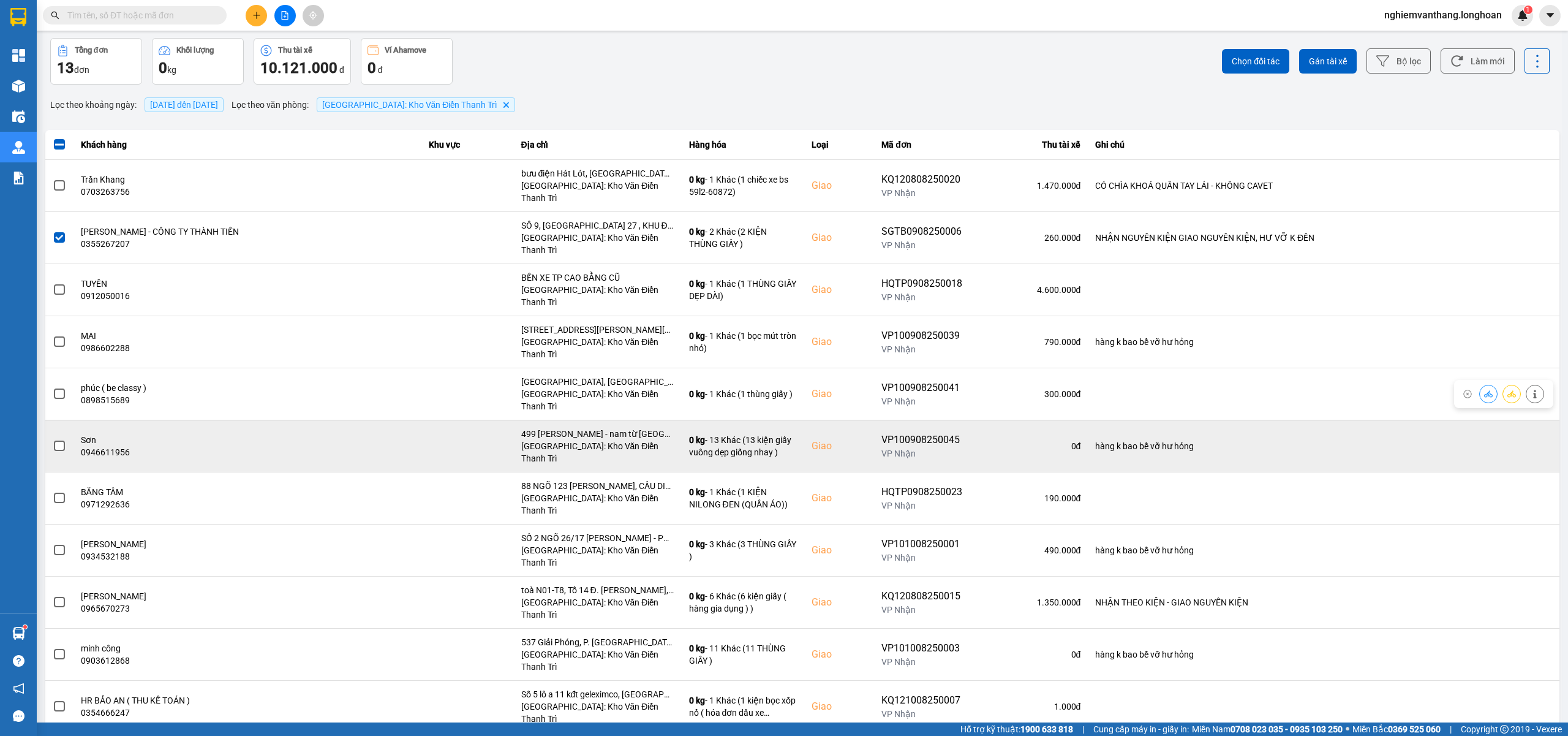
scroll to position [55, 0]
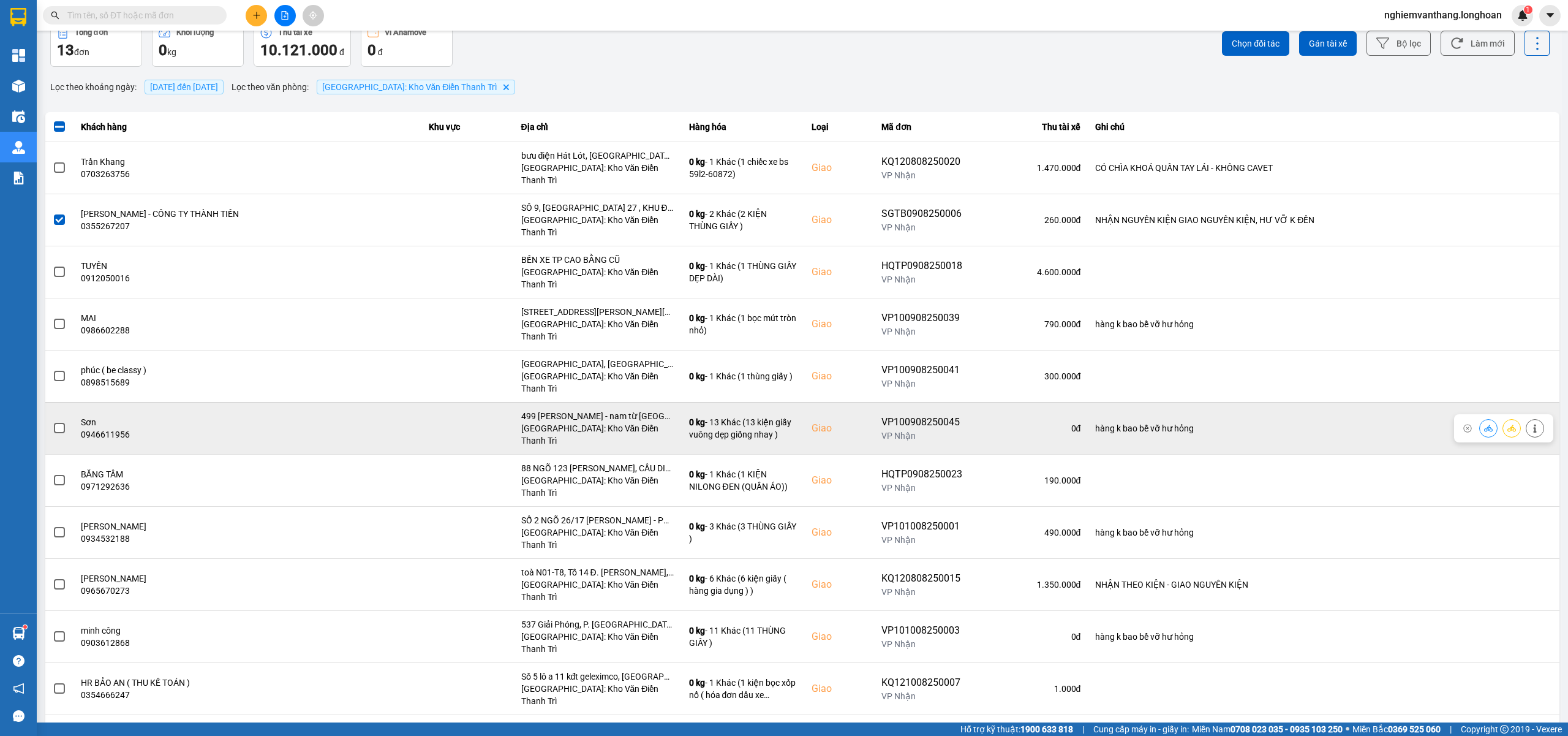
click at [62, 423] on span at bounding box center [59, 428] width 11 height 11
click at [53, 421] on input "checkbox" at bounding box center [53, 421] width 0 height 0
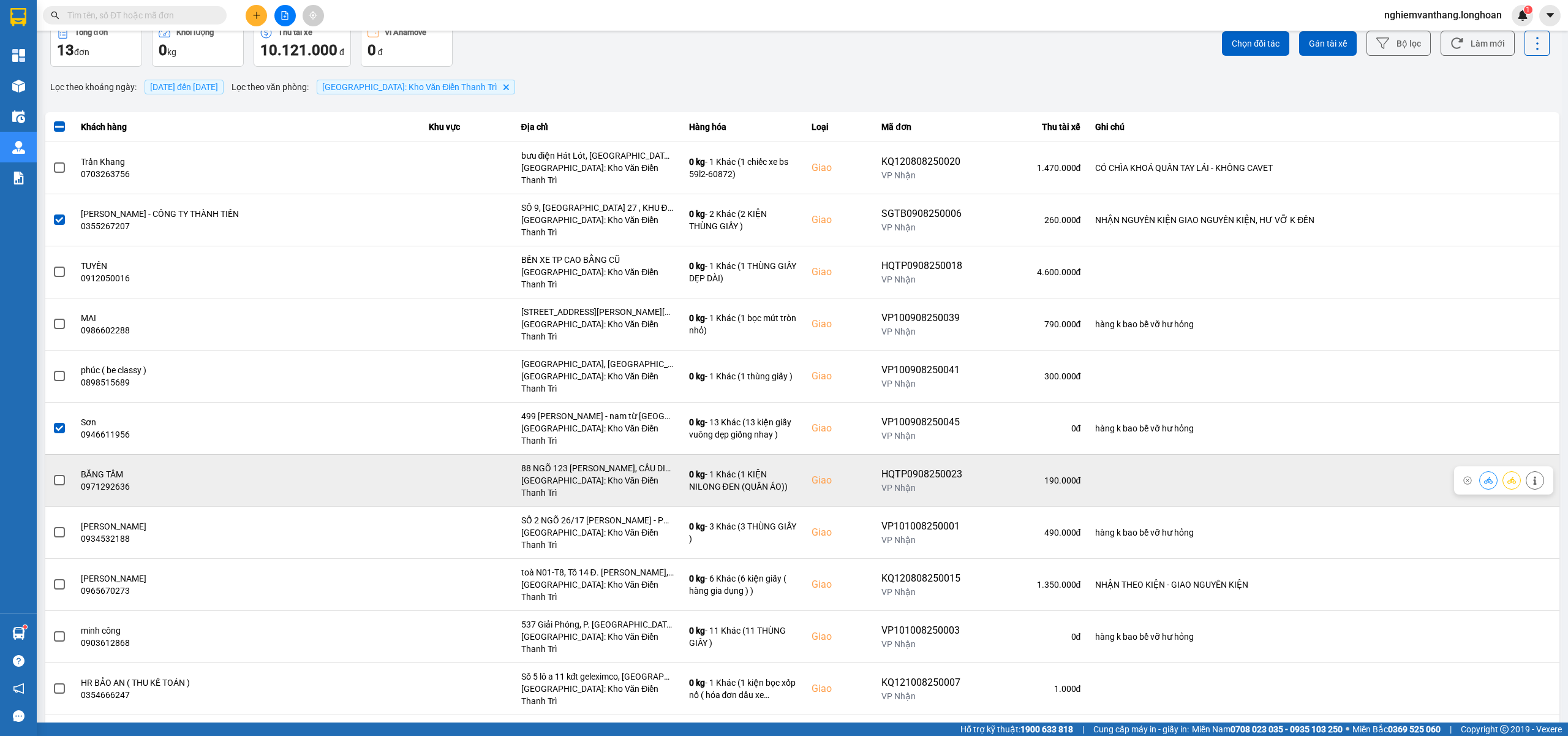
click at [59, 475] on span at bounding box center [59, 480] width 11 height 11
click at [53, 474] on input "checkbox" at bounding box center [53, 474] width 0 height 0
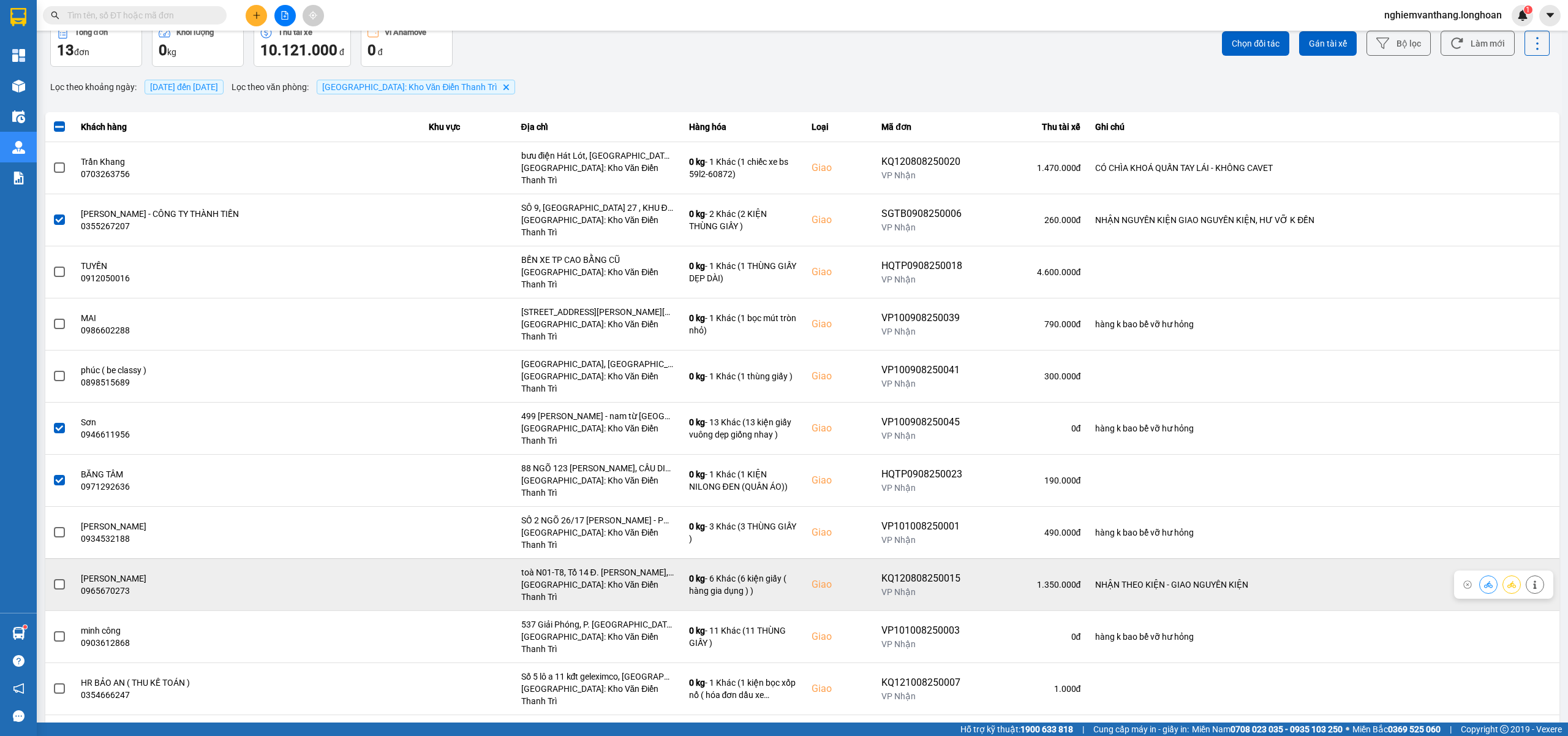
click at [65, 578] on label at bounding box center [59, 584] width 14 height 14
click at [53, 578] on input "checkbox" at bounding box center [53, 578] width 0 height 0
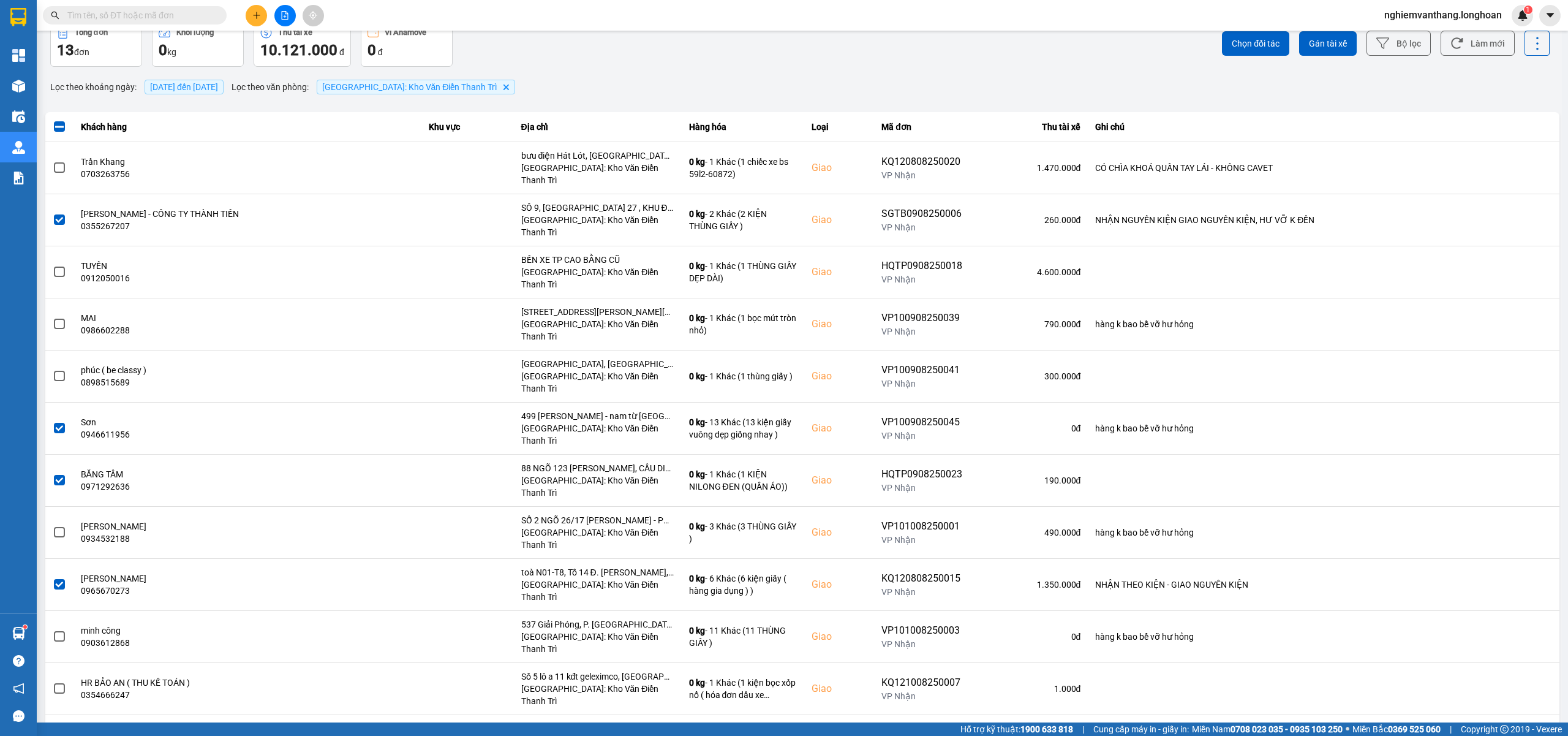
click at [613, 645] on div "Thôn cao trung xã [GEOGRAPHIC_DATA] huyện [GEOGRAPHIC_DATA]" at bounding box center [619, 647] width 246 height 20
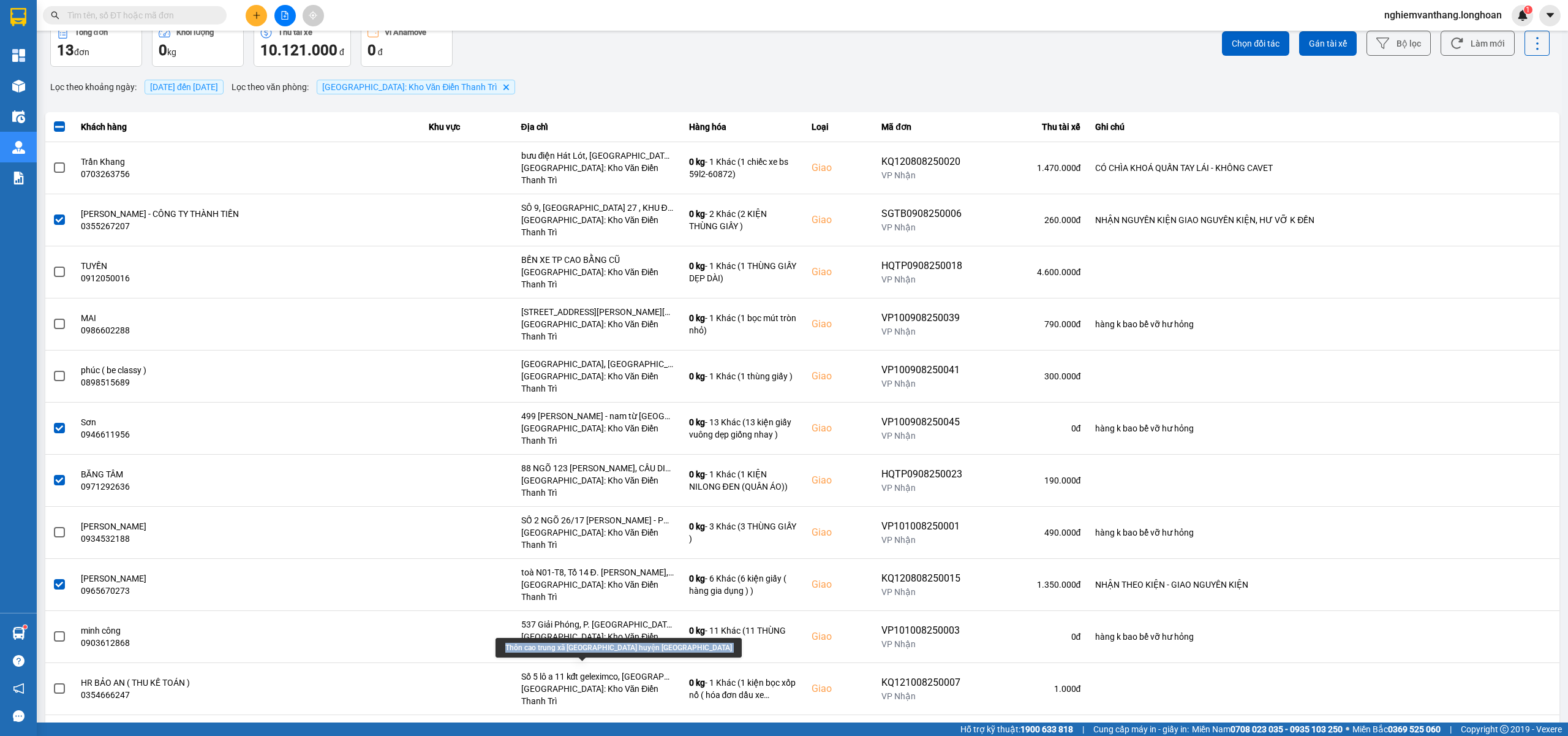
copy div "Thôn cao trung xã [GEOGRAPHIC_DATA] huyện [GEOGRAPHIC_DATA]"
click at [1309, 42] on span "Gán tài xế" at bounding box center [1328, 43] width 38 height 12
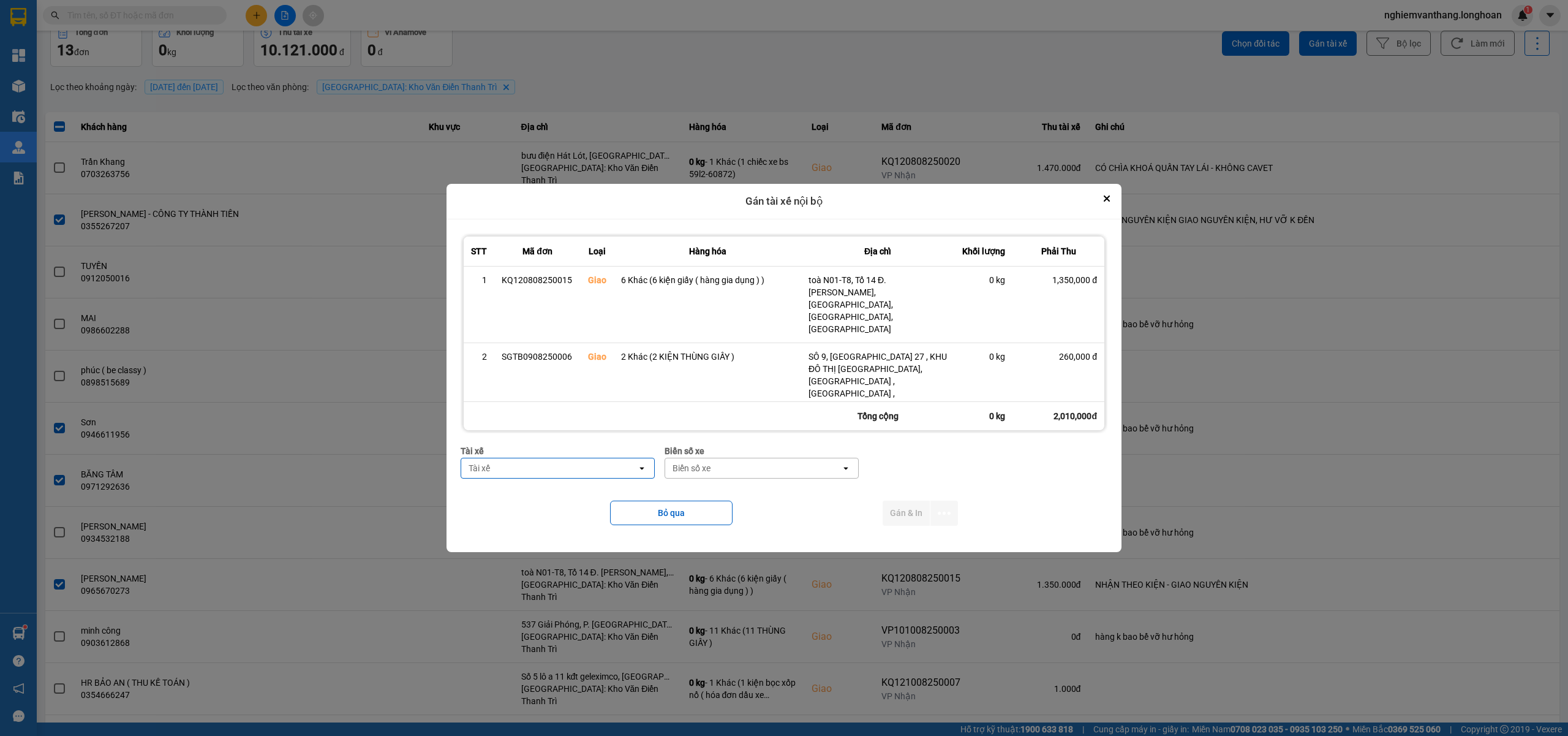
click at [502, 467] on div "Tài xế" at bounding box center [549, 468] width 176 height 20
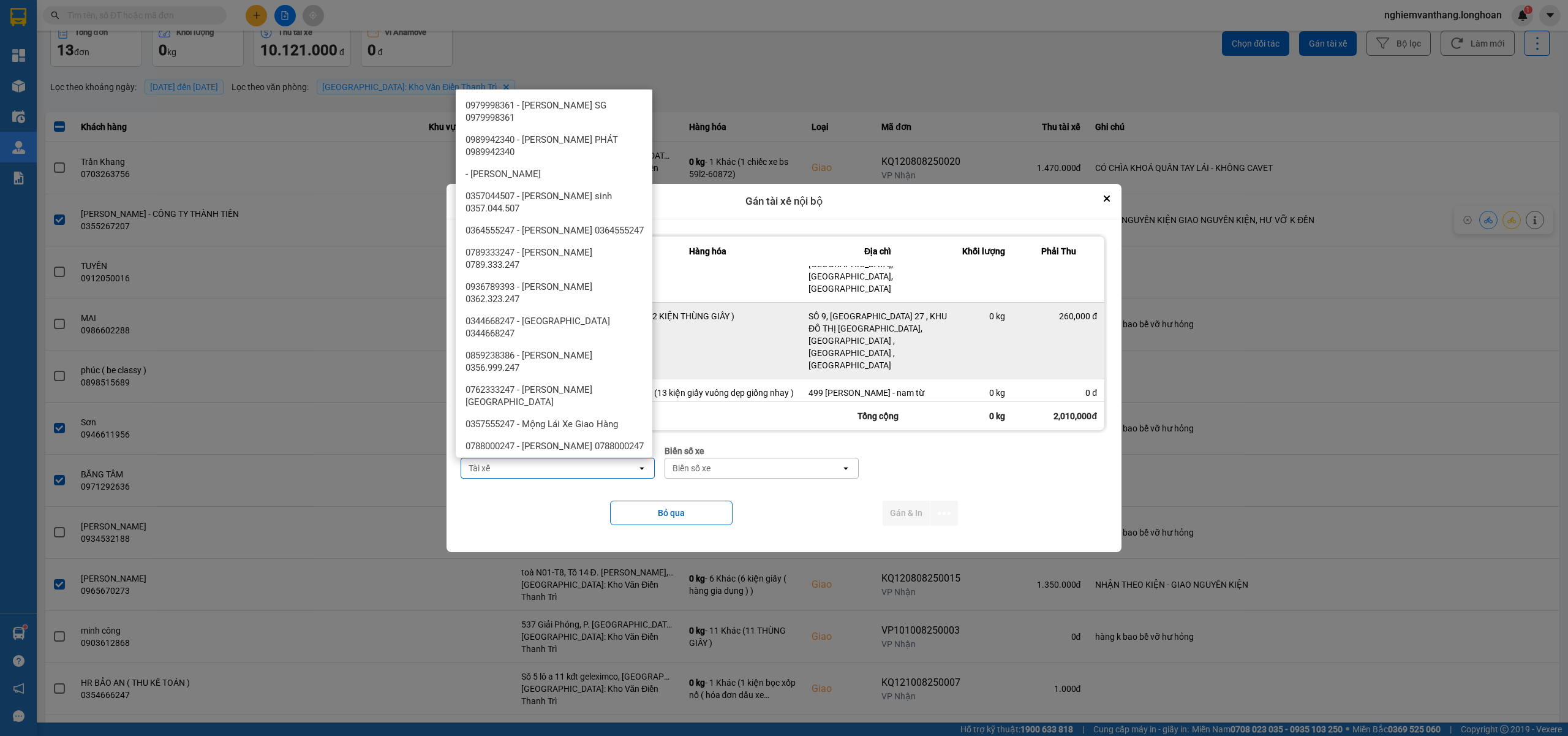
scroll to position [77, 0]
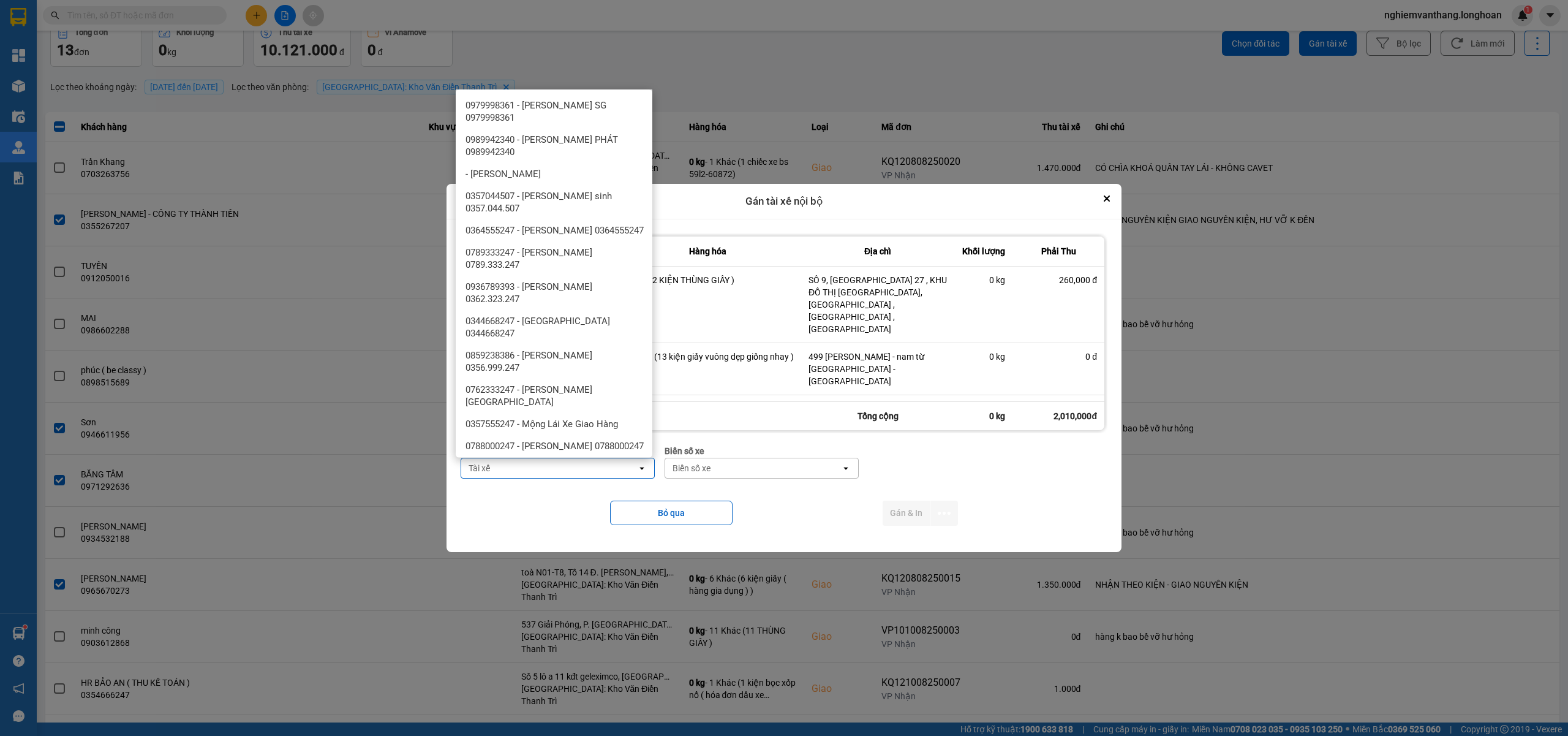
click at [498, 468] on div "Tài xế" at bounding box center [549, 468] width 176 height 20
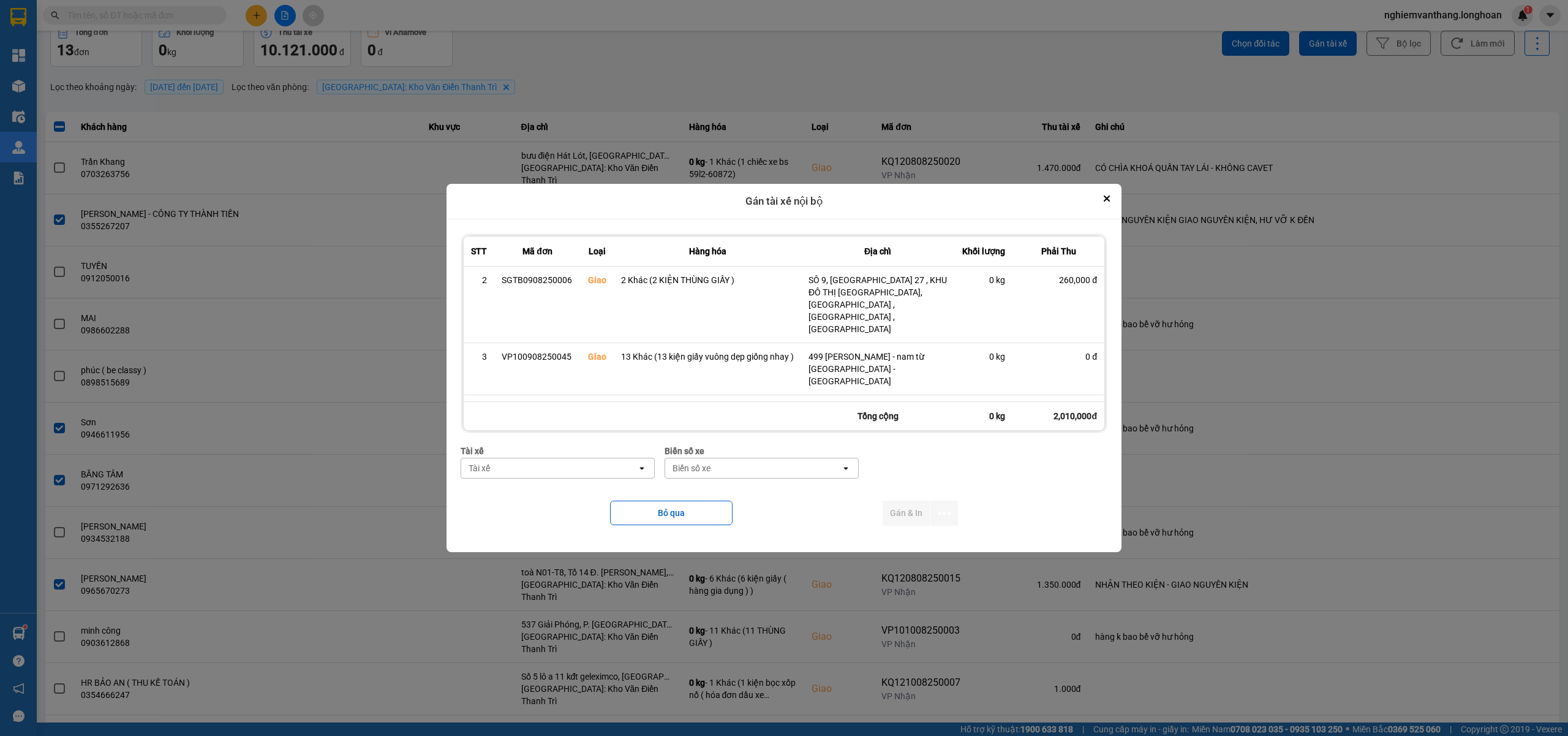
click at [498, 469] on div "Tài xế" at bounding box center [549, 468] width 176 height 20
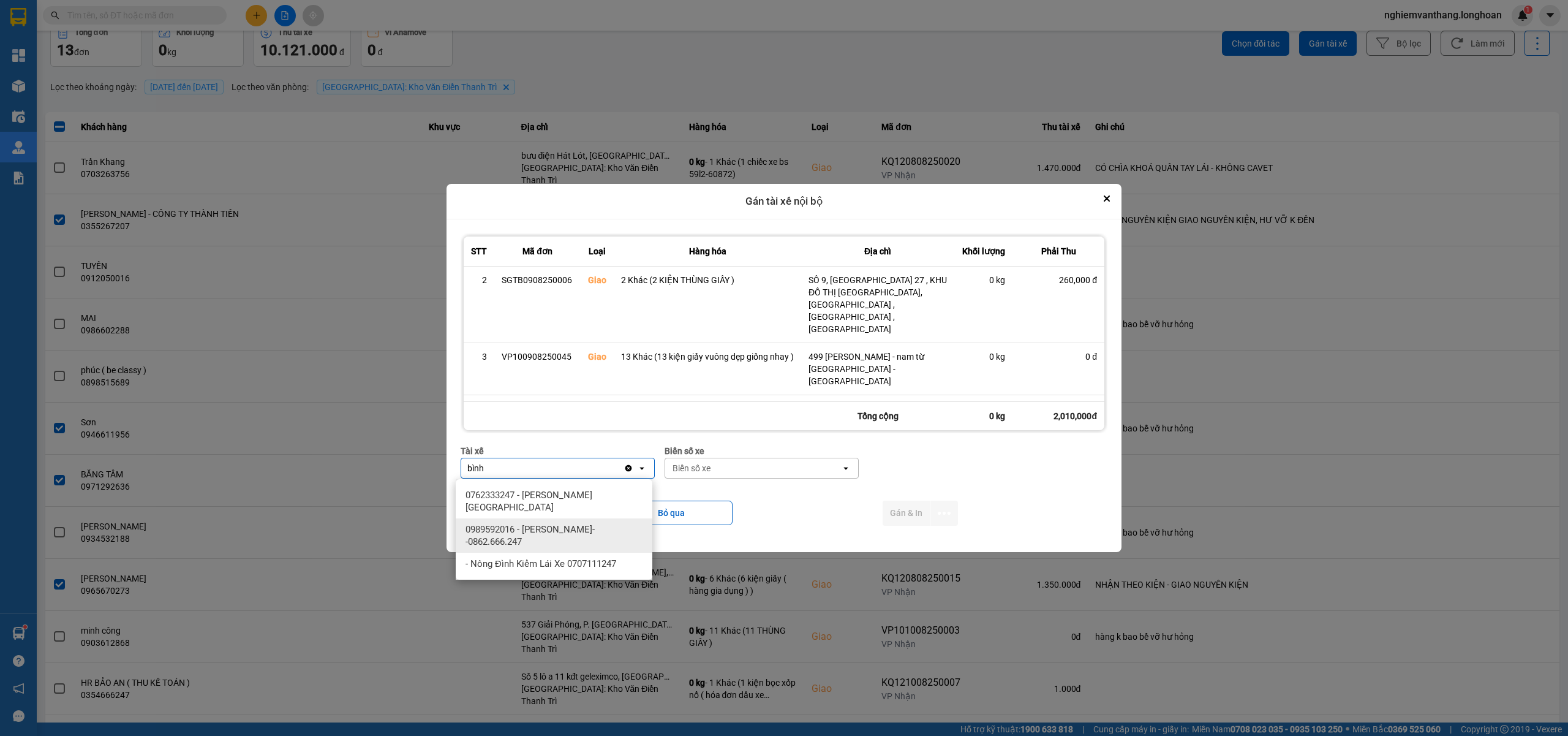
type input "bình"
drag, startPoint x: 544, startPoint y: 538, endPoint x: 688, endPoint y: 507, distance: 147.3
click at [547, 537] on span "0989592016 - [PERSON_NAME]--0862.666.247" at bounding box center [556, 535] width 182 height 25
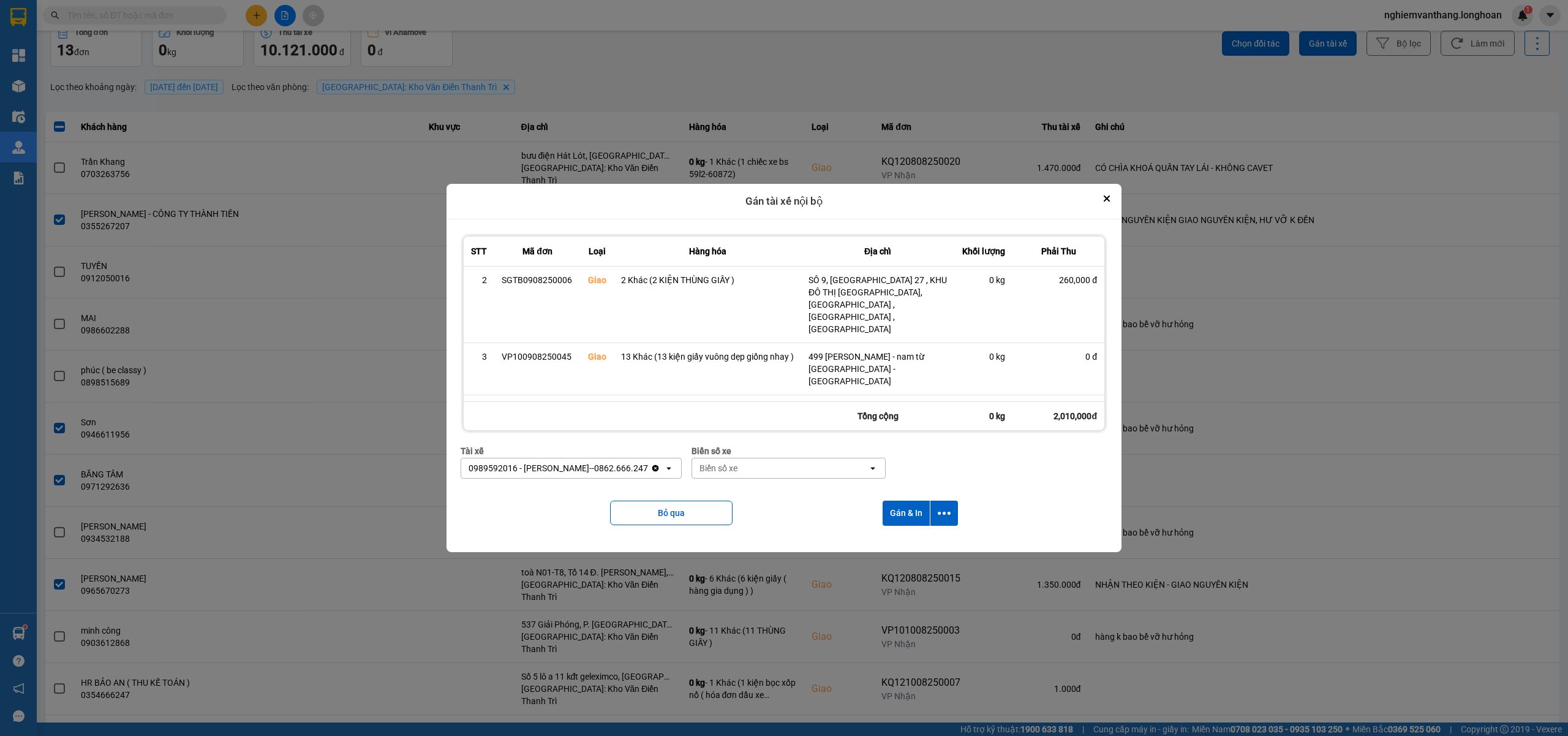
click at [746, 474] on div "Biển số xe" at bounding box center [780, 468] width 176 height 20
type input "44"
click at [752, 491] on div "29E-122.44" at bounding box center [780, 495] width 197 height 22
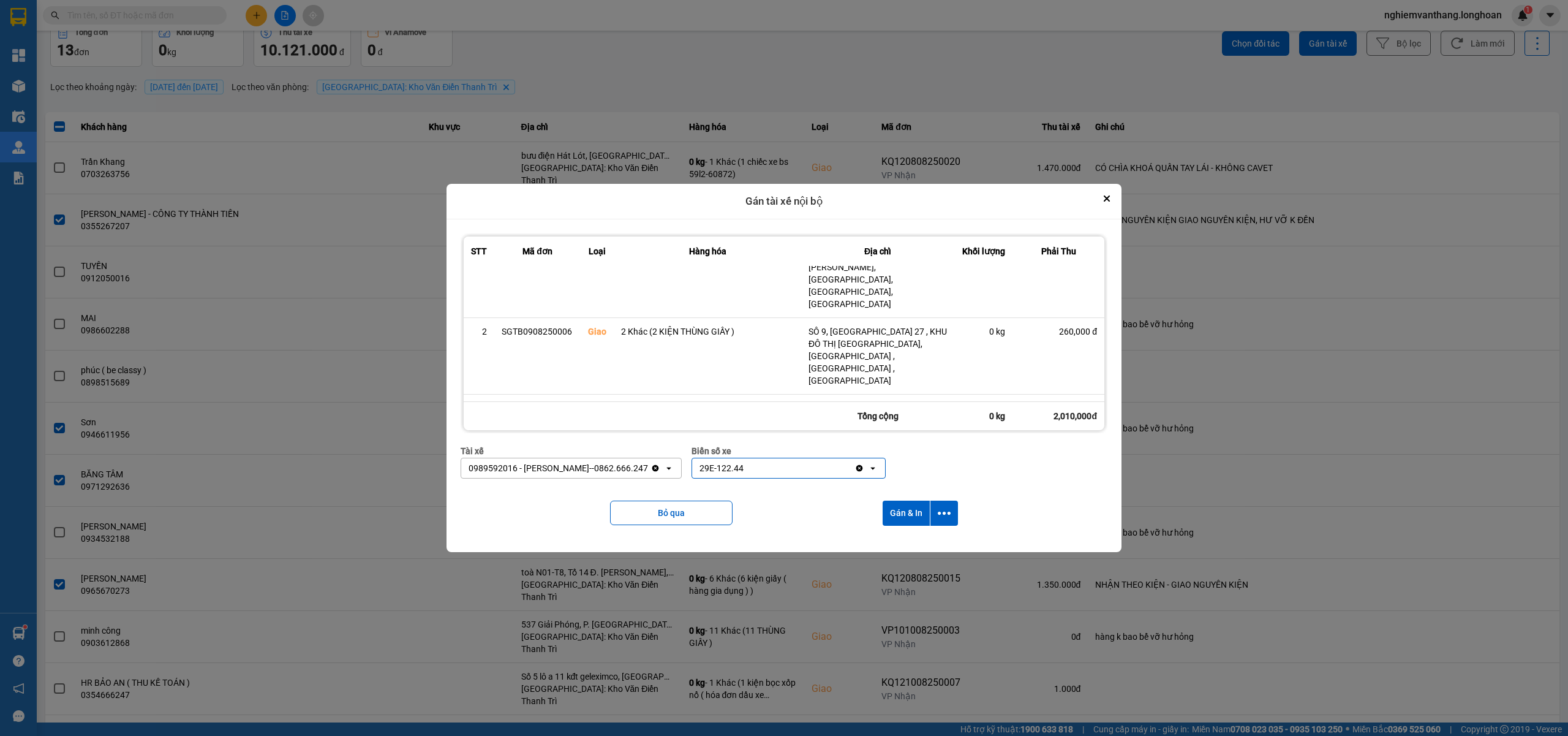
scroll to position [0, 0]
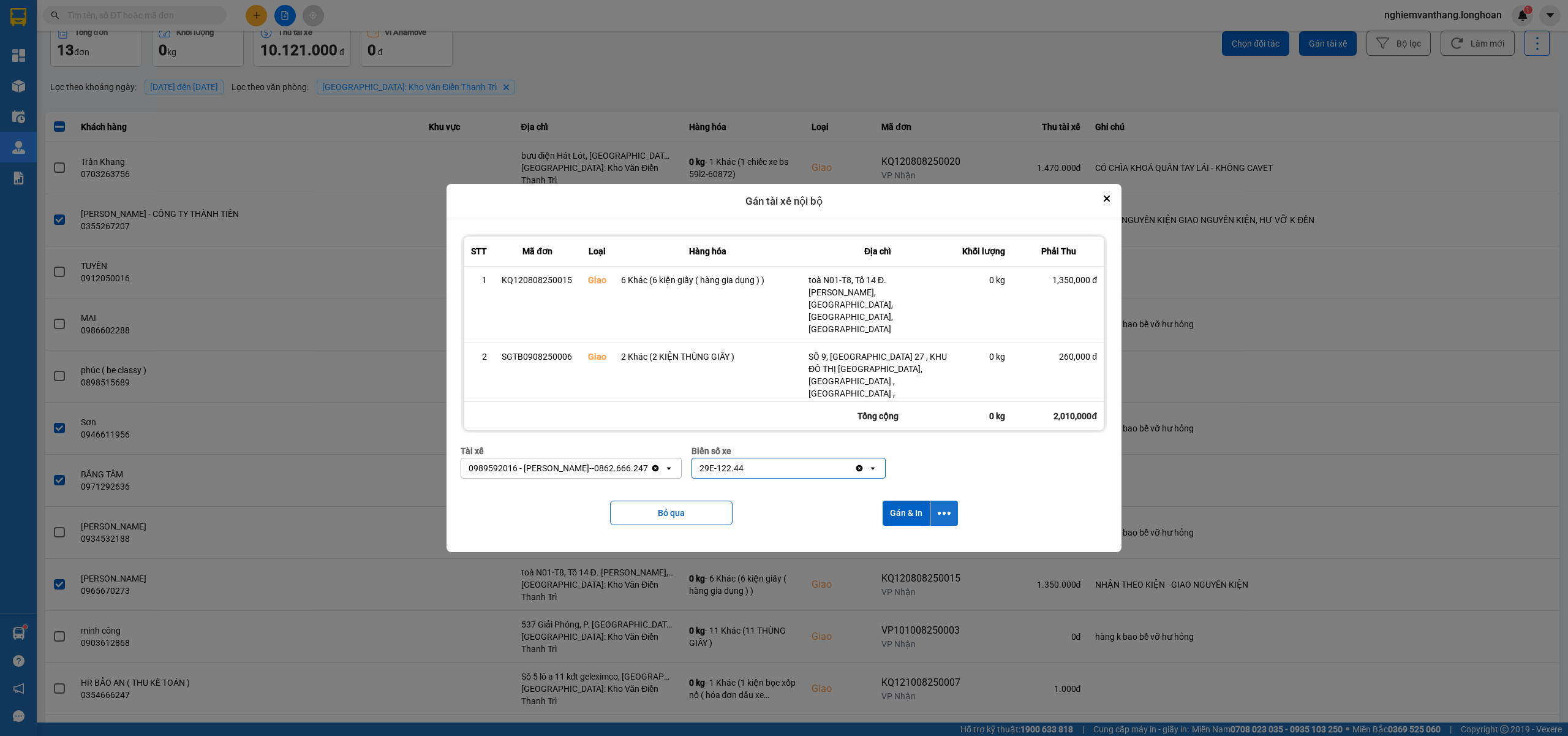
click at [952, 513] on button "dialog" at bounding box center [944, 513] width 27 height 25
click at [912, 549] on span "Chỉ gán tài" at bounding box center [897, 546] width 40 height 12
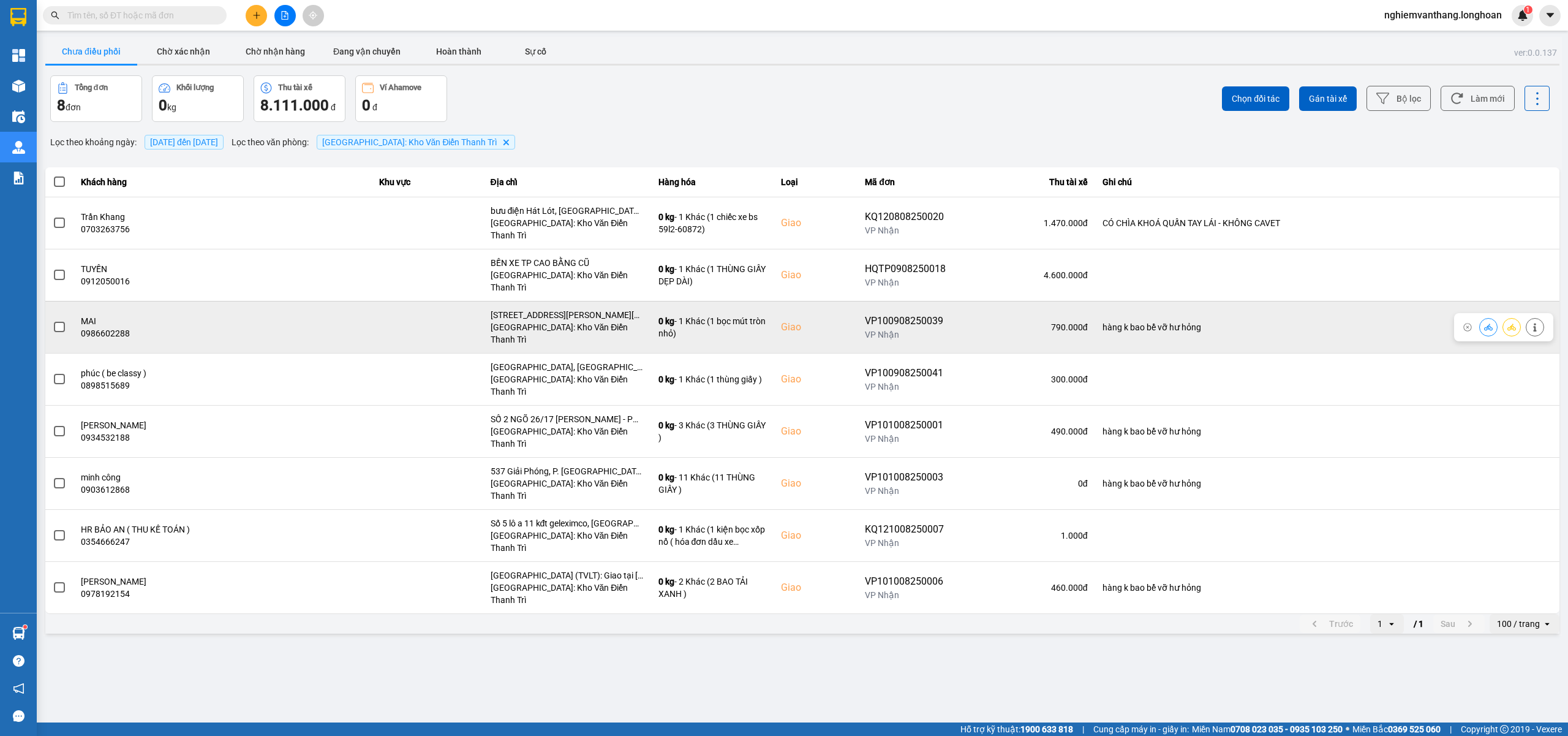
click at [65, 320] on label at bounding box center [59, 327] width 14 height 14
click at [53, 320] on input "checkbox" at bounding box center [53, 320] width 0 height 0
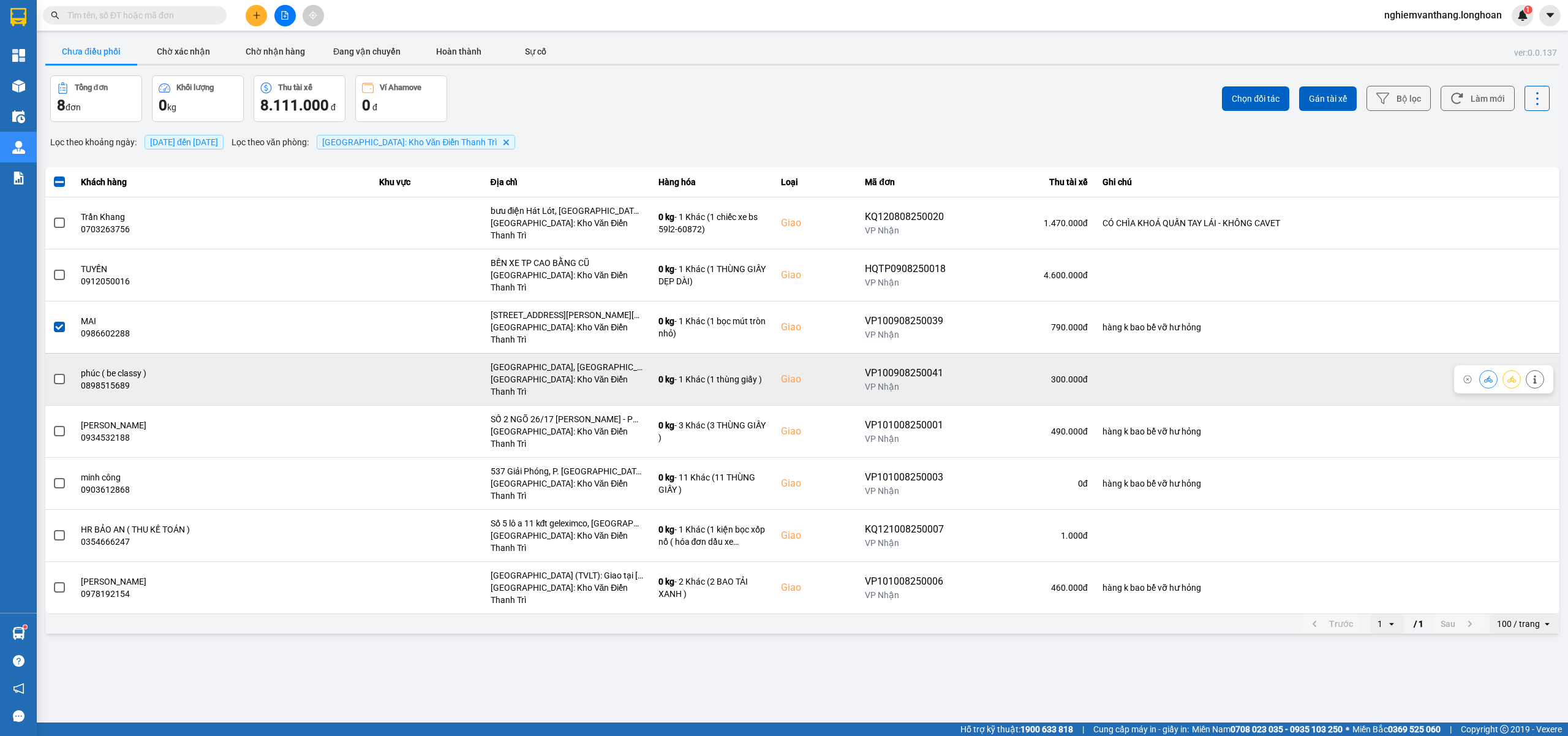
click at [59, 374] on span at bounding box center [59, 379] width 11 height 11
click at [53, 373] on input "checkbox" at bounding box center [53, 373] width 0 height 0
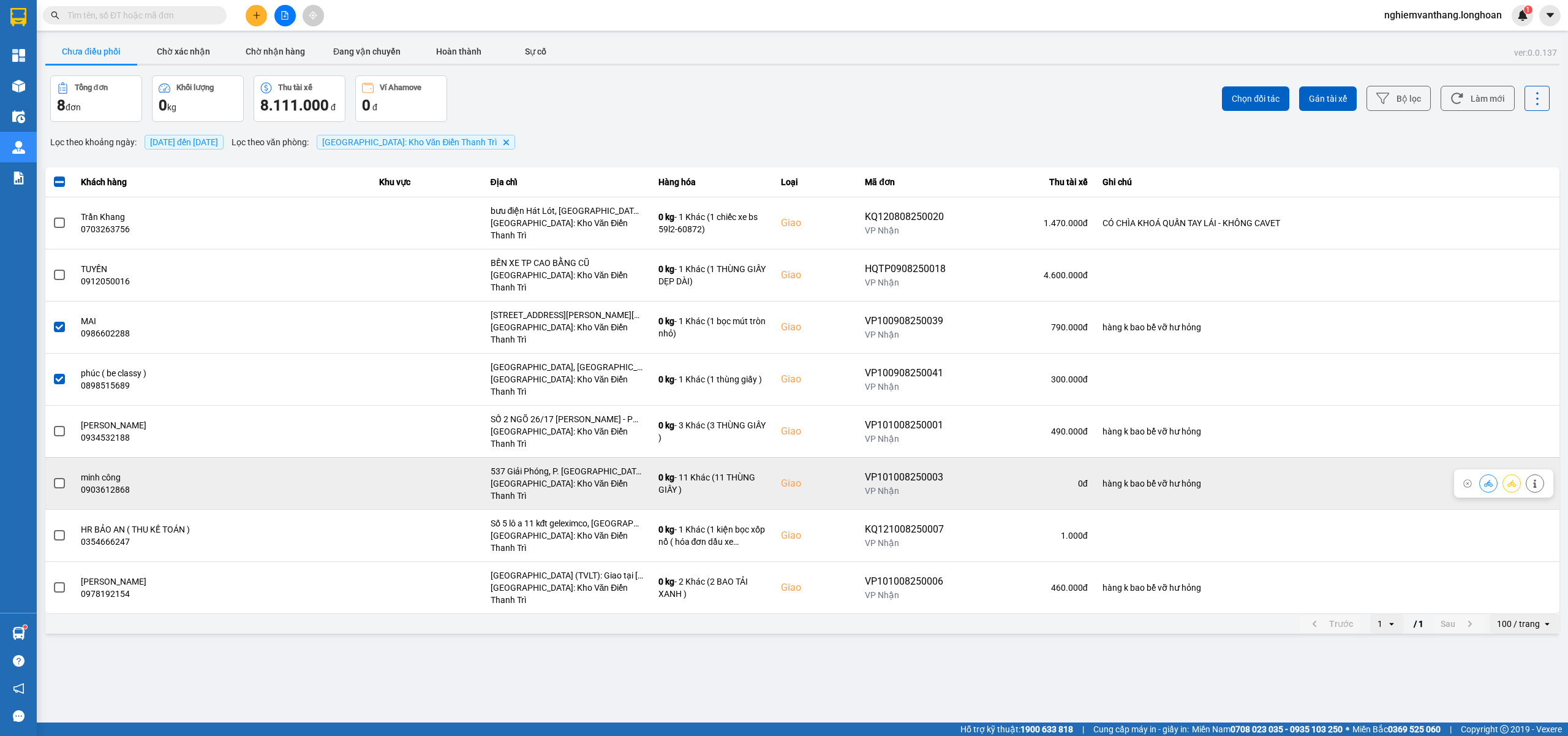
click at [57, 478] on span at bounding box center [59, 483] width 11 height 11
click at [53, 477] on input "checkbox" at bounding box center [53, 477] width 0 height 0
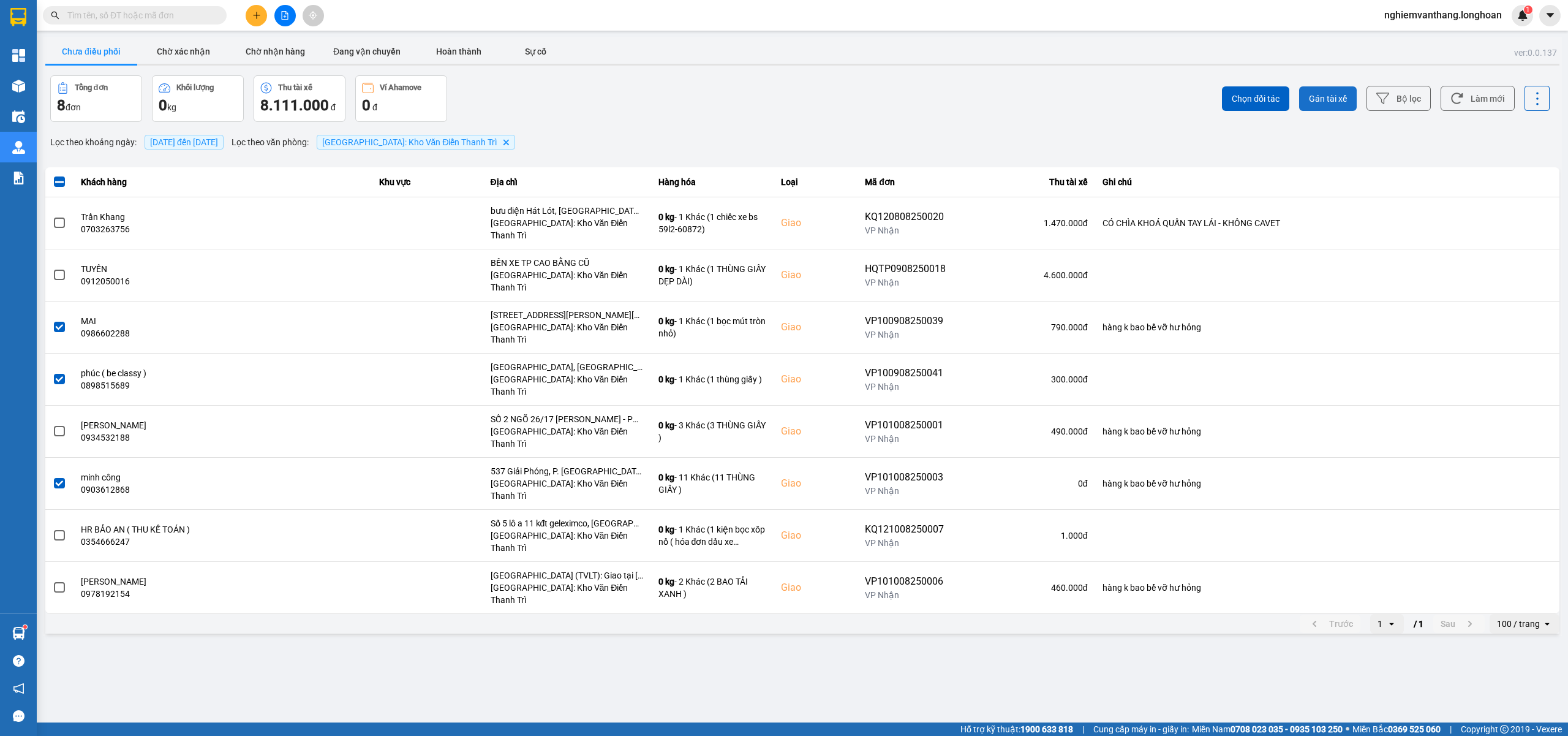
drag, startPoint x: 1332, startPoint y: 119, endPoint x: 1330, endPoint y: 103, distance: 16.1
click at [1333, 114] on div "Chọn đối tác Gán tài xế Bộ lọc Làm mới" at bounding box center [1174, 98] width 749 height 46
click at [1328, 98] on span "Gán tài xế" at bounding box center [1328, 98] width 38 height 12
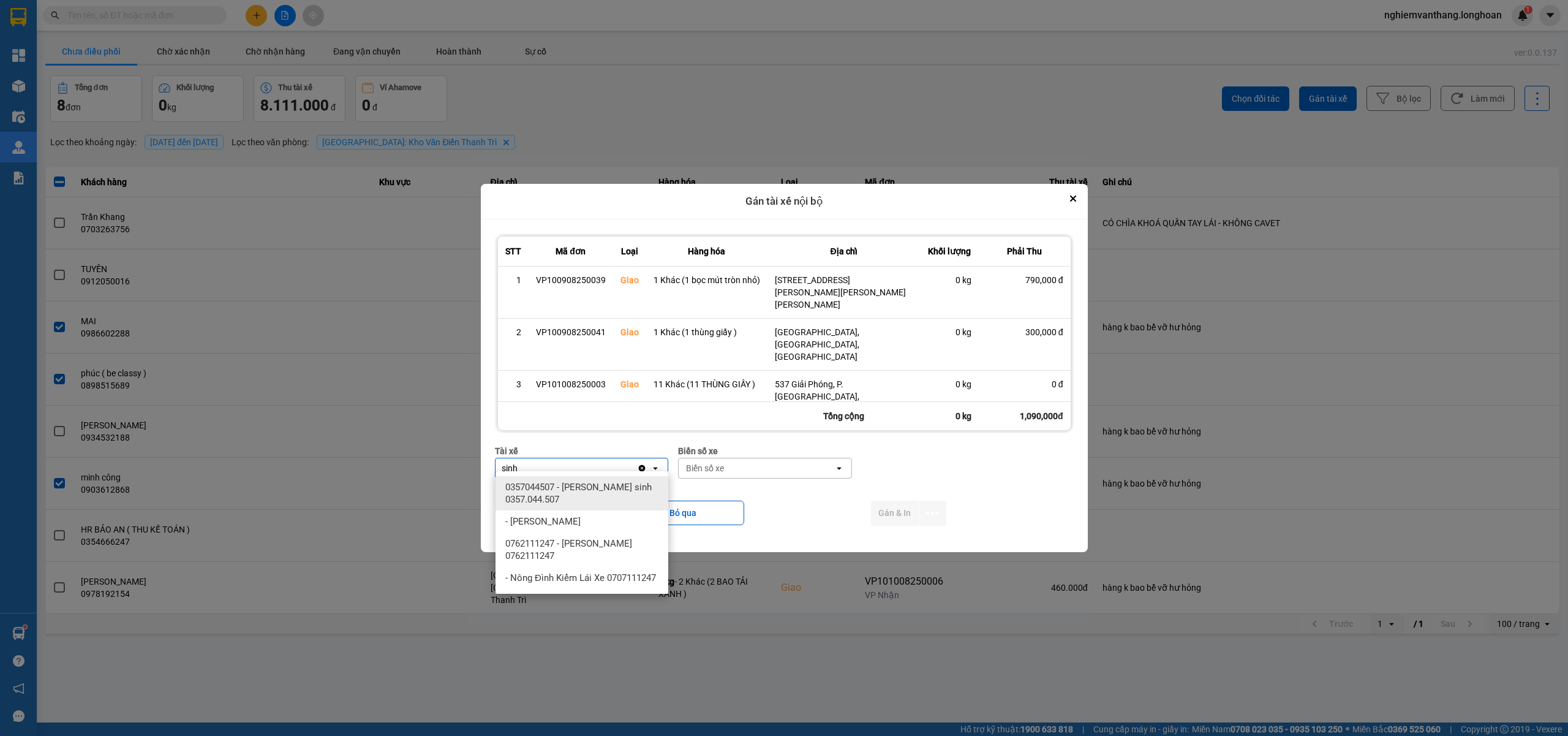
type input "sinh"
click at [593, 496] on span "0357044507 - [PERSON_NAME] sinh 0357.044.507" at bounding box center [584, 493] width 158 height 25
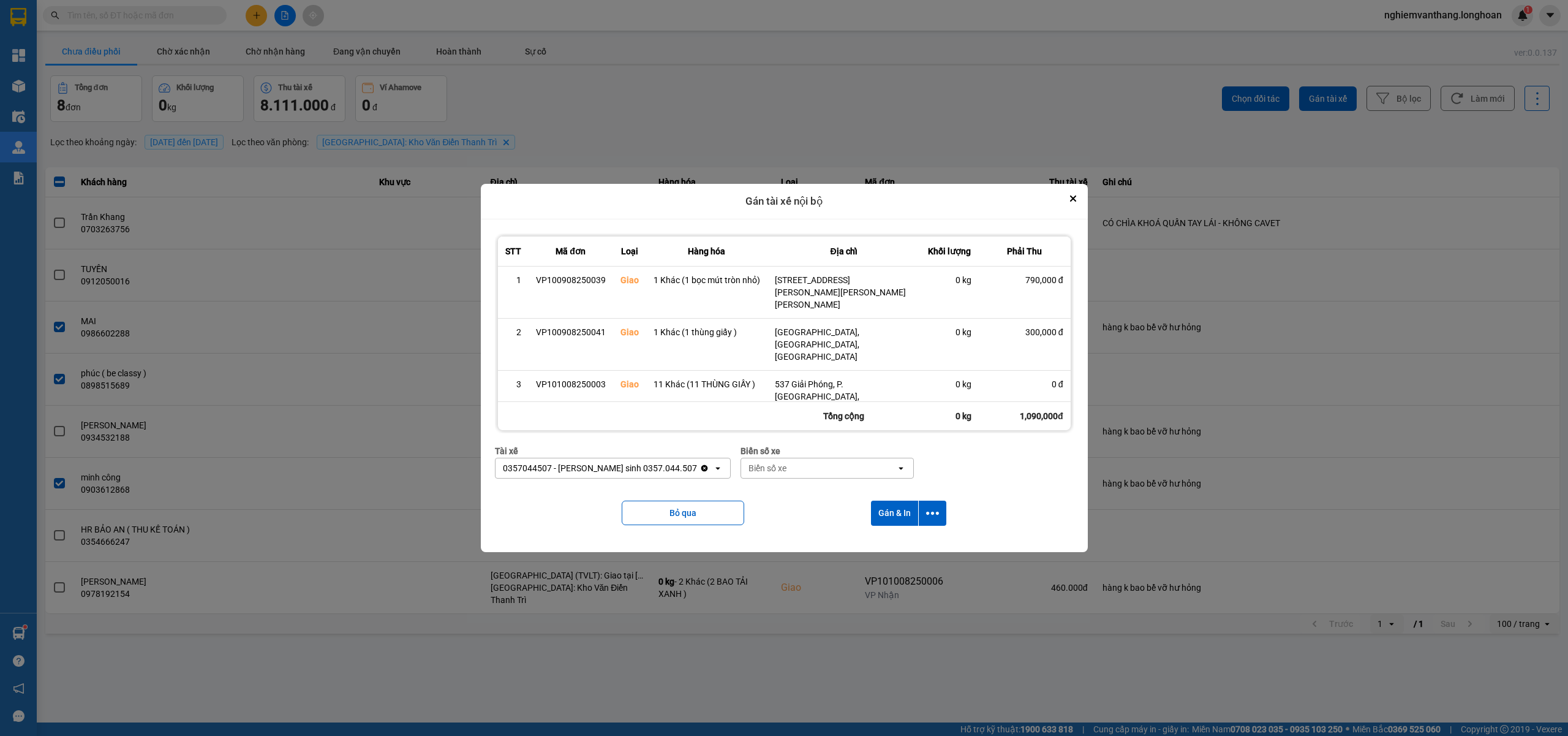
click at [748, 462] on div "Biển số xe" at bounding box center [767, 468] width 38 height 12
type input "31"
drag, startPoint x: 749, startPoint y: 489, endPoint x: 767, endPoint y: 473, distance: 24.1
click at [750, 489] on span "29K-105.31" at bounding box center [733, 487] width 45 height 12
click at [934, 507] on icon "dialog" at bounding box center [932, 513] width 13 height 13
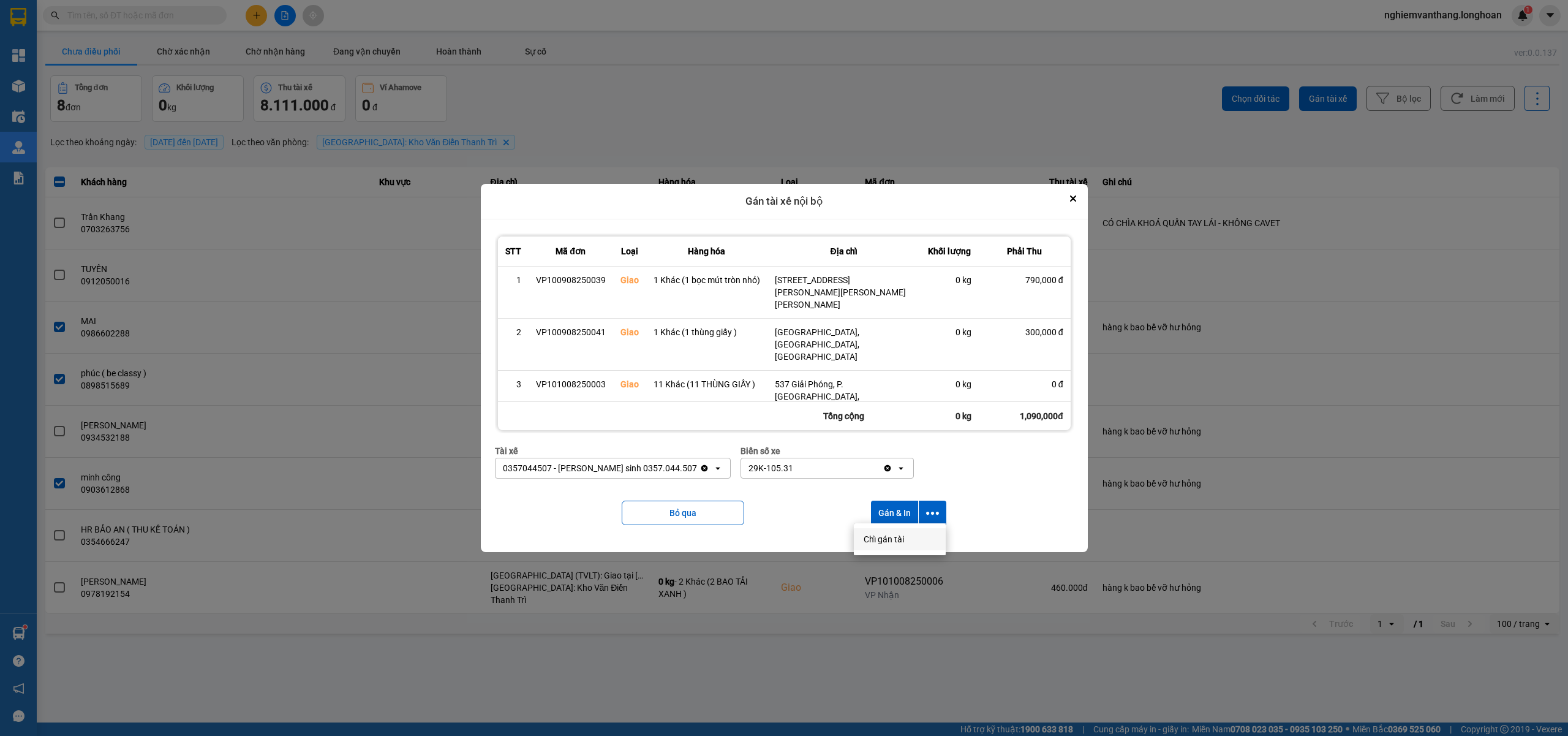
click at [900, 540] on span "Chỉ gán tài" at bounding box center [884, 539] width 40 height 12
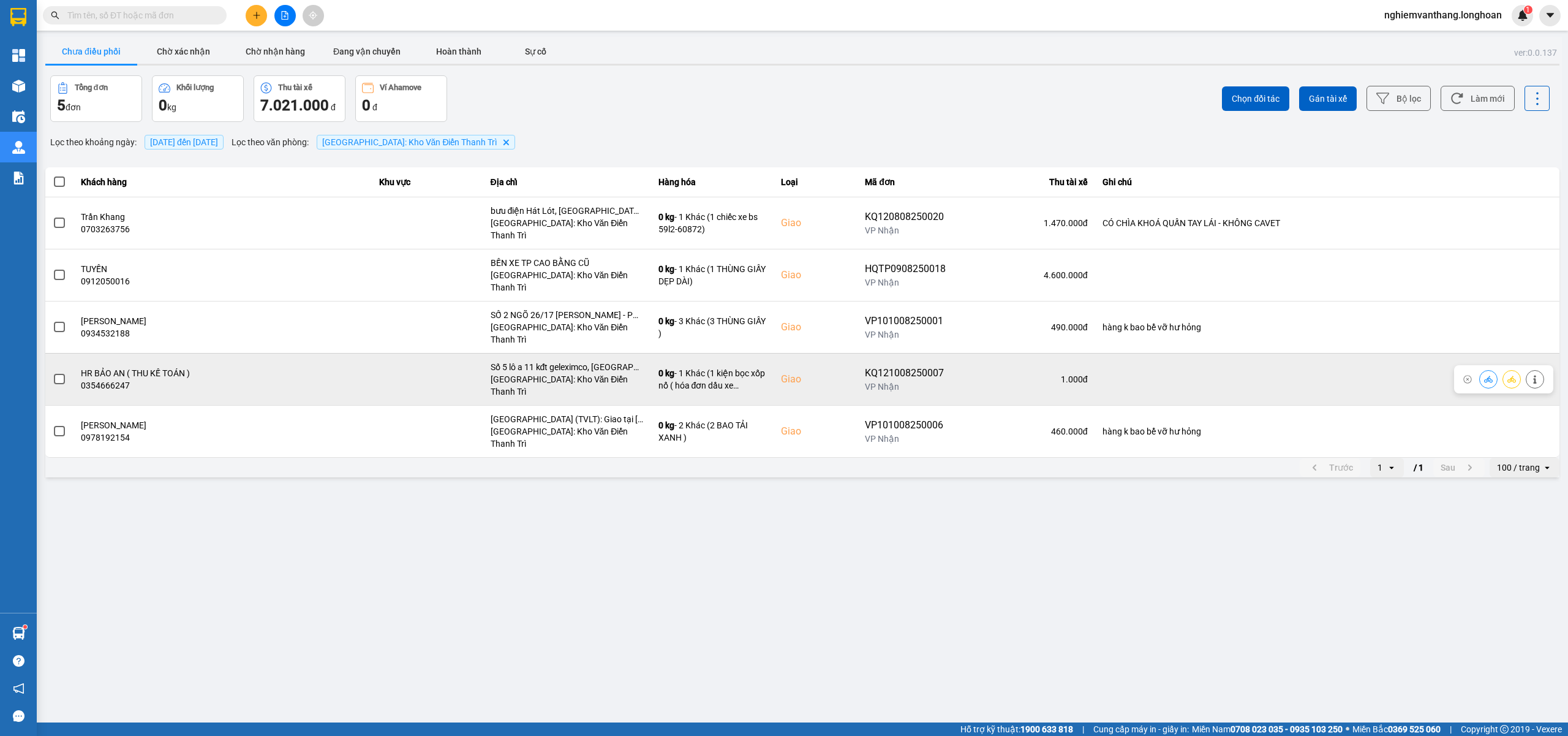
click at [1515, 376] on icon at bounding box center [1511, 379] width 8 height 7
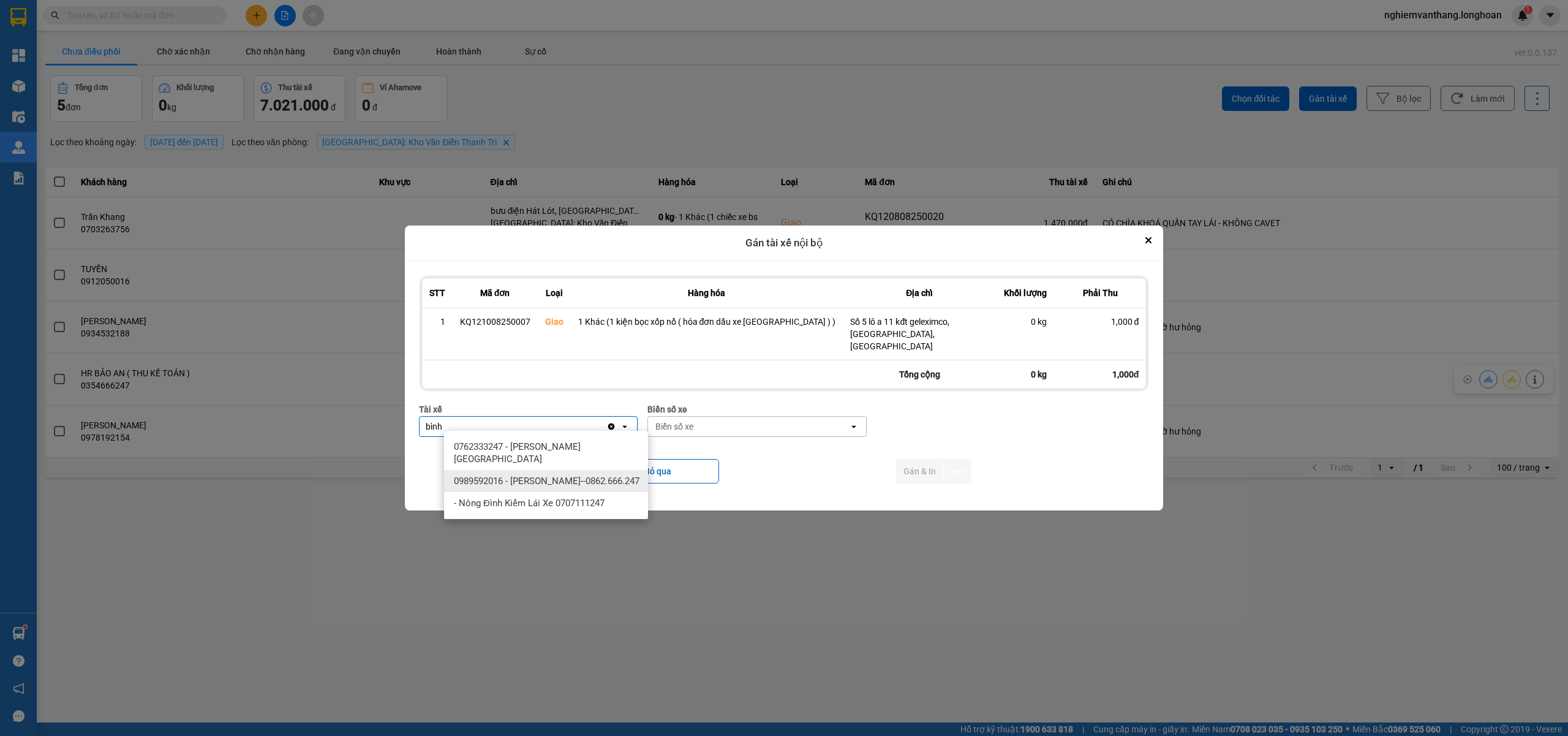
type input "bình"
drag, startPoint x: 576, startPoint y: 478, endPoint x: 677, endPoint y: 462, distance: 102.3
click at [577, 478] on span "0989592016 - [PERSON_NAME]--0862.666.247" at bounding box center [546, 481] width 186 height 12
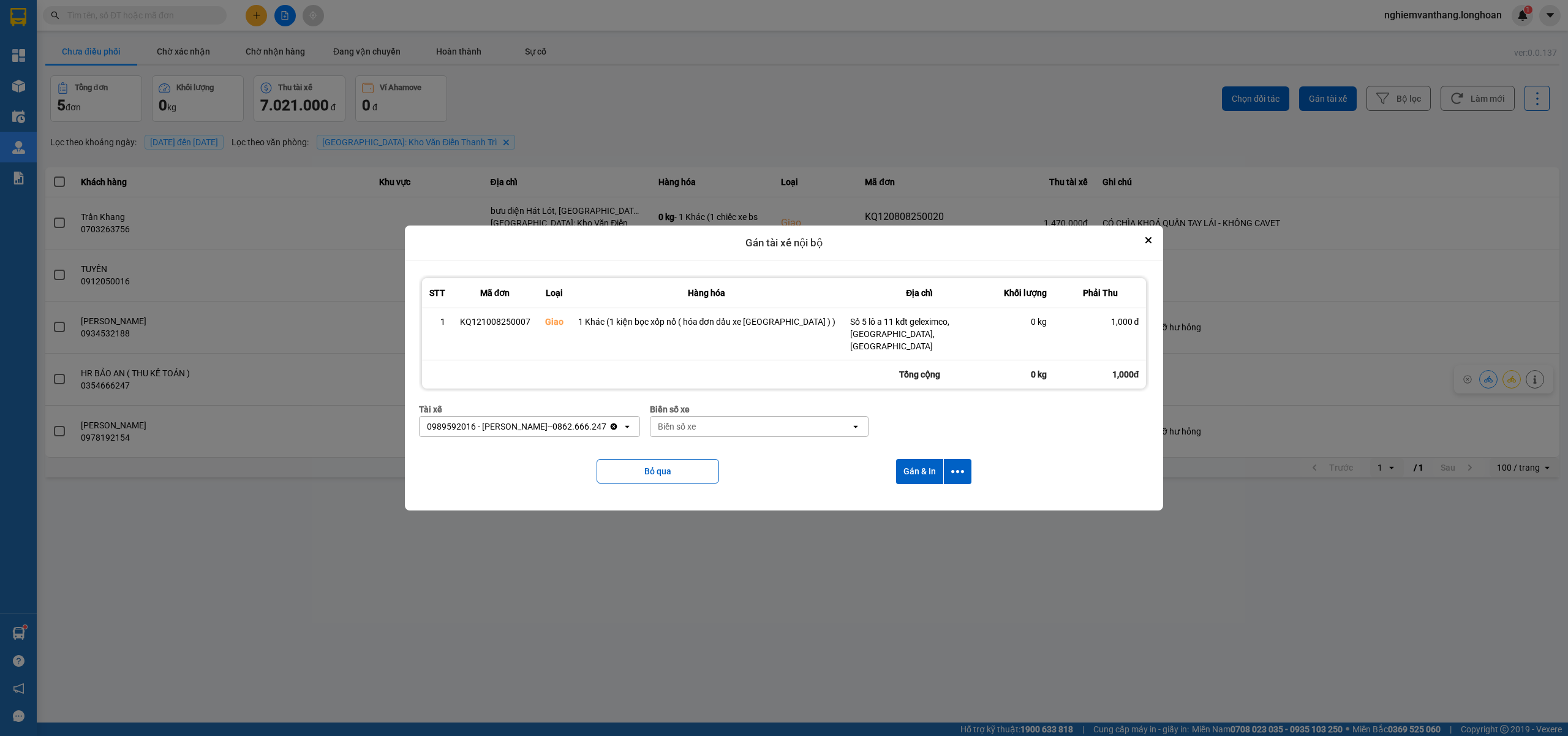
click at [720, 424] on div "Biển số xe" at bounding box center [751, 427] width 201 height 20
type input "44"
click at [724, 434] on ul "29E-122.44" at bounding box center [772, 446] width 204 height 32
click at [726, 439] on div "29E-122.44" at bounding box center [772, 447] width 204 height 22
click at [952, 465] on icon "dialog" at bounding box center [958, 472] width 13 height 13
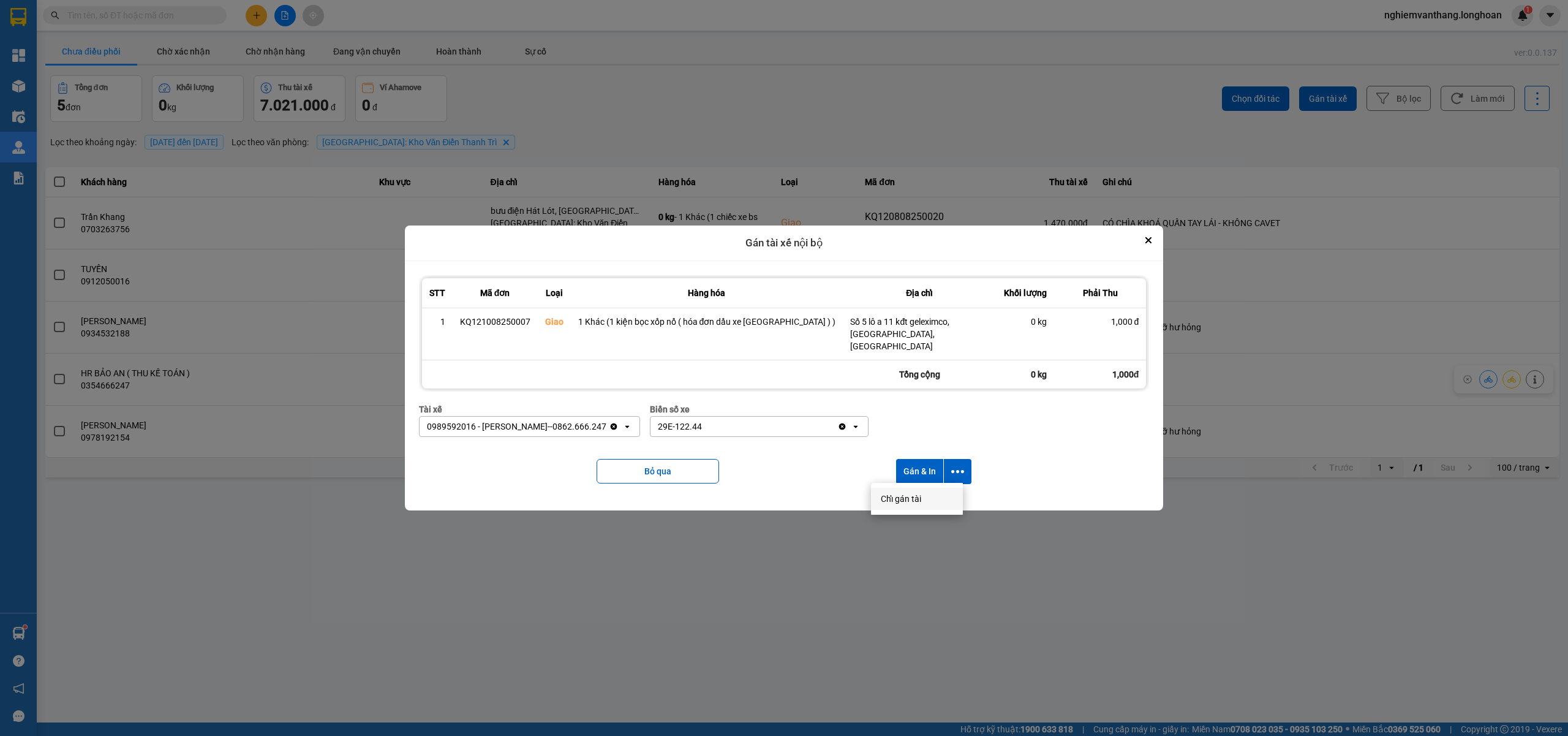
drag, startPoint x: 889, startPoint y: 499, endPoint x: 897, endPoint y: 499, distance: 8.0
click at [891, 499] on span "Chỉ gán tài" at bounding box center [901, 498] width 40 height 12
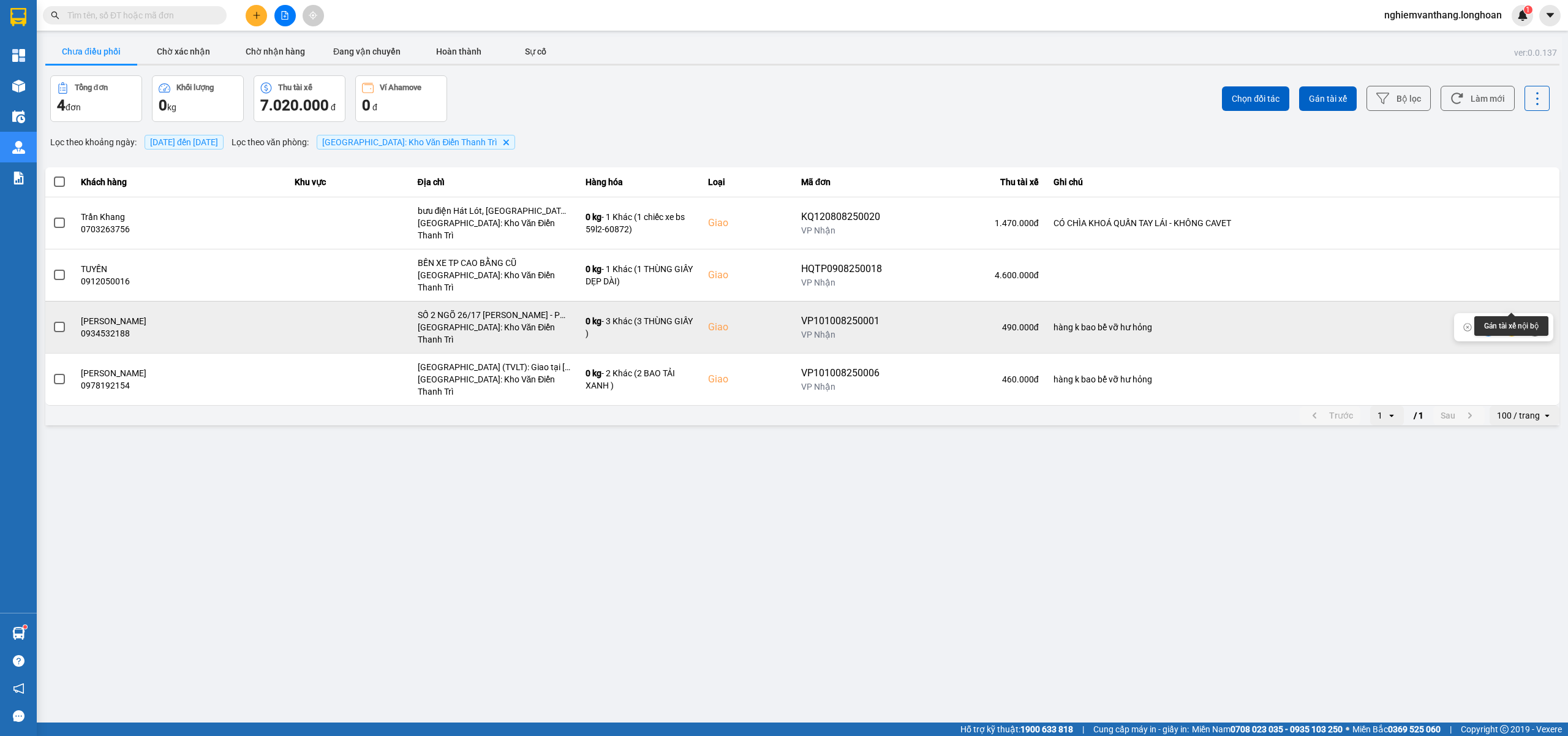
click at [1510, 316] on button at bounding box center [1511, 326] width 17 height 21
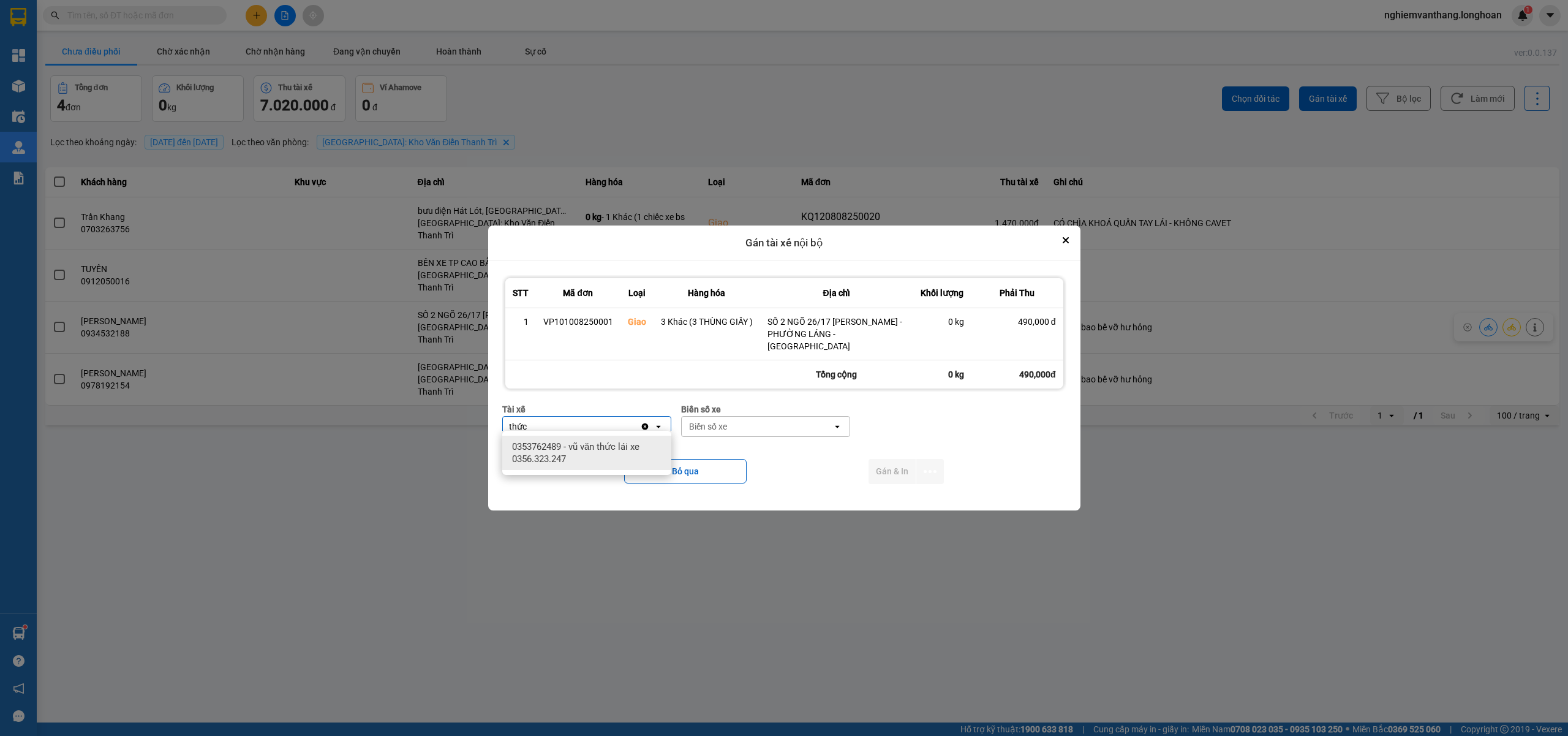
type input "thức"
click at [588, 446] on span "0353762489 - vũ văn thức lái xe 0356.323.247" at bounding box center [589, 453] width 154 height 25
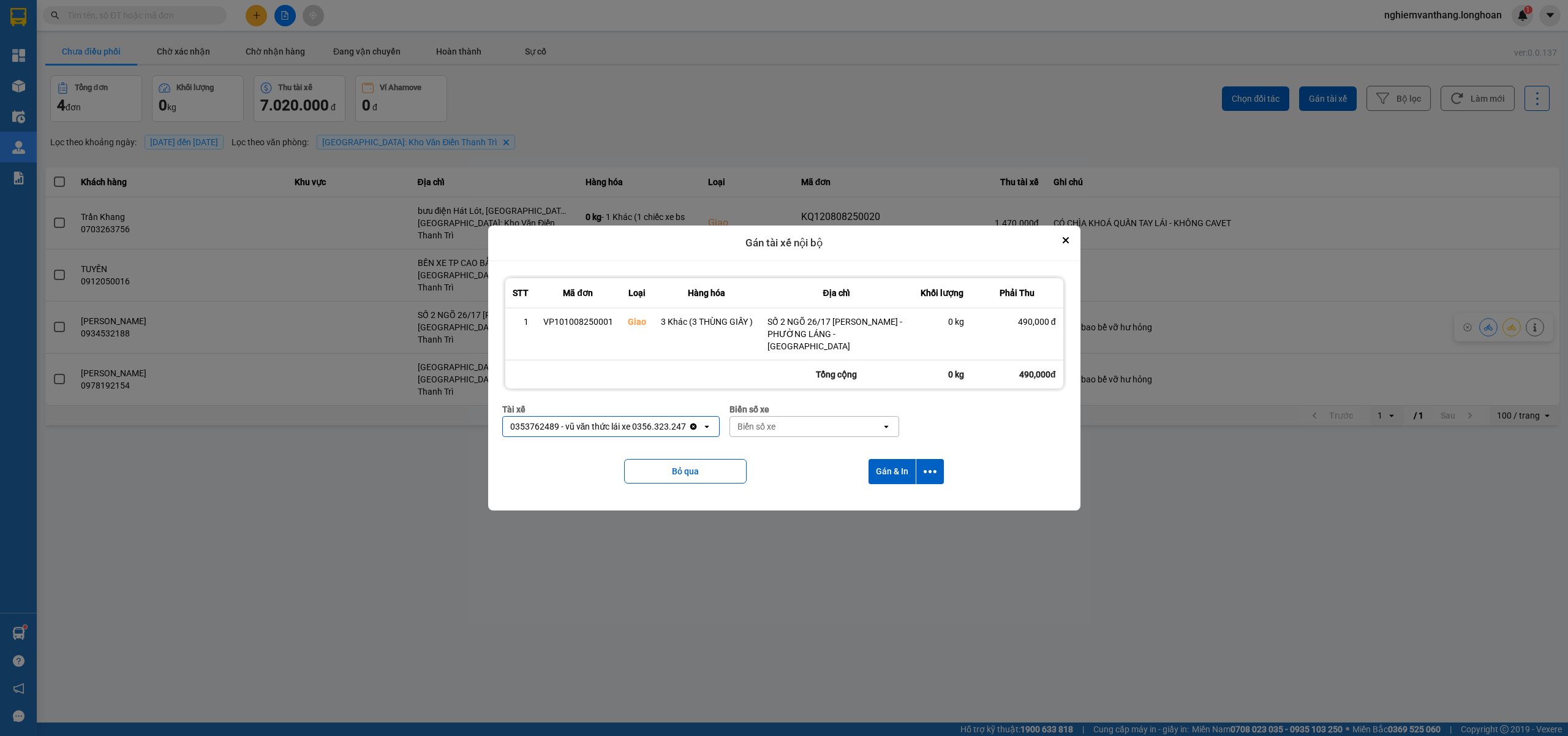
click at [756, 425] on div "Biển số xe" at bounding box center [756, 426] width 38 height 12
type input "45"
drag, startPoint x: 766, startPoint y: 442, endPoint x: 846, endPoint y: 451, distance: 80.5
click at [766, 444] on span "29E-121.45" at bounding box center [761, 446] width 45 height 12
click at [929, 470] on icon "dialog" at bounding box center [930, 471] width 13 height 3
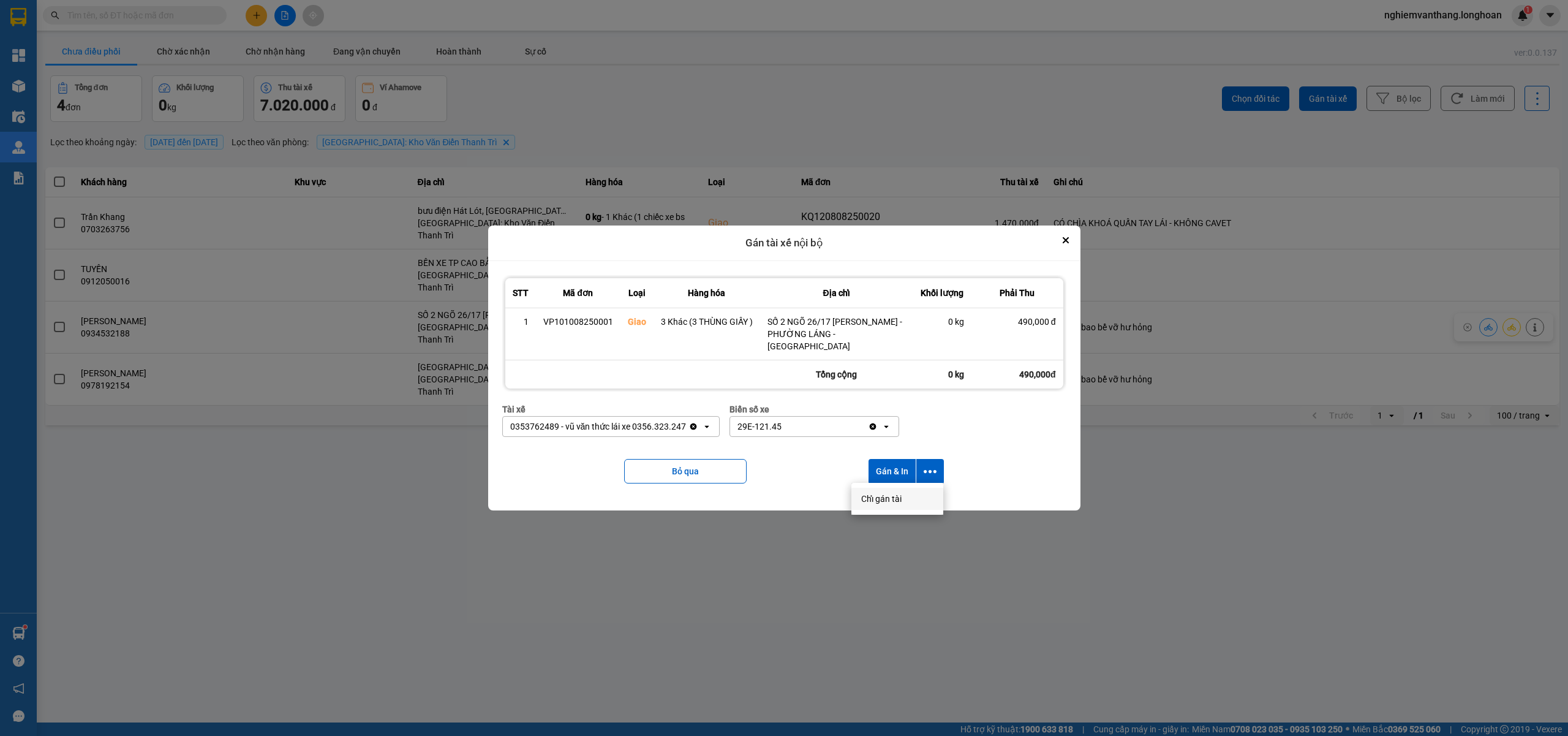
click at [904, 499] on div "Chỉ gán tài" at bounding box center [897, 498] width 72 height 12
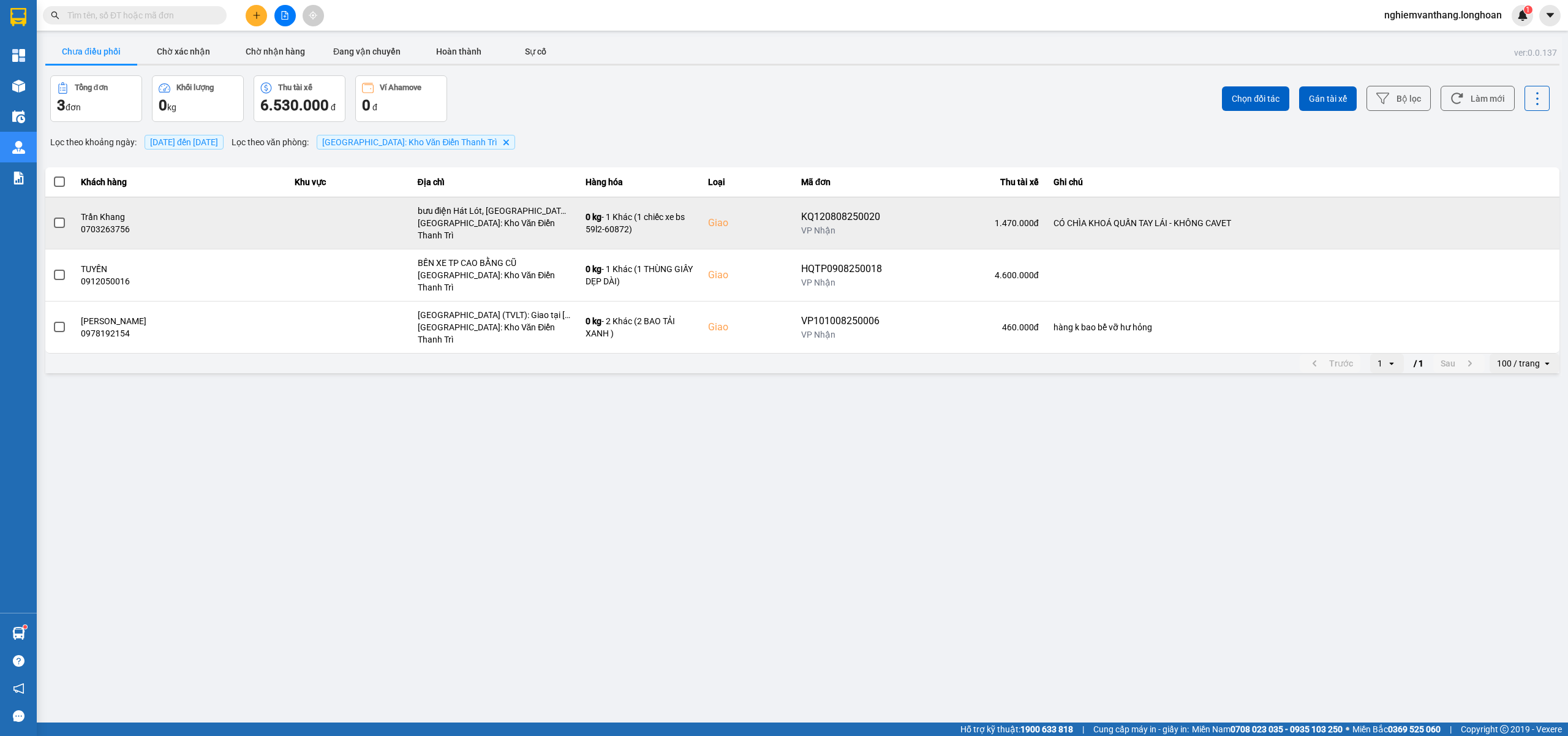
click at [814, 212] on div "KQ120808250020" at bounding box center [841, 217] width 81 height 15
copy div "KQ120808250020"
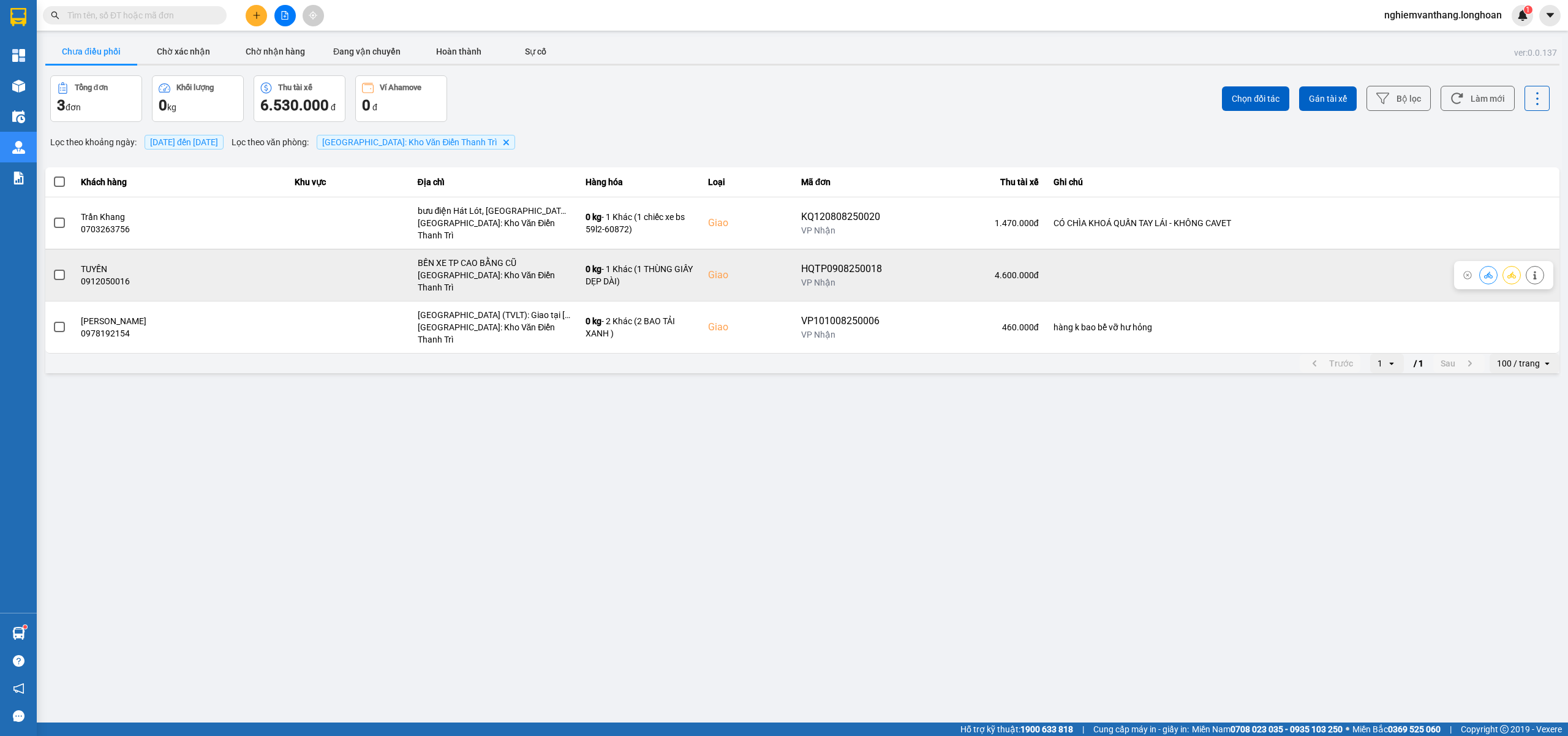
click at [804, 262] on div "HQTP0908250018" at bounding box center [841, 269] width 81 height 15
copy div "HQTP0908250018"
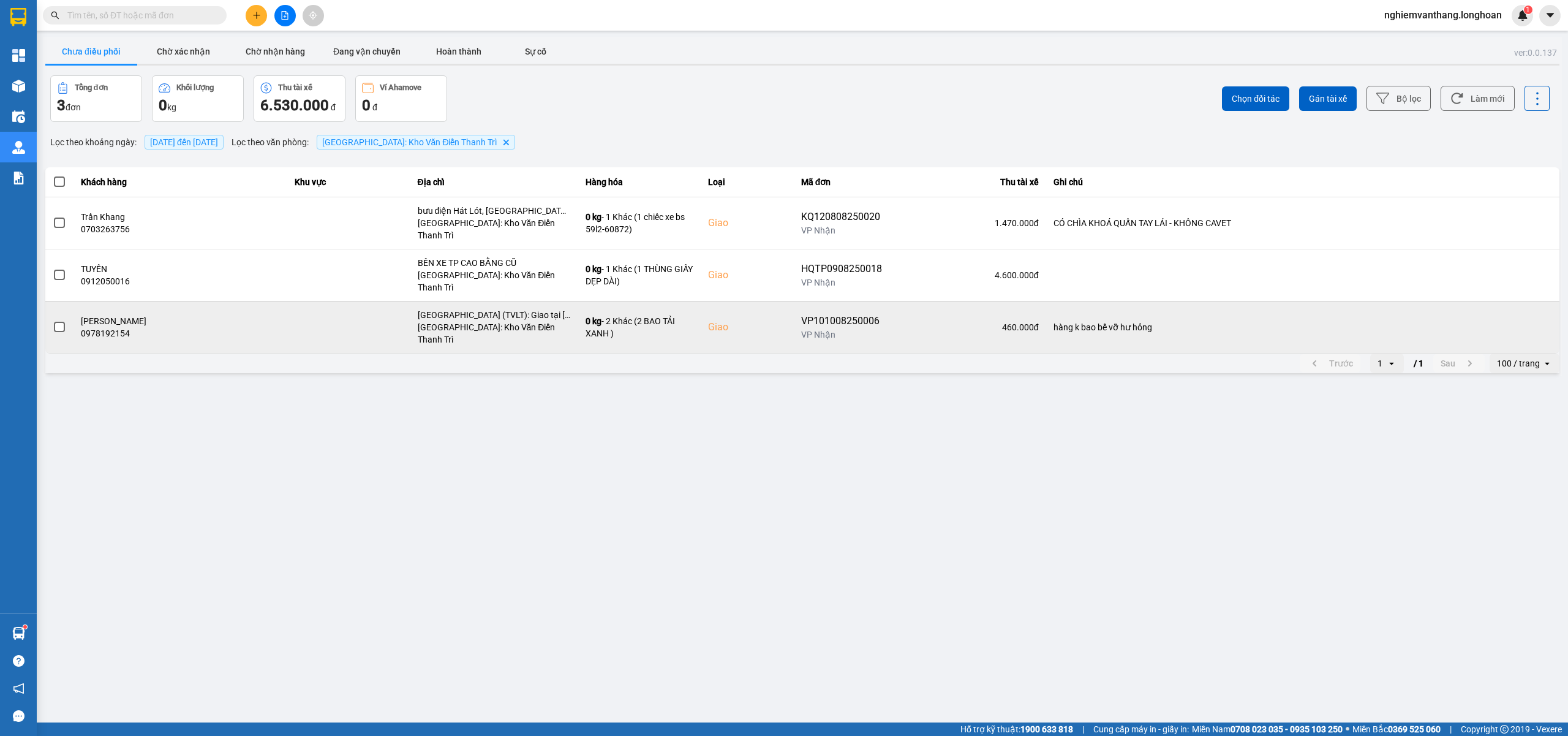
click at [801, 314] on div "VP101008250006" at bounding box center [841, 321] width 81 height 15
copy div "VP101008250006"
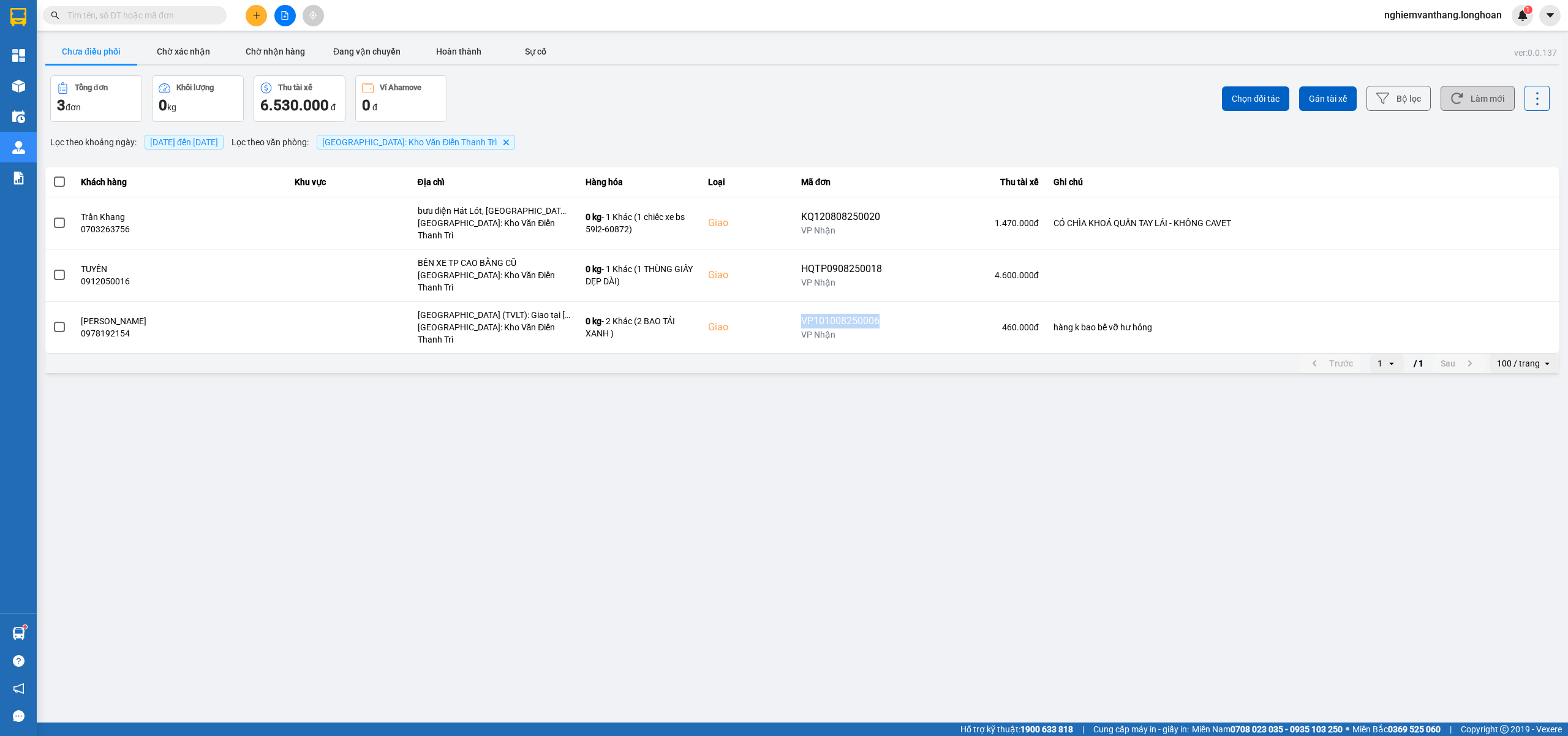
drag, startPoint x: 1486, startPoint y: 97, endPoint x: 1416, endPoint y: 106, distance: 70.6
click at [1487, 97] on button "Làm mới" at bounding box center [1477, 98] width 74 height 25
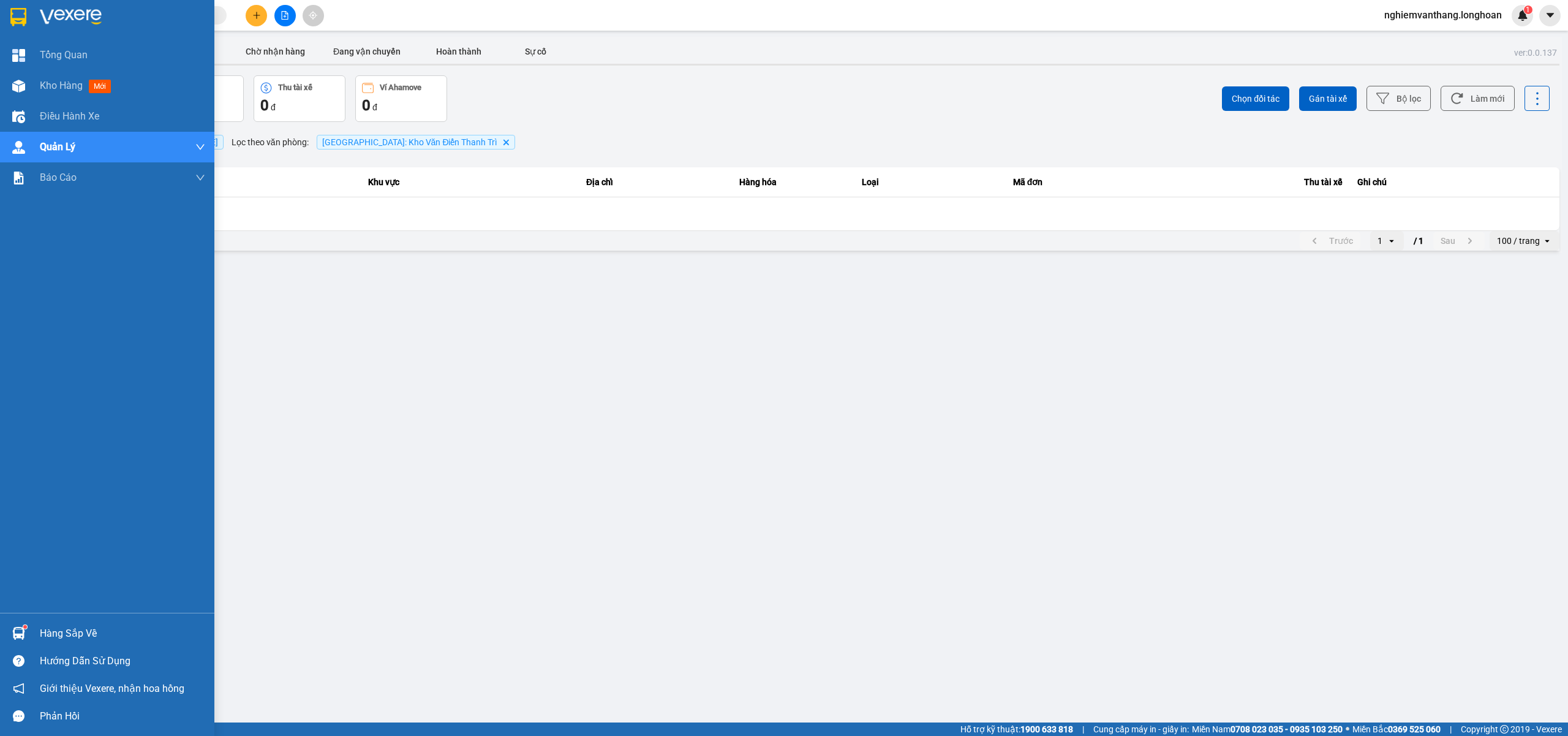
click at [23, 10] on img at bounding box center [18, 17] width 16 height 18
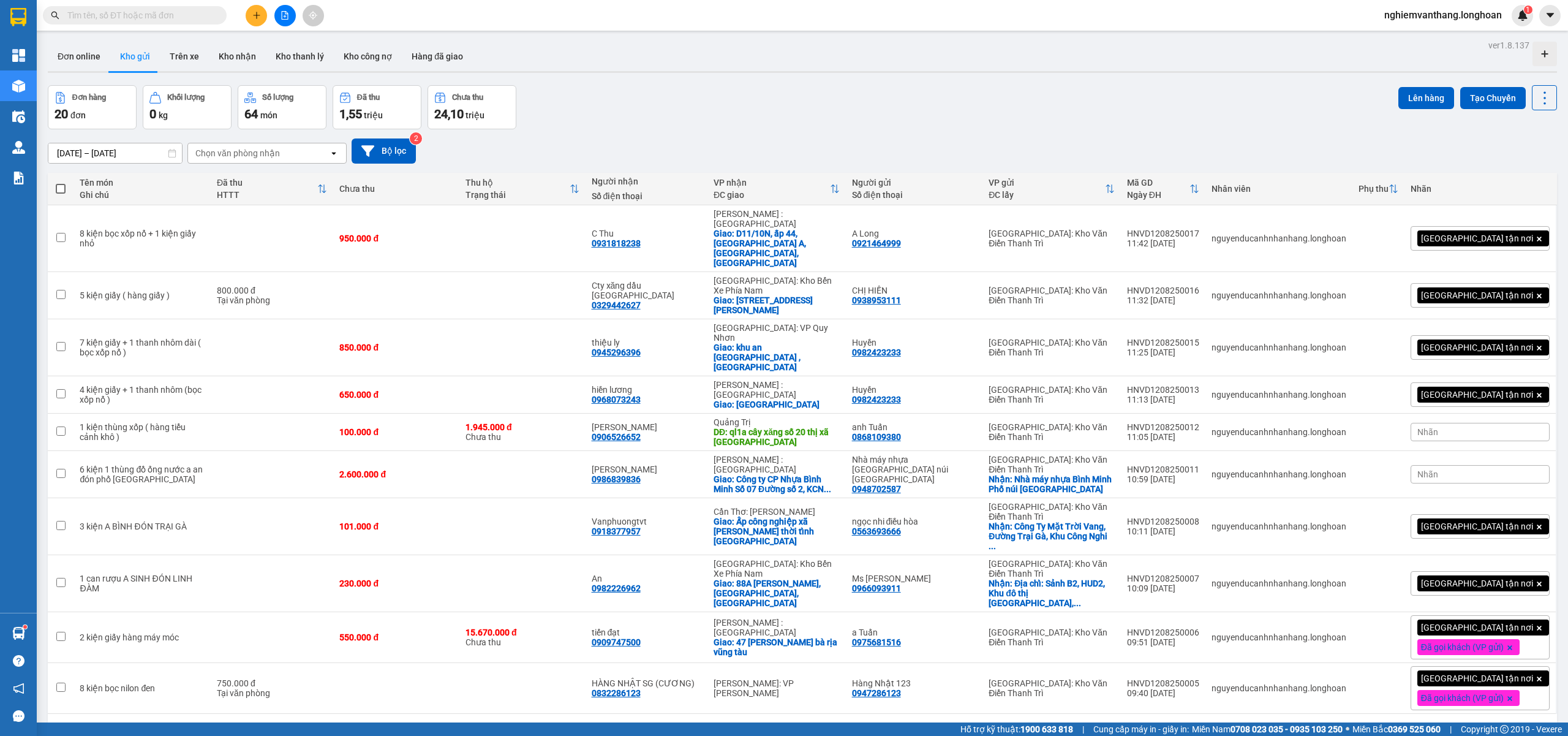
click at [1494, 79] on div "ver 1.8.137 Đơn online Kho gửi Trên xe Kho nhận Kho thanh lý Kho công nợ Hàng đ…" at bounding box center [802, 404] width 1519 height 736
click at [1492, 92] on button "Tạo Chuyến" at bounding box center [1492, 98] width 66 height 22
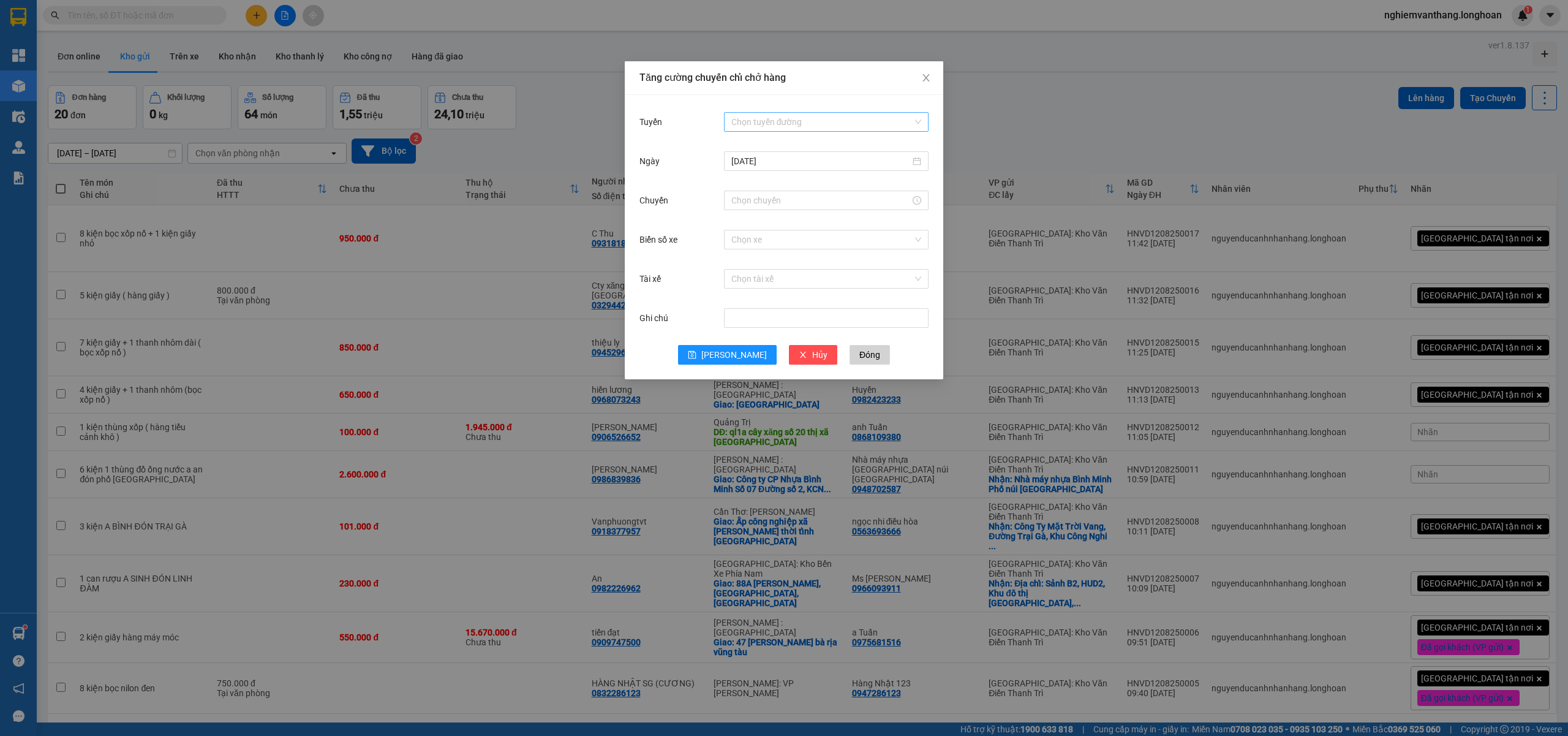
click at [776, 113] on input "Tuyến" at bounding box center [822, 122] width 181 height 18
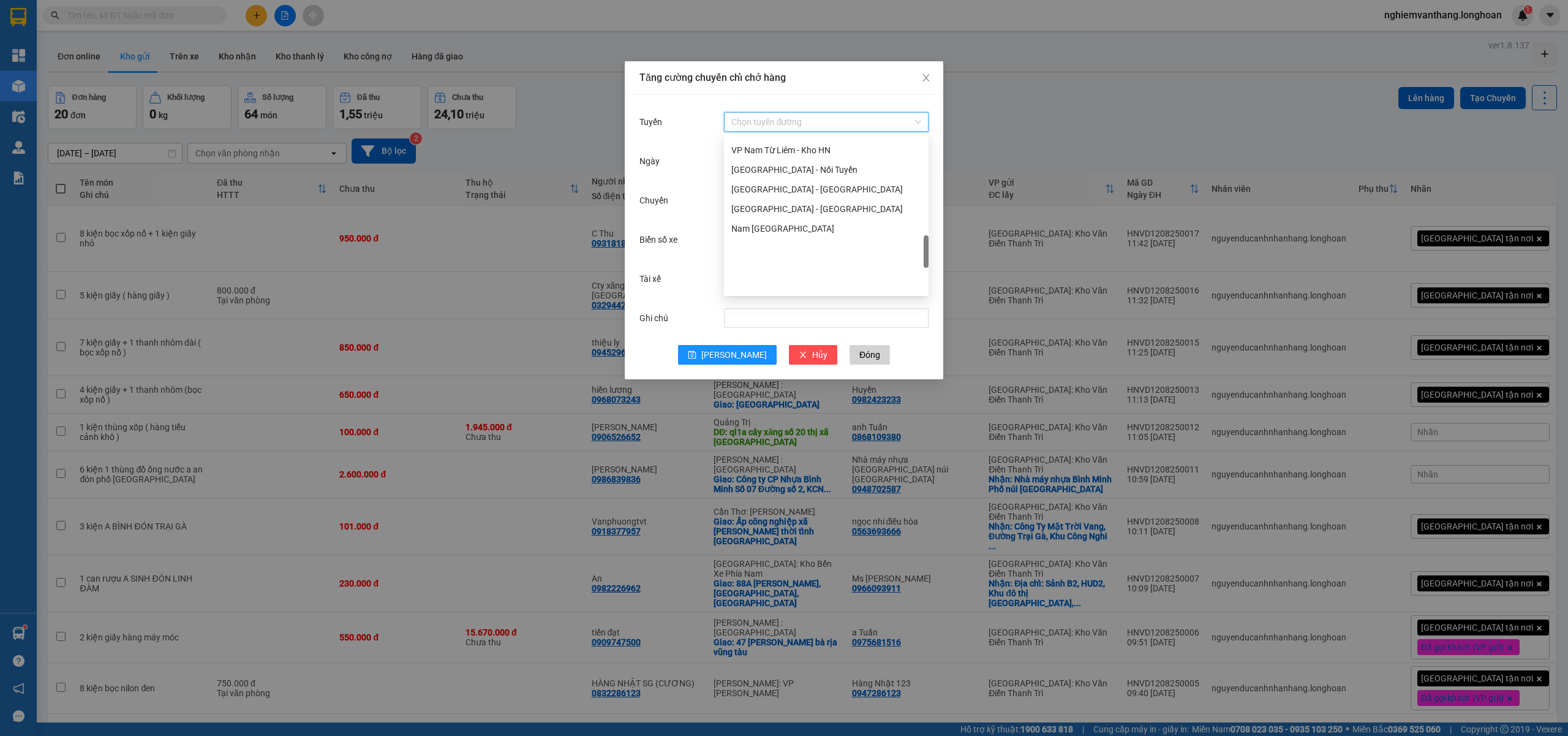
scroll to position [621, 0]
drag, startPoint x: 794, startPoint y: 248, endPoint x: 865, endPoint y: 276, distance: 76.3
click at [795, 246] on div "[GEOGRAPHIC_DATA] - Nối Tuyến" at bounding box center [826, 251] width 190 height 14
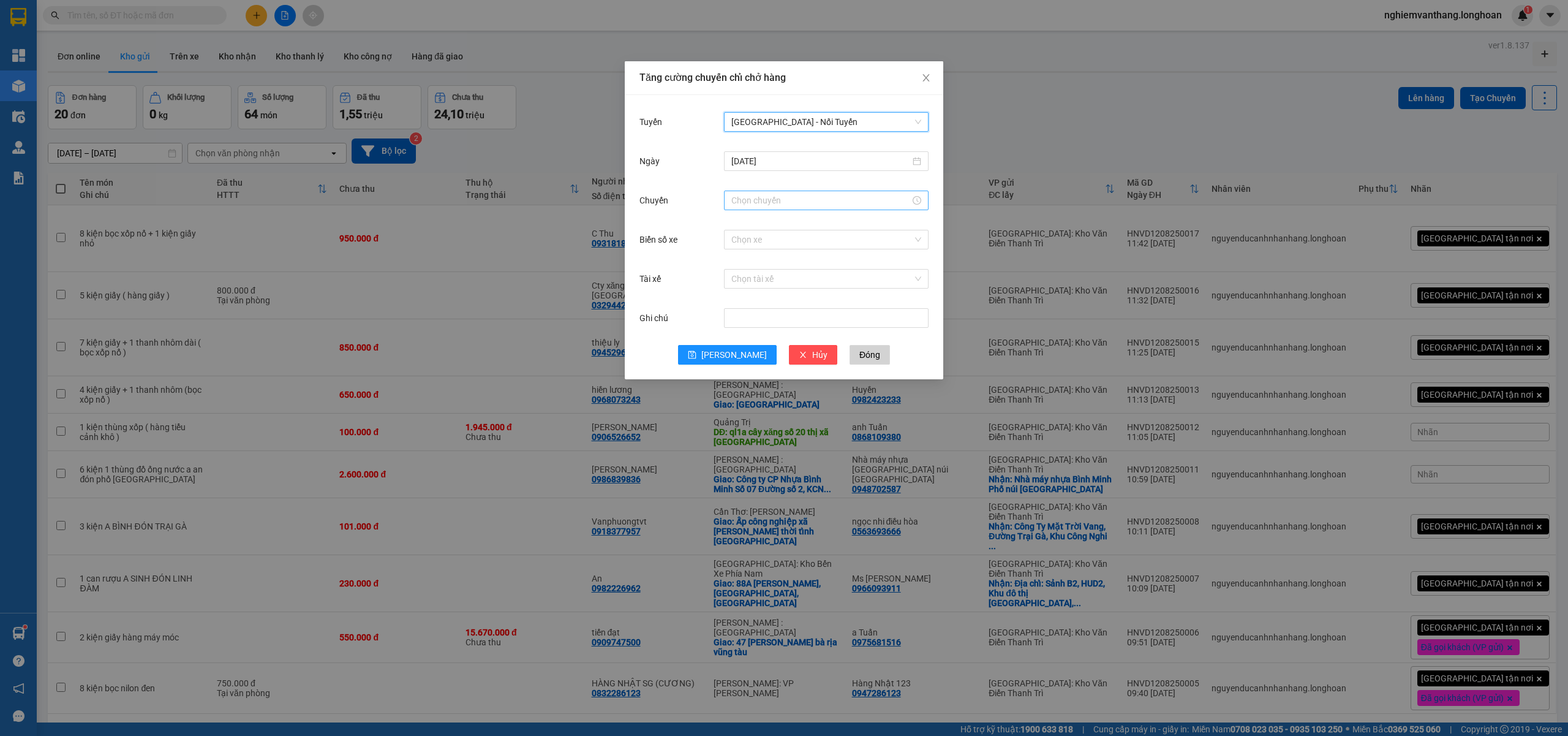
click at [764, 201] on input "Chuyến" at bounding box center [820, 200] width 179 height 14
click at [738, 348] on div "12" at bounding box center [741, 348] width 35 height 17
type input "12:00"
click at [782, 392] on button "OK" at bounding box center [774, 387] width 21 height 15
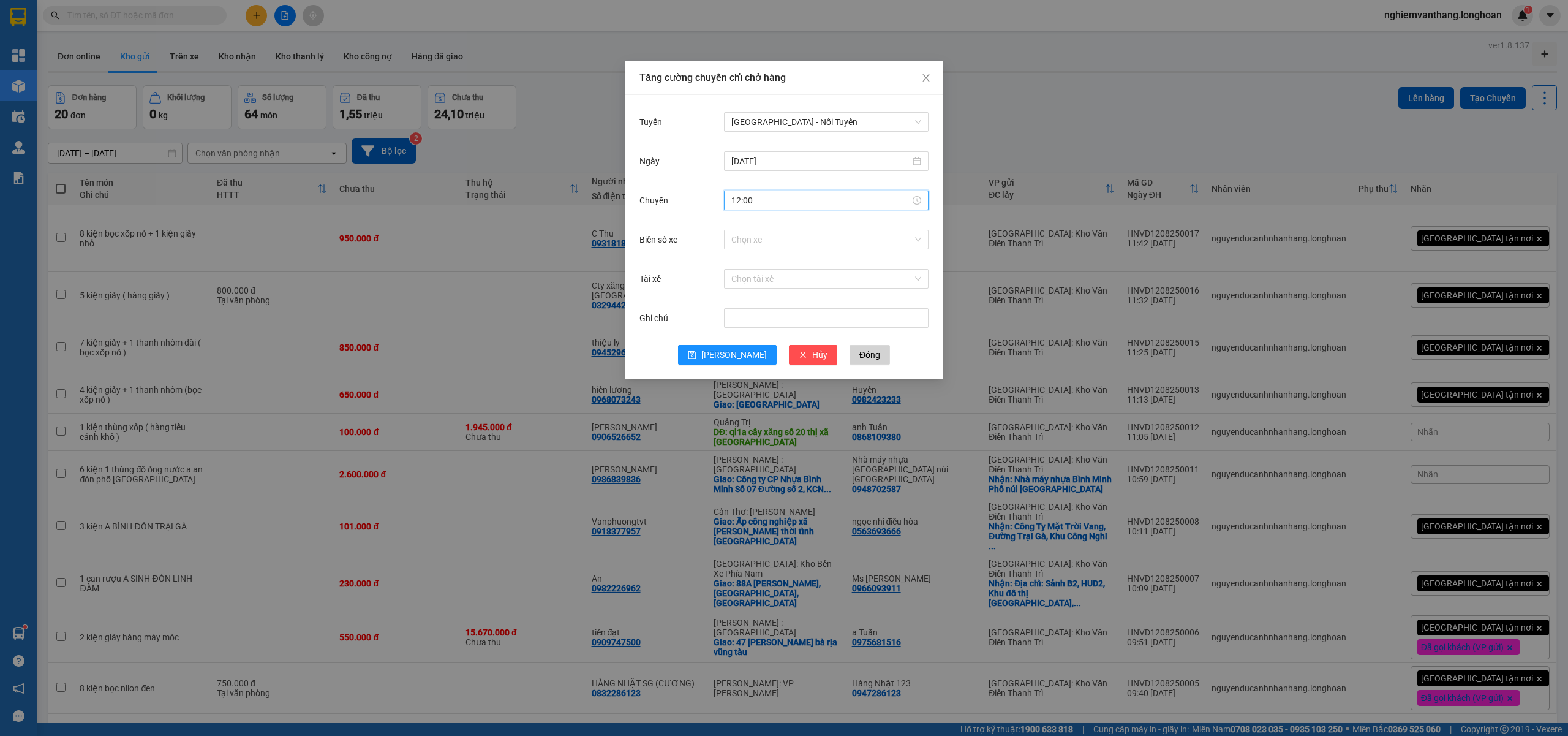
click at [746, 219] on div "Chuyến 12:00" at bounding box center [784, 208] width 289 height 39
click at [756, 233] on input "Biển số xe" at bounding box center [822, 240] width 181 height 18
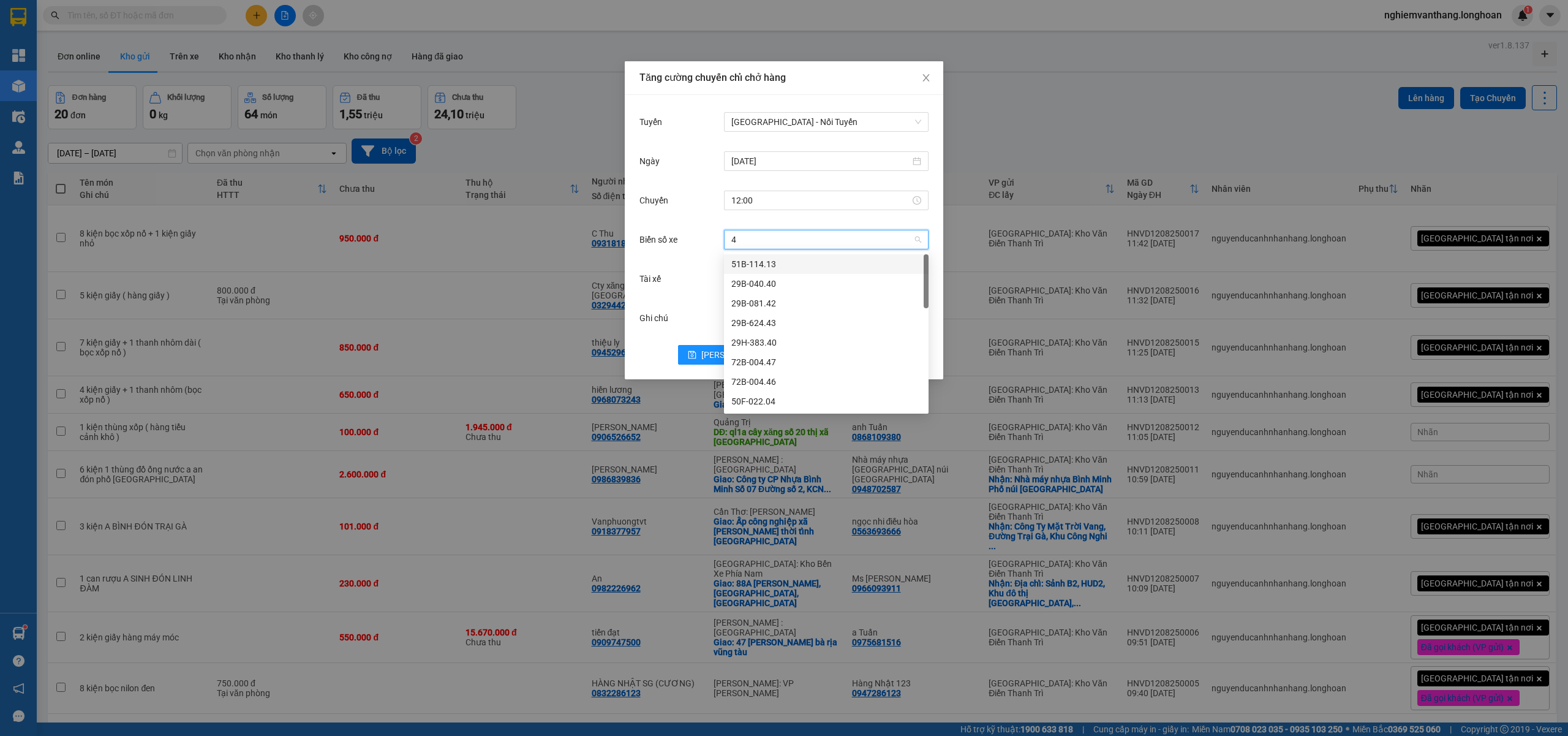
type input "44"
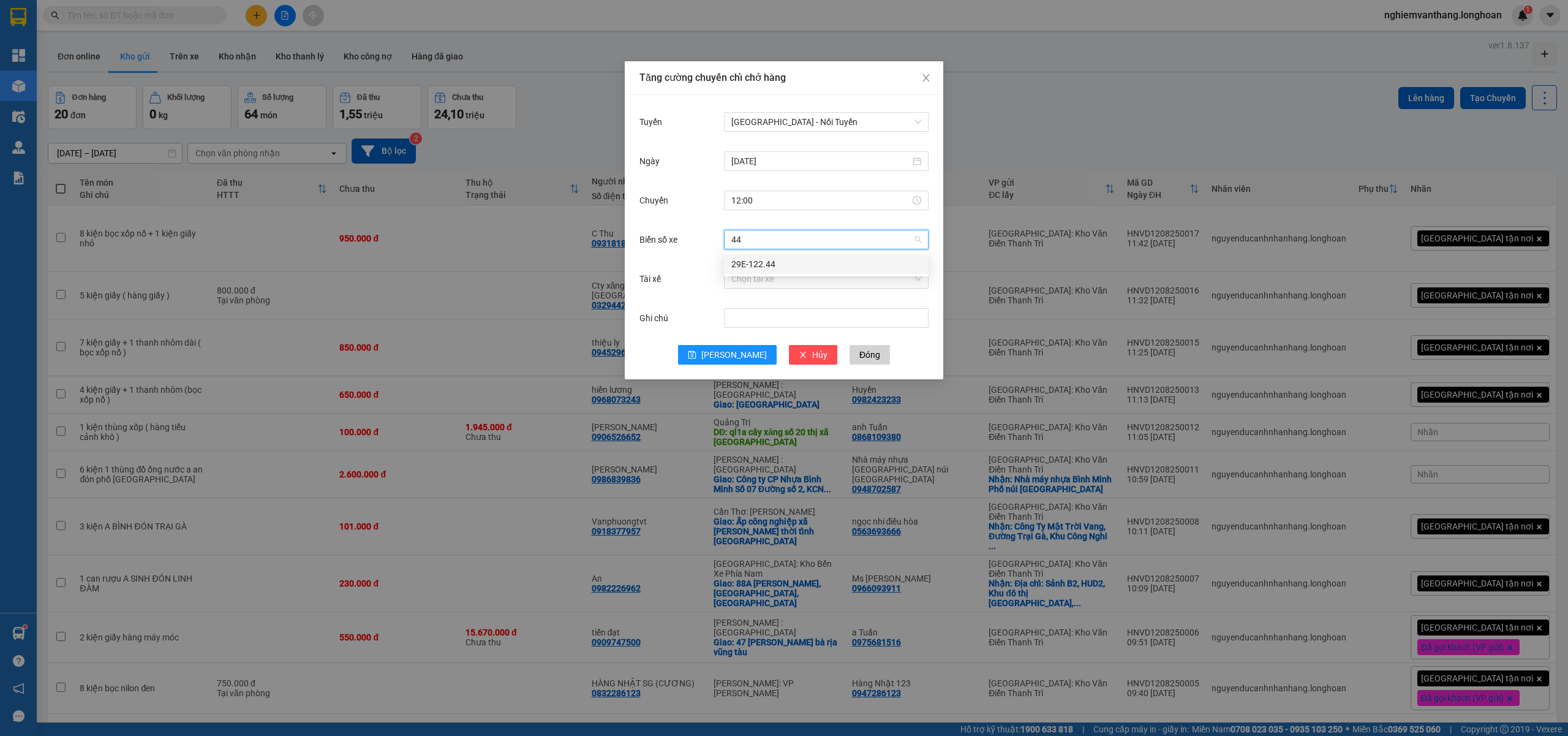
click at [767, 268] on div "29E-122.44" at bounding box center [826, 264] width 190 height 14
click at [756, 274] on input "Tài xế" at bounding box center [822, 279] width 181 height 18
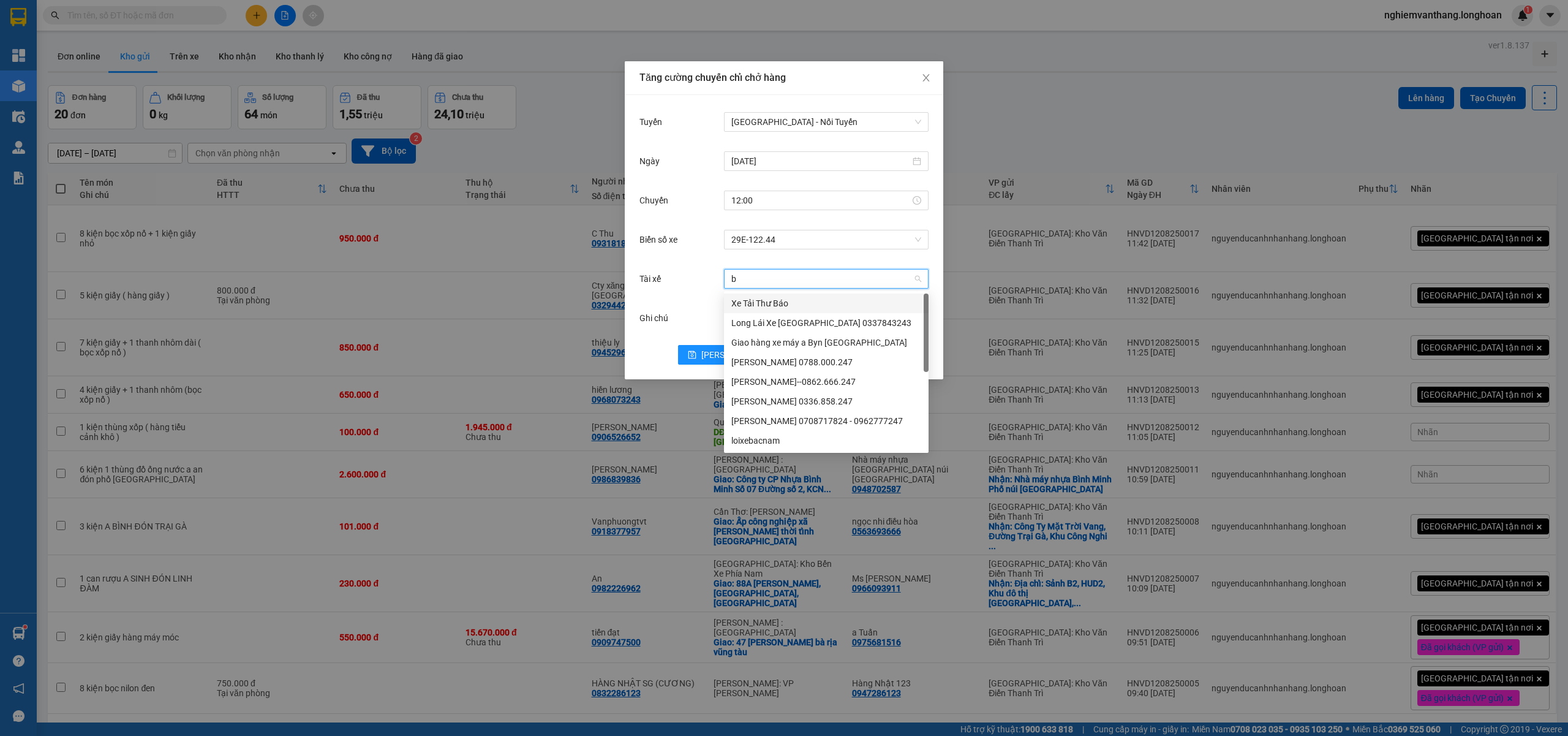
type input "bi"
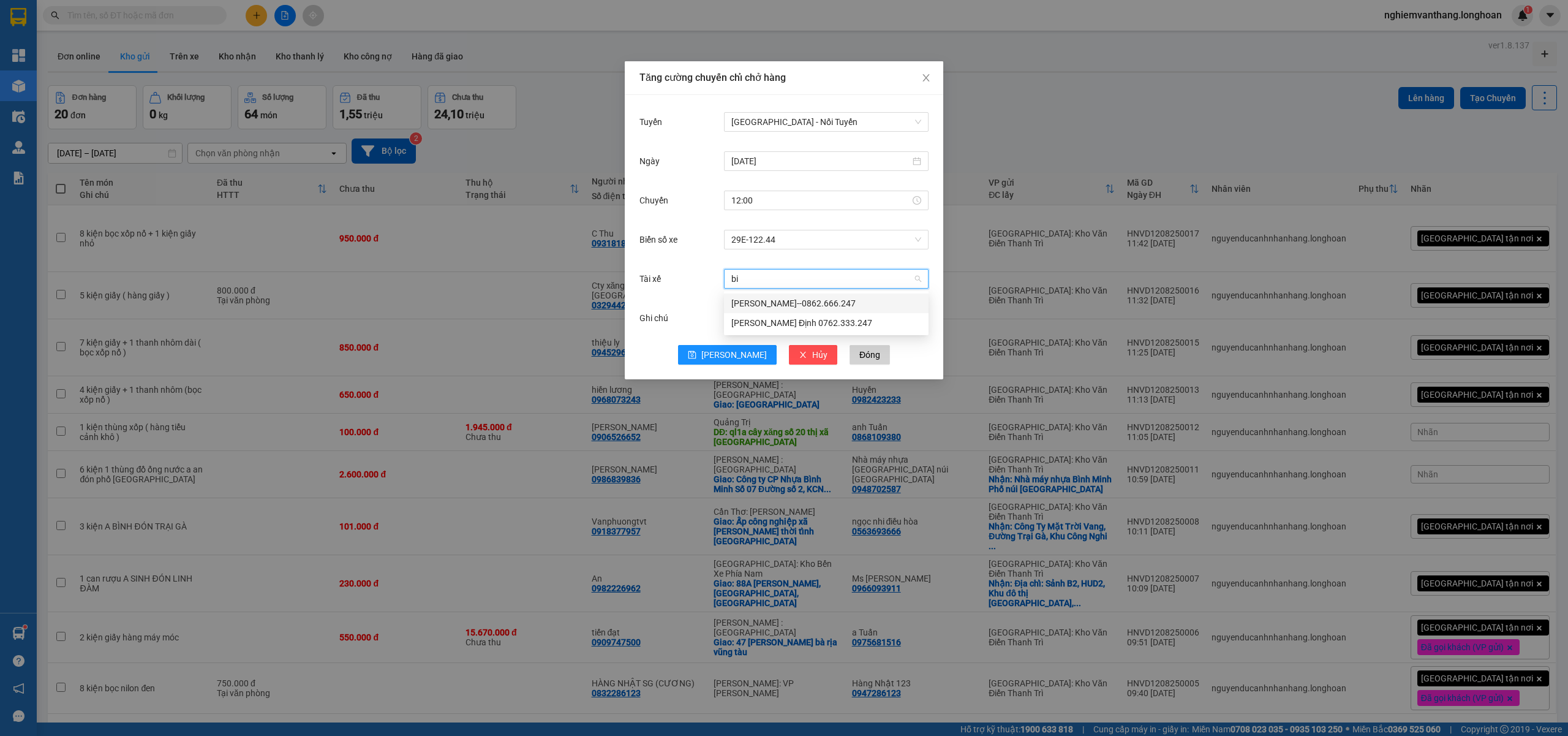
drag, startPoint x: 814, startPoint y: 302, endPoint x: 820, endPoint y: 302, distance: 6.0
click at [814, 302] on div "[PERSON_NAME]--0862.666.247" at bounding box center [826, 303] width 190 height 14
click at [738, 353] on span "[PERSON_NAME]" at bounding box center [734, 354] width 66 height 14
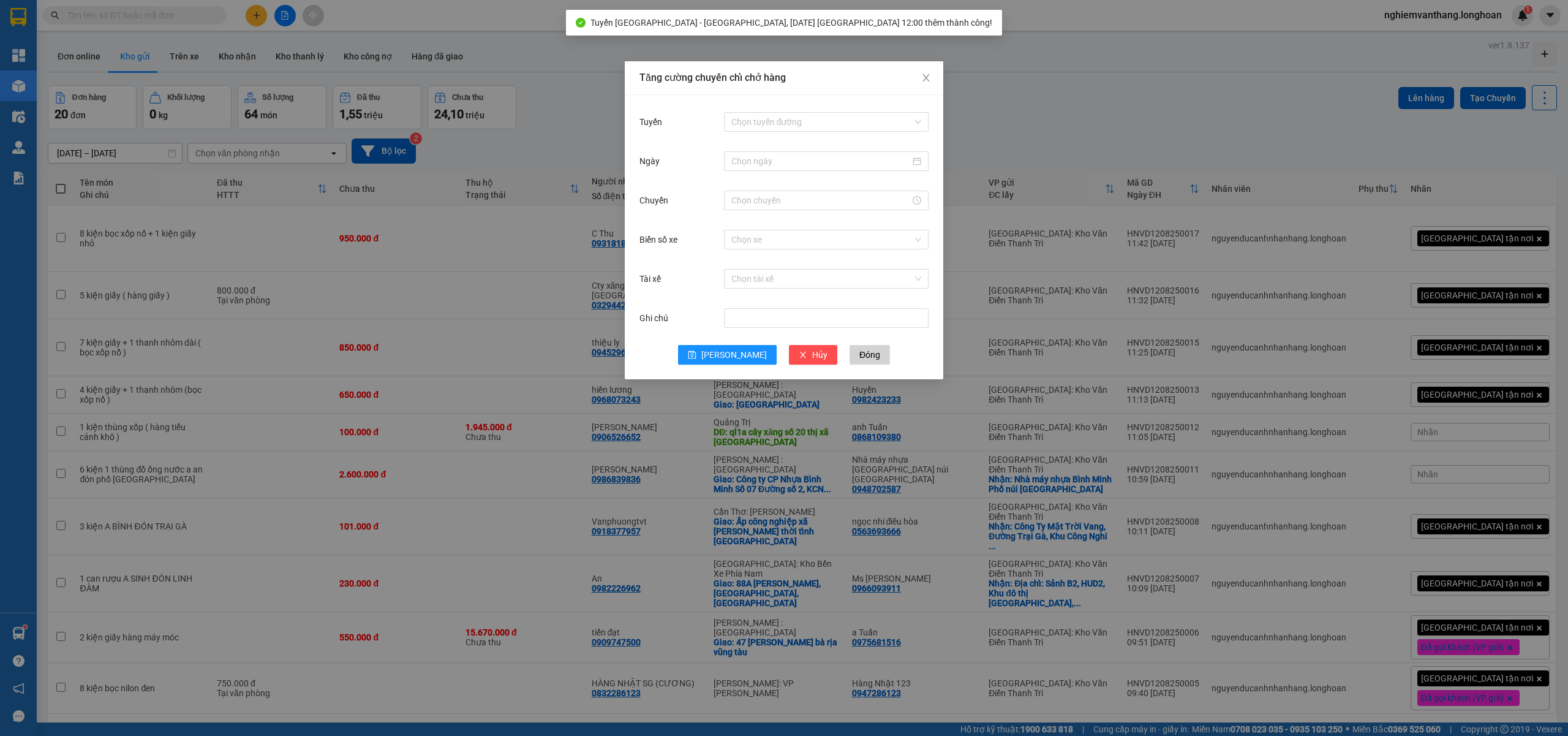
drag, startPoint x: 1084, startPoint y: 145, endPoint x: 1026, endPoint y: 165, distance: 61.4
click at [1085, 143] on div "Tăng cường chuyến chỉ chở hàng Tuyến Chọn tuyến đường Ngày Chuyến Biển số xe Ch…" at bounding box center [784, 368] width 1568 height 736
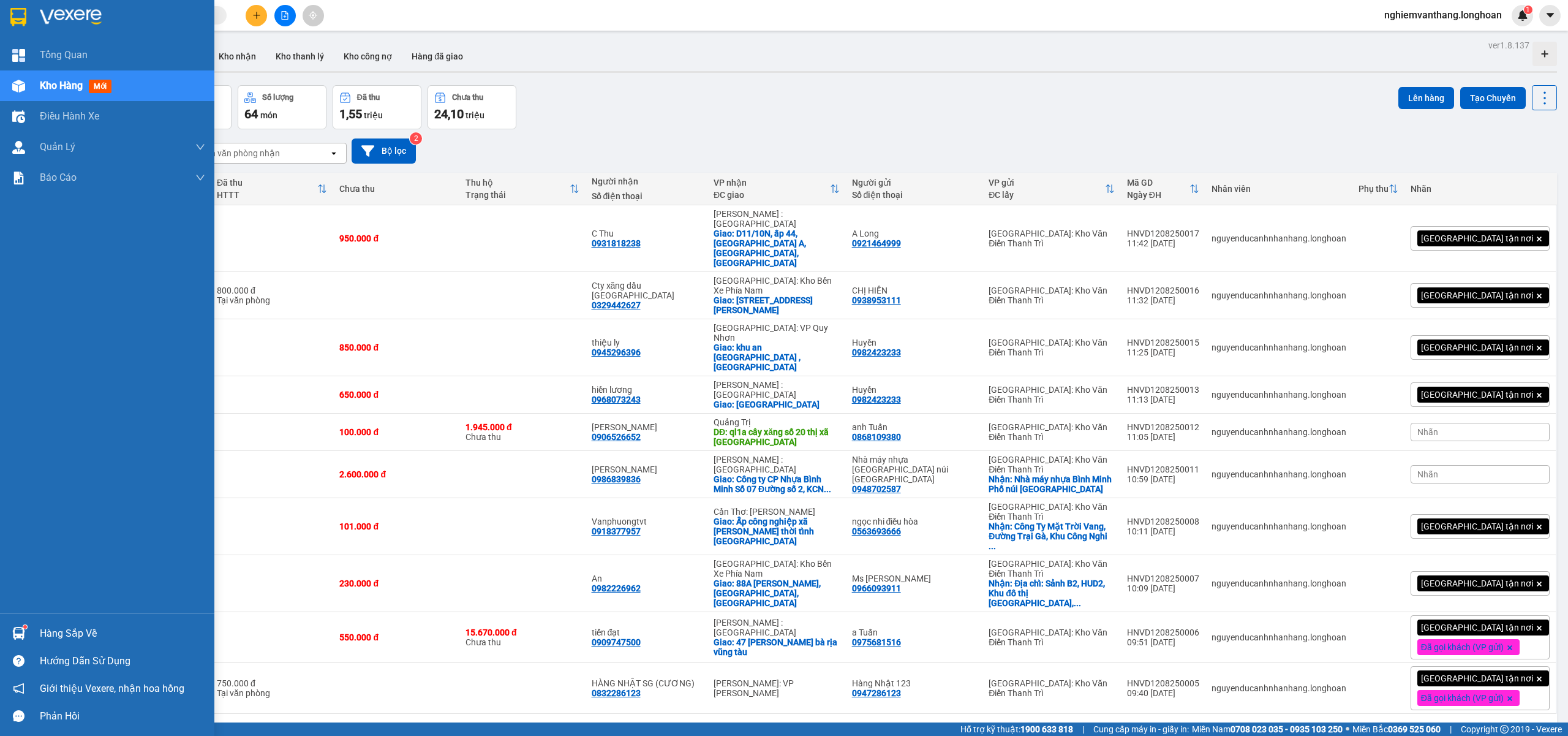
click at [23, 18] on img at bounding box center [18, 17] width 16 height 18
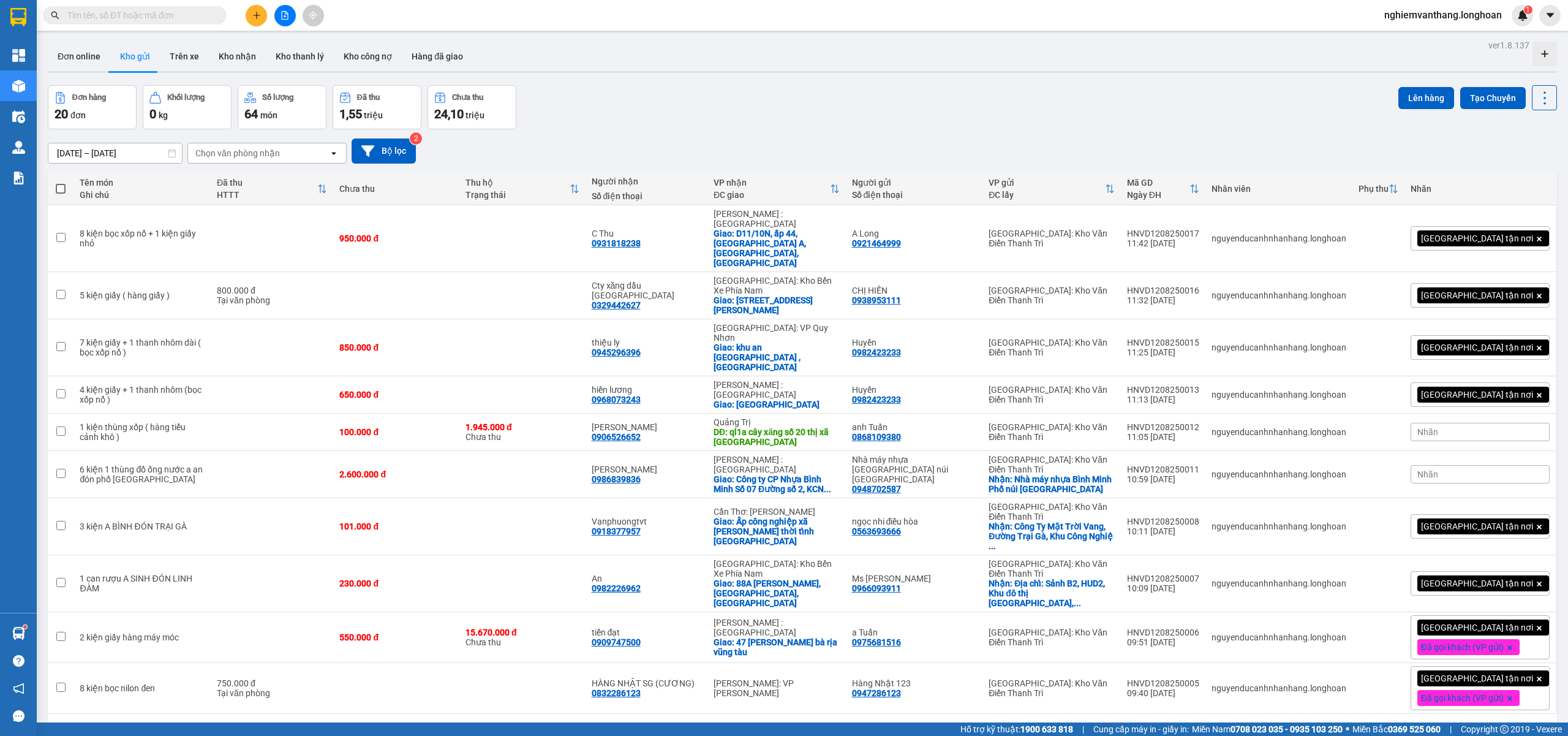
drag, startPoint x: 1510, startPoint y: 631, endPoint x: 1517, endPoint y: 625, distance: 9.2
click at [1511, 727] on div "10 / trang" at bounding box center [1505, 733] width 38 height 12
click at [1515, 605] on span "100 / trang" at bounding box center [1498, 607] width 44 height 12
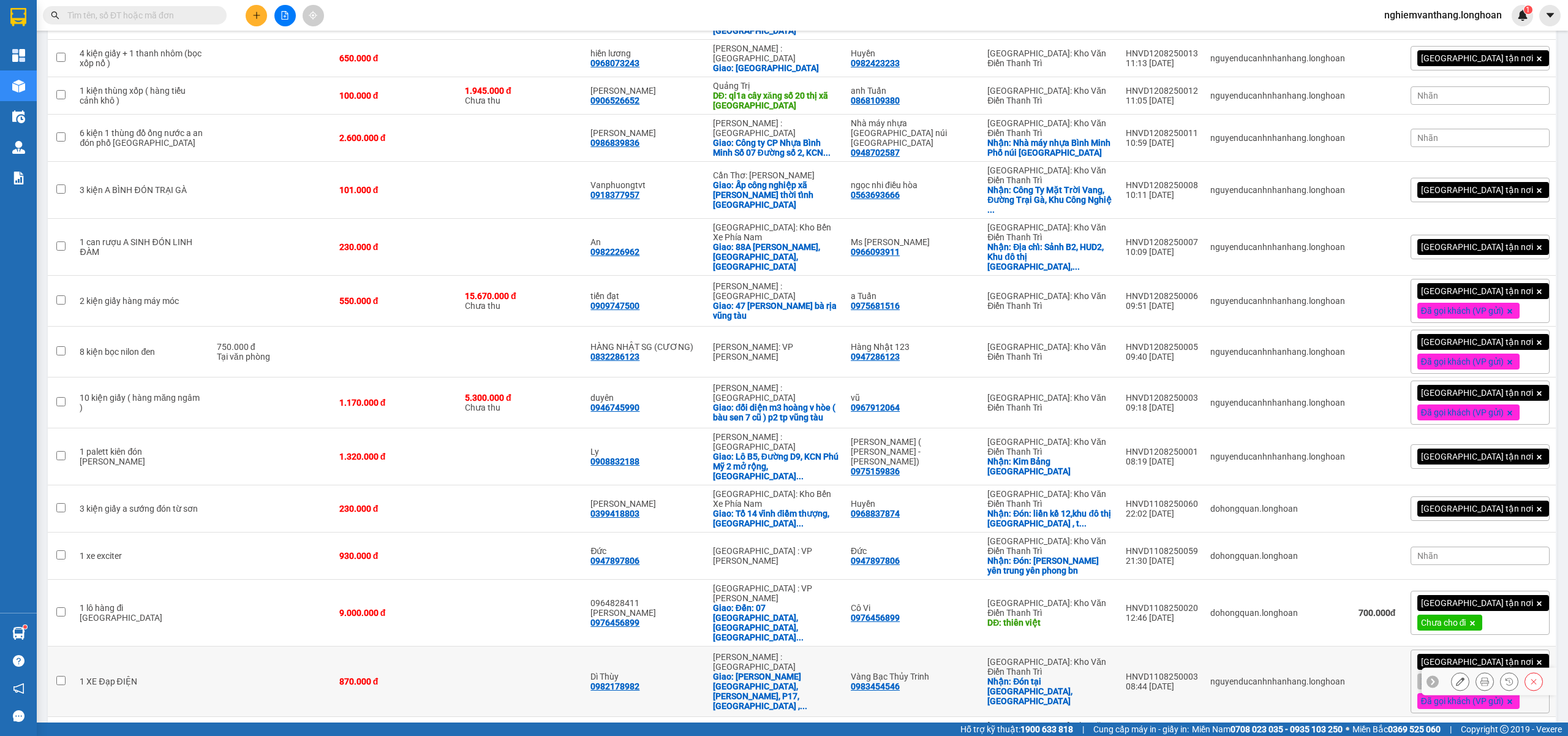
scroll to position [387, 0]
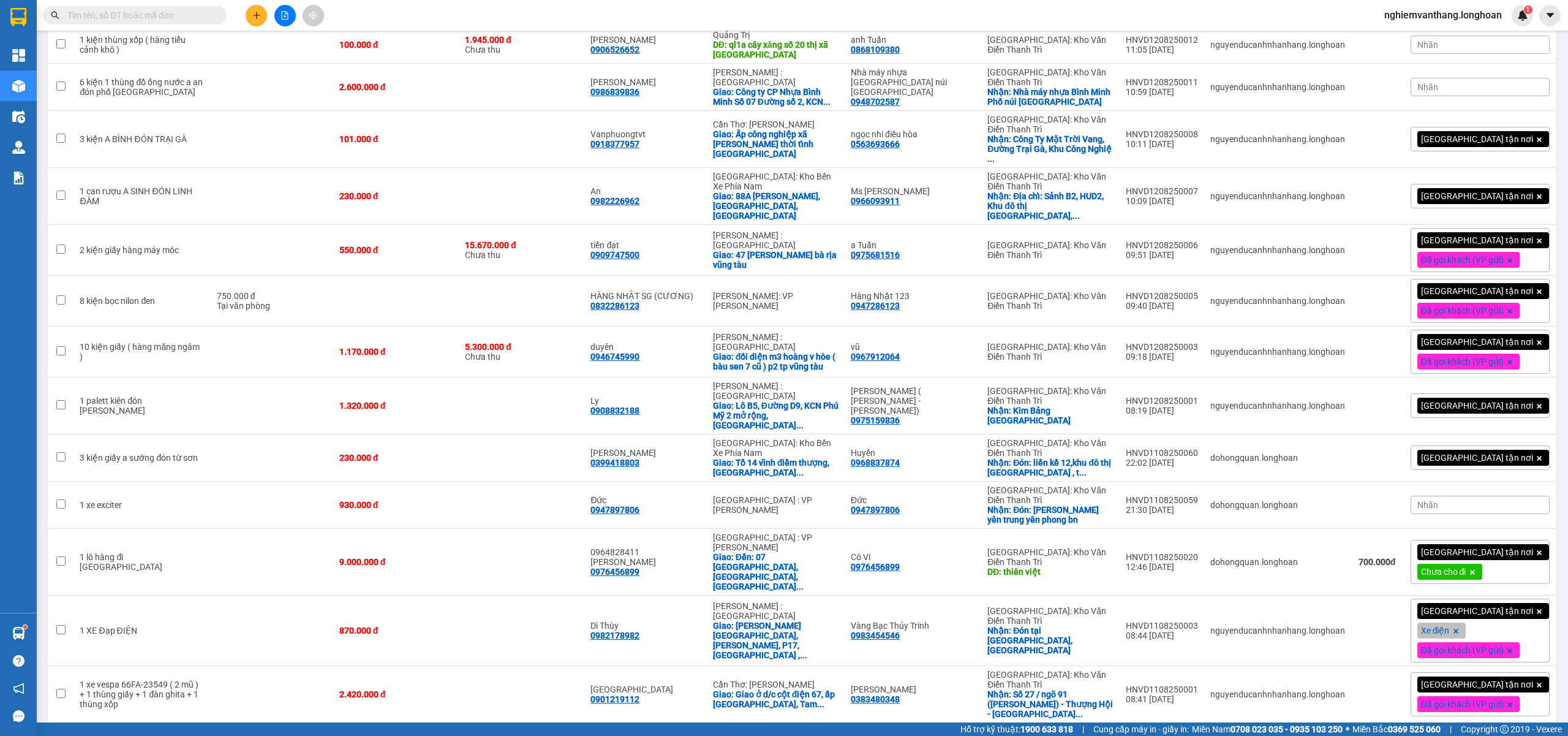
drag, startPoint x: 744, startPoint y: 657, endPoint x: 745, endPoint y: 632, distance: 25.0
checkbox input "true"
drag, startPoint x: 742, startPoint y: 620, endPoint x: 747, endPoint y: 606, distance: 14.9
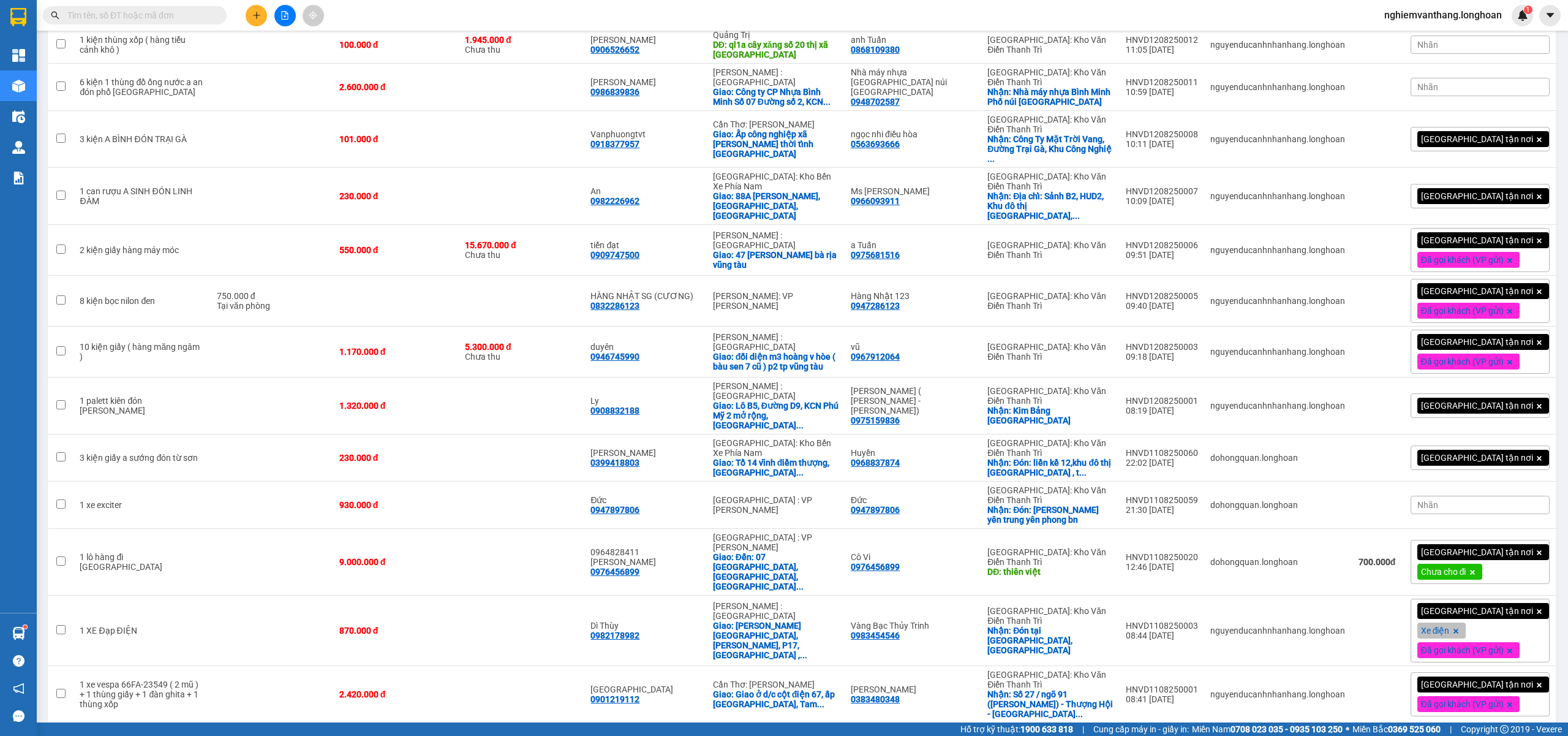
checkbox input "true"
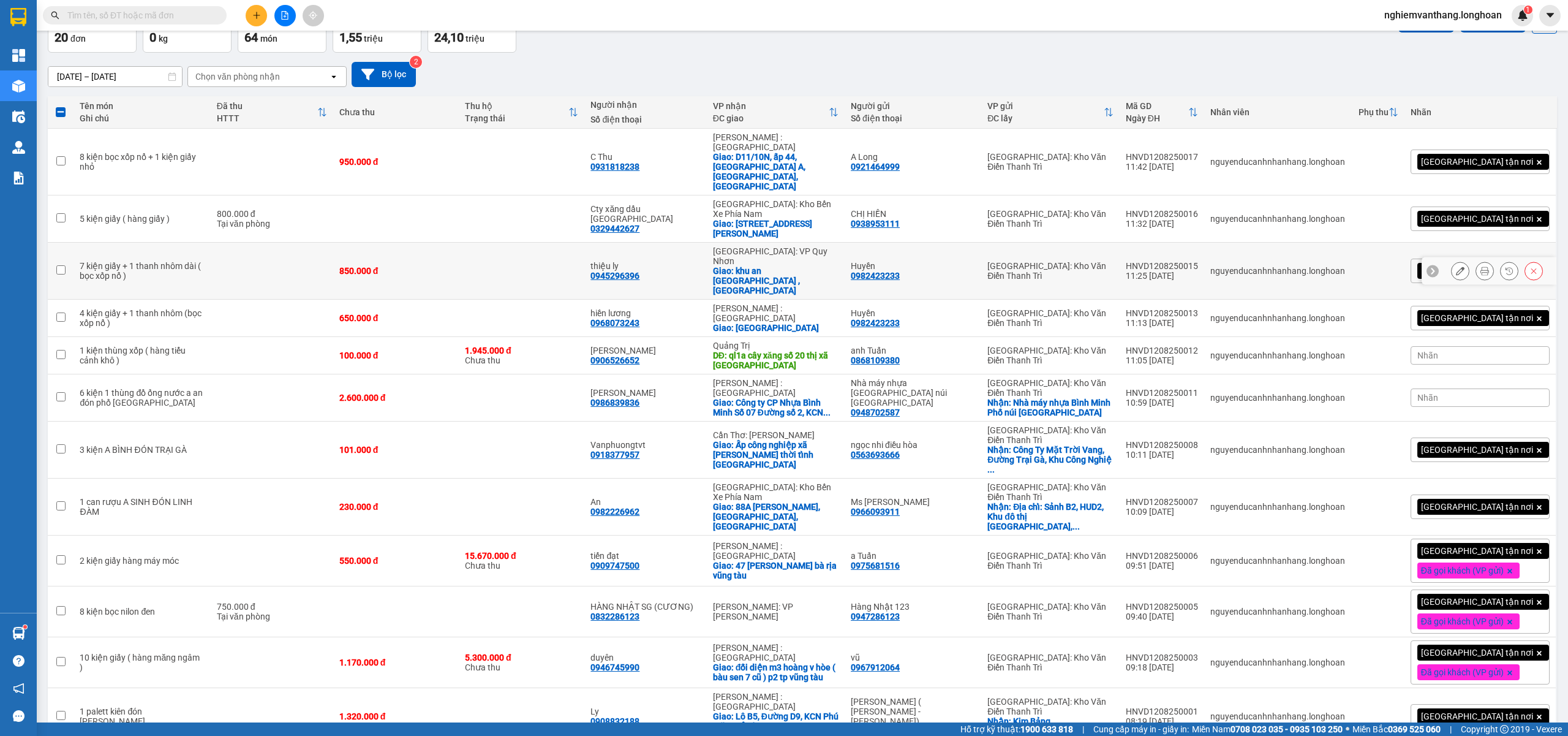
scroll to position [60, 0]
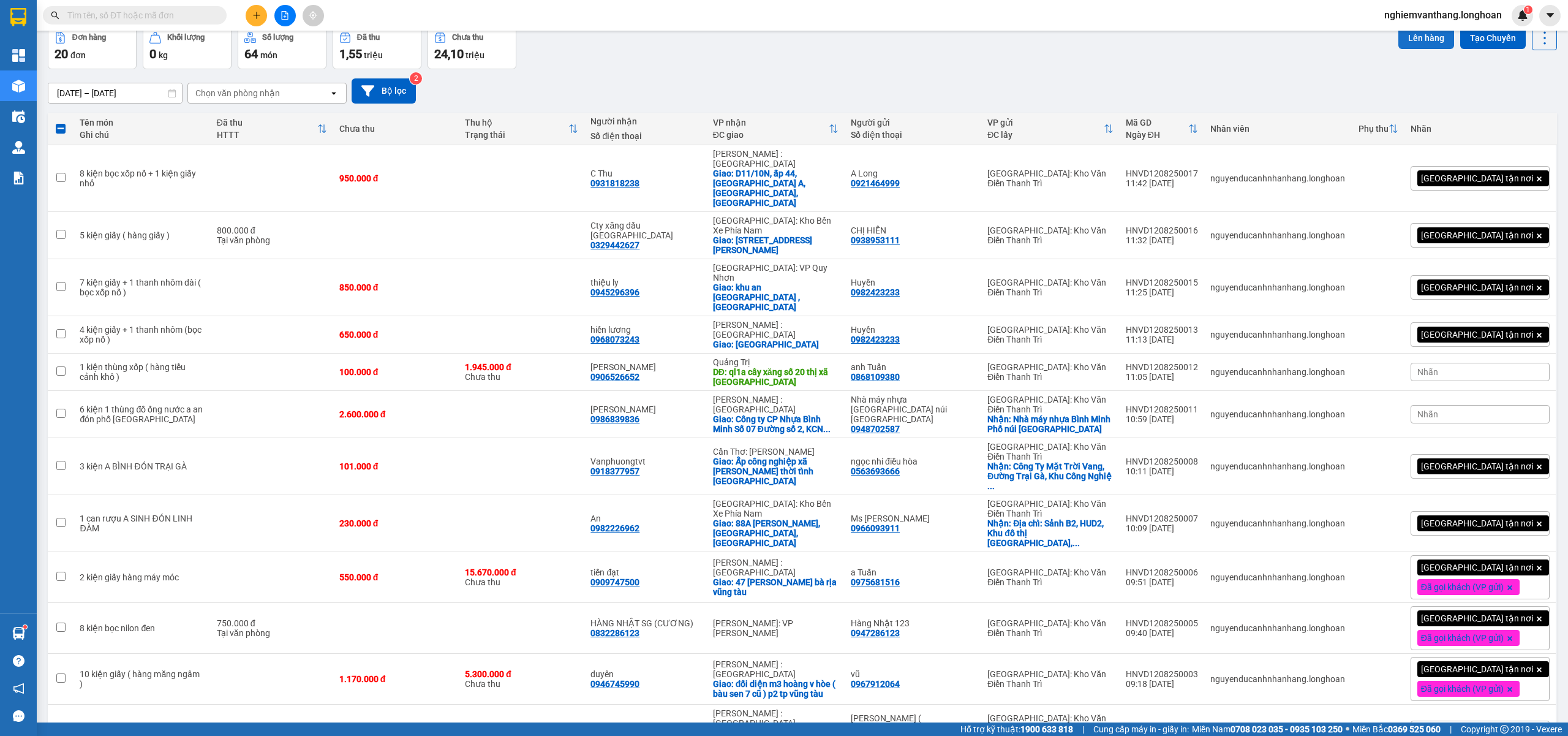
click at [1399, 40] on button "Lên hàng" at bounding box center [1426, 38] width 56 height 22
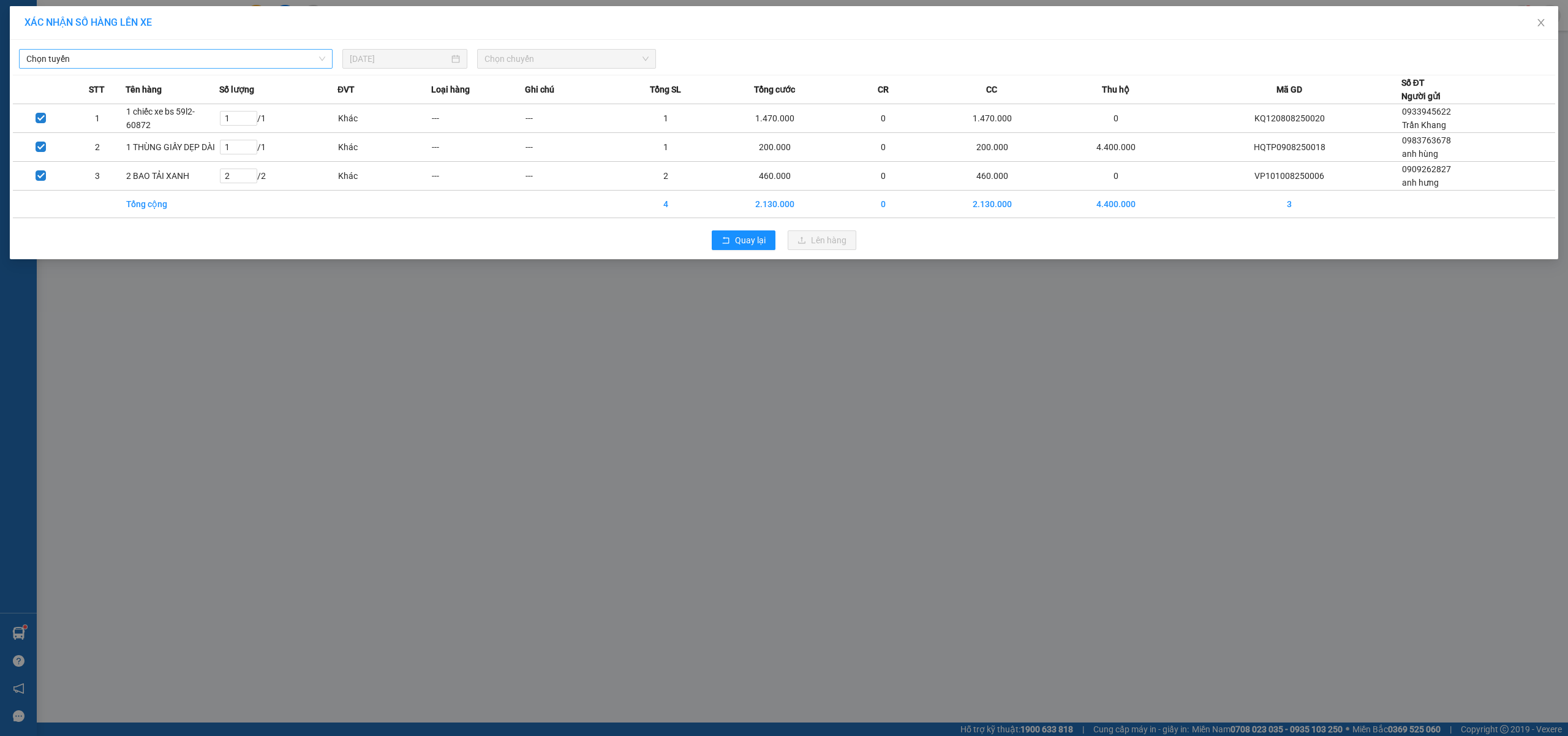
click at [197, 61] on span "Chọn tuyến" at bounding box center [175, 59] width 299 height 18
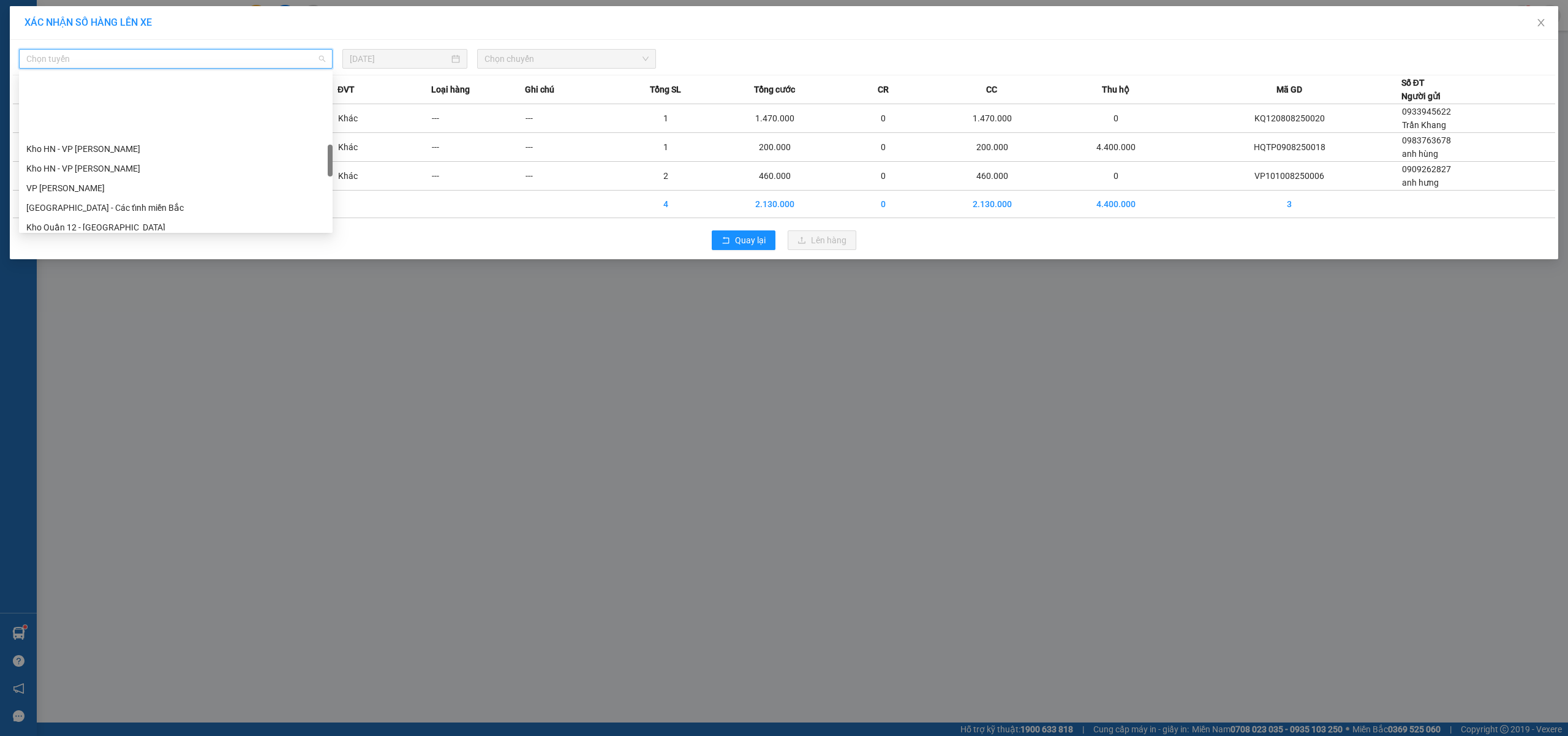
scroll to position [653, 0]
click at [154, 172] on div "[GEOGRAPHIC_DATA] - Nối Tuyến" at bounding box center [175, 175] width 299 height 14
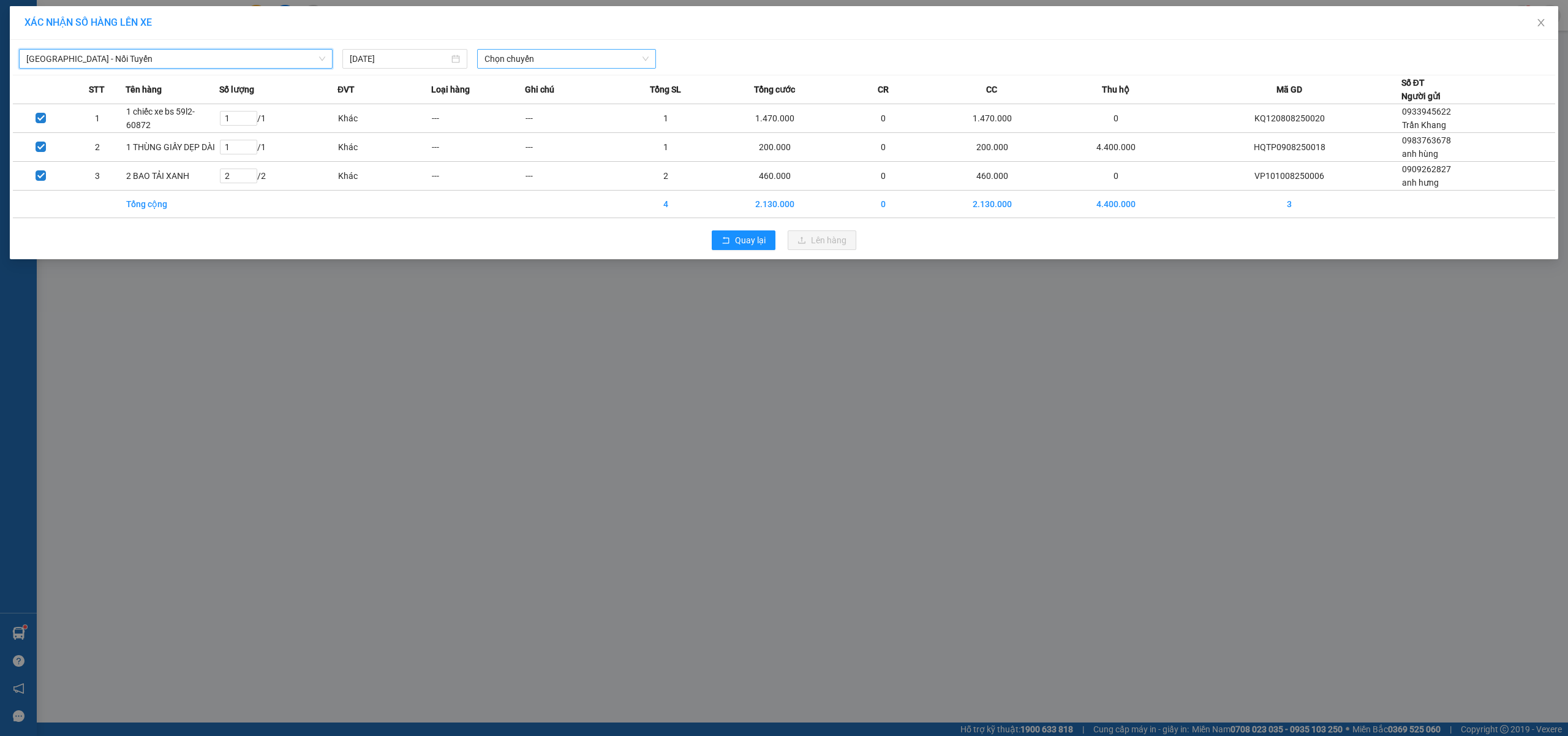
drag, startPoint x: 520, startPoint y: 55, endPoint x: 530, endPoint y: 72, distance: 19.7
click at [522, 54] on span "Chọn chuyến" at bounding box center [567, 59] width 164 height 18
click at [523, 99] on div "12:00 (TC) - 29E-122.44" at bounding box center [532, 103] width 96 height 14
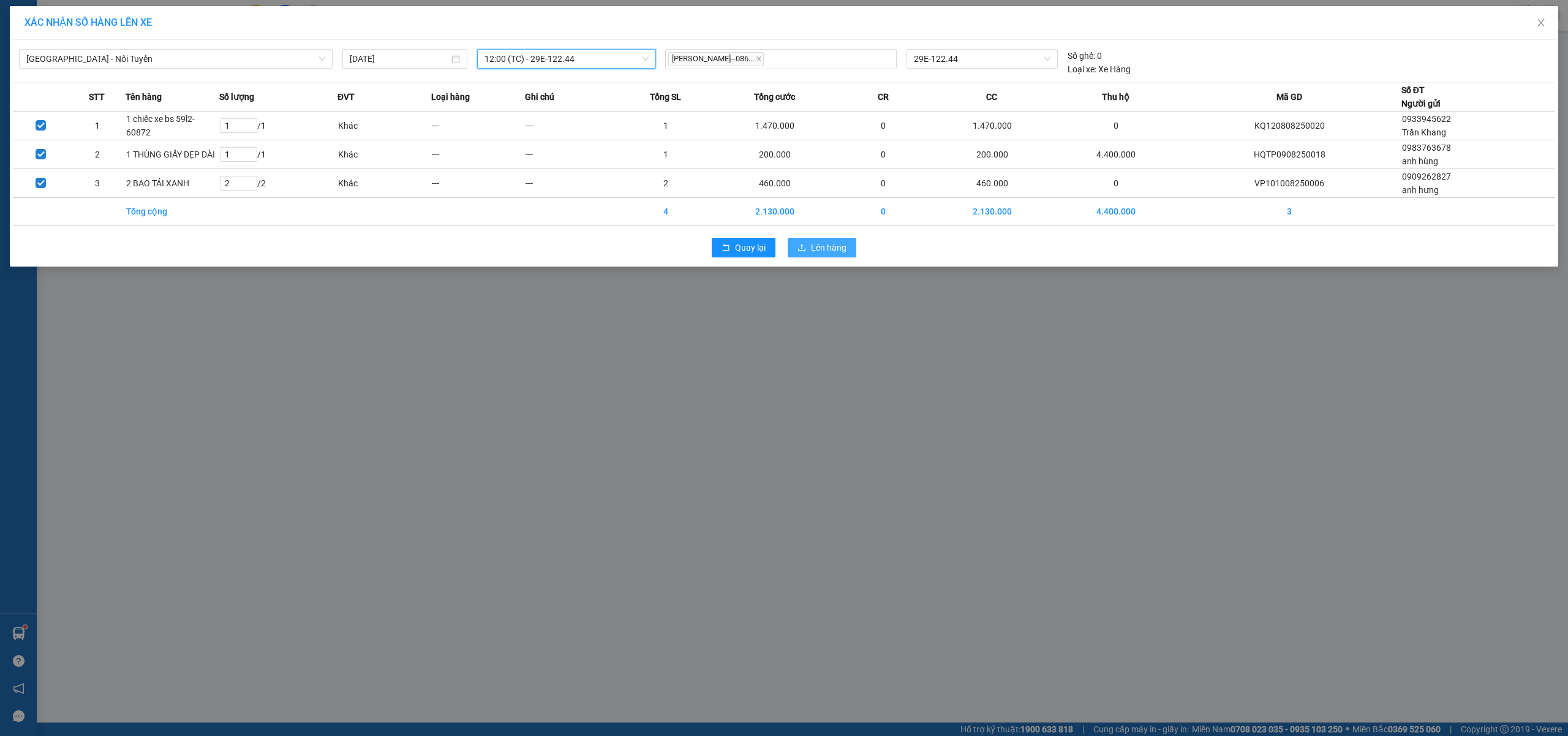
click at [809, 248] on button "Lên hàng" at bounding box center [822, 248] width 68 height 20
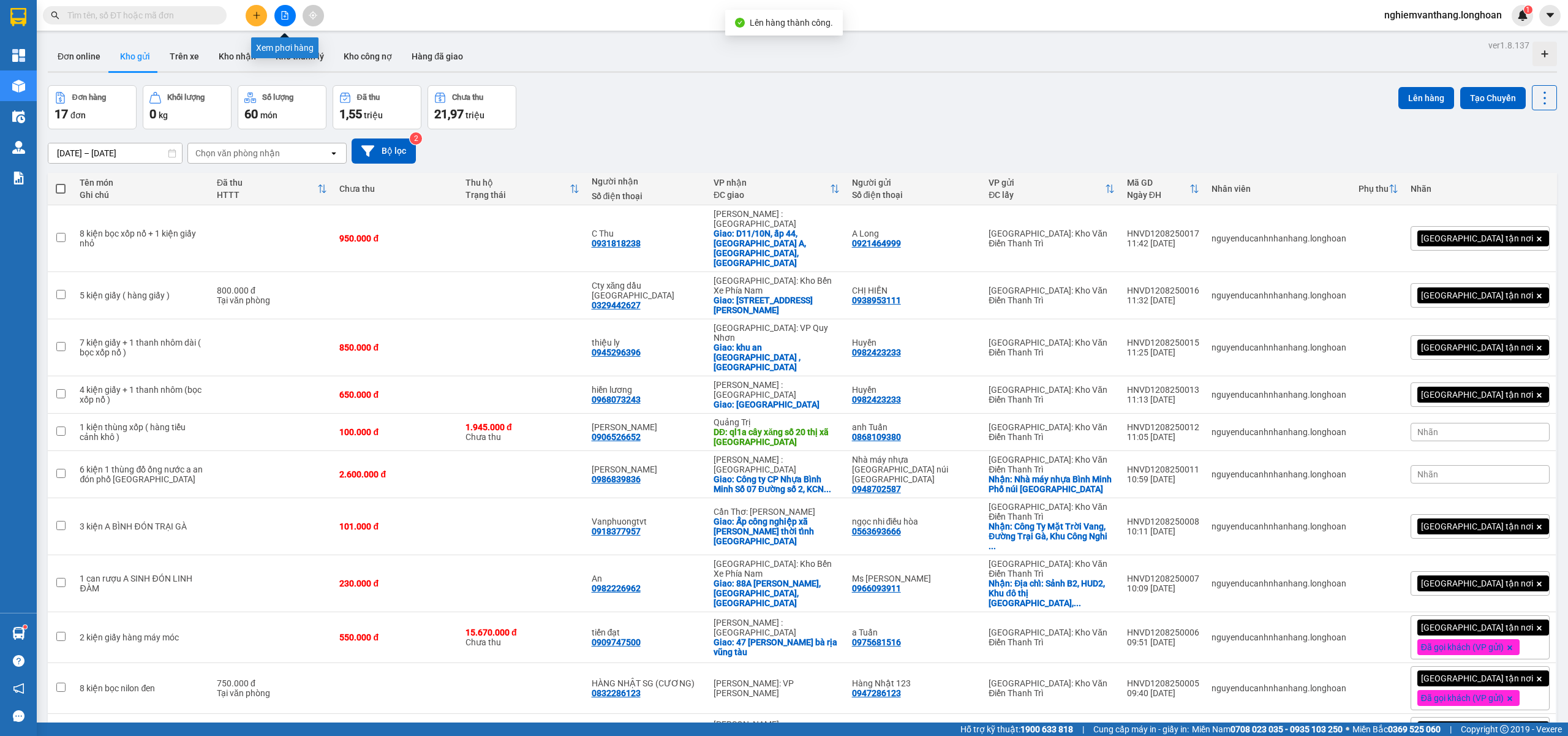
click at [281, 15] on icon "file-add" at bounding box center [285, 15] width 8 height 8
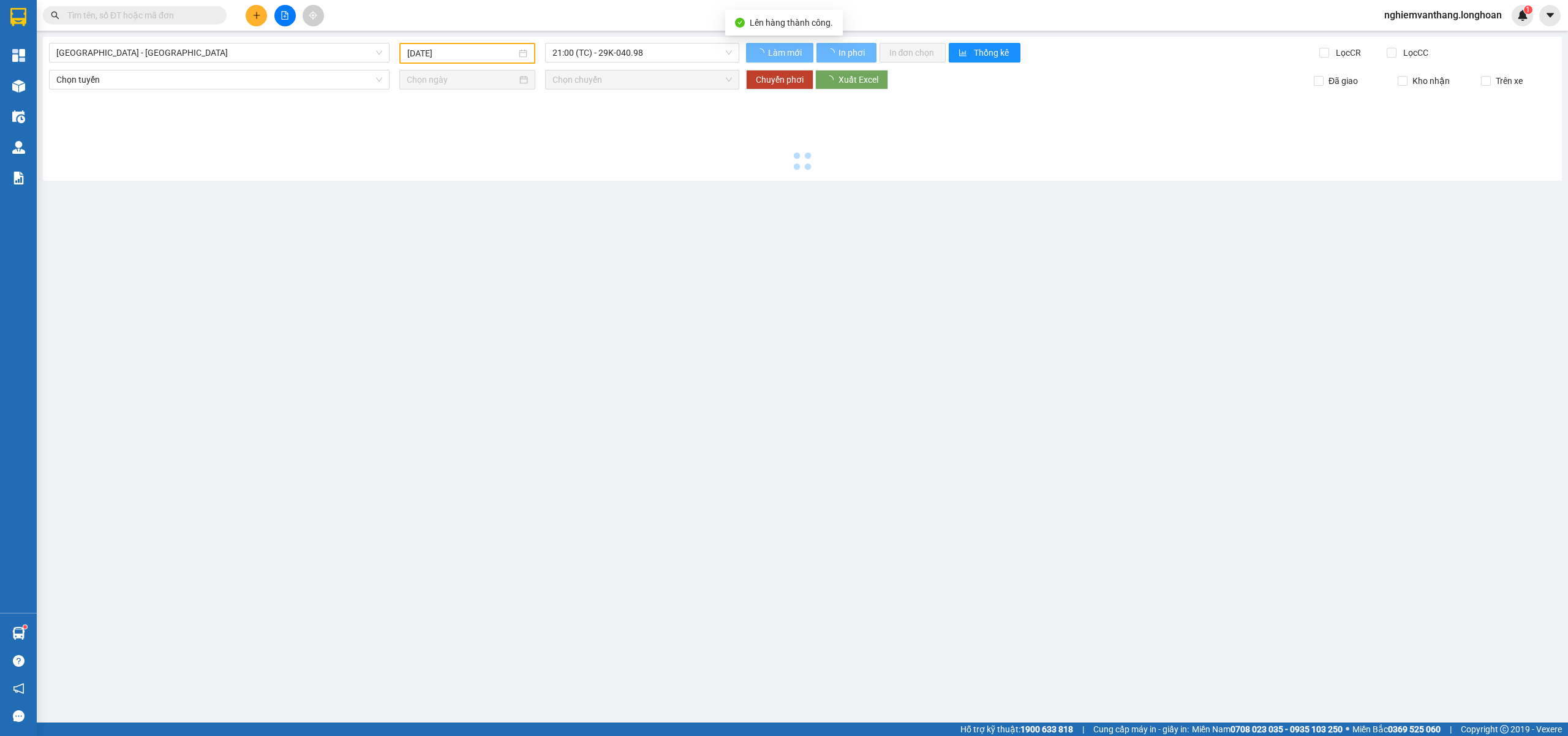
type input "[DATE]"
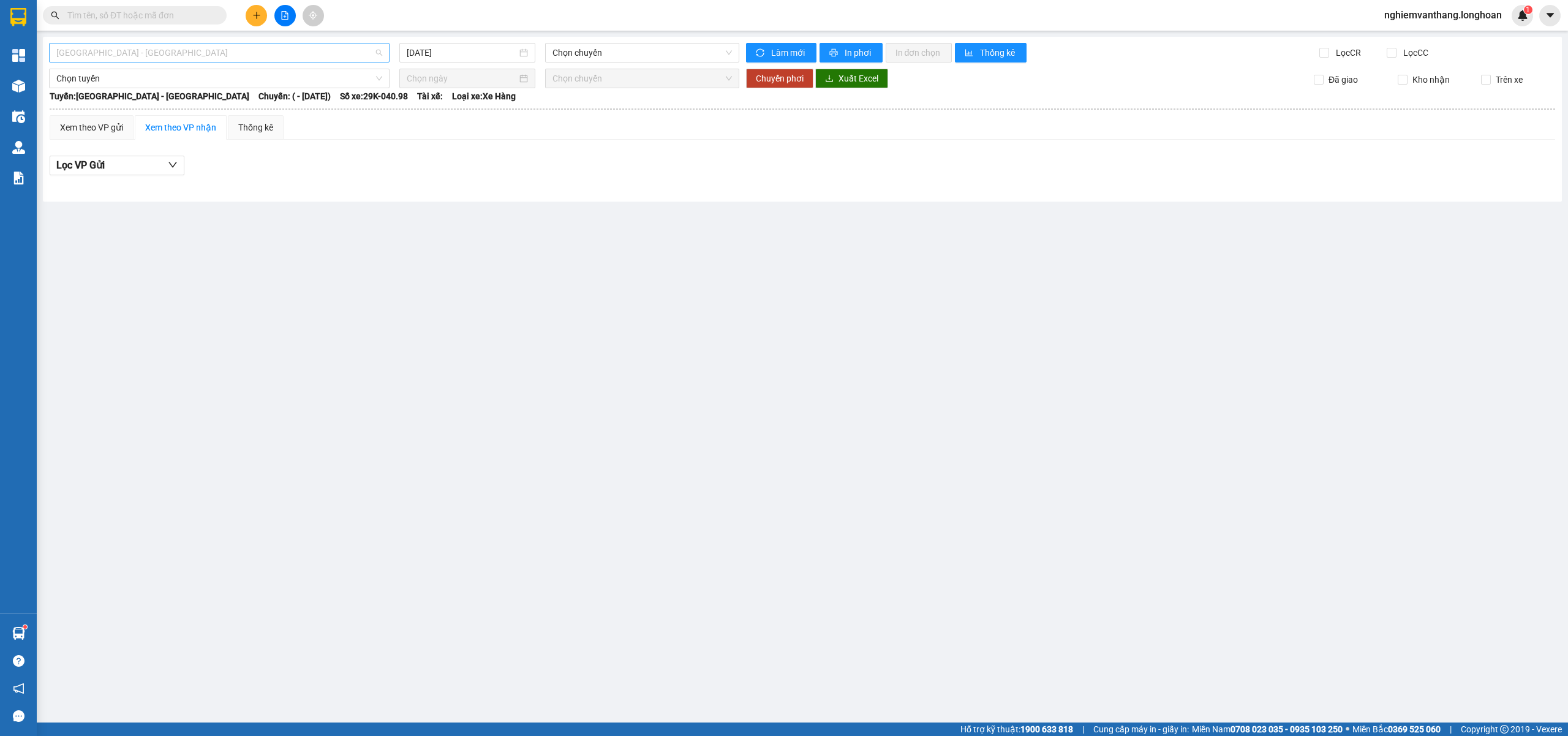
click at [204, 47] on span "[GEOGRAPHIC_DATA] - [GEOGRAPHIC_DATA]" at bounding box center [219, 53] width 326 height 18
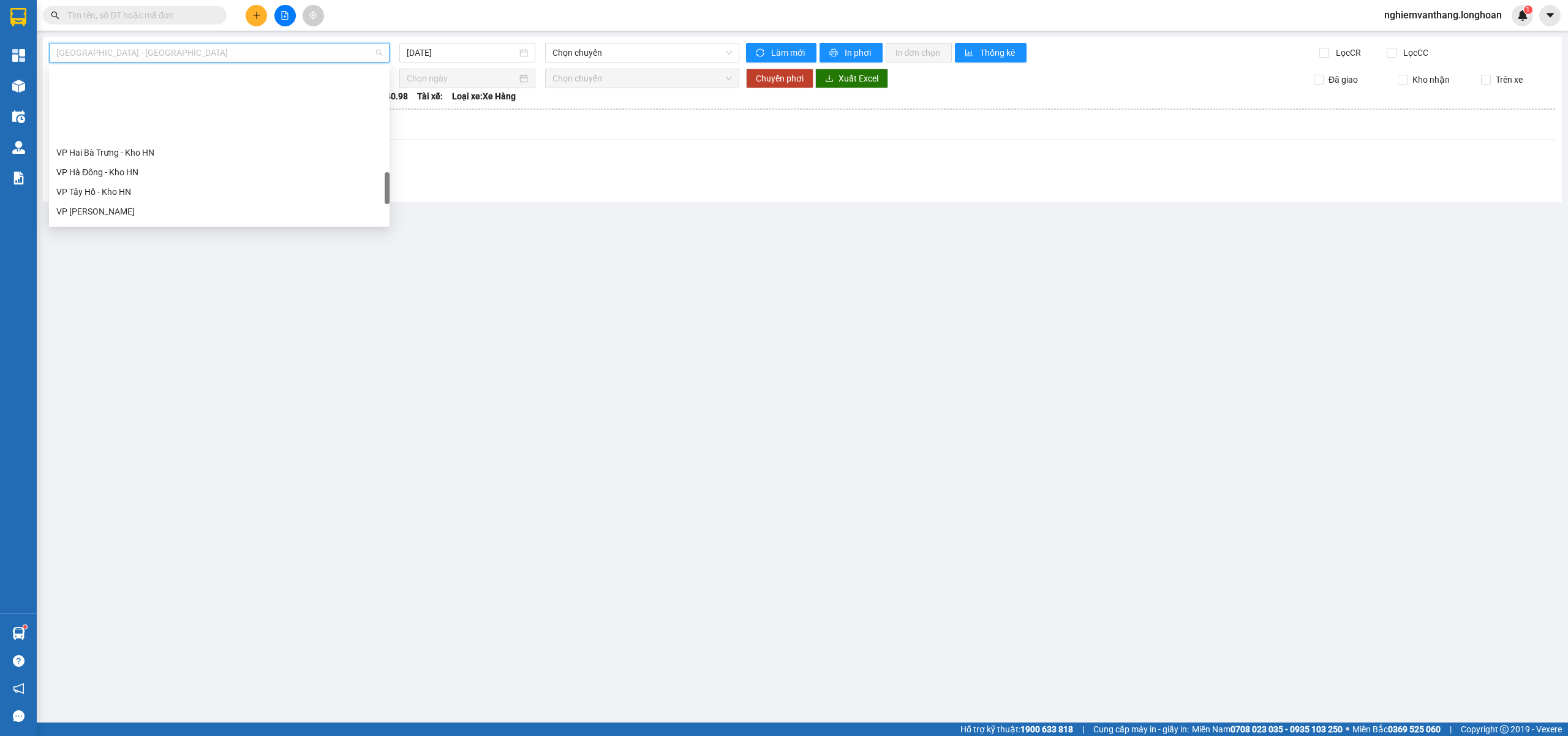
scroll to position [735, 0]
click at [128, 89] on div "[GEOGRAPHIC_DATA] - Nối Tuyến" at bounding box center [219, 87] width 326 height 14
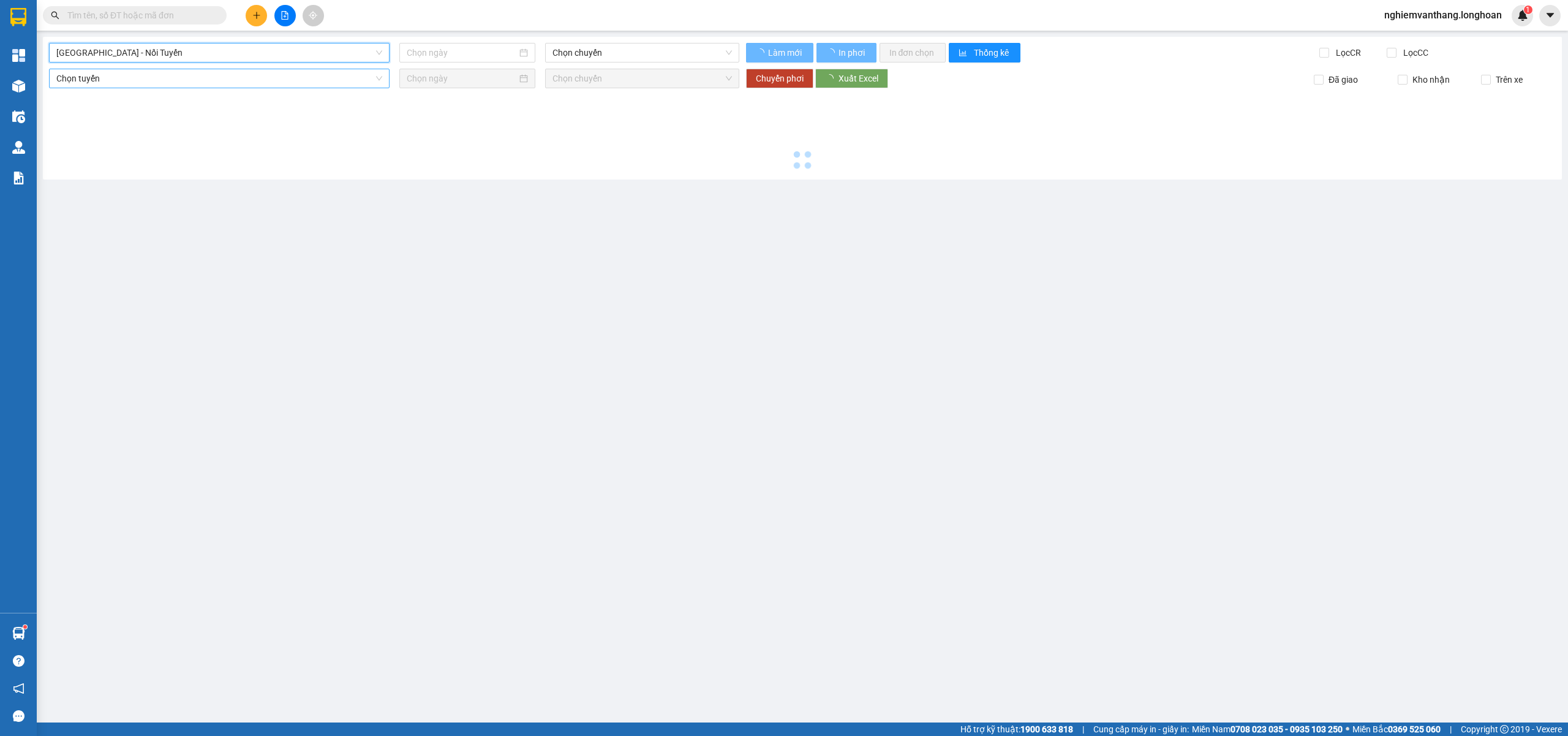
type input "[DATE]"
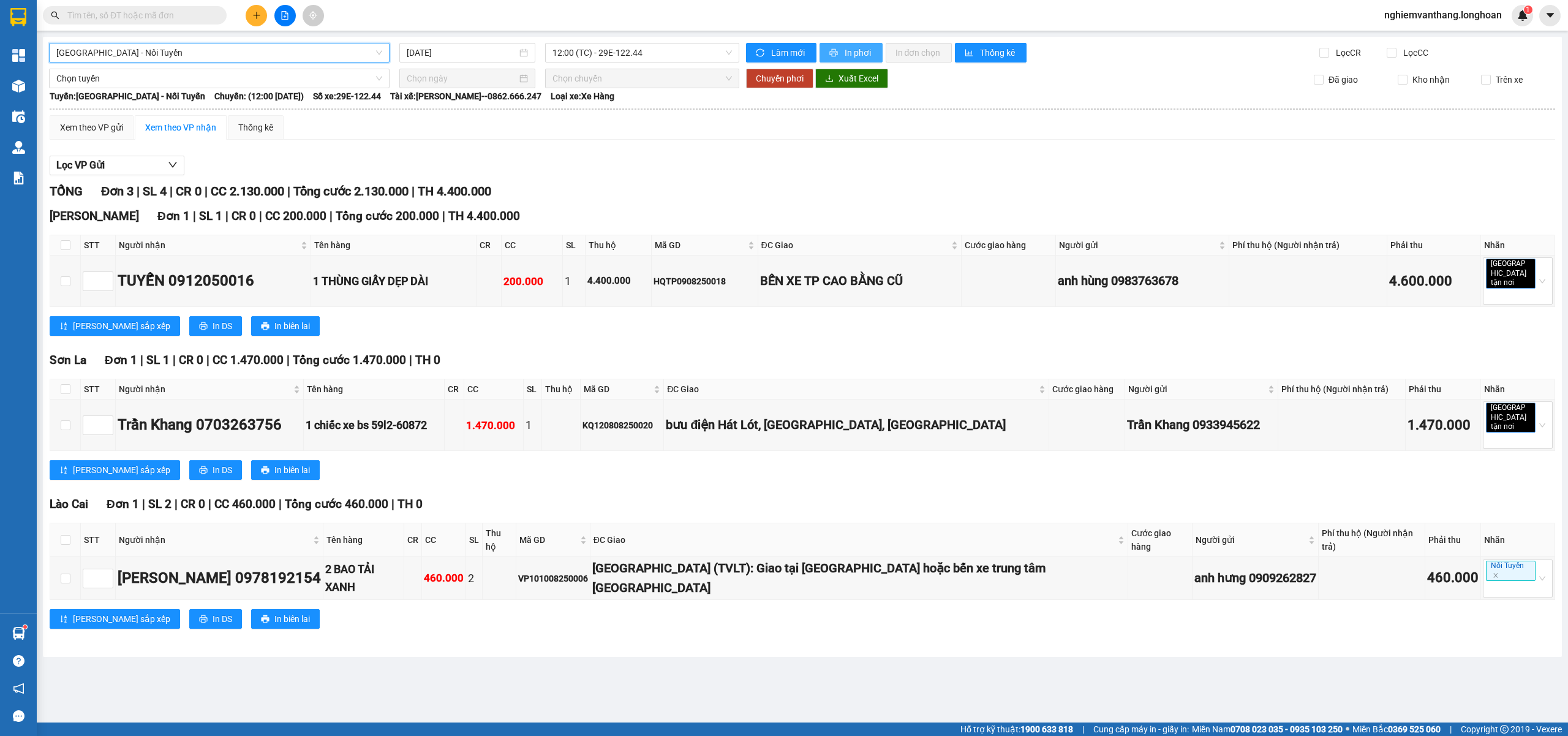
click at [846, 53] on span "In phơi" at bounding box center [858, 53] width 28 height 14
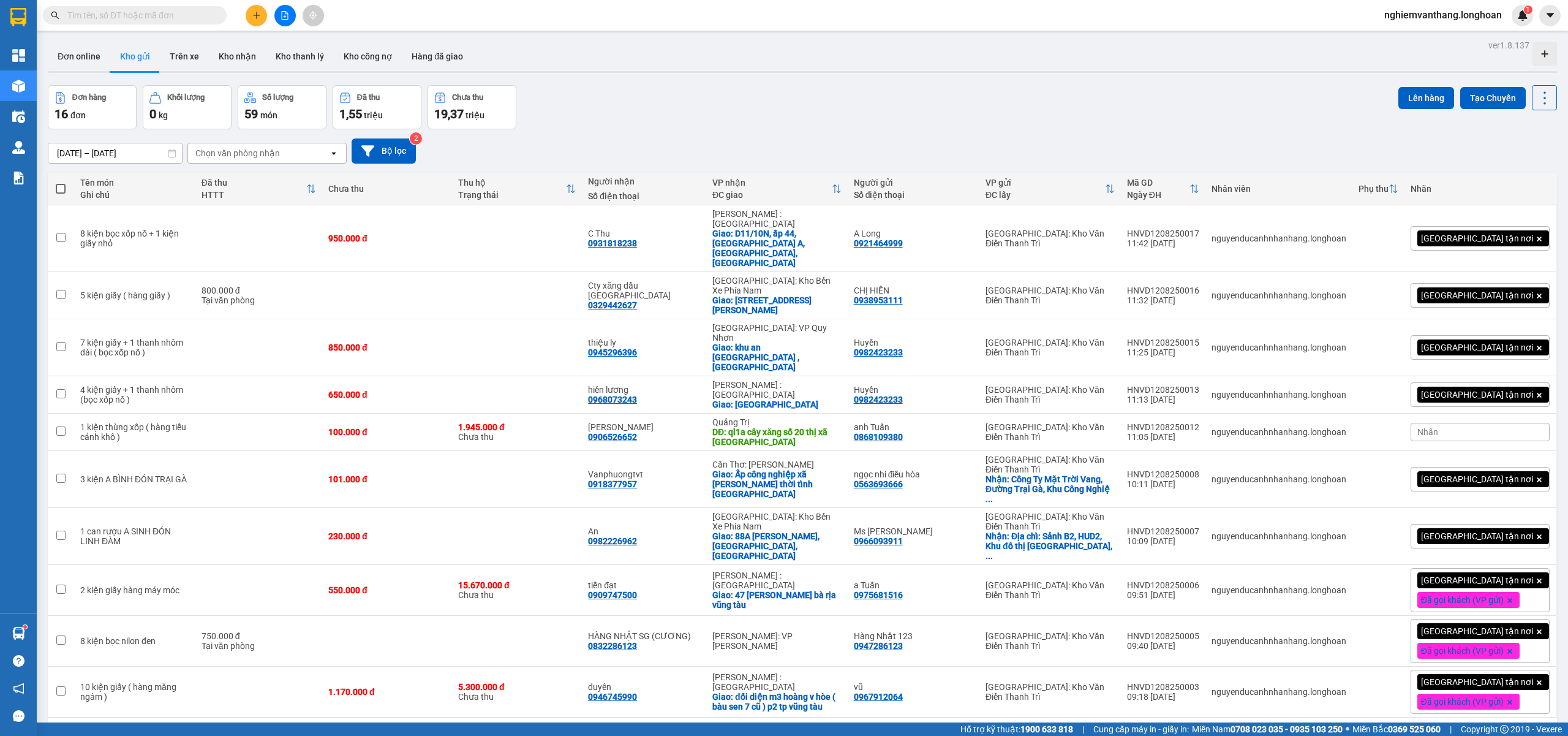
click at [116, 18] on input "text" at bounding box center [139, 15] width 145 height 14
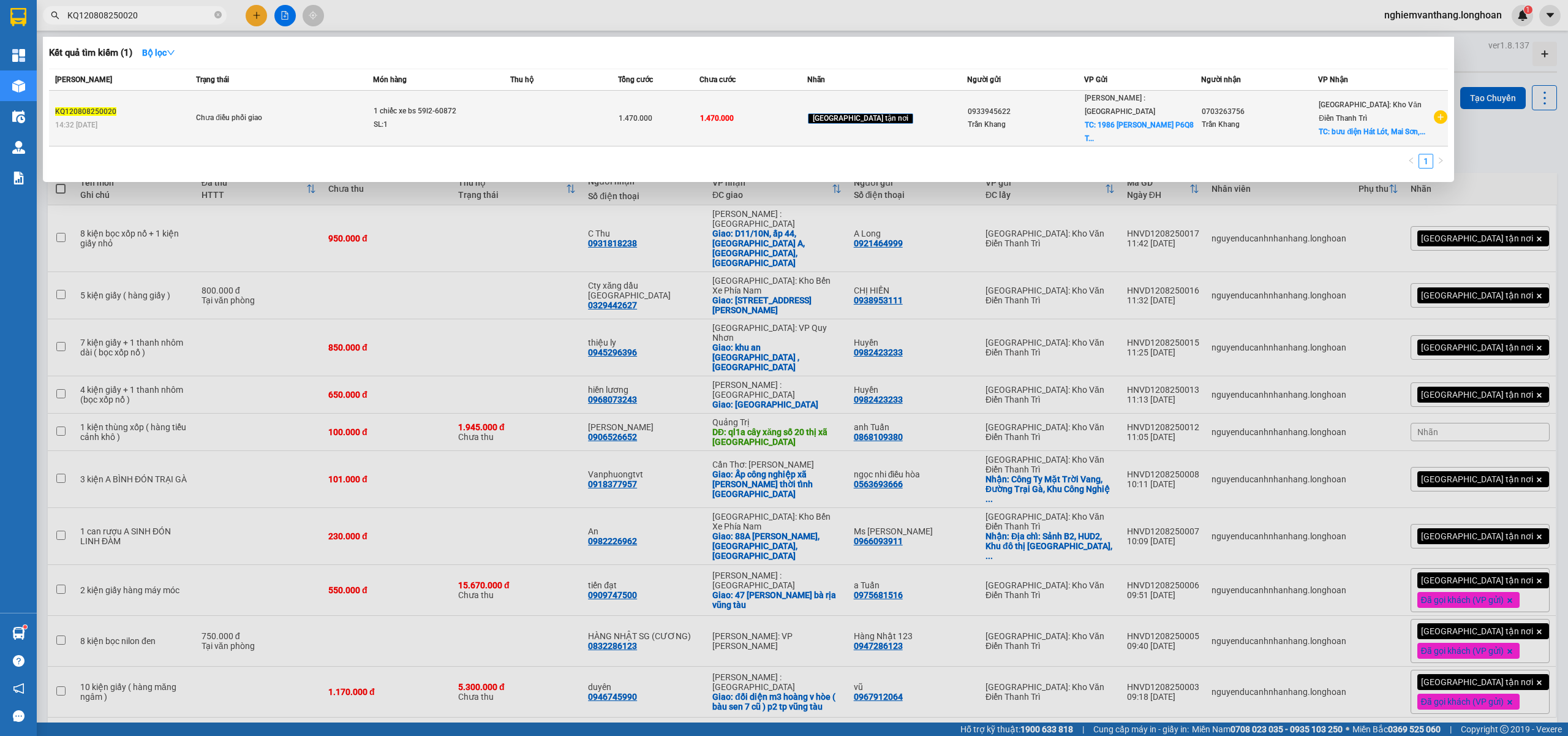
type input "KQ120808250020"
click at [541, 110] on td at bounding box center [564, 119] width 108 height 56
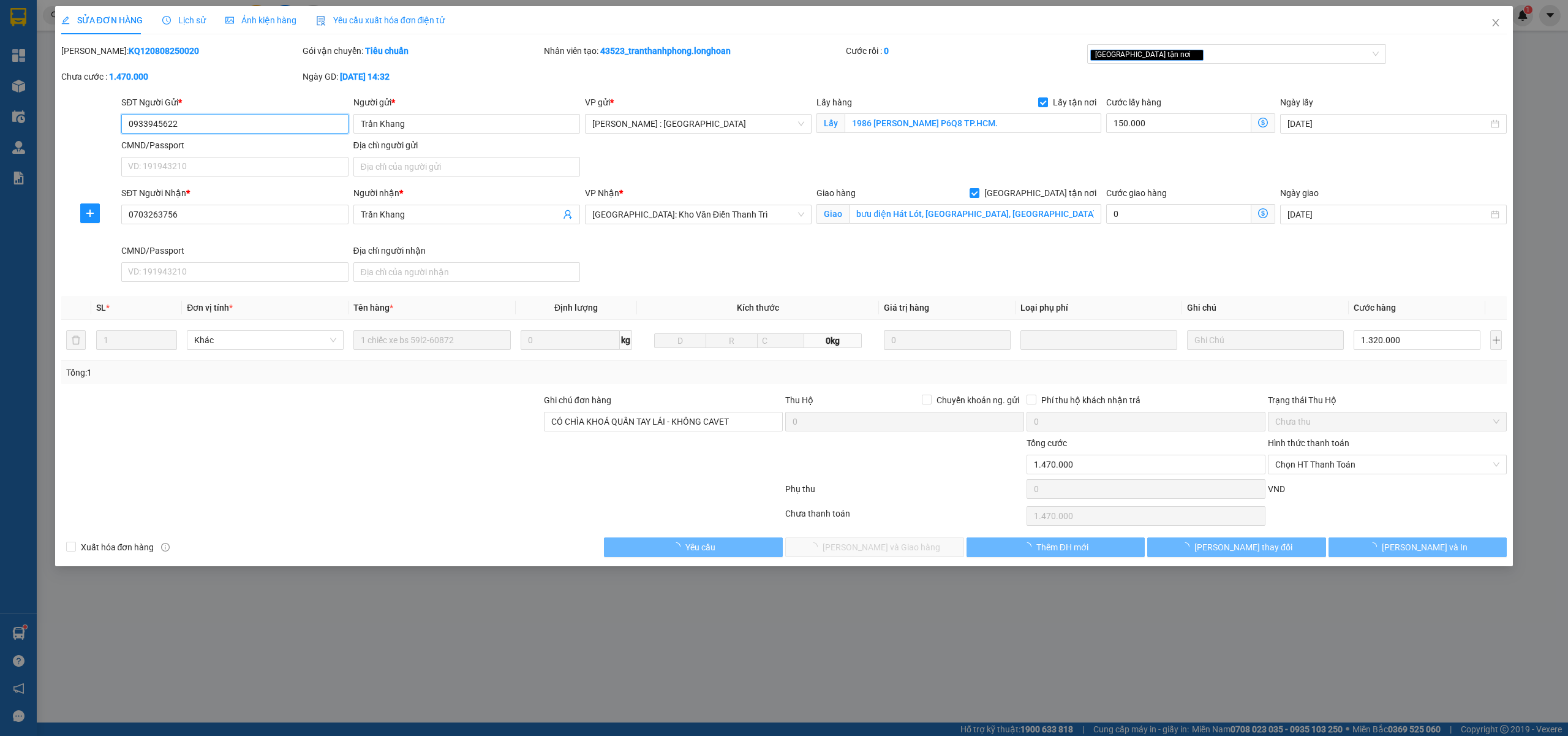
type input "0933945622"
type input "Trần Khang"
checkbox input "true"
type input "1986 Phạm Thế Hiển P6Q8 TP.HCM."
type input "0703263756"
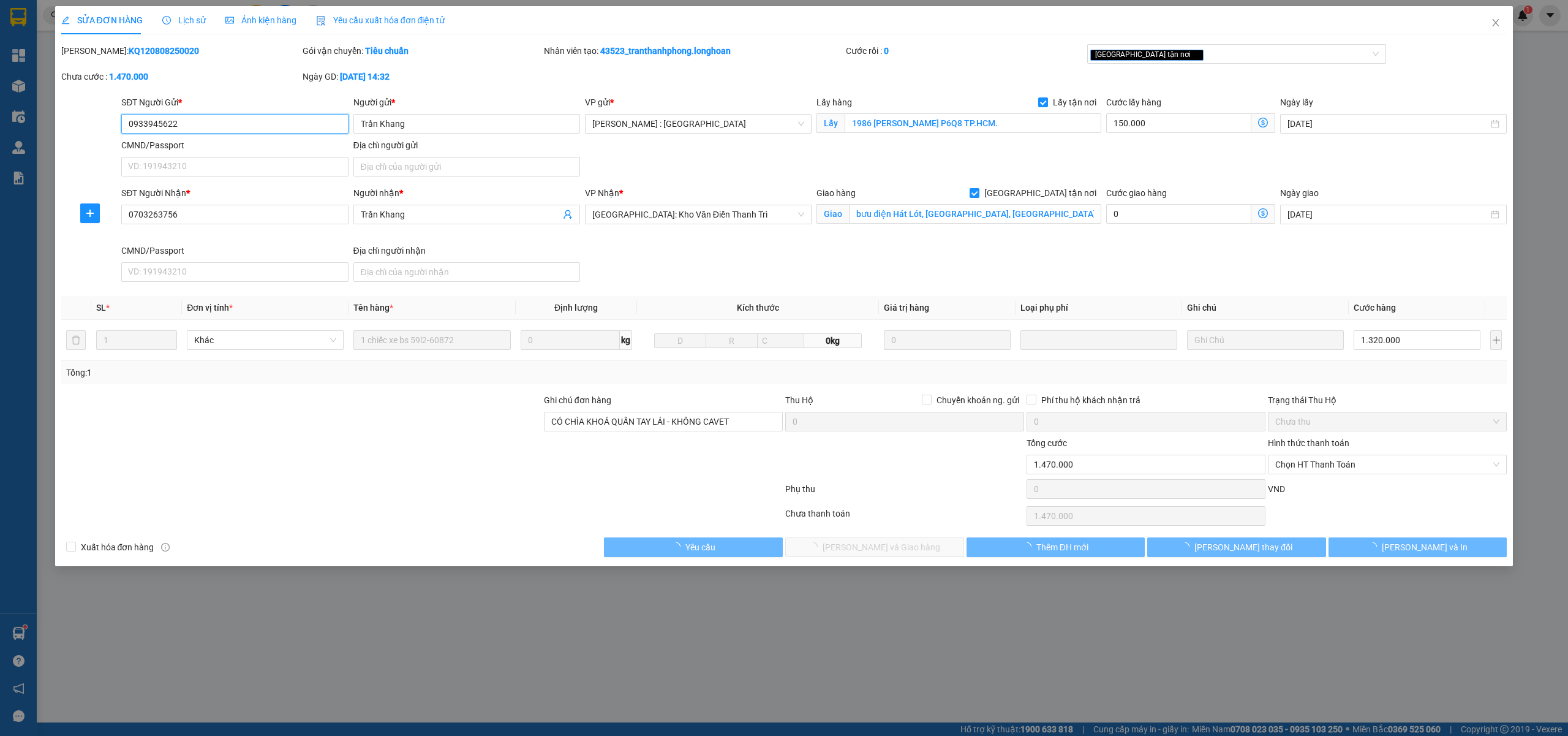
type input "Trần Khang"
checkbox input "true"
type input "bưu điện Hát Lót, [GEOGRAPHIC_DATA], [GEOGRAPHIC_DATA]"
type input "CÓ CHÌA KHOÁ QUẤN TAY LÁI - KHÔNG CAVET"
type input "1.470.000"
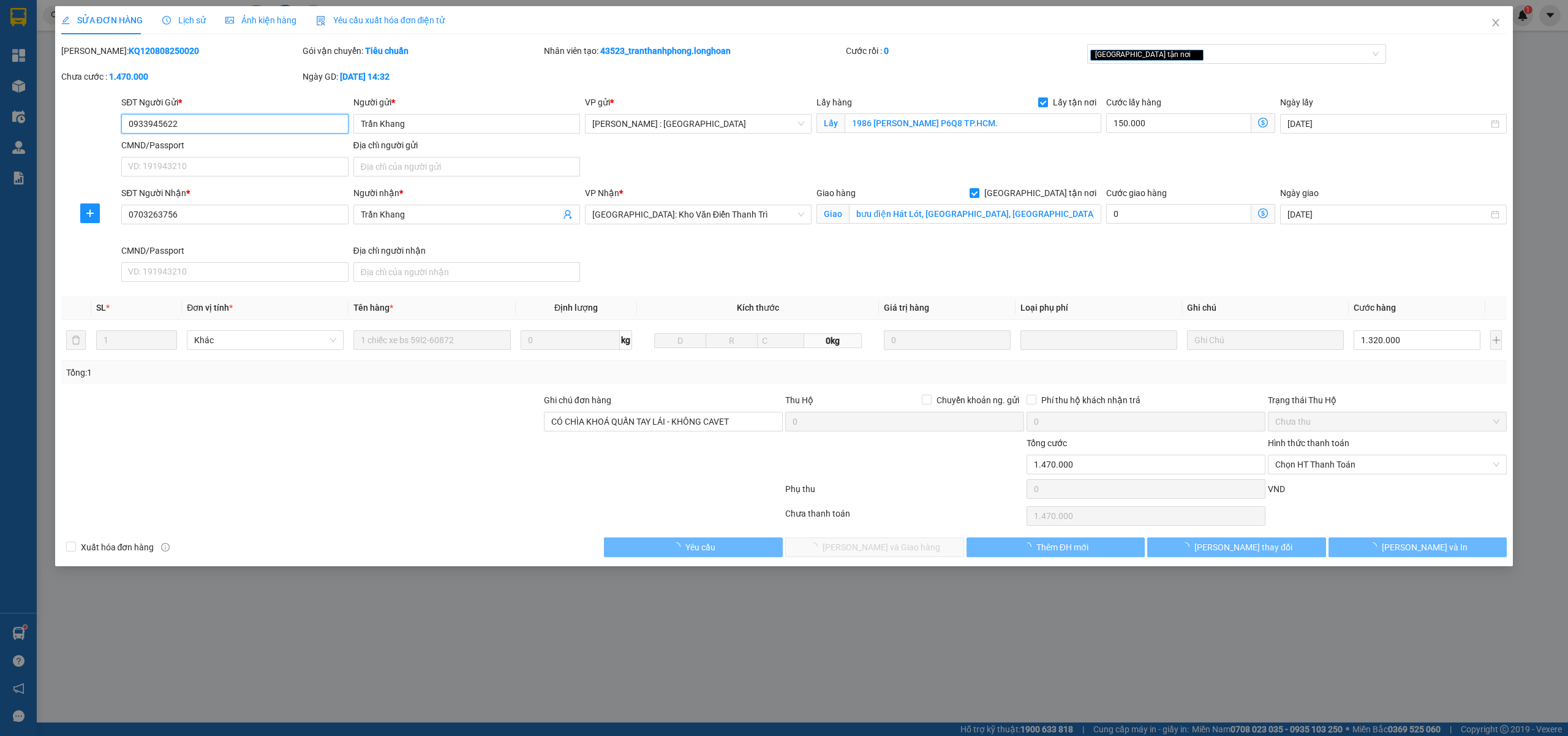
type input "1.470.000"
click at [84, 213] on span "plus" at bounding box center [90, 213] width 18 height 10
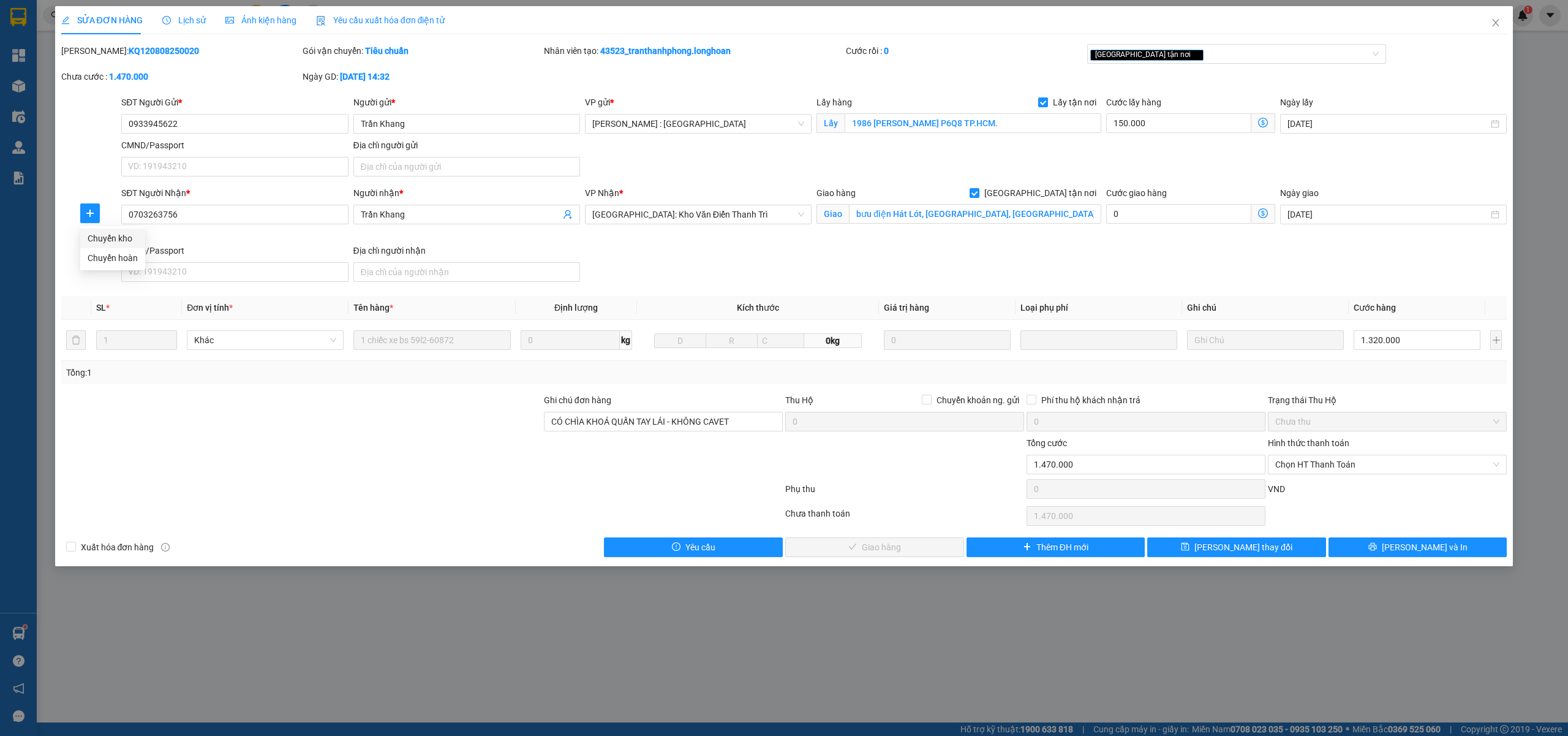
drag, startPoint x: 111, startPoint y: 243, endPoint x: 147, endPoint y: 243, distance: 36.0
click at [111, 244] on span "Chuyển kho" at bounding box center [112, 238] width 50 height 14
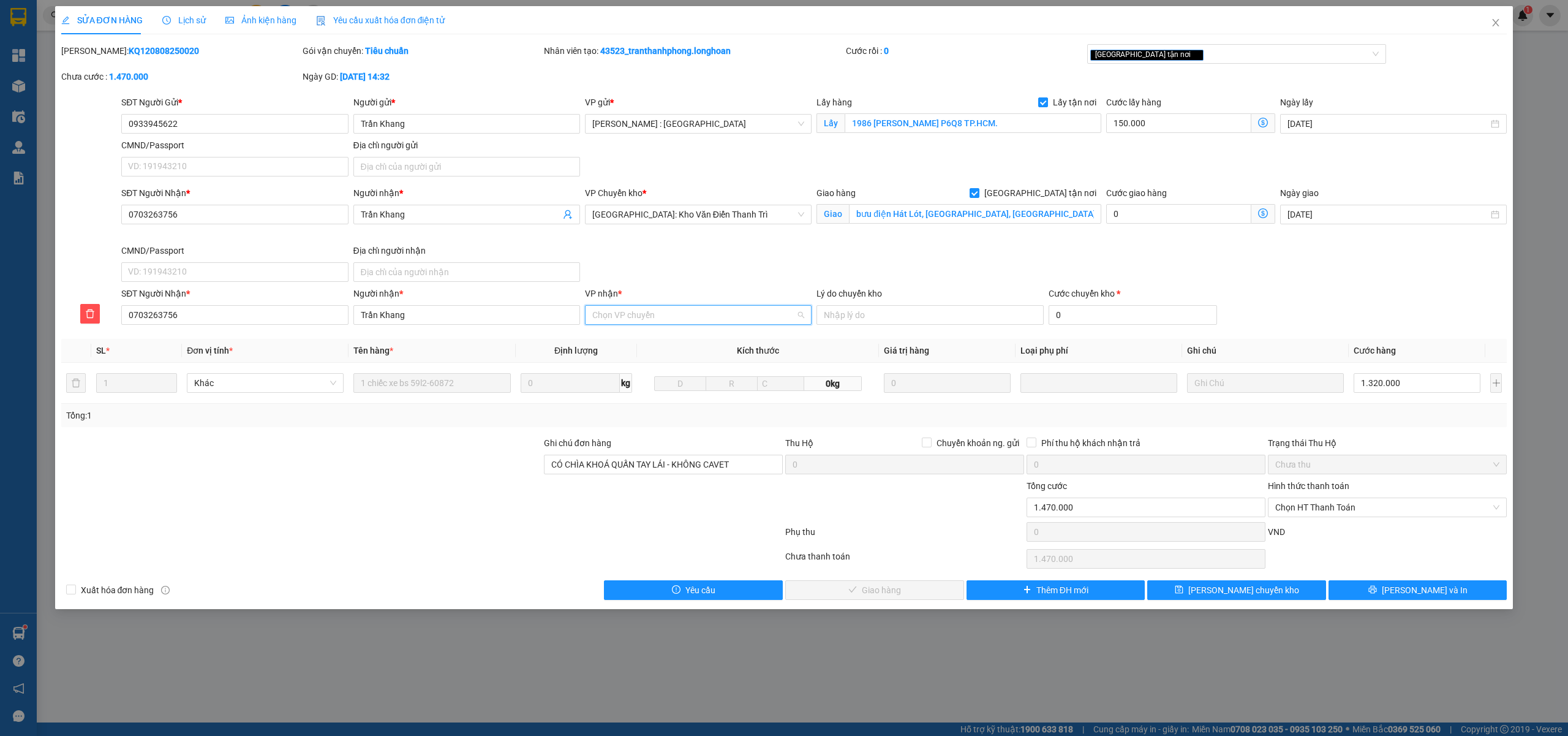
click at [664, 312] on input "VP nhận *" at bounding box center [693, 315] width 203 height 18
type input "Sơn L"
click at [620, 345] on div "Sơn La" at bounding box center [697, 341] width 212 height 14
click at [1277, 589] on button "Lưu chuyển kho" at bounding box center [1237, 590] width 179 height 20
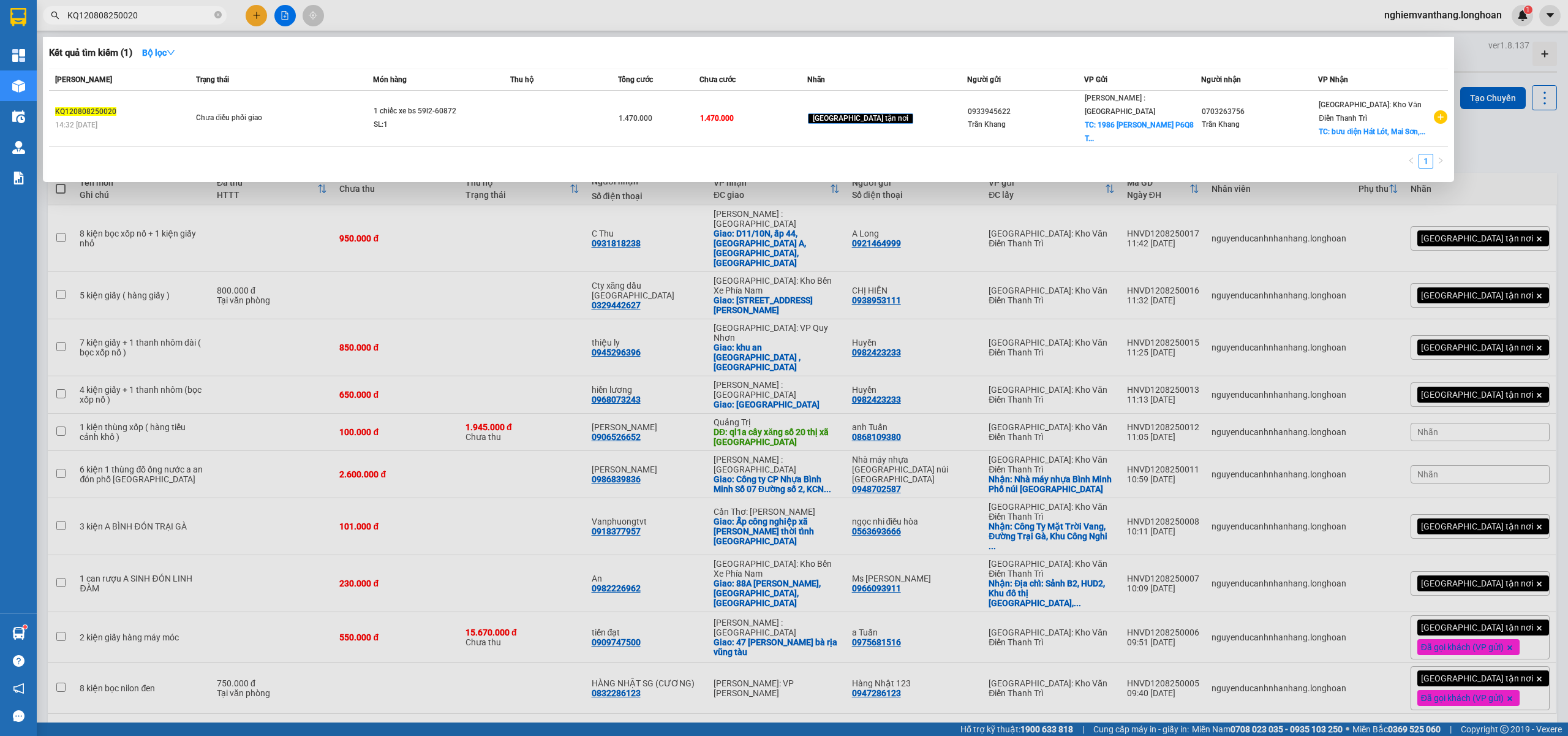
click at [110, 16] on input "KQ120808250020" at bounding box center [139, 15] width 145 height 14
paste input "HQTP0908250018"
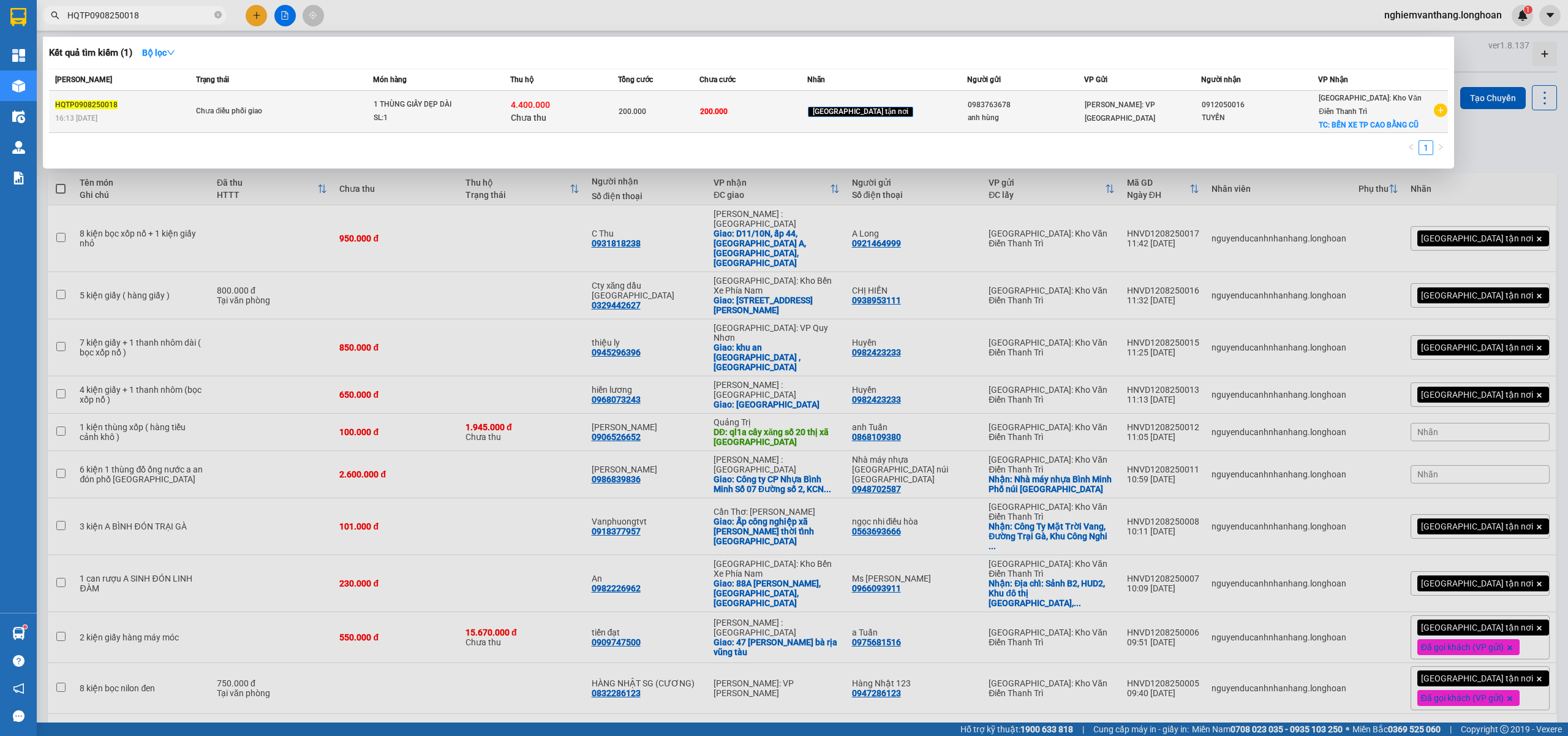
type input "HQTP0908250018"
click at [510, 104] on span "1 THÙNG GIẤY DẸP DÀI SL: 1" at bounding box center [441, 111] width 136 height 26
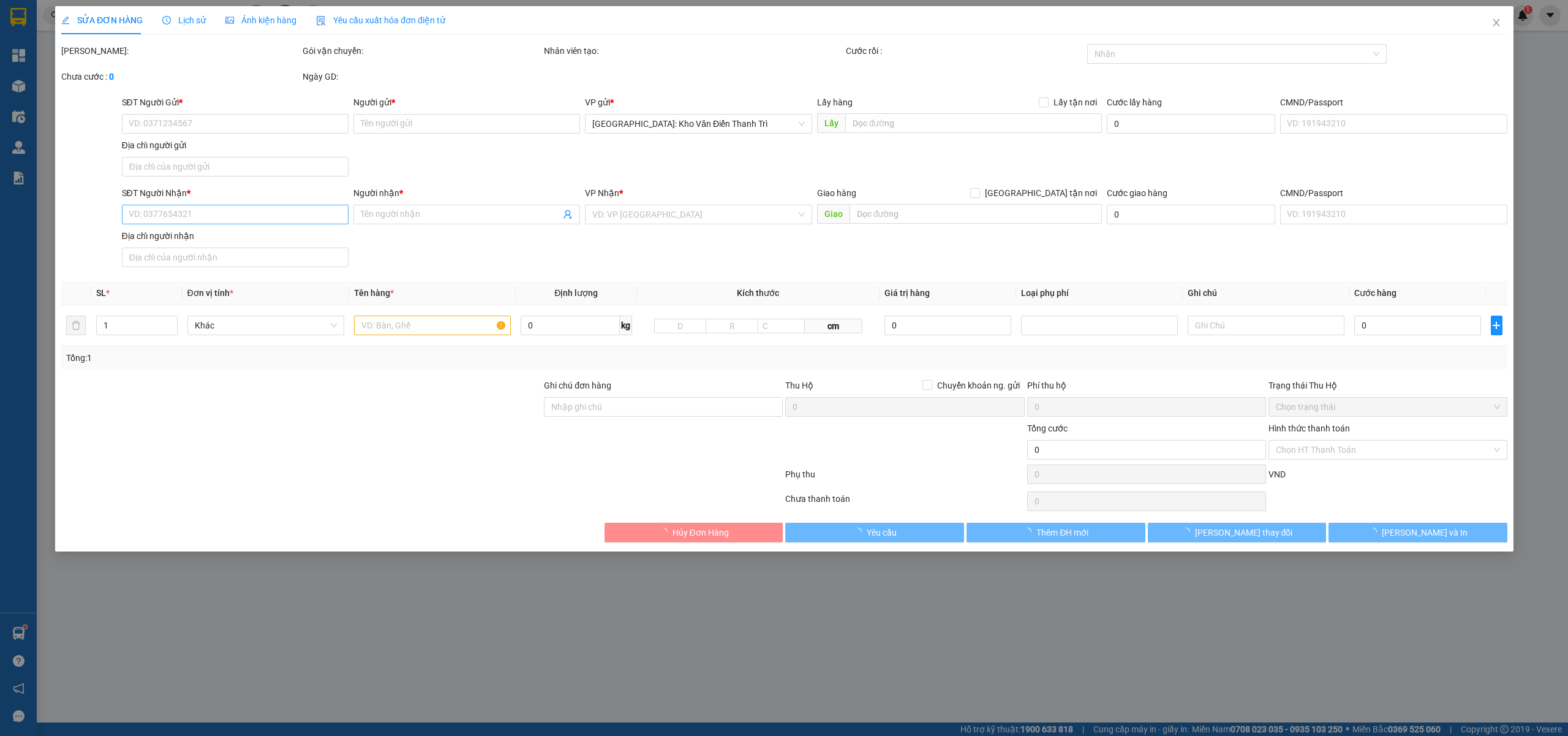
type input "0983763678"
type input "anh hùng"
type input "0912050016"
type input "TUYẾN"
checkbox input "true"
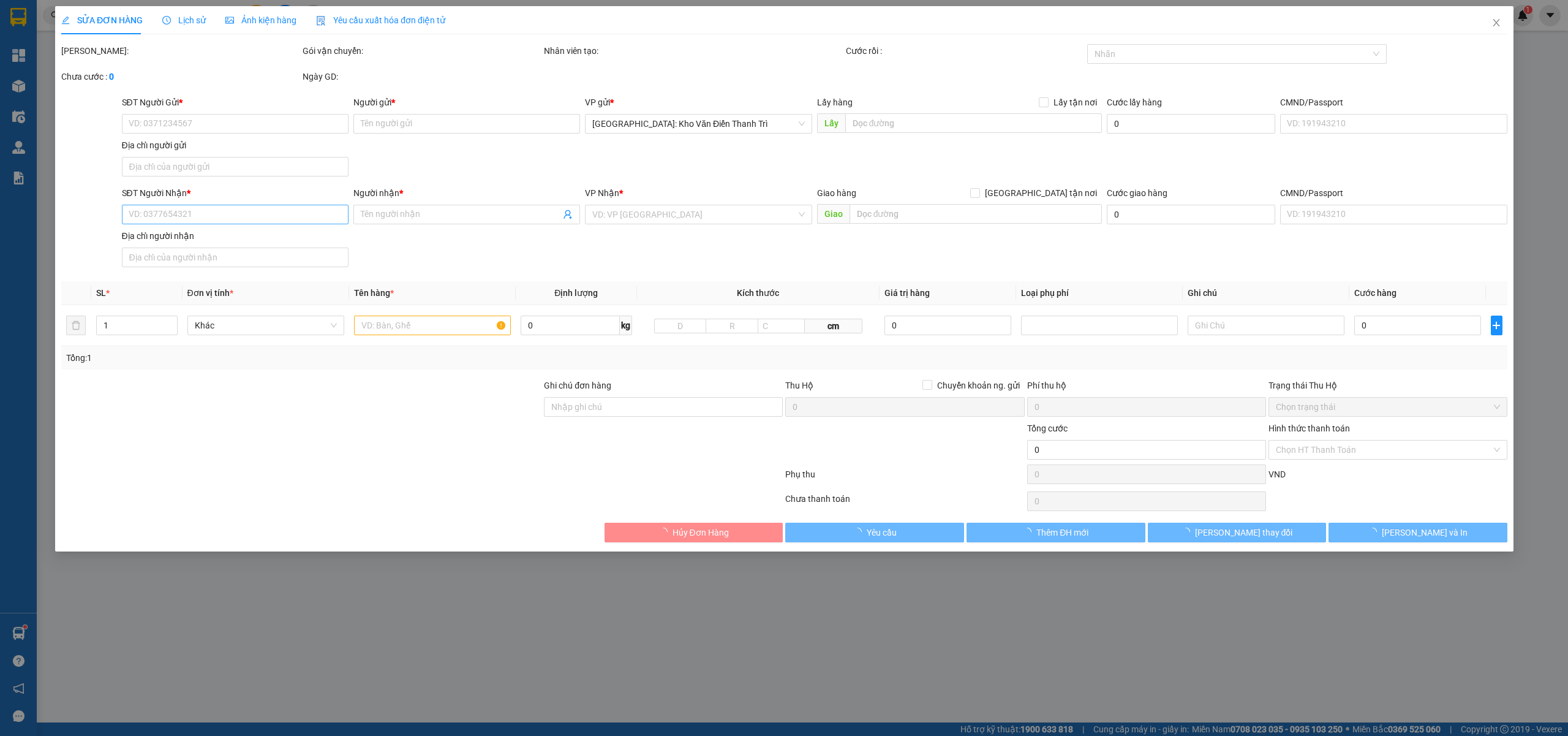
type input "BẾN XE TP CAO BẰNG CŨ"
type input "200.000"
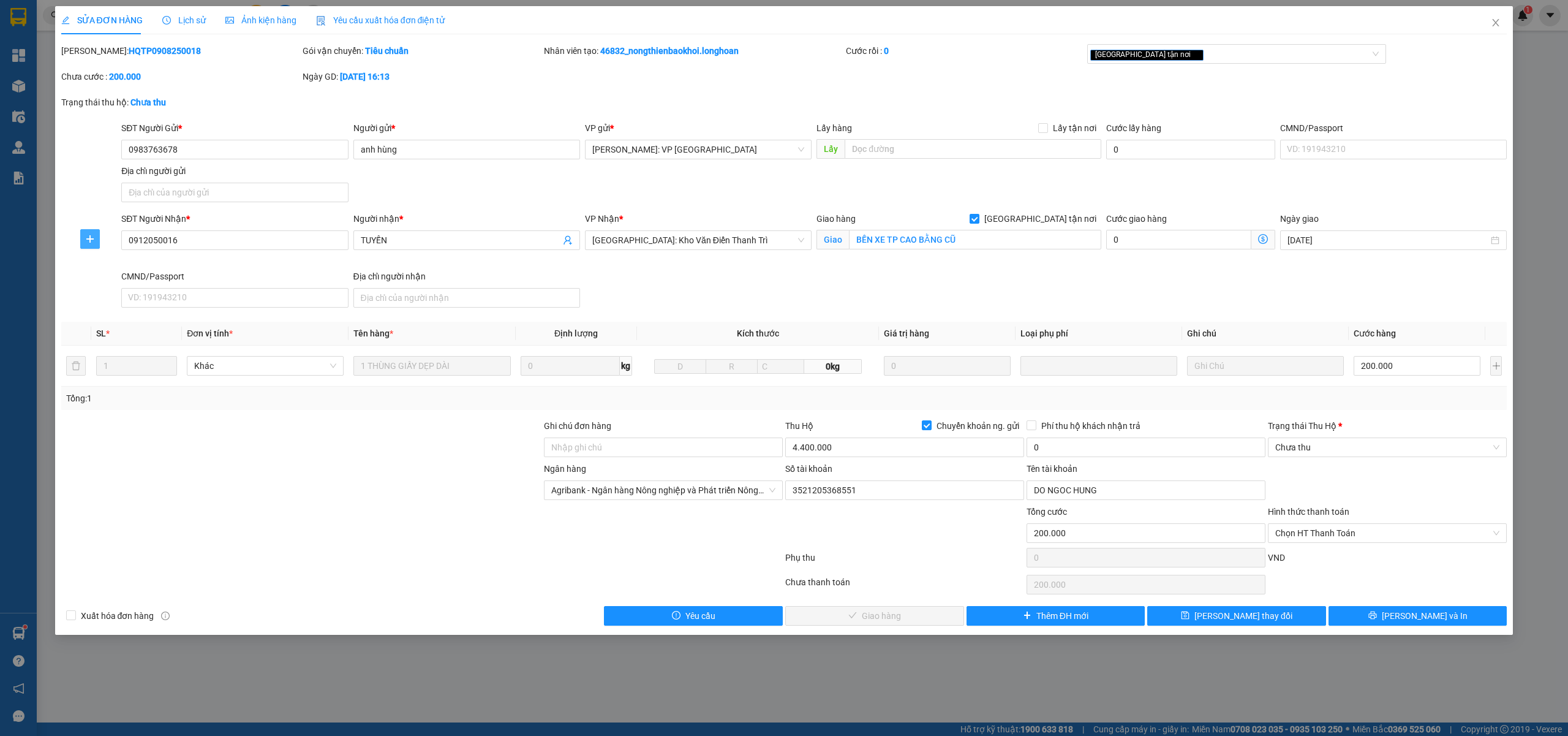
click at [89, 234] on icon "plus" at bounding box center [90, 238] width 10 height 10
drag, startPoint x: 106, startPoint y: 263, endPoint x: 113, endPoint y: 262, distance: 7.1
click at [106, 262] on span "Chuyển kho" at bounding box center [112, 264] width 50 height 14
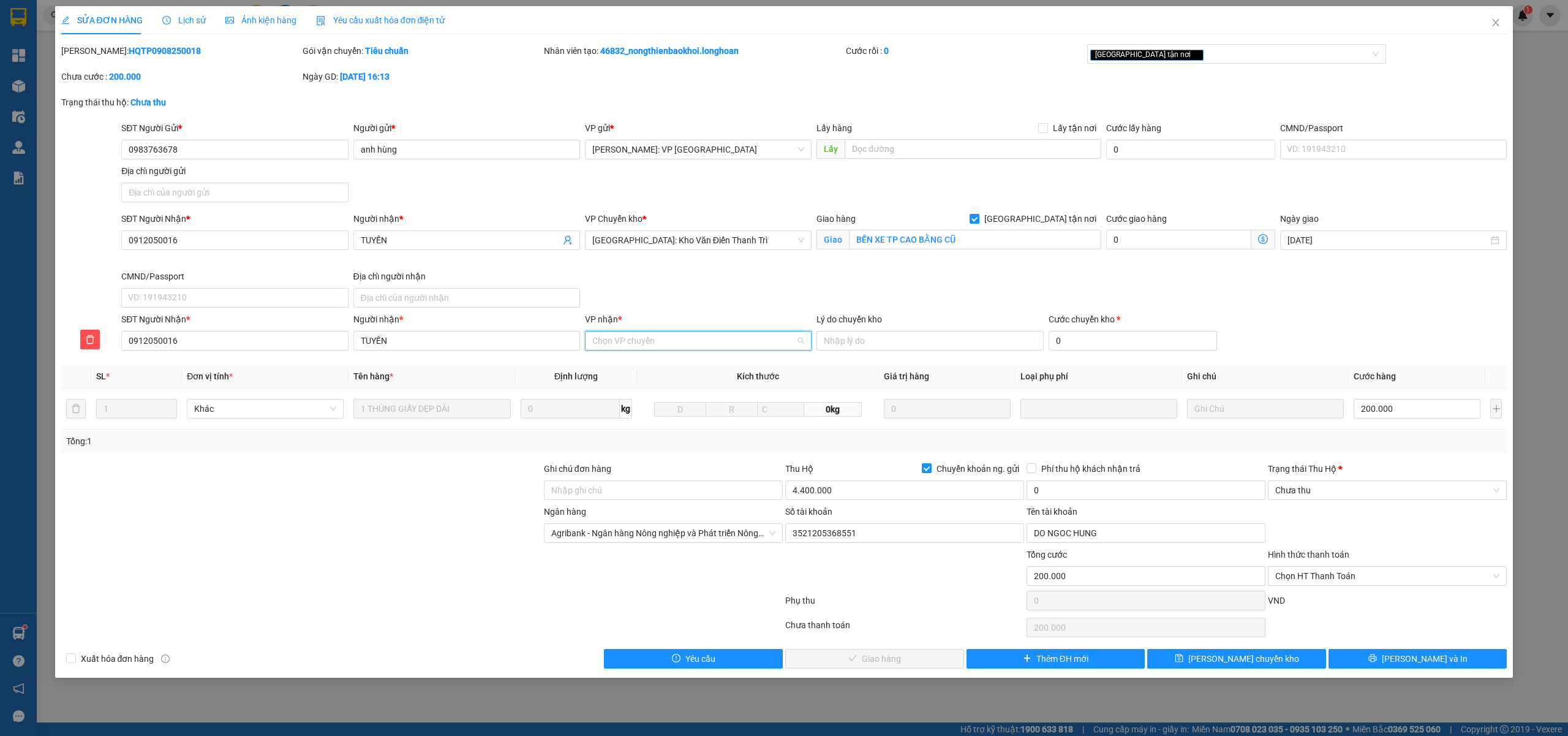
click at [644, 335] on input "VP nhận *" at bounding box center [693, 341] width 203 height 18
type input "Cao"
click at [628, 368] on div "[PERSON_NAME]" at bounding box center [697, 367] width 212 height 14
click at [1227, 664] on span "Lưu chuyển kho" at bounding box center [1244, 658] width 111 height 14
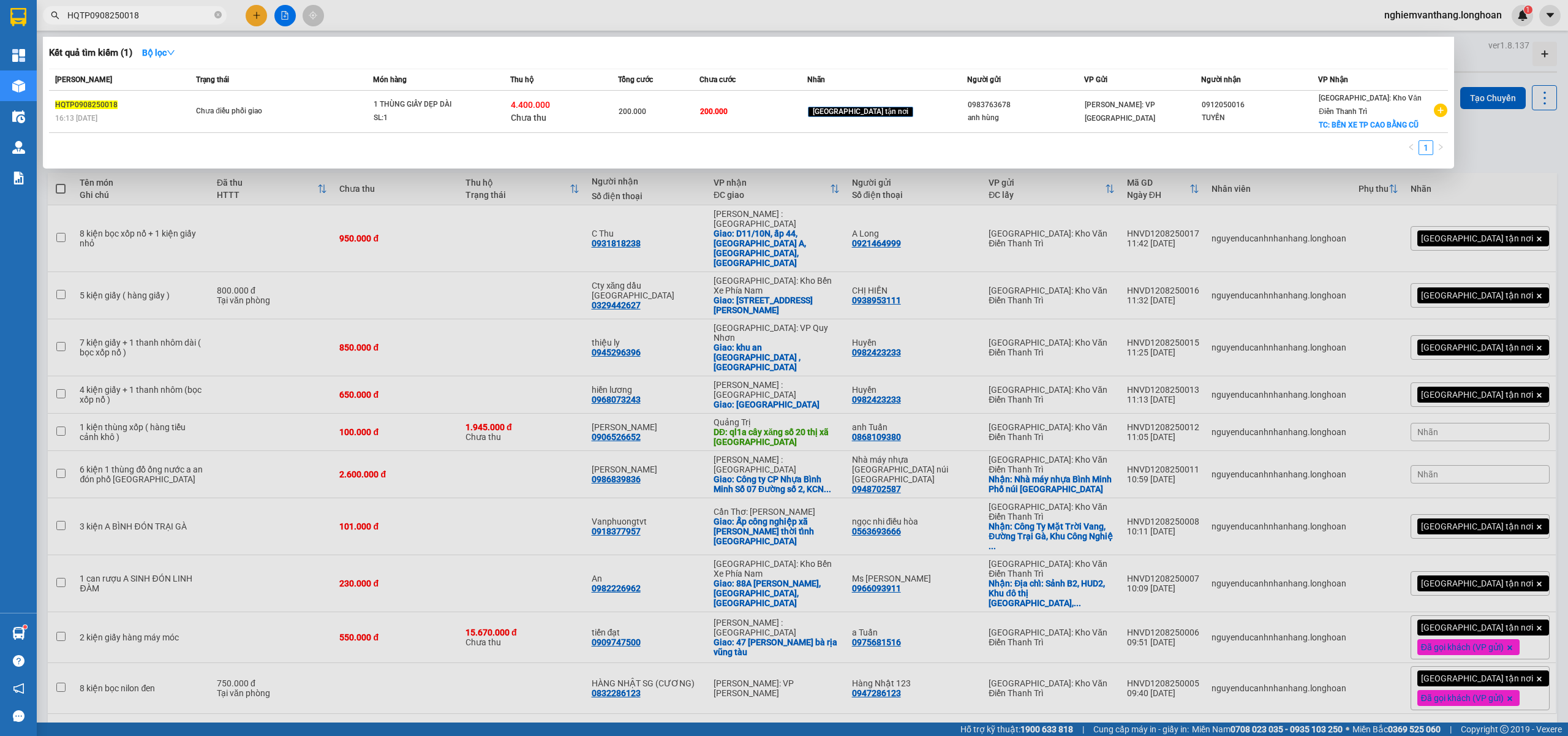
click at [135, 13] on input "HQTP0908250018" at bounding box center [139, 15] width 145 height 14
paste input "VP101008250006"
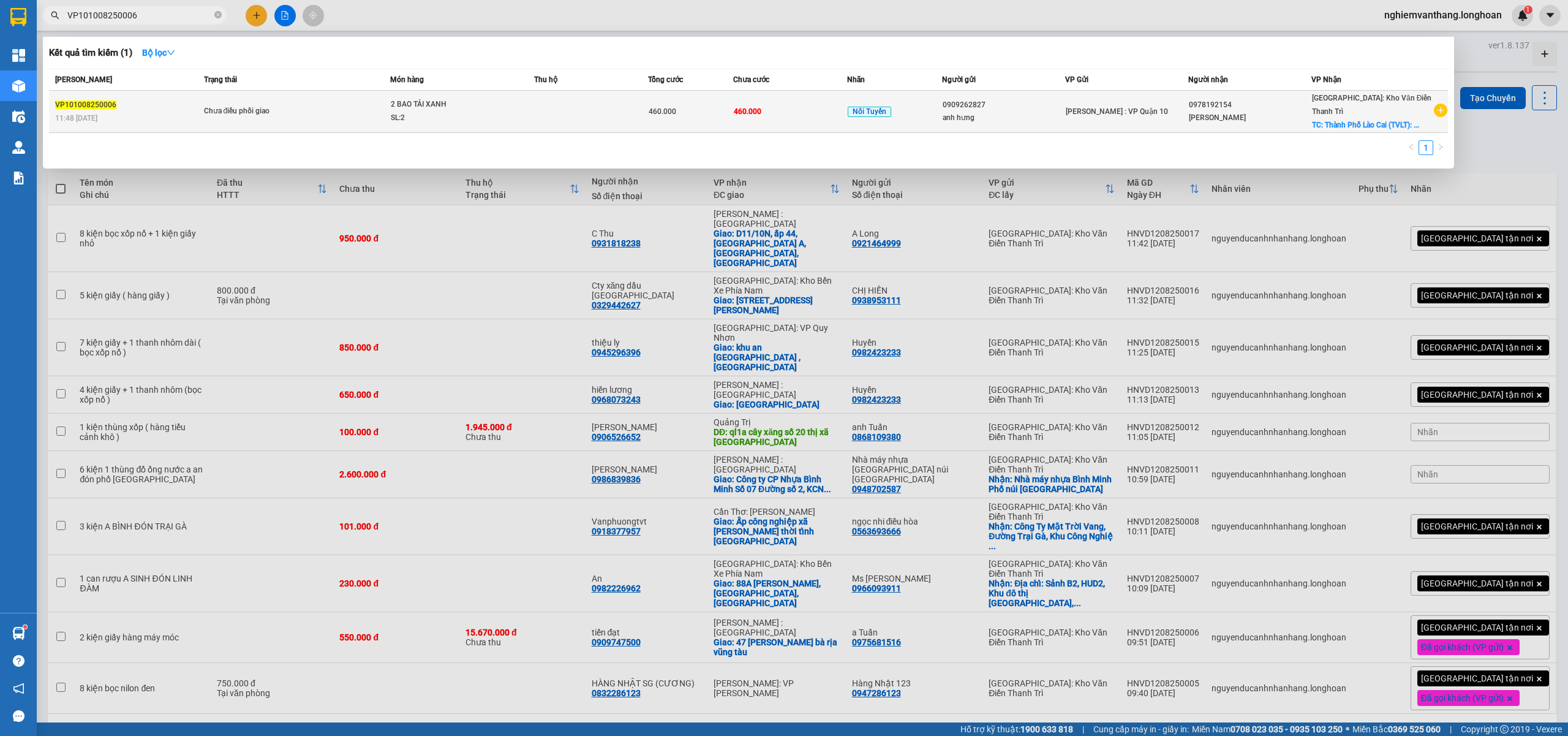
type input "VP101008250006"
click at [447, 104] on span "2 BAO TẢI XANH SL: 2" at bounding box center [462, 111] width 143 height 26
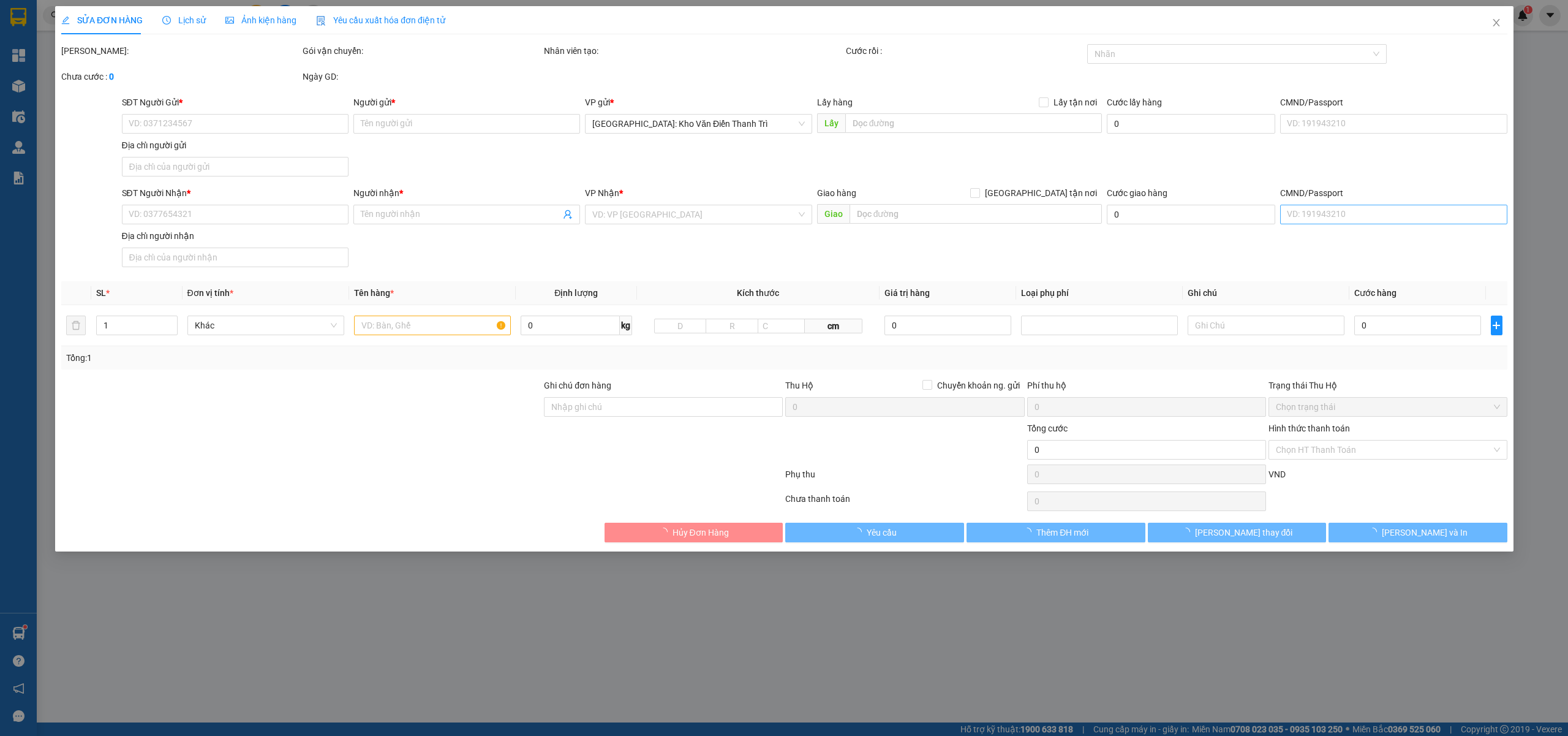
type input "0909262827"
type input "anh hưng"
type input "0978192154"
type input "[PERSON_NAME]"
checkbox input "true"
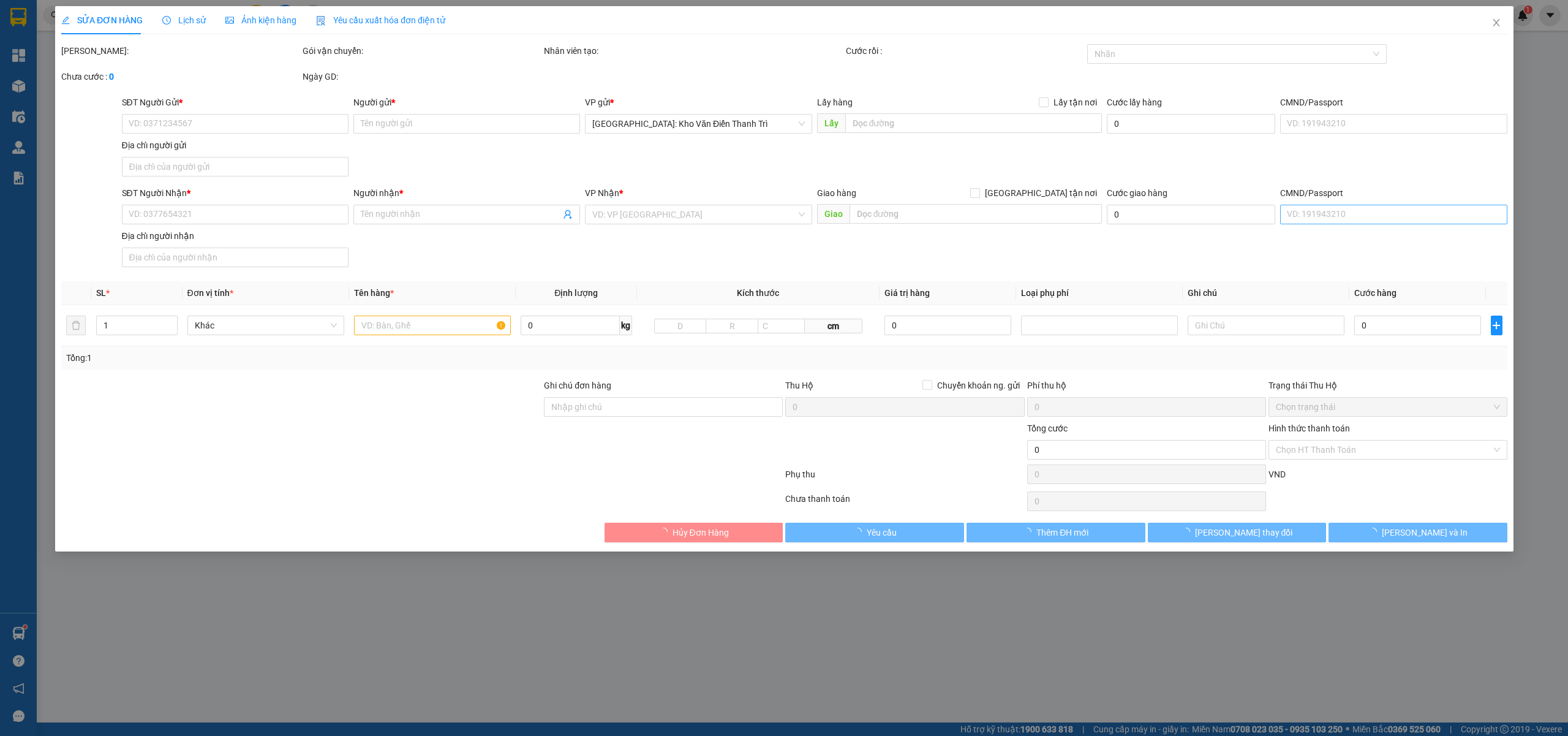
type input "[GEOGRAPHIC_DATA] (TVLT): Giao tại [GEOGRAPHIC_DATA] hoặc bến xe trung tâm [GEO…"
type input "hàng k bao bể vỡ hư hỏng"
type input "460.000"
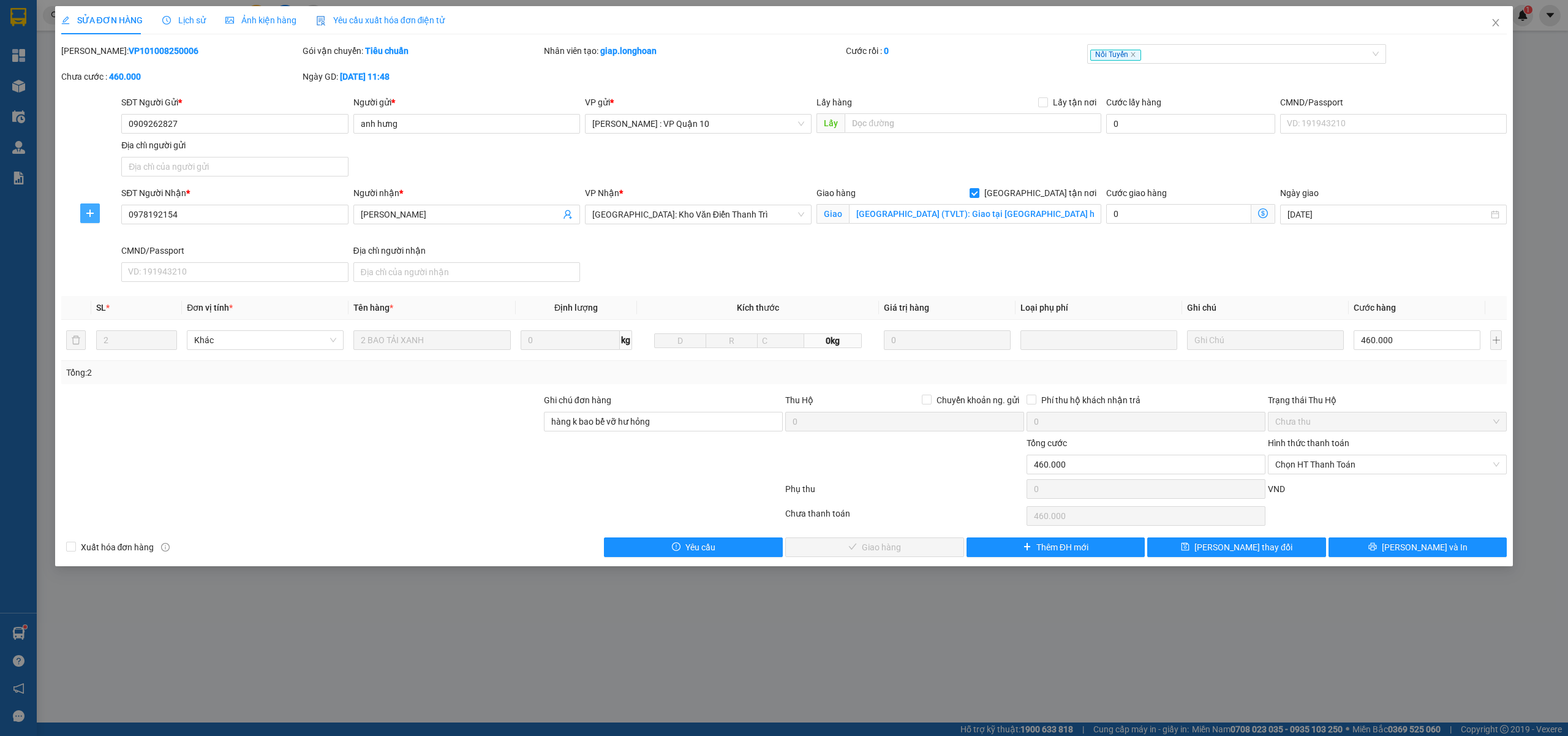
drag, startPoint x: 86, startPoint y: 211, endPoint x: 96, endPoint y: 221, distance: 14.1
click at [87, 211] on icon "plus" at bounding box center [90, 213] width 10 height 10
drag, startPoint x: 102, startPoint y: 242, endPoint x: 307, endPoint y: 258, distance: 205.6
click at [104, 242] on span "Chuyển kho" at bounding box center [112, 238] width 50 height 14
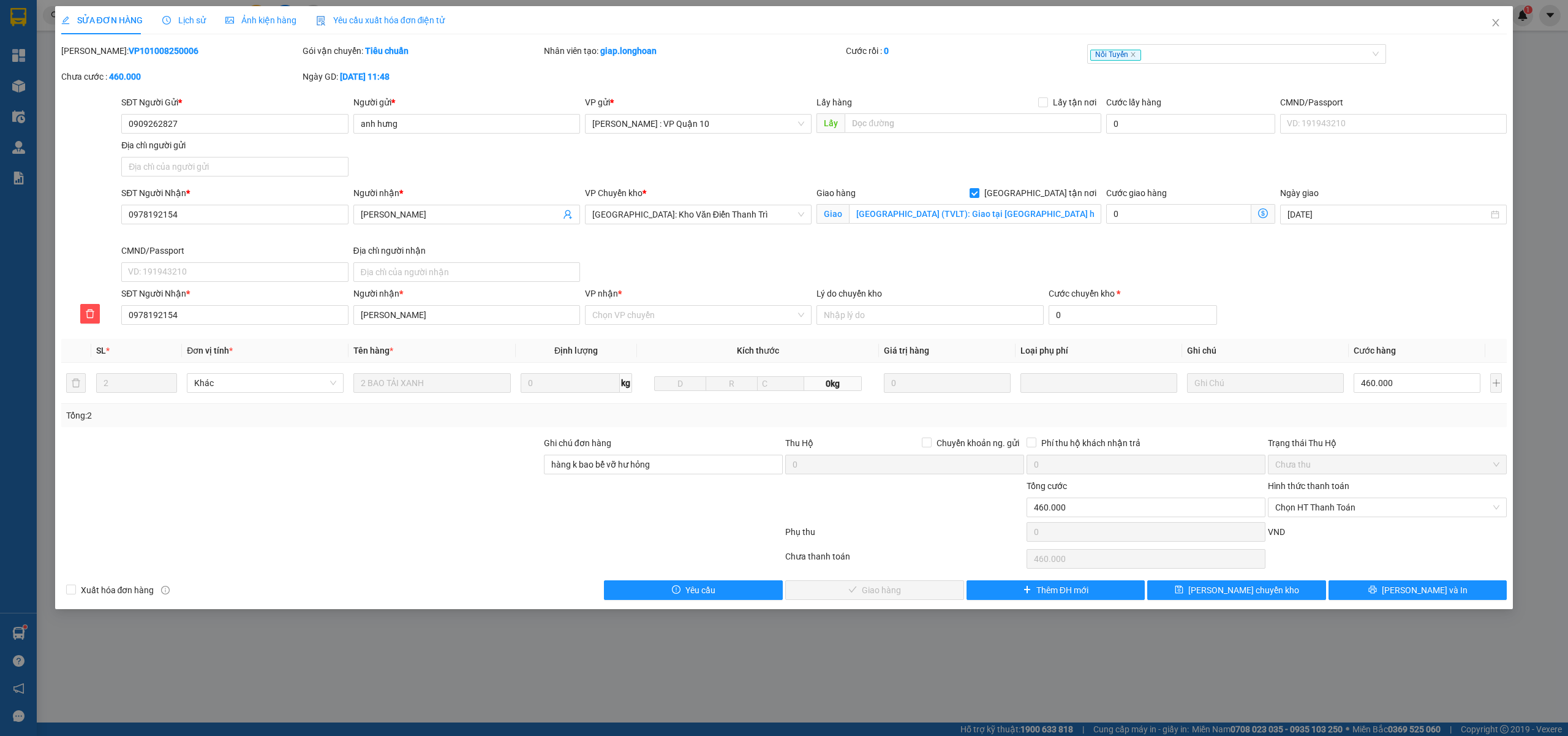
click at [738, 327] on div "VP nhận * Chọn VP chuyển" at bounding box center [698, 308] width 227 height 43
click at [723, 318] on input "VP nhận *" at bounding box center [693, 315] width 203 height 18
type input "lào"
drag, startPoint x: 645, startPoint y: 342, endPoint x: 658, endPoint y: 345, distance: 13.3
click at [645, 341] on div "Lào Cai" at bounding box center [697, 341] width 212 height 14
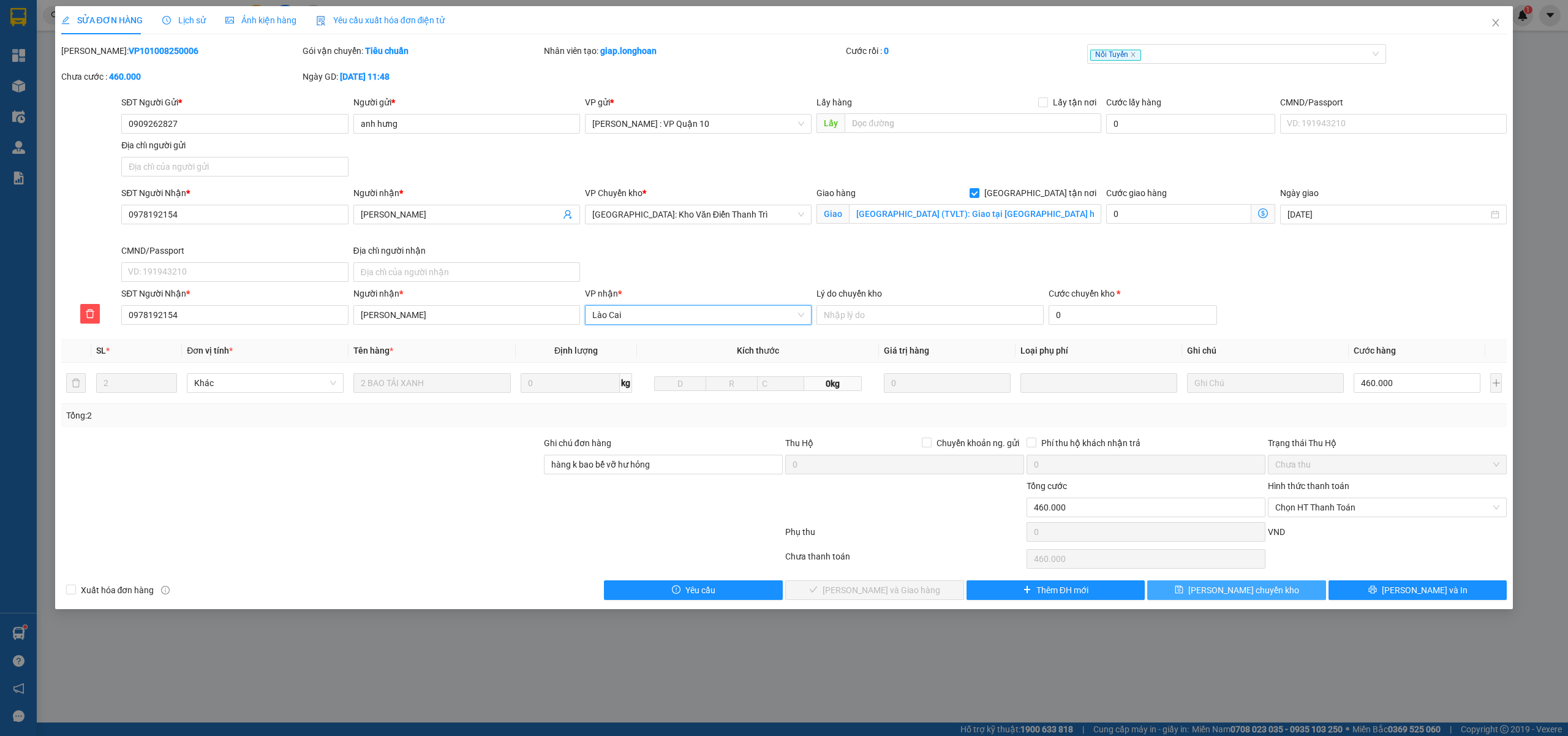
drag, startPoint x: 1227, startPoint y: 591, endPoint x: 1214, endPoint y: 589, distance: 13.2
click at [1228, 591] on span "Lưu chuyển kho" at bounding box center [1244, 589] width 111 height 14
